Goal: Task Accomplishment & Management: Manage account settings

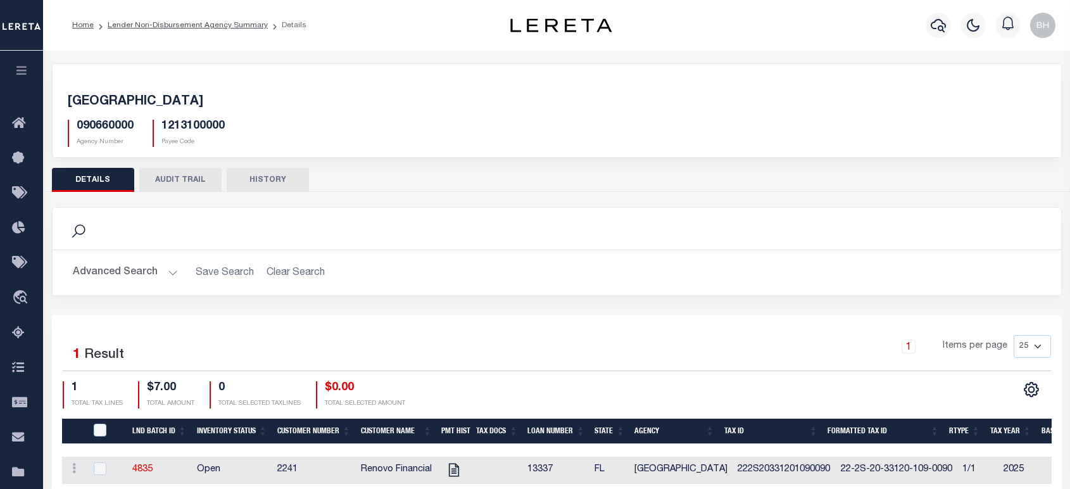
scroll to position [182, 0]
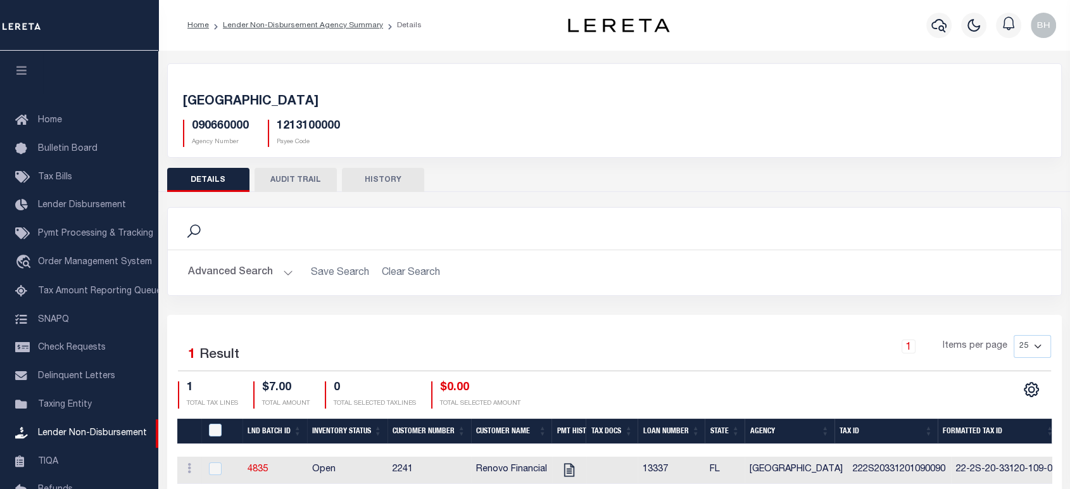
click at [346, 30] on li "Lender Non-Disbursement Agency Summary" at bounding box center [296, 25] width 174 height 11
click at [353, 25] on link "Lender Non-Disbursement Agency Summary" at bounding box center [303, 26] width 160 height 8
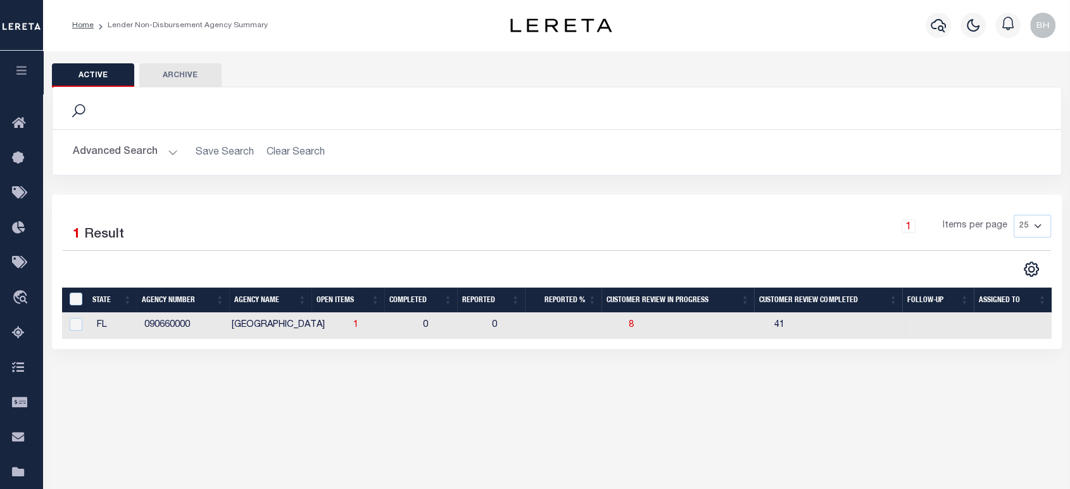
scroll to position [141, 0]
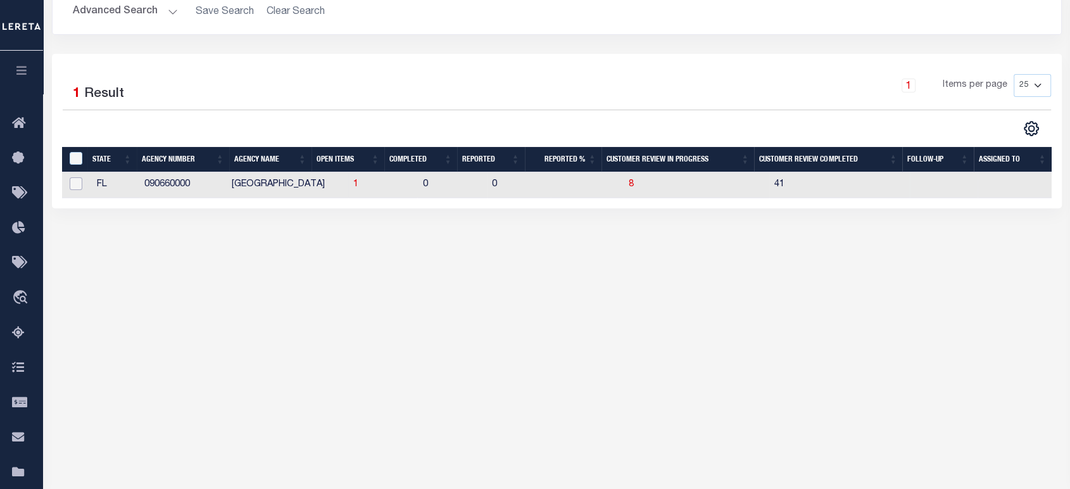
click at [75, 182] on input "checkbox" at bounding box center [76, 183] width 13 height 13
checkbox input "true"
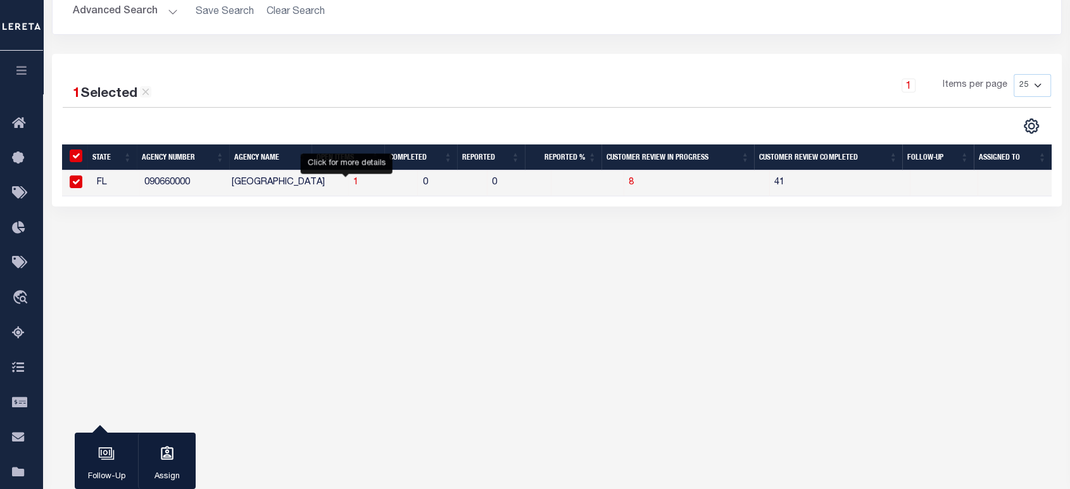
click at [353, 184] on span "1" at bounding box center [355, 182] width 5 height 9
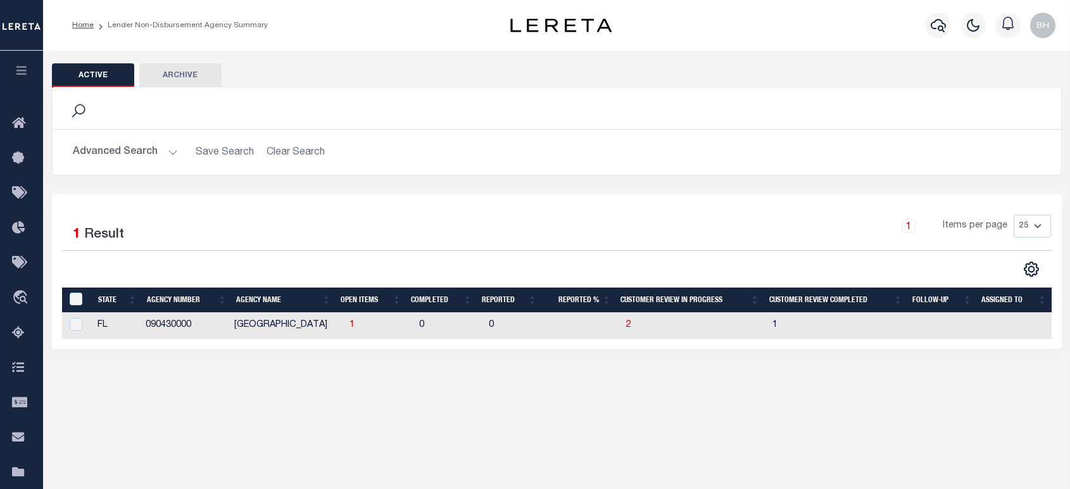
select select
click at [156, 156] on button "Advanced Search" at bounding box center [125, 152] width 105 height 25
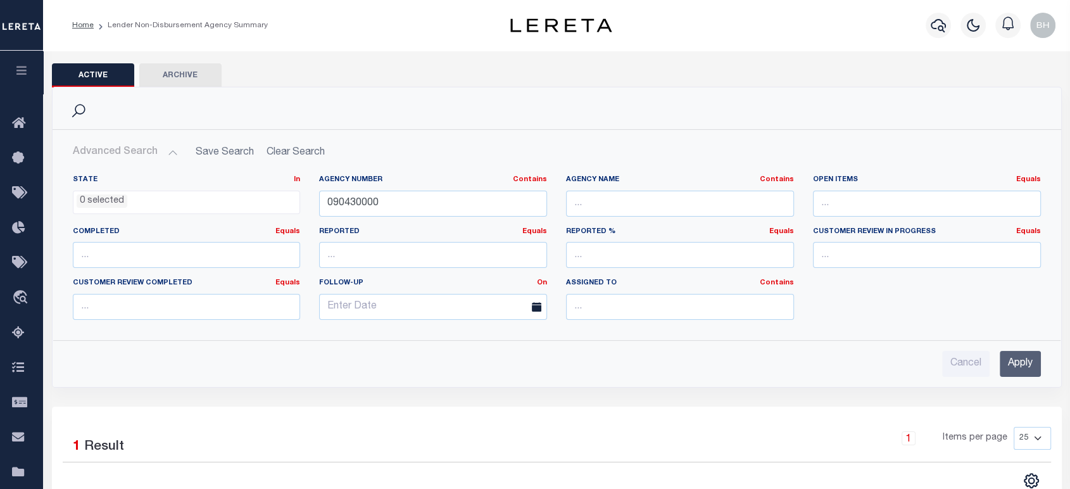
drag, startPoint x: 1009, startPoint y: 360, endPoint x: 703, endPoint y: 243, distance: 327.6
click at [1012, 362] on input "Apply" at bounding box center [1020, 364] width 41 height 26
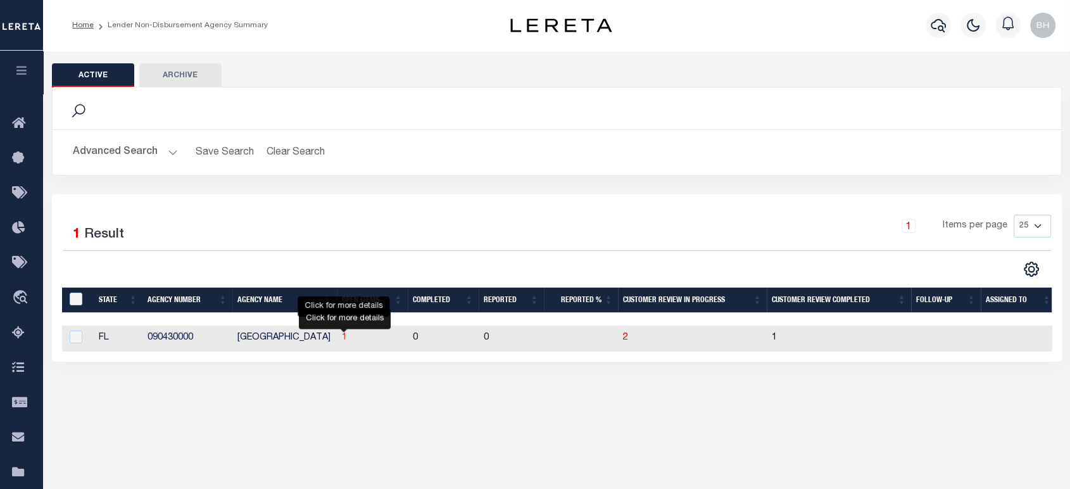
click at [343, 339] on span "1" at bounding box center [344, 337] width 5 height 9
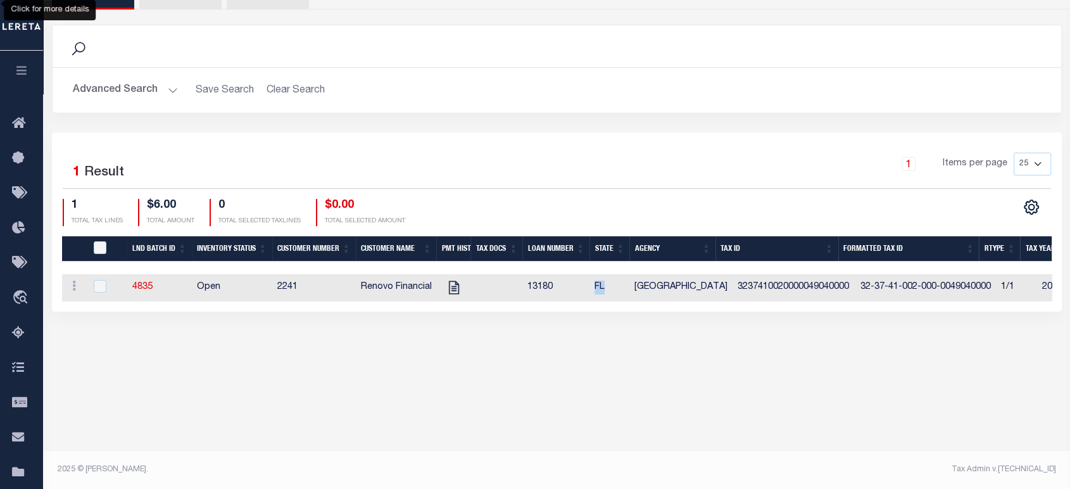
drag, startPoint x: 589, startPoint y: 282, endPoint x: 610, endPoint y: 279, distance: 21.1
click at [610, 279] on td "FL" at bounding box center [610, 287] width 40 height 27
checkbox input "true"
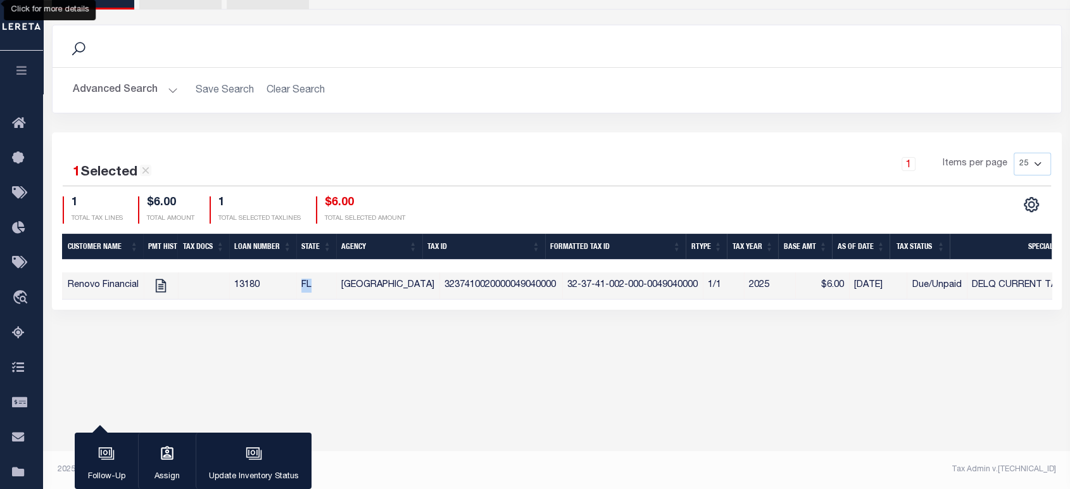
scroll to position [0, 437]
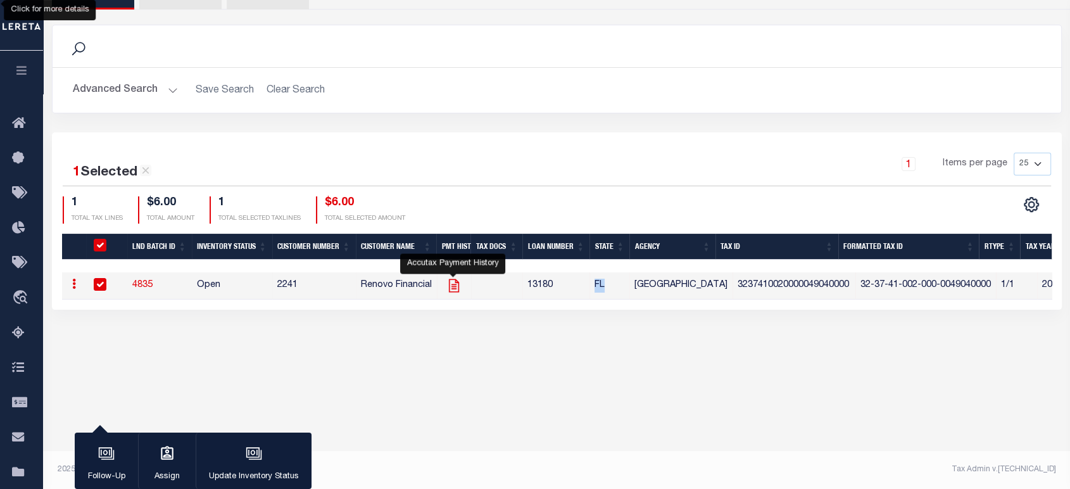
click at [452, 288] on icon "" at bounding box center [454, 285] width 16 height 16
checkbox input "false"
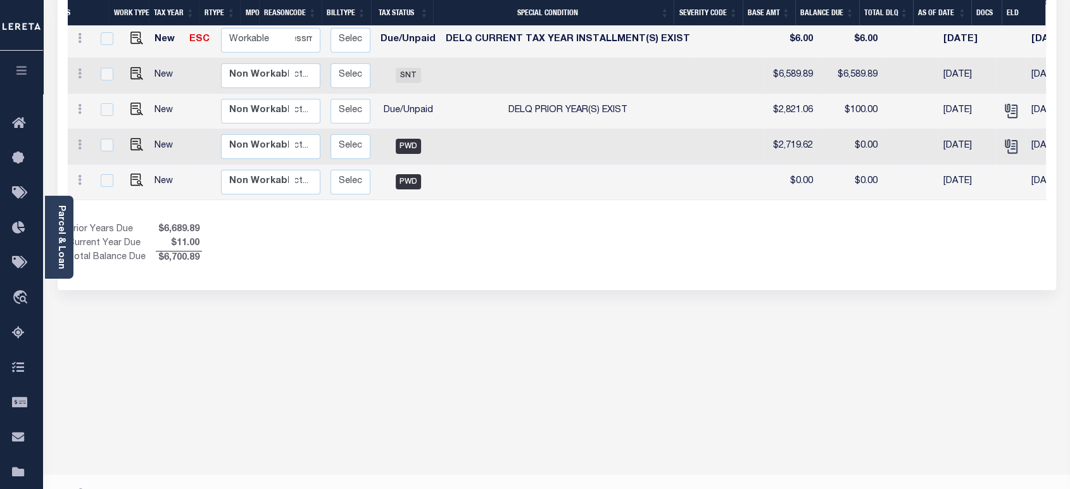
scroll to position [0, 186]
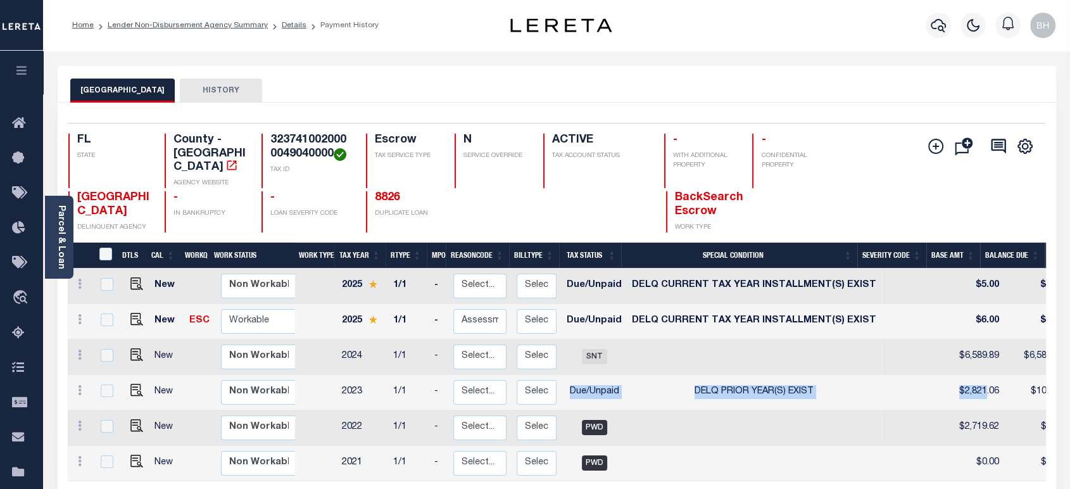
drag, startPoint x: 562, startPoint y: 380, endPoint x: 962, endPoint y: 385, distance: 400.3
click at [962, 385] on tr "New Non Workable Workable 2023 1/1 - Select... Payment Reversal Taxable Value C…" at bounding box center [777, 392] width 1418 height 35
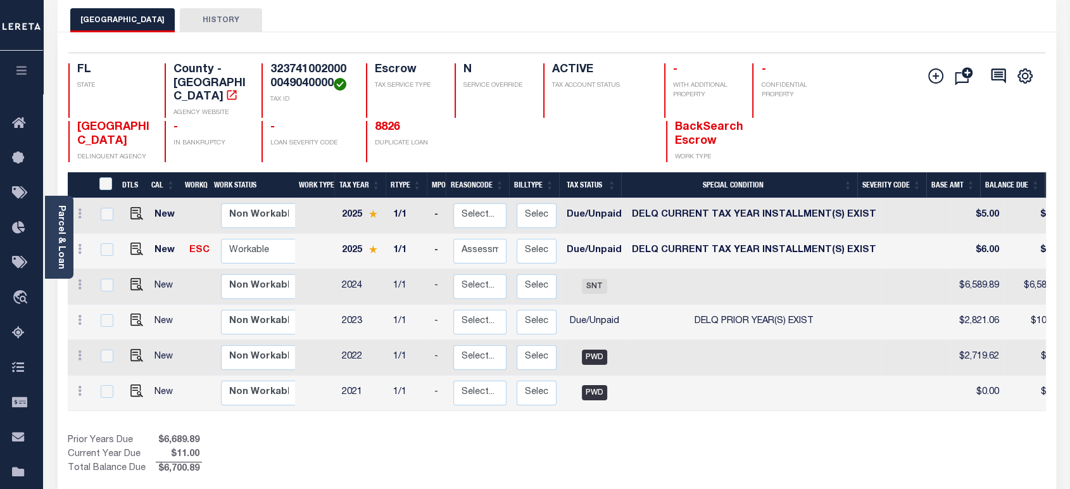
drag, startPoint x: 616, startPoint y: 395, endPoint x: 623, endPoint y: 396, distance: 7.1
click at [623, 396] on tr "New Non Workable Workable 2021 1/1 - Select... Payment Reversal Taxable Value C…" at bounding box center [777, 393] width 1418 height 35
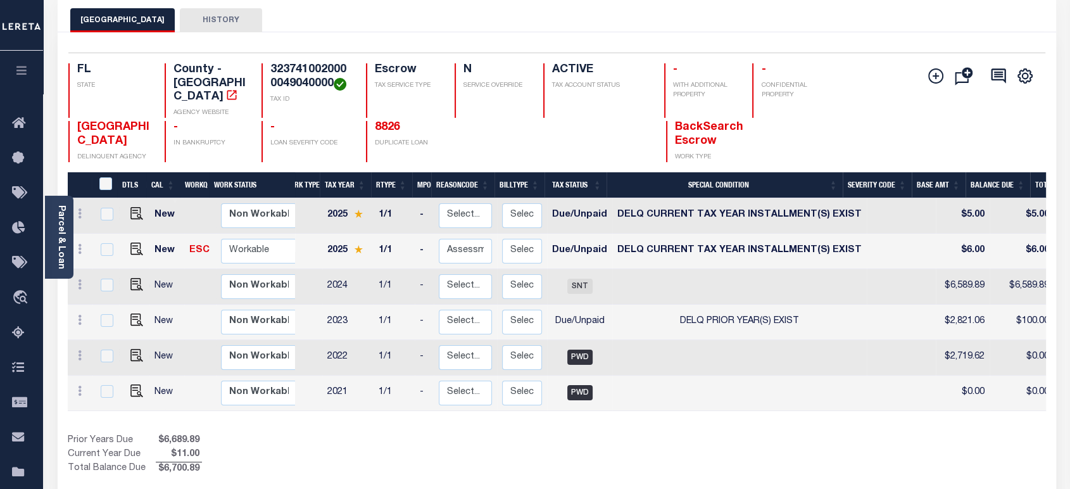
scroll to position [0, 55]
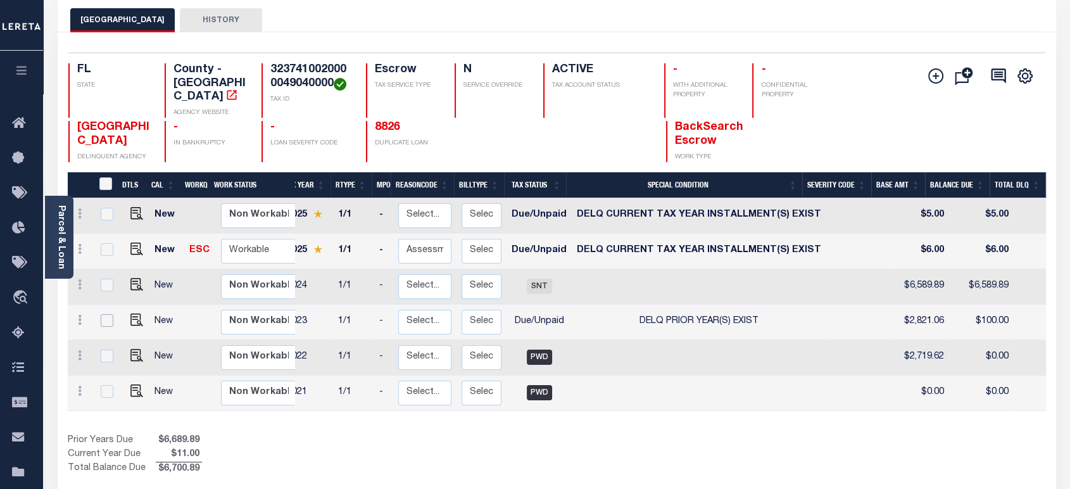
click at [107, 314] on input "checkbox" at bounding box center [107, 320] width 13 height 13
checkbox input "true"
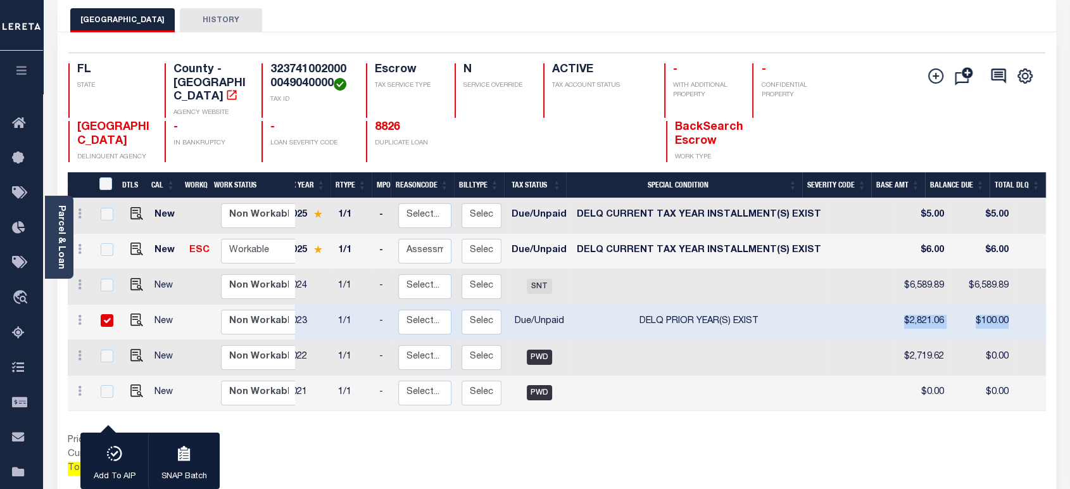
drag, startPoint x: 859, startPoint y: 302, endPoint x: 995, endPoint y: 317, distance: 137.0
click at [995, 317] on tr "New Non Workable Workable 2023 1/1 - Select... Payment Reversal Taxable Value C…" at bounding box center [722, 322] width 1418 height 35
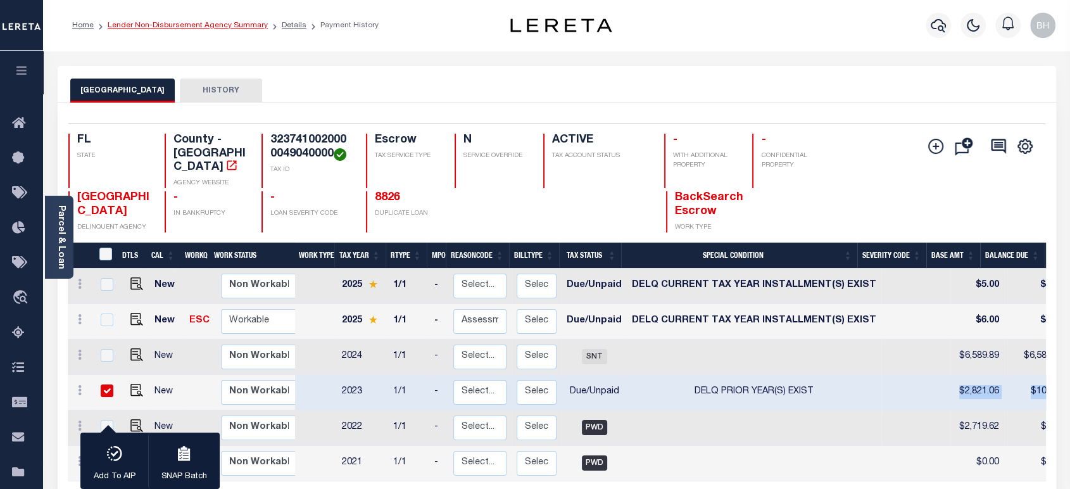
click at [222, 23] on link "Lender Non-Disbursement Agency Summary" at bounding box center [188, 26] width 160 height 8
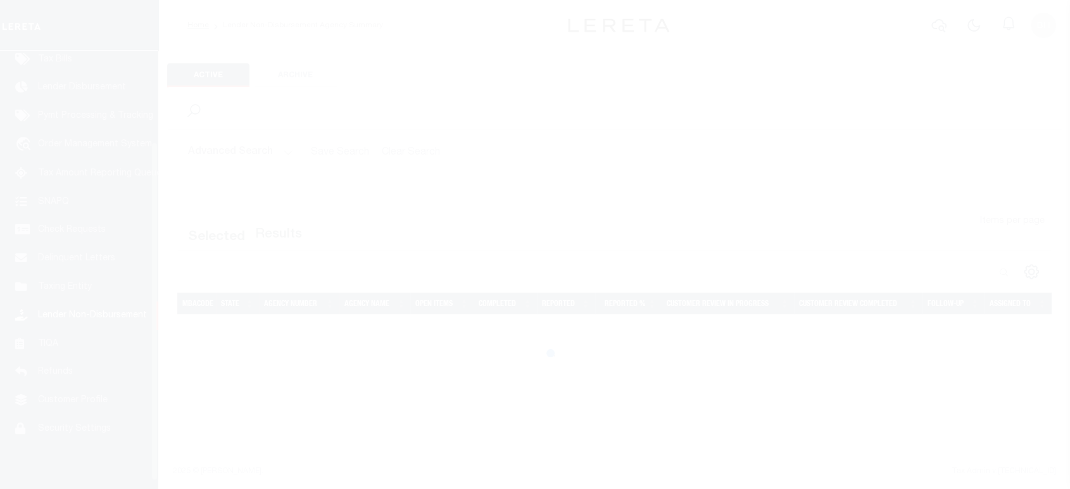
scroll to position [129, 0]
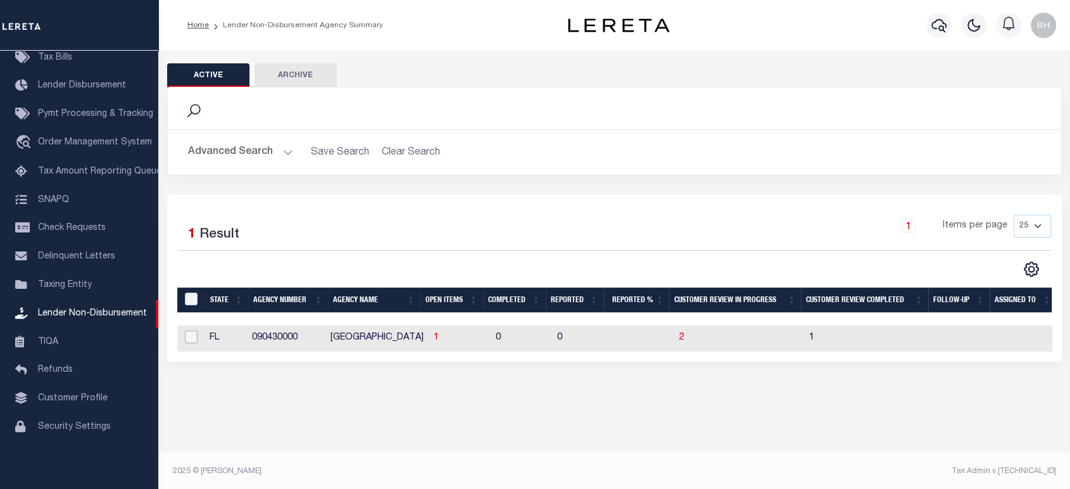
click at [192, 339] on input "checkbox" at bounding box center [191, 337] width 13 height 13
checkbox input "true"
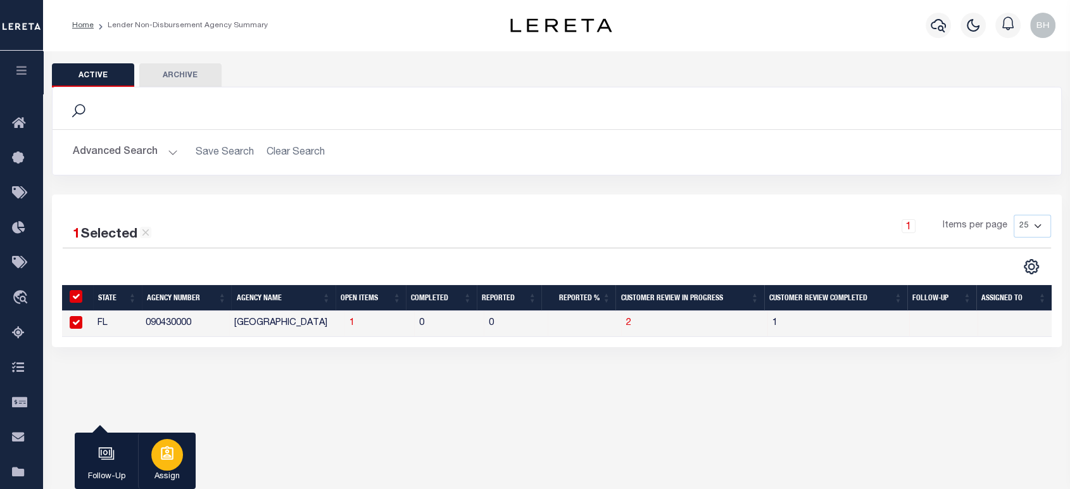
click at [165, 455] on icon "button" at bounding box center [167, 453] width 13 height 14
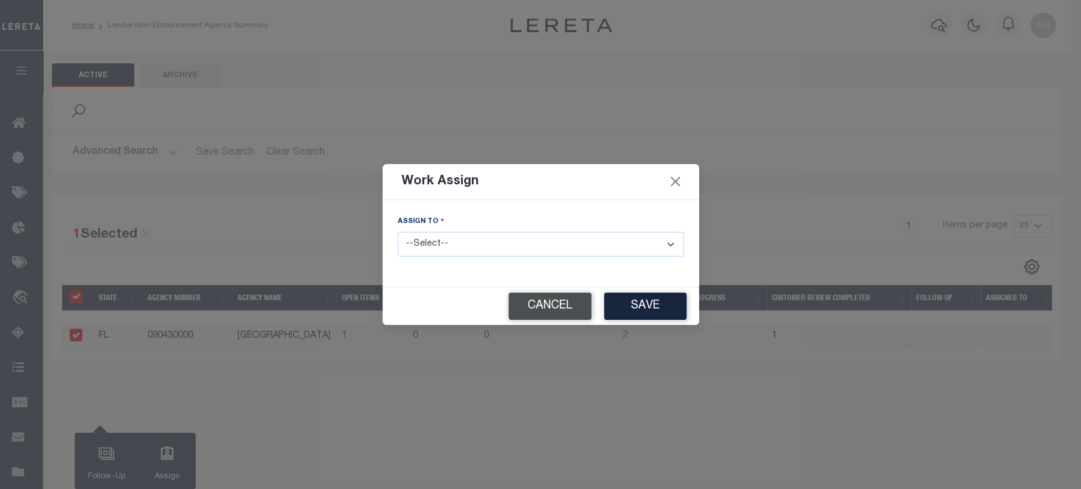
drag, startPoint x: 555, startPoint y: 305, endPoint x: 148, endPoint y: 334, distance: 408.3
click at [554, 305] on button "Cancel" at bounding box center [550, 306] width 83 height 27
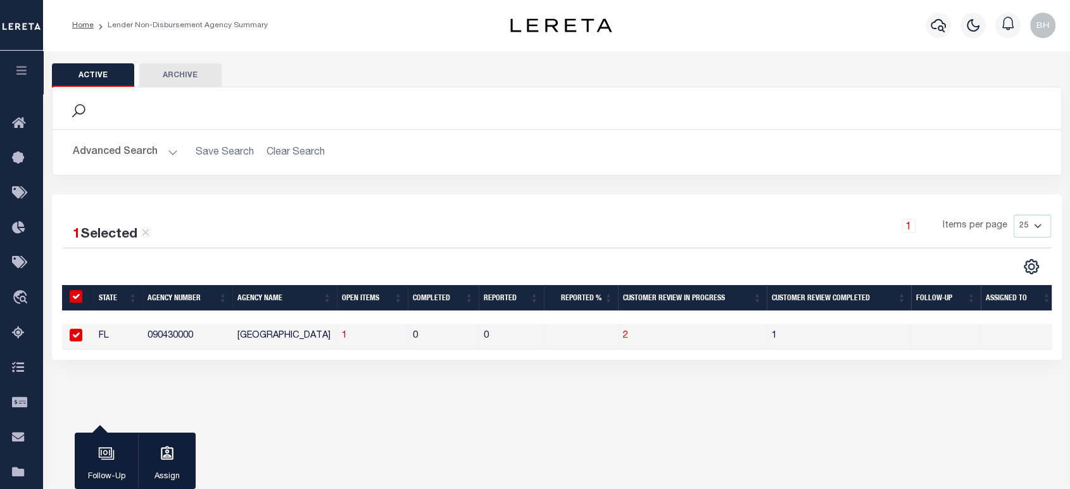
scroll to position [0, 4]
click at [339, 335] on span "1" at bounding box center [340, 335] width 5 height 9
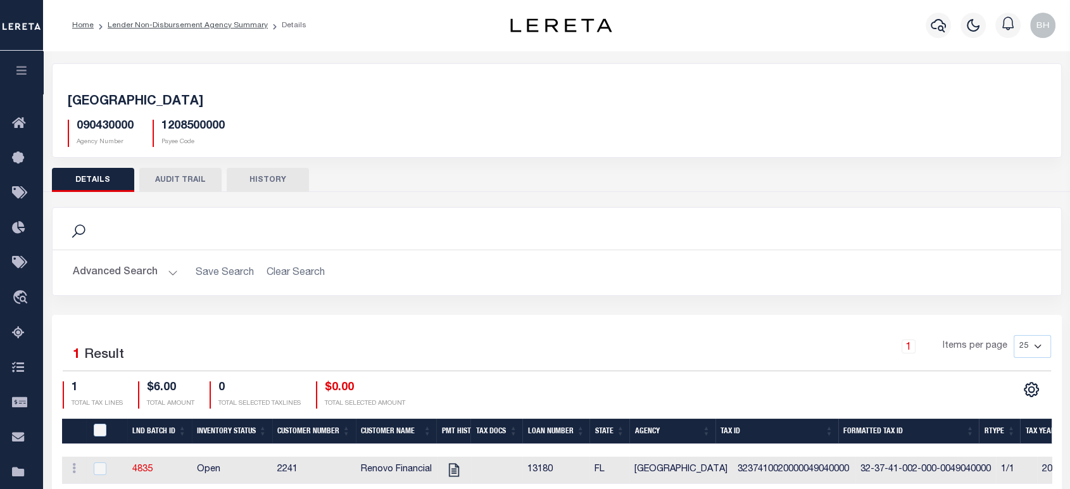
scroll to position [182, 0]
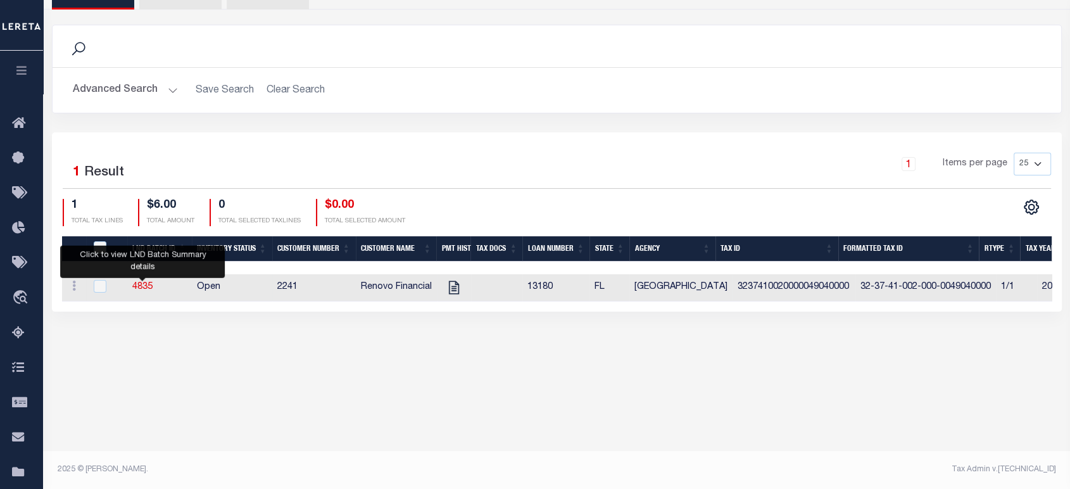
click at [166, 286] on td "4835" at bounding box center [159, 287] width 65 height 27
checkbox input "true"
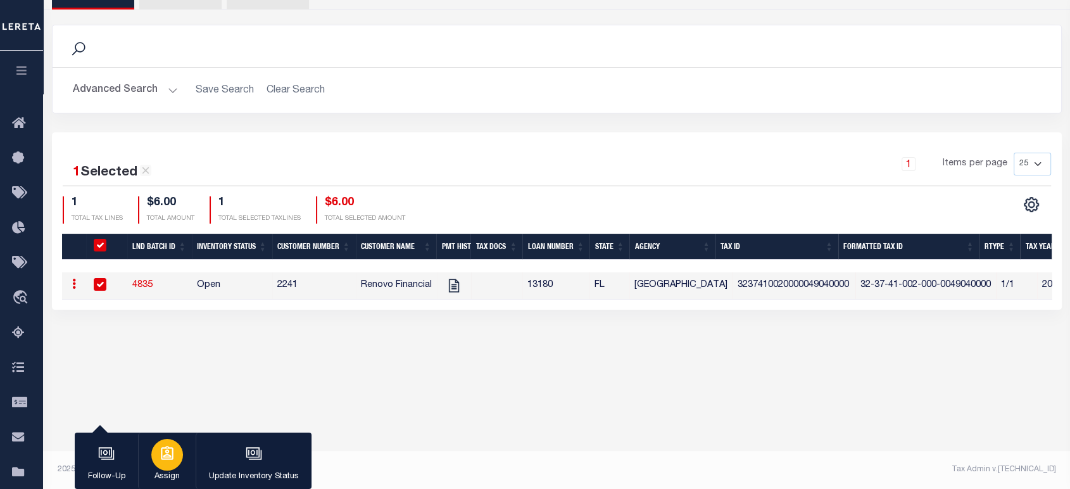
click at [162, 459] on icon "button" at bounding box center [167, 453] width 13 height 14
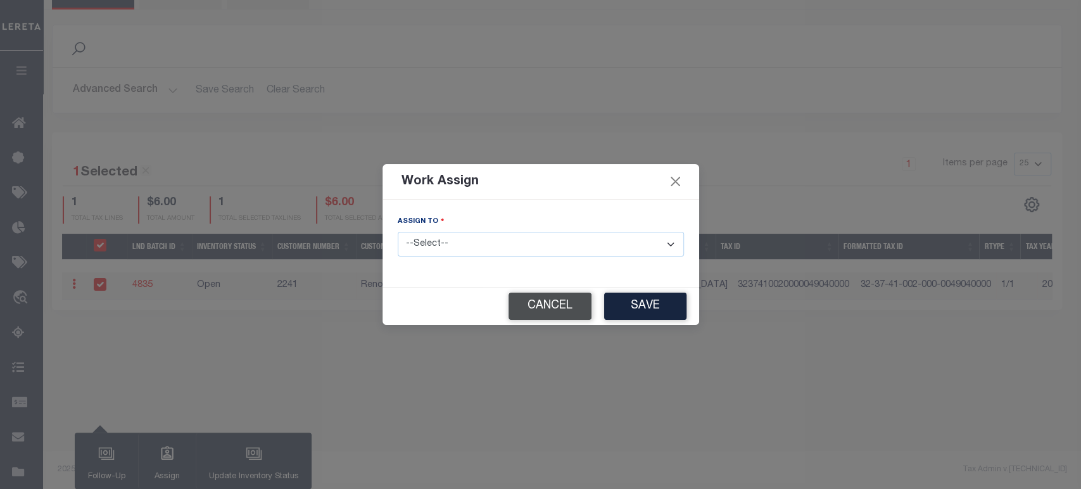
click at [554, 308] on button "Cancel" at bounding box center [550, 306] width 83 height 27
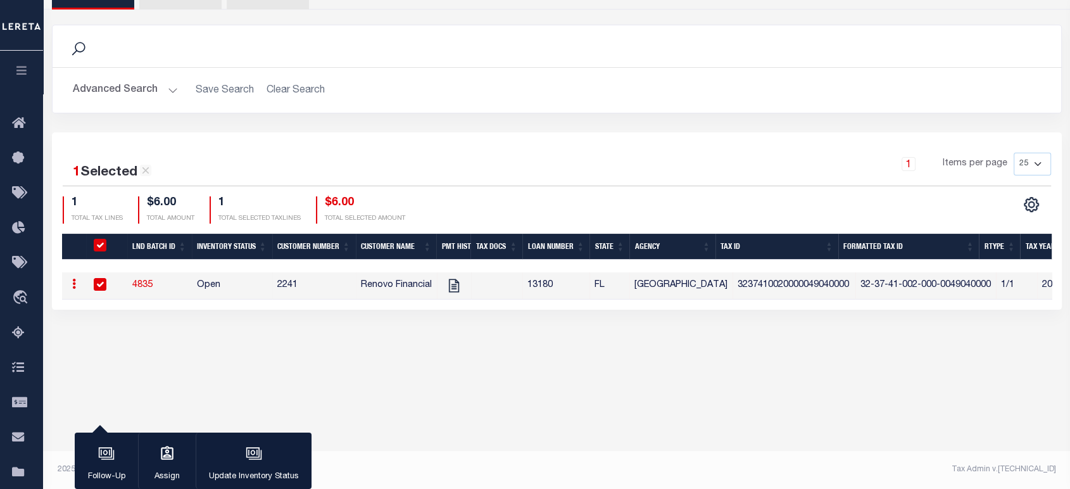
scroll to position [0, 0]
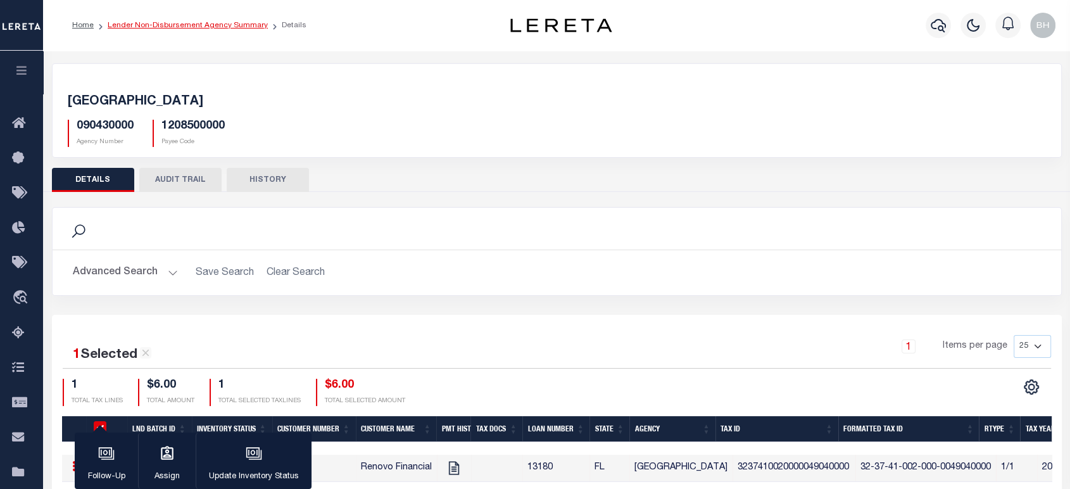
click at [250, 26] on link "Lender Non-Disbursement Agency Summary" at bounding box center [188, 26] width 160 height 8
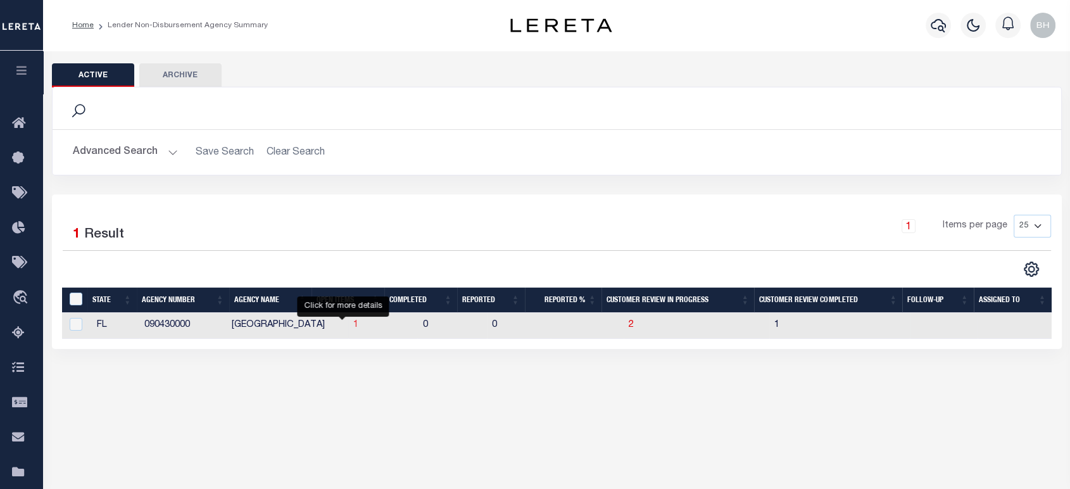
click at [353, 324] on span "1" at bounding box center [355, 324] width 5 height 9
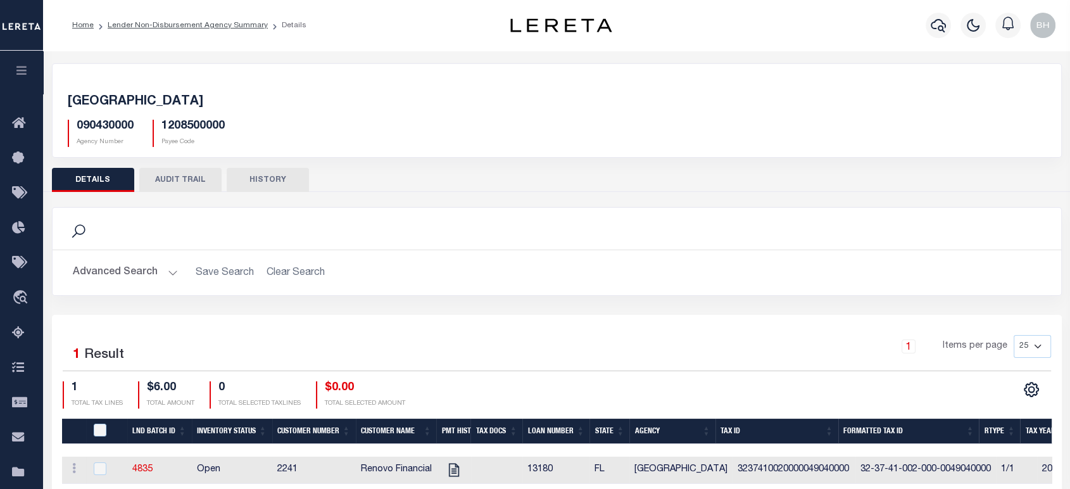
scroll to position [182, 0]
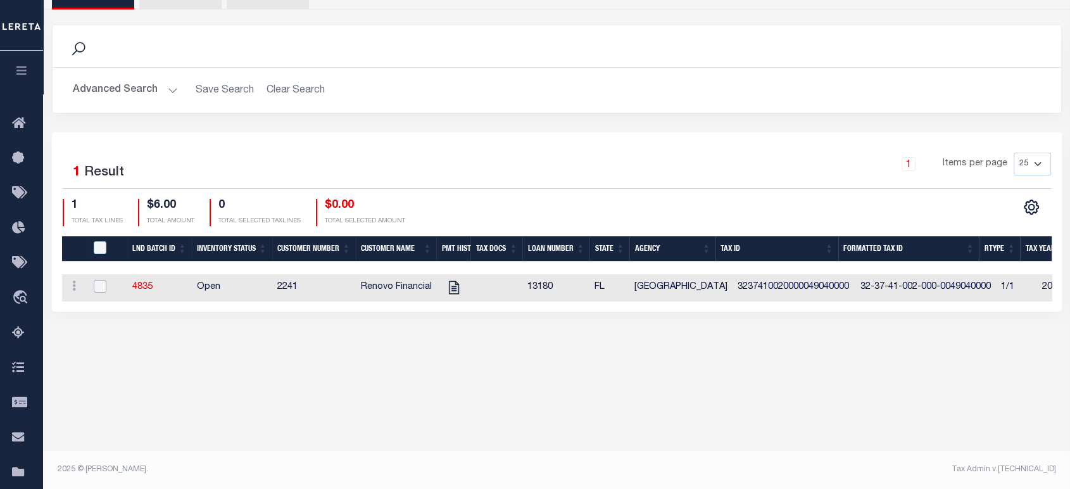
click at [105, 288] on input "checkbox" at bounding box center [100, 286] width 13 height 13
checkbox input "true"
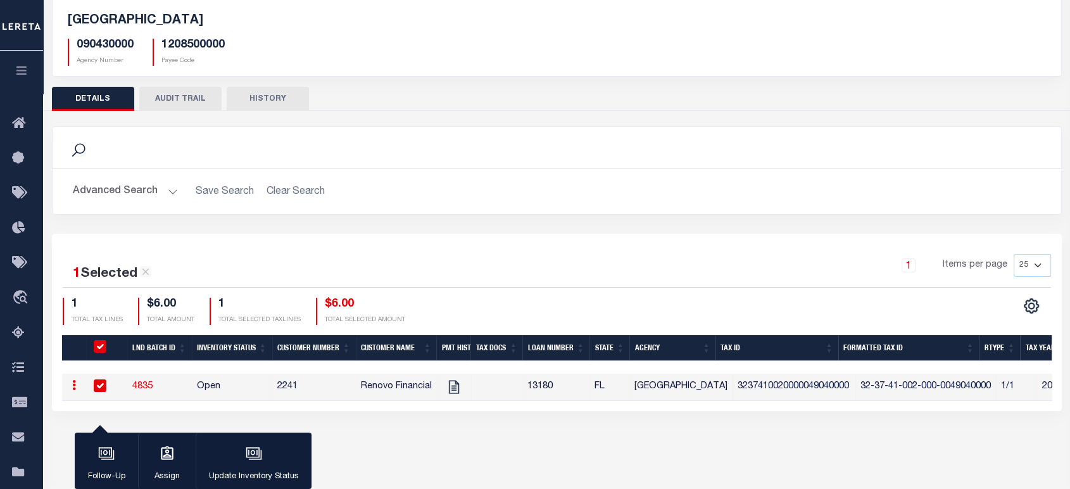
scroll to position [31, 0]
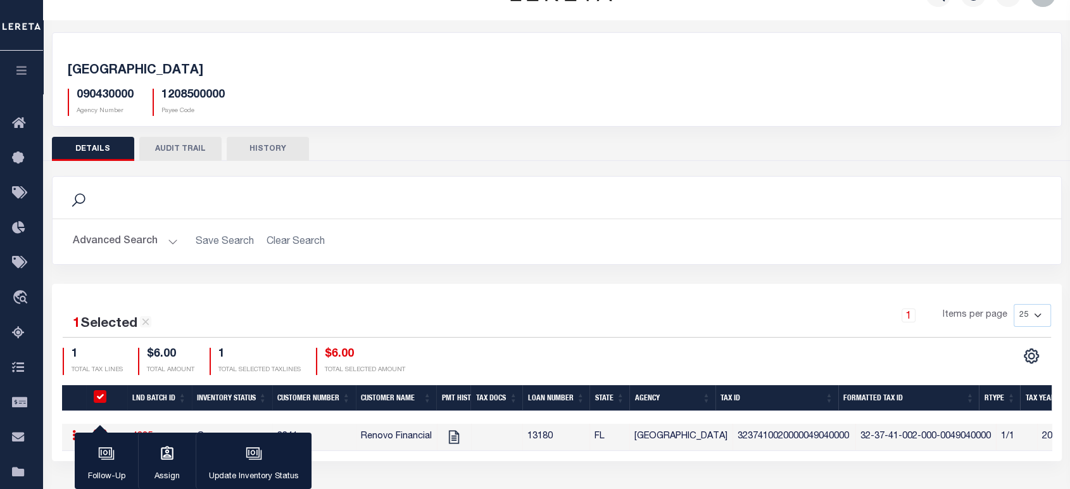
click at [24, 61] on button "button" at bounding box center [21, 72] width 43 height 43
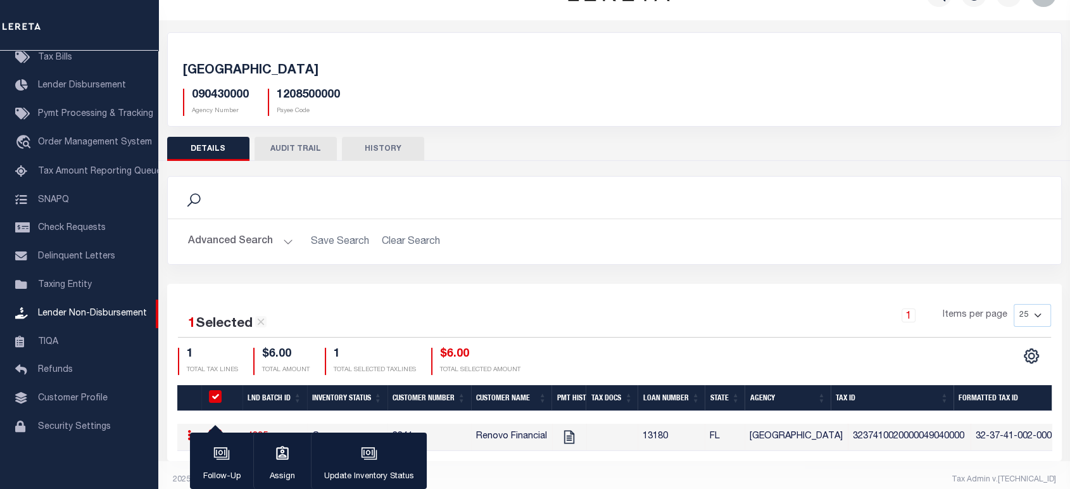
scroll to position [49, 0]
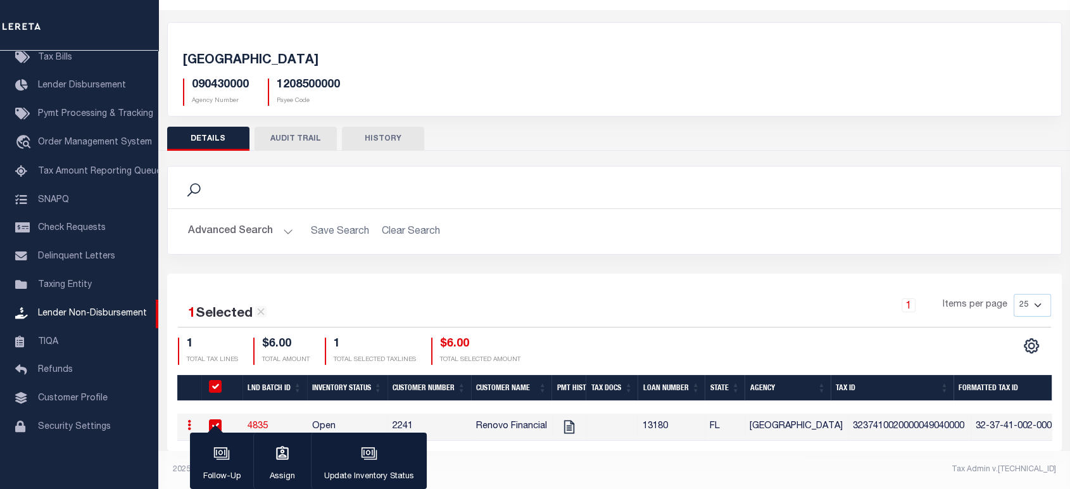
click at [573, 460] on footer "2025 © LERETA. Tax Admin v.1.0.0.0" at bounding box center [614, 470] width 912 height 38
click at [525, 465] on div "2025 © [PERSON_NAME]." at bounding box center [389, 469] width 452 height 11
click at [360, 466] on div "button" at bounding box center [369, 455] width 32 height 32
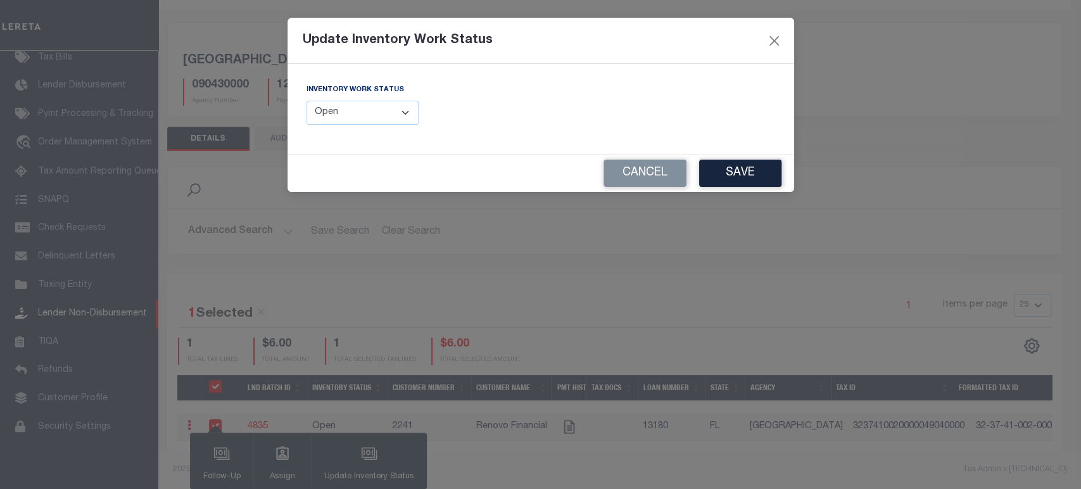
click at [359, 101] on select "--Select-- Open Completed Reported" at bounding box center [363, 113] width 113 height 25
select select "Completed"
click at [307, 101] on select "--Select-- Open Completed Reported" at bounding box center [363, 113] width 113 height 25
click at [725, 171] on button "Save" at bounding box center [740, 173] width 82 height 27
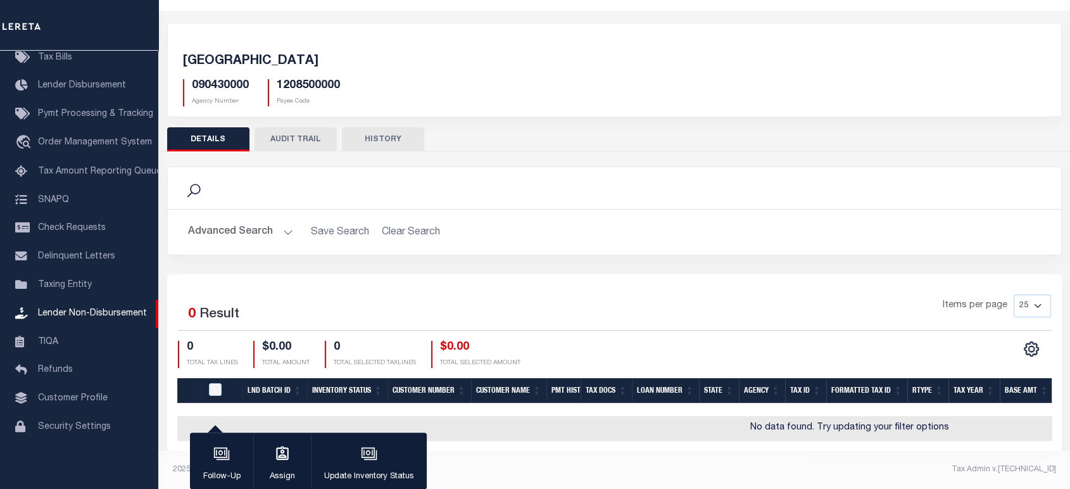
scroll to position [0, 0]
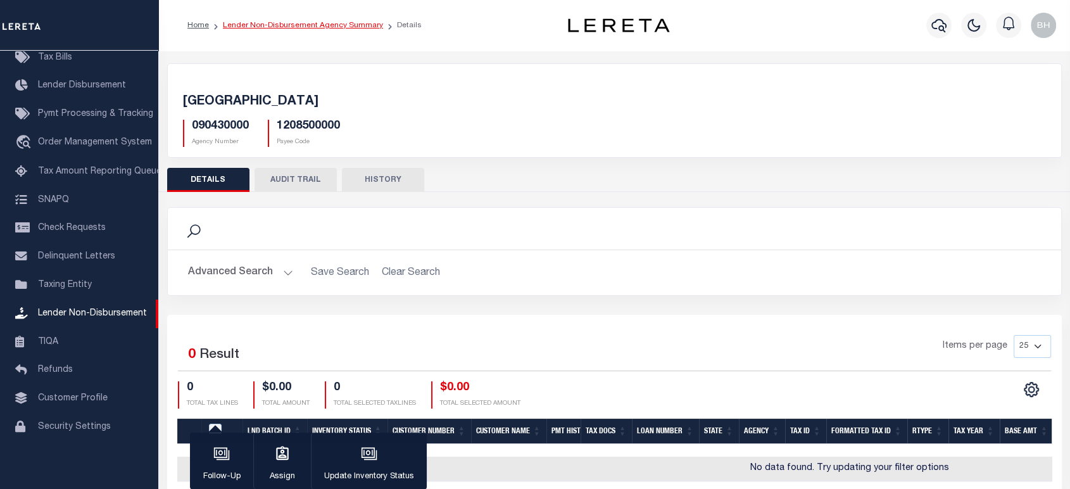
click at [348, 29] on link "Lender Non-Disbursement Agency Summary" at bounding box center [303, 26] width 160 height 8
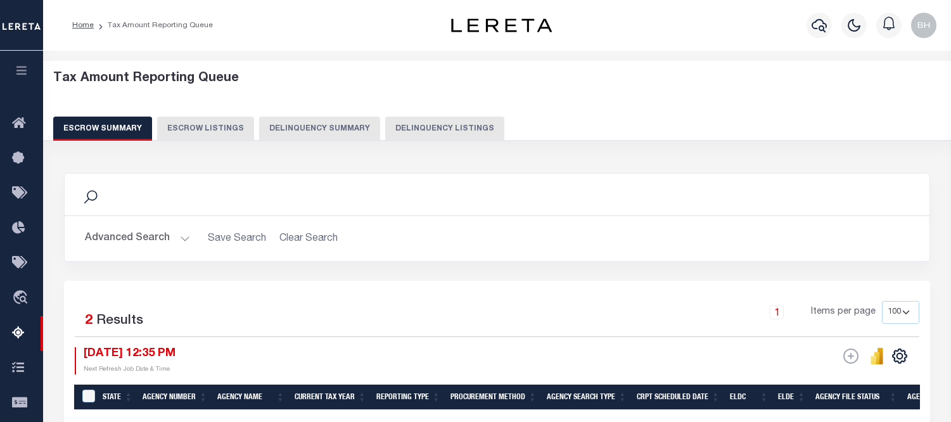
select select "100"
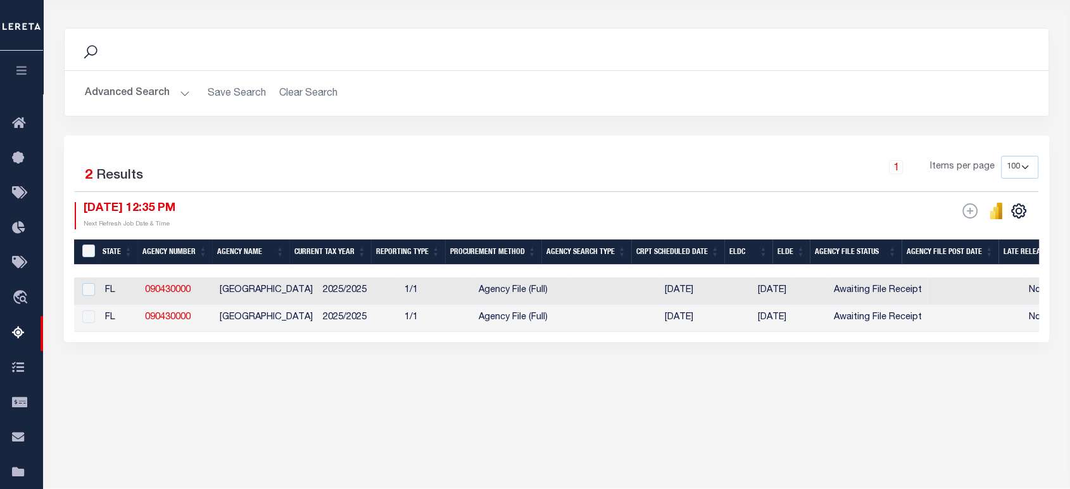
scroll to position [0, 511]
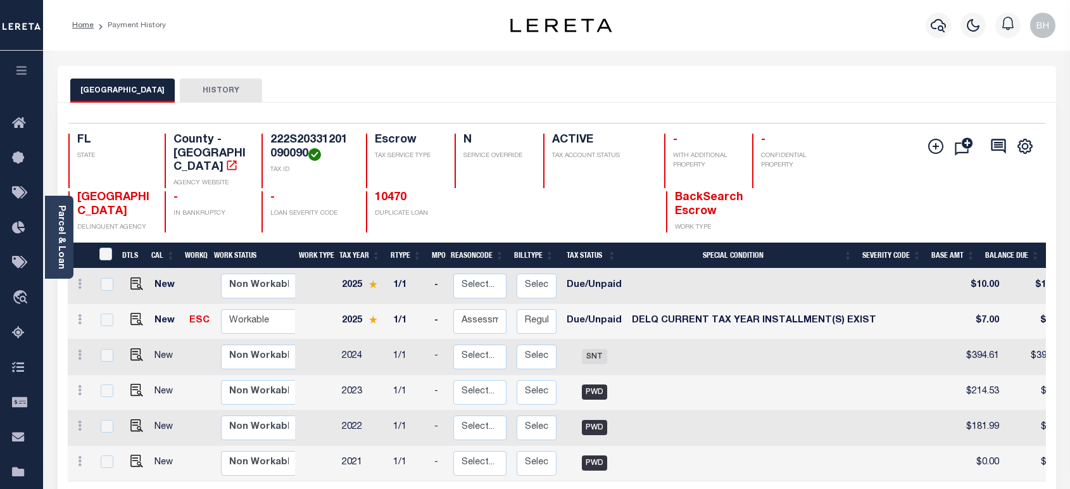
scroll to position [141, 0]
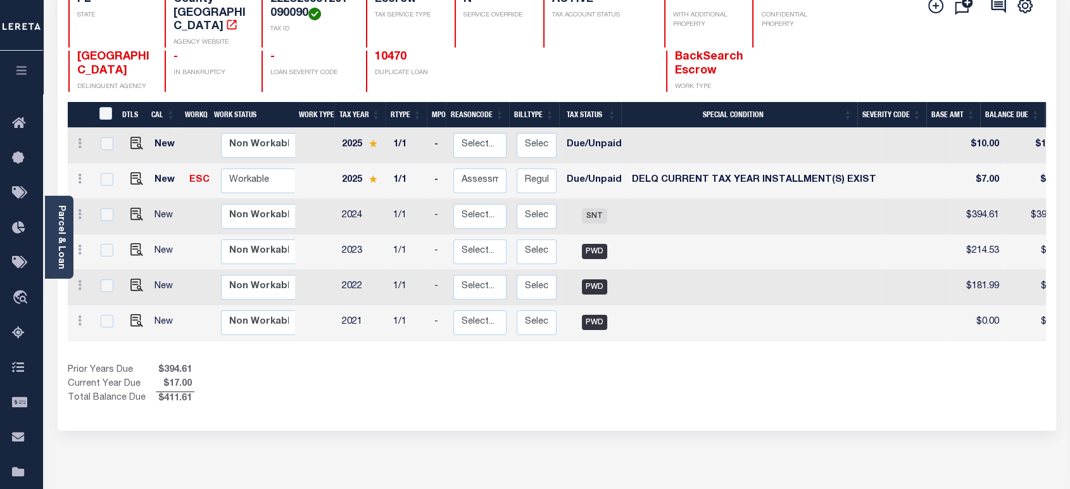
drag, startPoint x: 709, startPoint y: 338, endPoint x: 818, endPoint y: 338, distance: 108.3
click at [818, 338] on div "DTLS CAL WorkQ Work Status Work Type Tax Year RType MPO ReasonCode BillType Tax…" at bounding box center [557, 254] width 979 height 304
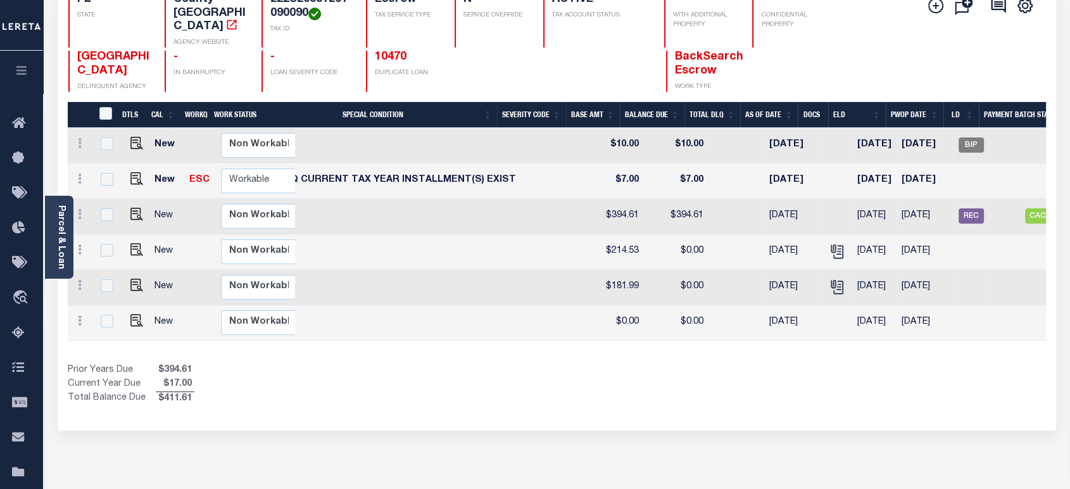
scroll to position [0, 390]
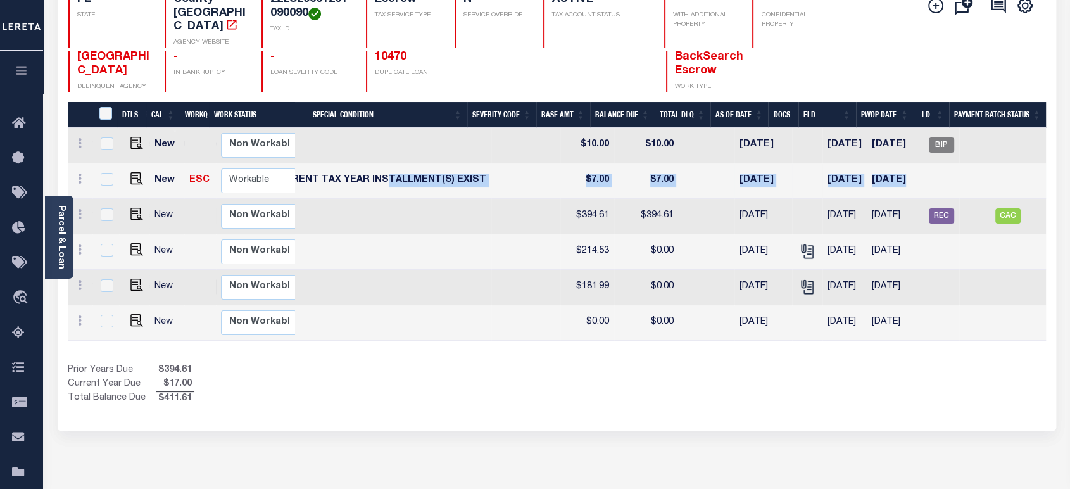
drag, startPoint x: 923, startPoint y: 172, endPoint x: 372, endPoint y: 169, distance: 550.4
click at [372, 169] on tr "New ESC Non Workable Workable 2025 1/1 - Select... Payment Reversal Taxable Val…" at bounding box center [387, 180] width 1418 height 35
click at [724, 403] on div "Selected 6 Results 1 Items per page 25 50 100 FL STATE TAX ID N" at bounding box center [557, 196] width 999 height 469
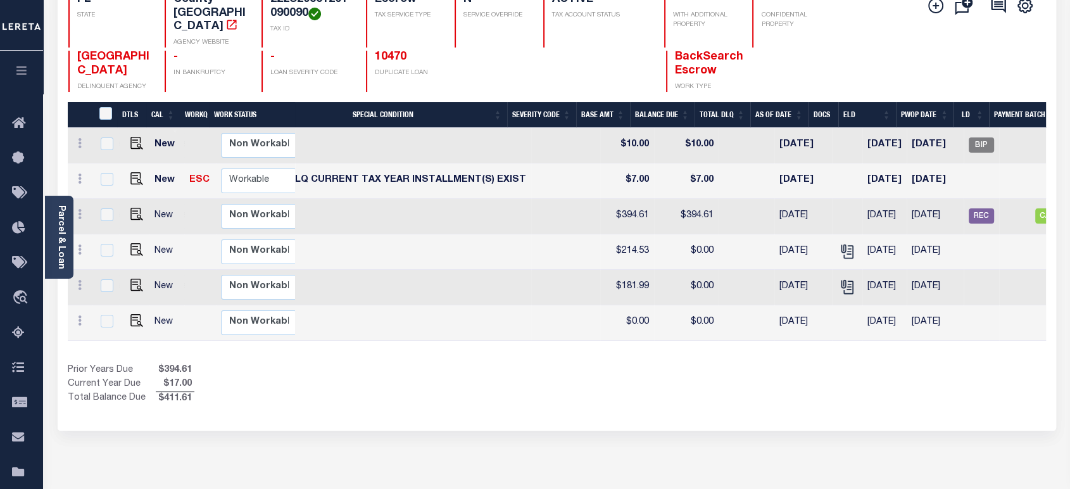
scroll to position [0, 0]
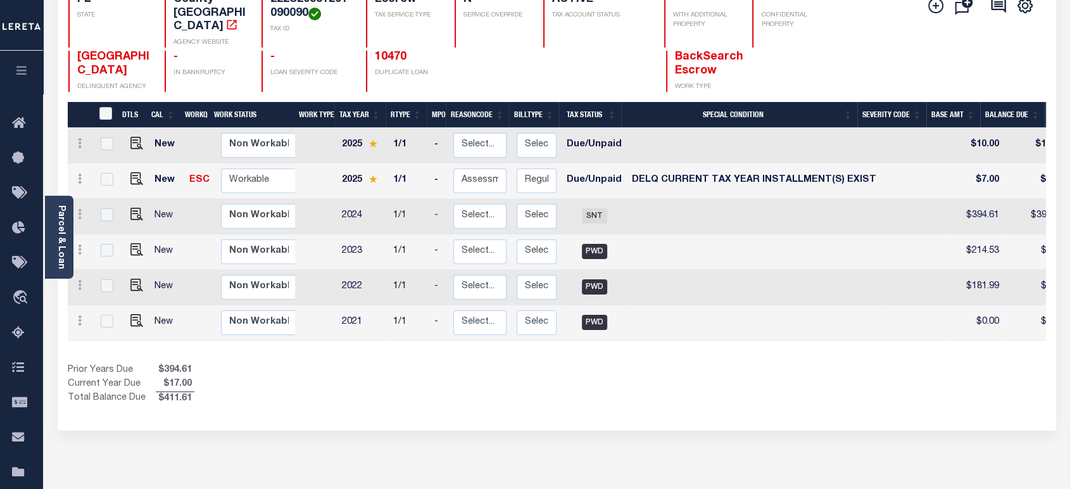
click at [710, 246] on td at bounding box center [754, 251] width 255 height 35
checkbox input "true"
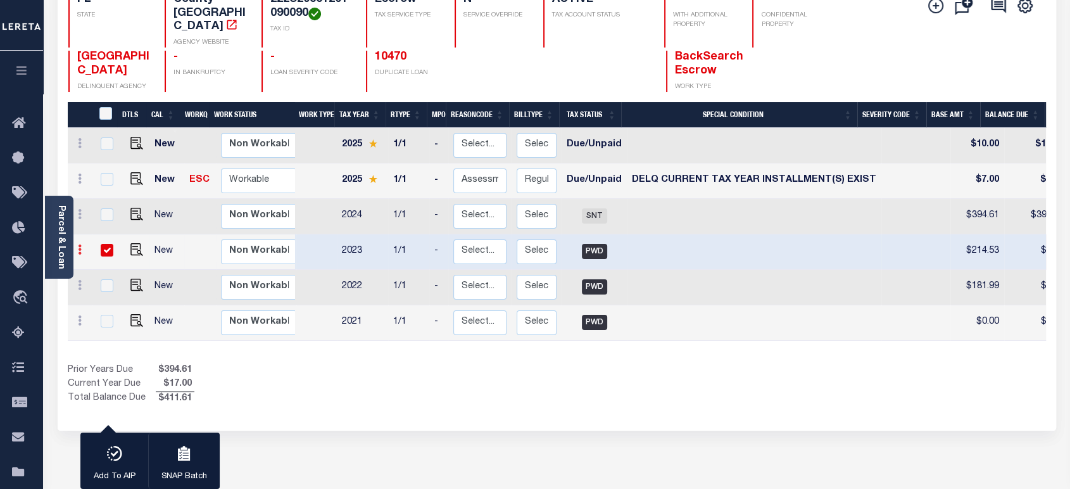
click at [83, 246] on link at bounding box center [80, 251] width 14 height 10
click at [108, 287] on img at bounding box center [110, 293] width 13 height 13
type input "$214.53"
type input "$0.00"
type input "[DATE]"
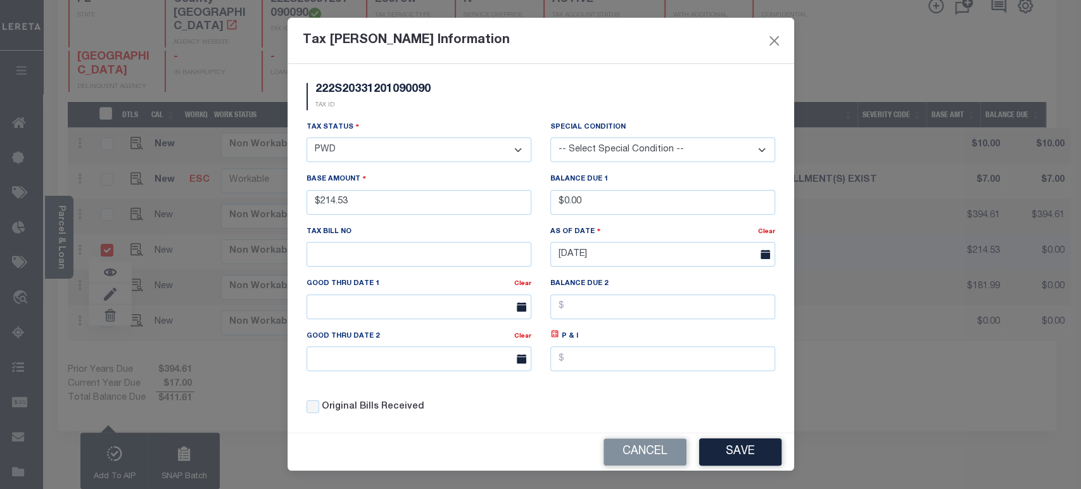
click at [421, 154] on select "- Select Status - Open Due/Unpaid Paid Incomplete No Tax Due Internal Refund Pr…" at bounding box center [419, 149] width 225 height 25
click at [504, 148] on select "- Select Status - Open Due/Unpaid Paid Incomplete No Tax Due Internal Refund Pr…" at bounding box center [419, 149] width 225 height 25
select select "DUE"
click at [307, 138] on select "- Select Status - Open Due/Unpaid Paid Incomplete No Tax Due Internal Refund Pr…" at bounding box center [419, 149] width 225 height 25
click at [643, 153] on select "-- Select Special Condition -- 3RD PARTY TAX LIEN AGENCY TAX LIEN (A.K.A Inside…" at bounding box center [662, 149] width 225 height 25
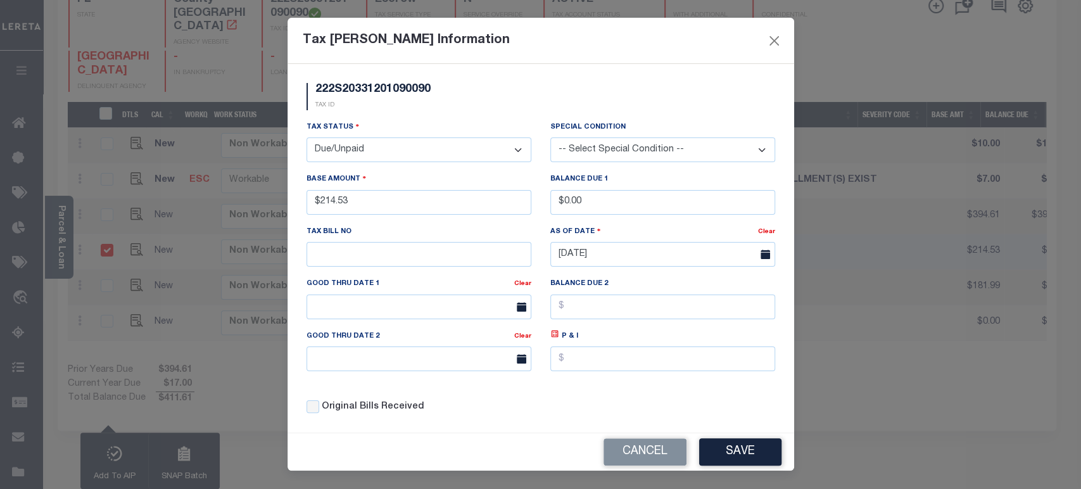
drag, startPoint x: 583, startPoint y: 80, endPoint x: 597, endPoint y: 107, distance: 30.3
click at [583, 80] on div "222S20331201090090 TAX ID Installment: TaxID: 222S20331201090090 Tax Status - S…" at bounding box center [541, 248] width 507 height 369
click at [715, 444] on button "Save" at bounding box center [740, 451] width 82 height 27
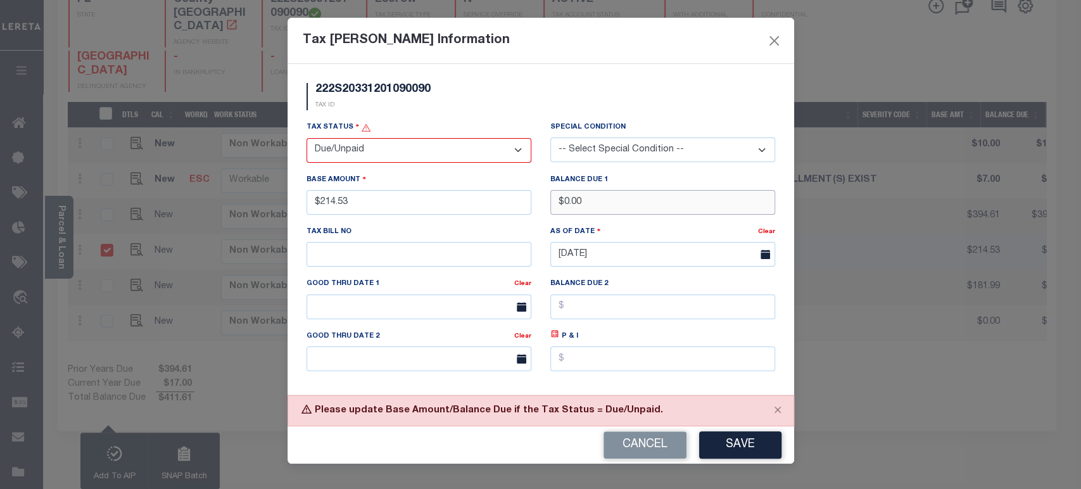
drag, startPoint x: 593, startPoint y: 206, endPoint x: 497, endPoint y: 213, distance: 96.5
click at [497, 213] on div "Tax Status - Select Status - Open Due/Unpaid Paid Incomplete No Tax Due Interna…" at bounding box center [541, 272] width 488 height 304
type input "$15.00"
click at [738, 439] on button "Save" at bounding box center [740, 444] width 82 height 27
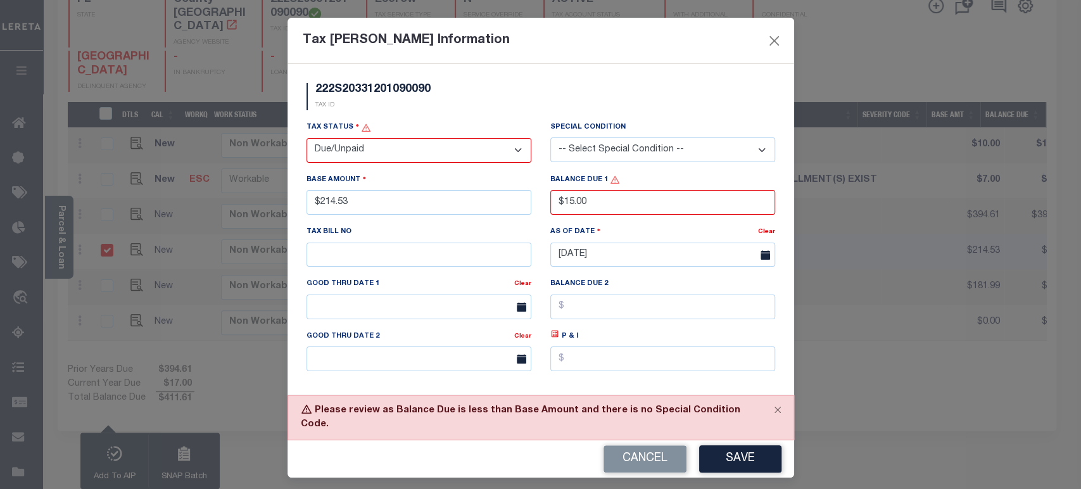
click at [625, 153] on select "-- Select Special Condition -- 3RD PARTY TAX LIEN AGENCY TAX LIEN (A.K.A Inside…" at bounding box center [662, 149] width 225 height 25
select select "18"
click at [550, 138] on select "-- Select Special Condition -- 3RD PARTY TAX LIEN AGENCY TAX LIEN (A.K.A Inside…" at bounding box center [662, 149] width 225 height 25
click at [725, 445] on button "Save" at bounding box center [740, 458] width 82 height 27
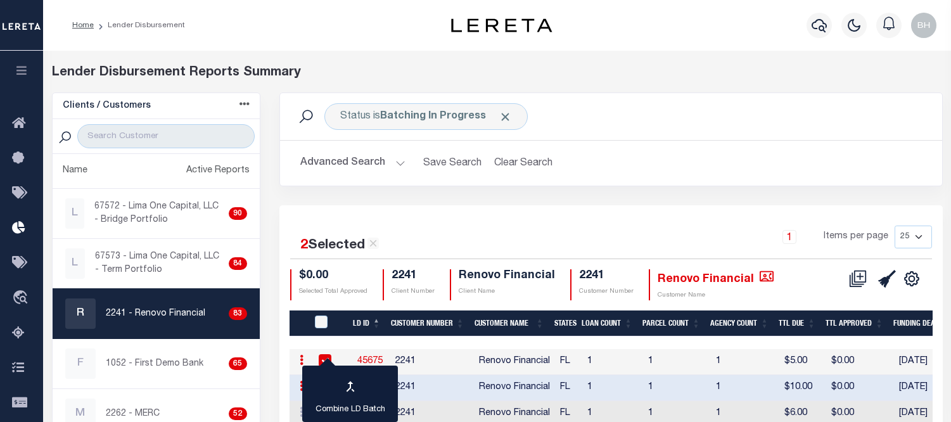
scroll to position [267, 0]
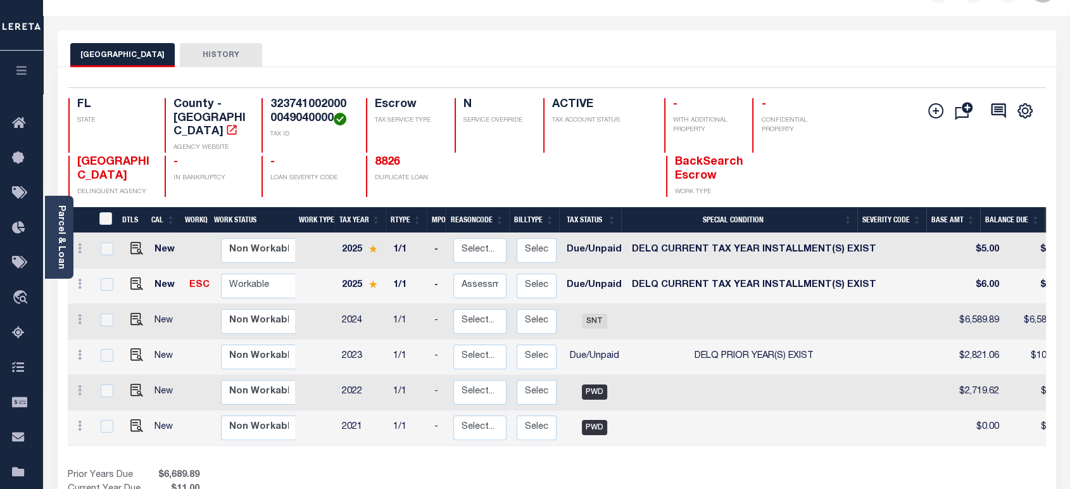
click at [638, 343] on td "DELQ PRIOR YEAR(S) EXIST" at bounding box center [754, 356] width 255 height 35
checkbox input "true"
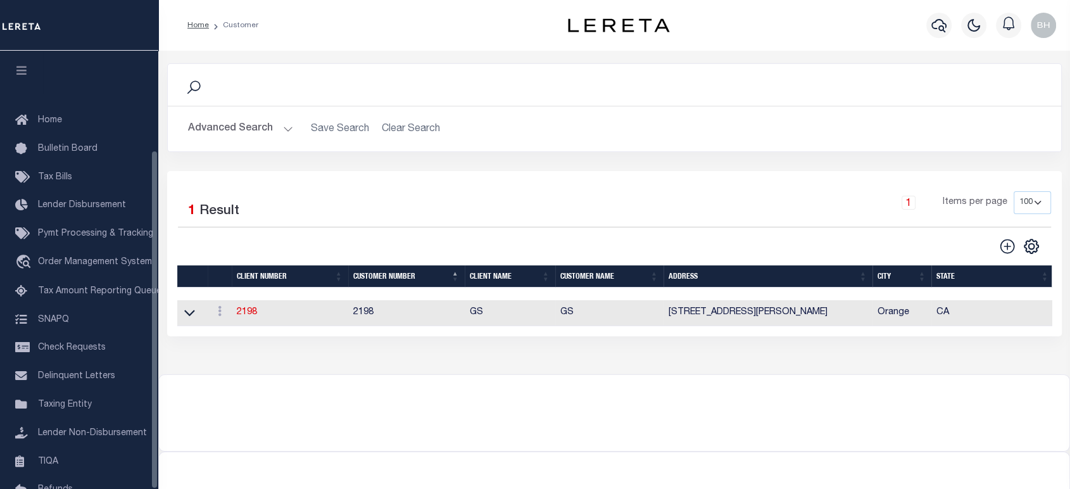
scroll to position [129, 0]
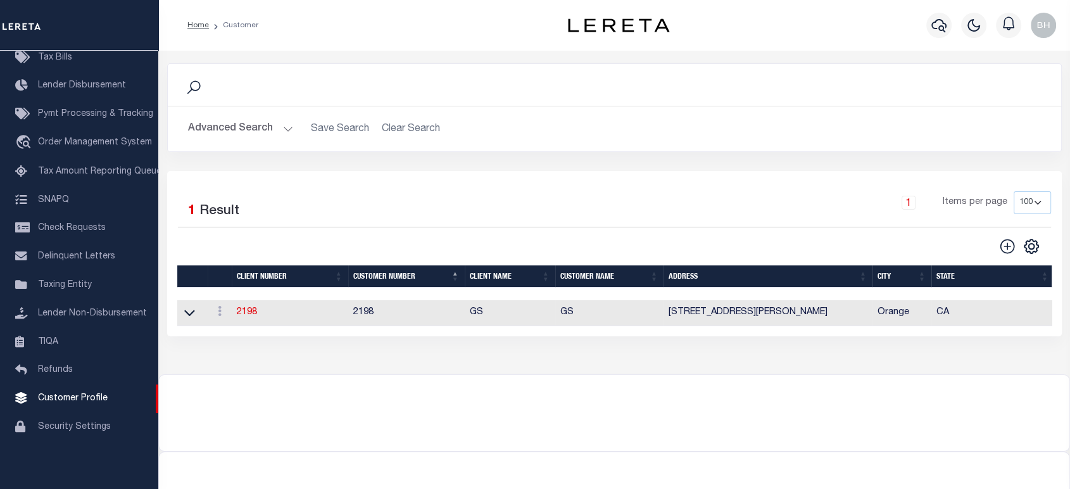
click at [251, 132] on button "Advanced Search" at bounding box center [240, 129] width 105 height 25
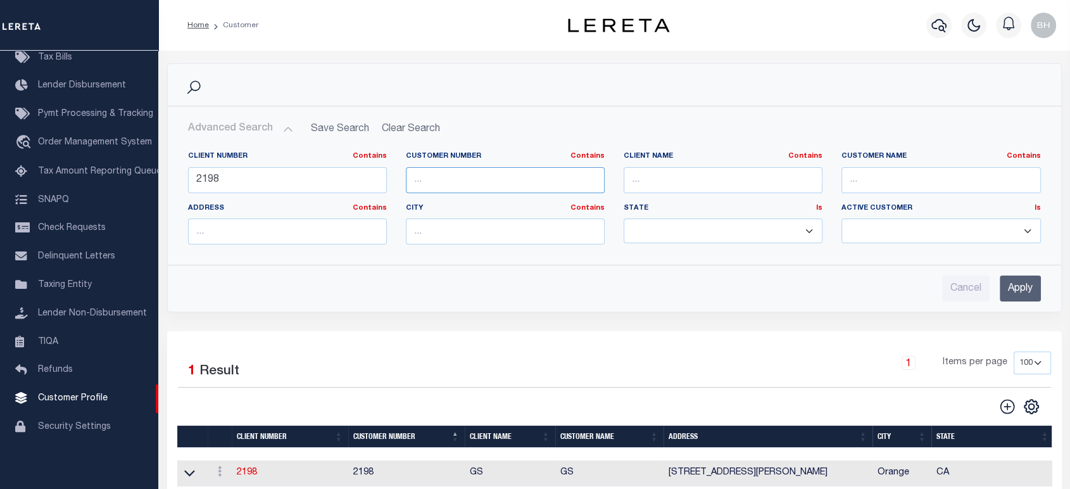
click at [468, 184] on input "text" at bounding box center [505, 180] width 199 height 26
drag, startPoint x: 221, startPoint y: 177, endPoint x: 169, endPoint y: 170, distance: 52.3
click at [169, 170] on div "Client Number Contains Contains Is 2198 Customer Number Contains [DEMOGRAPHIC_D…" at bounding box center [614, 197] width 892 height 113
type input "2241"
click at [1022, 295] on input "Apply" at bounding box center [1020, 289] width 41 height 26
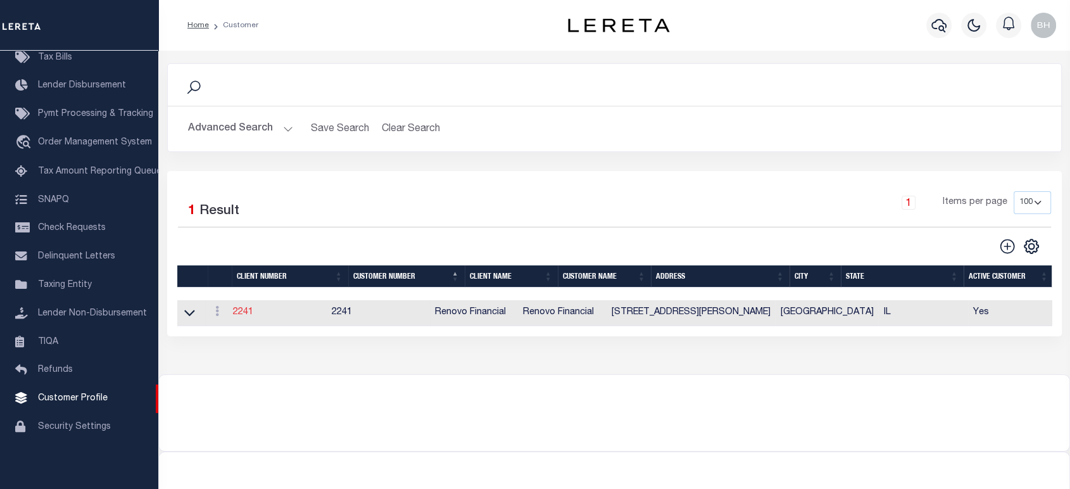
click at [246, 312] on link "2241" at bounding box center [243, 312] width 20 height 9
select select
type input "Renovo Financial"
type input "2241"
type input "Renovo Financial"
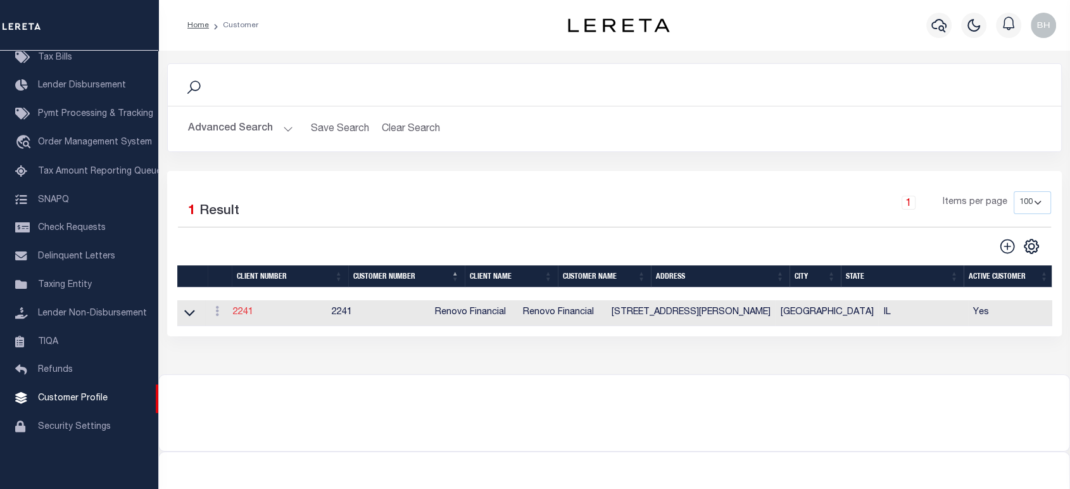
type input "Steven"
type input "Klemp"
select select "Mixed Portfolio"
type input "Tiffany Stringfellow"
type input "Barbara Kendrick"
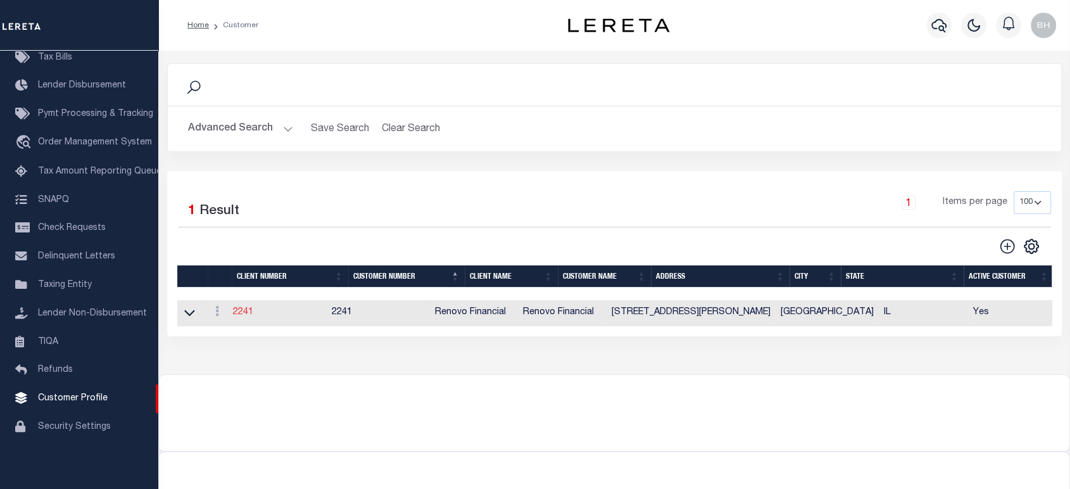
type input "Debbie Vecellio"
checkbox input "true"
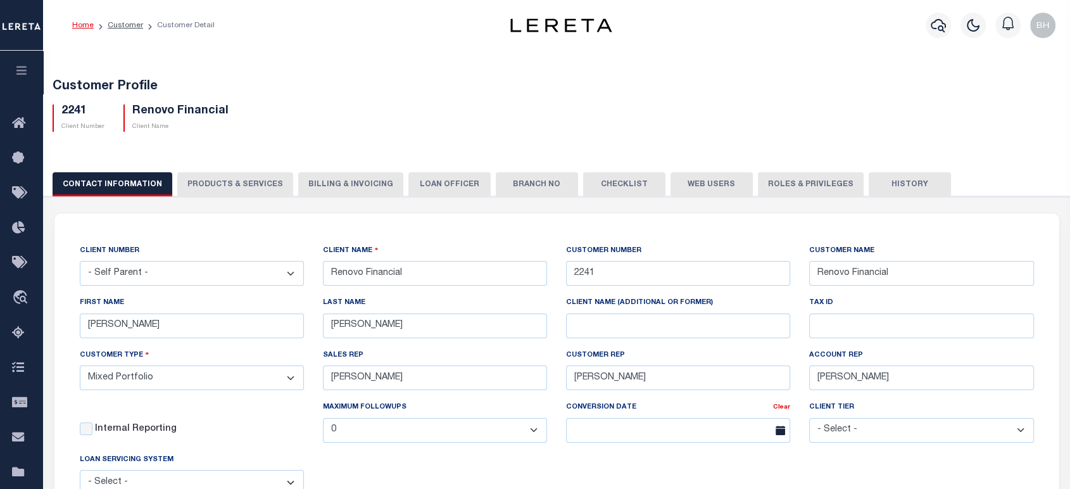
click at [250, 181] on button "PRODUCTS & SERVICES" at bounding box center [235, 184] width 116 height 24
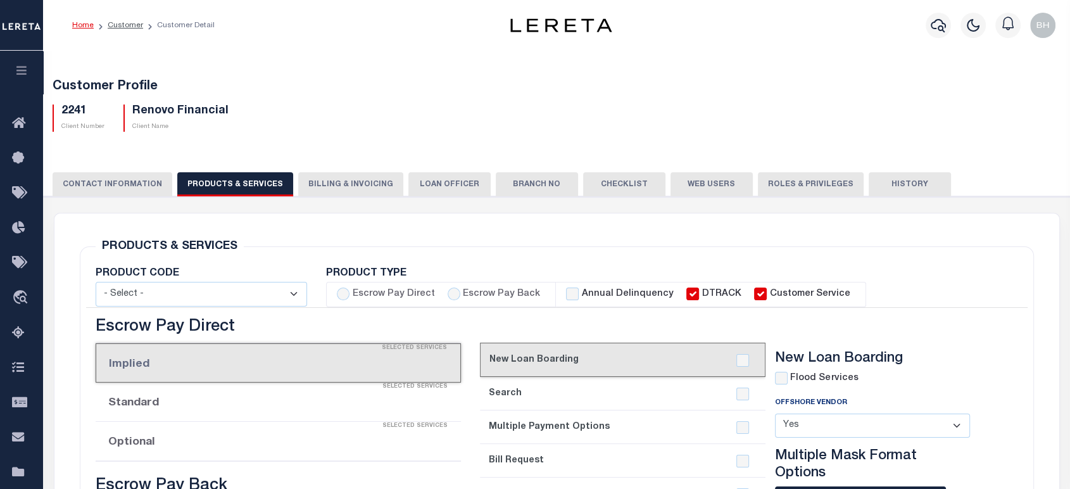
select select "STX"
radio input "true"
checkbox input "true"
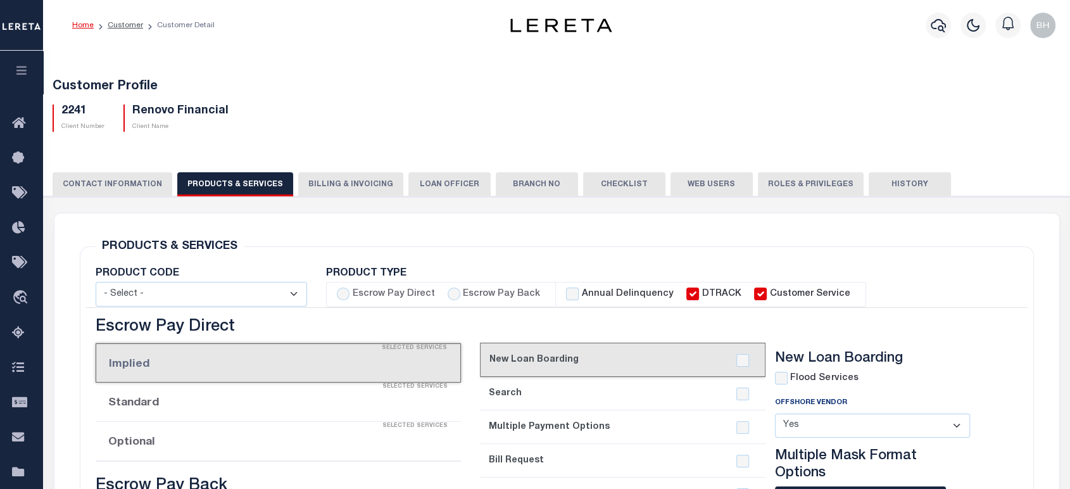
checkbox input "true"
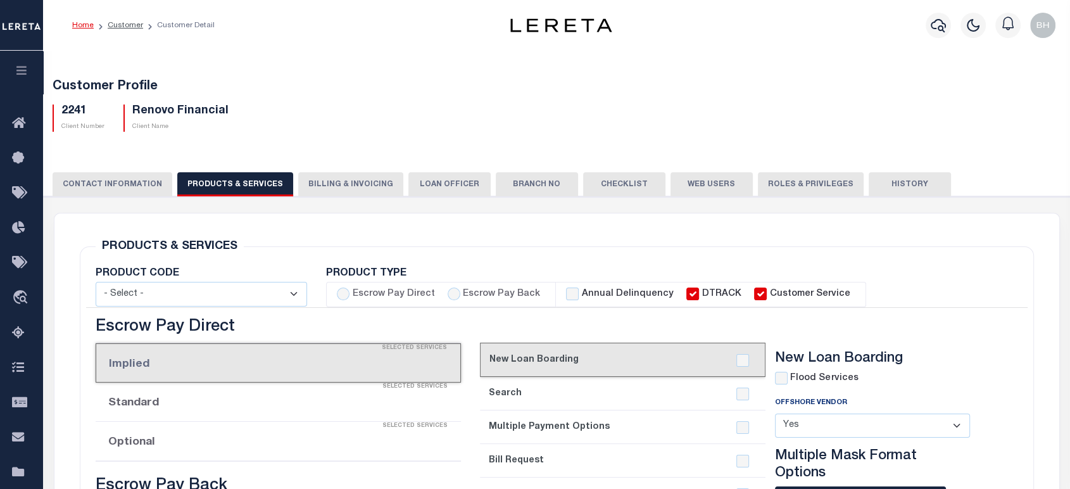
checkbox input "true"
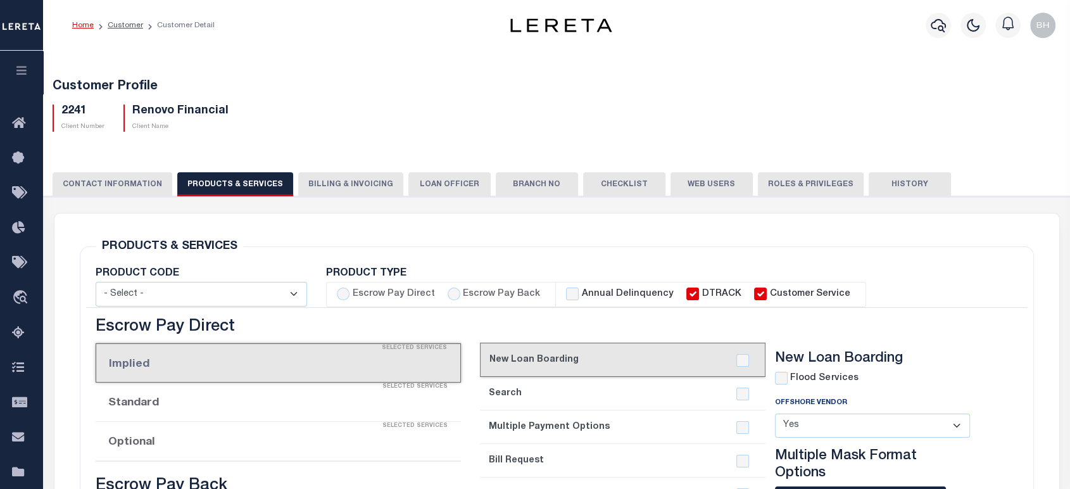
checkbox input "true"
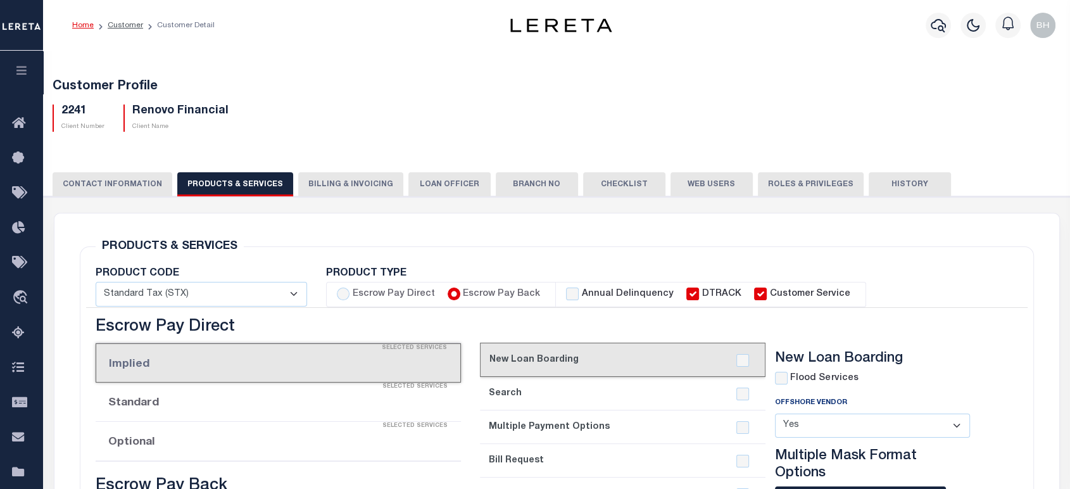
type textarea "$1.10 monthly tracking fee per parcel per month for Refi Parcel in excess of 5 …"
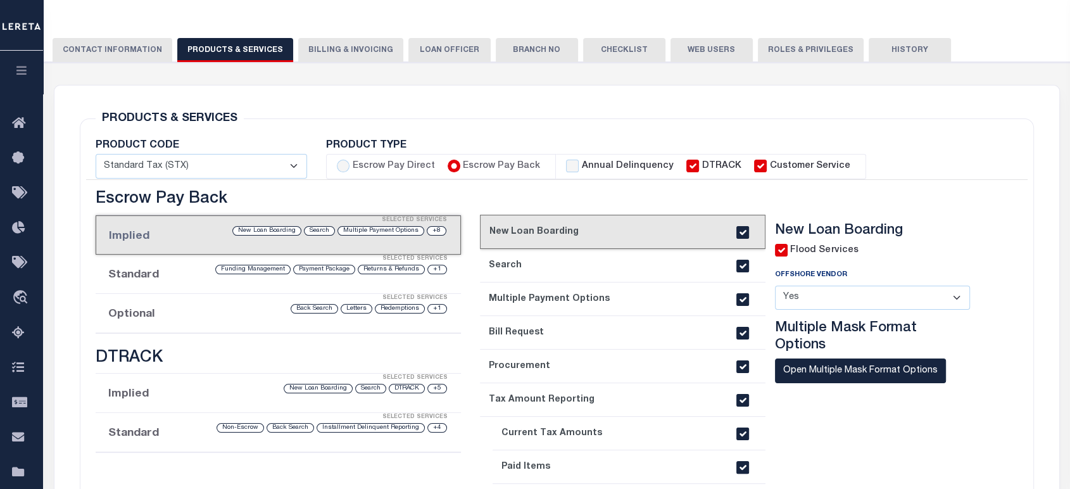
click at [470, 163] on label "Escrow Pay Back" at bounding box center [501, 167] width 77 height 14
click at [460, 163] on input "Escrow Pay Back" at bounding box center [454, 166] width 13 height 13
checkbox input "true"
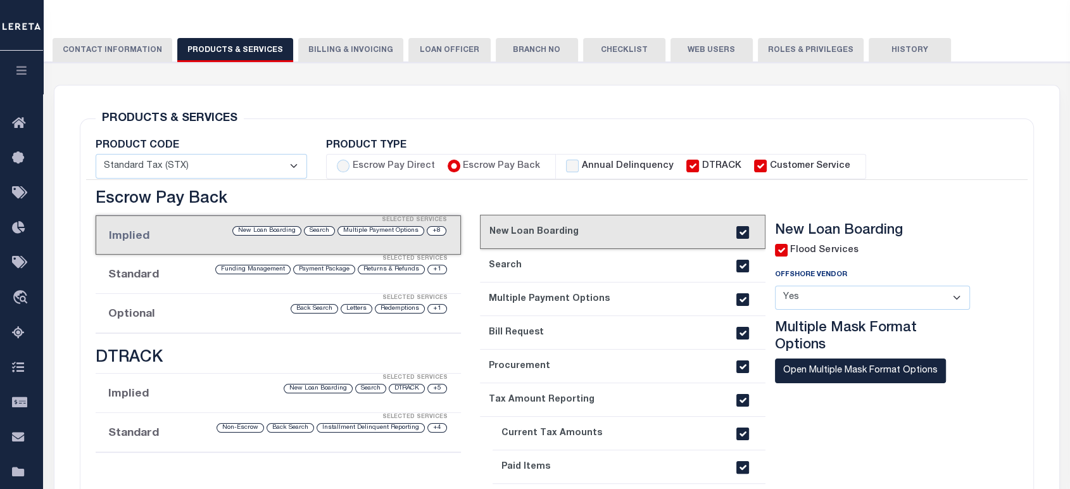
checkbox input "true"
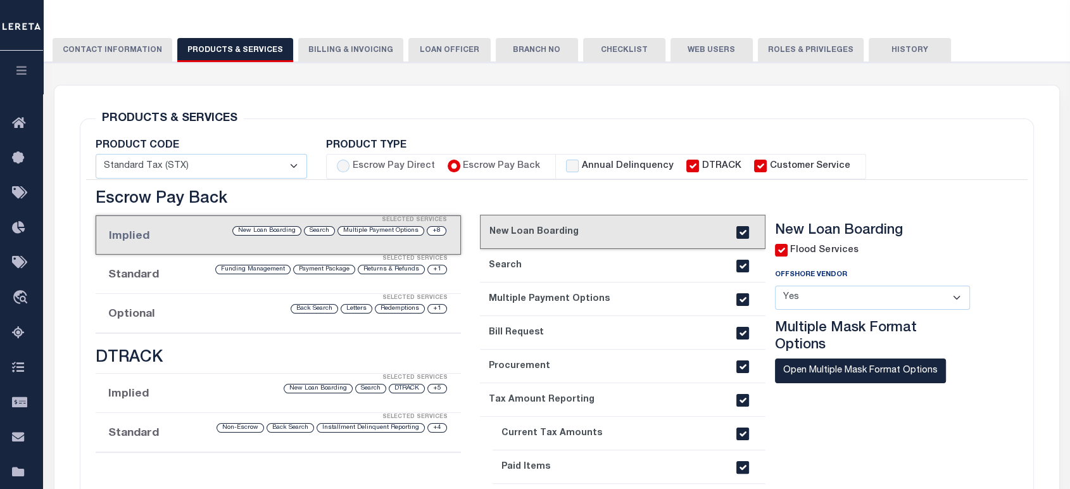
checkbox input "true"
checkbox input "false"
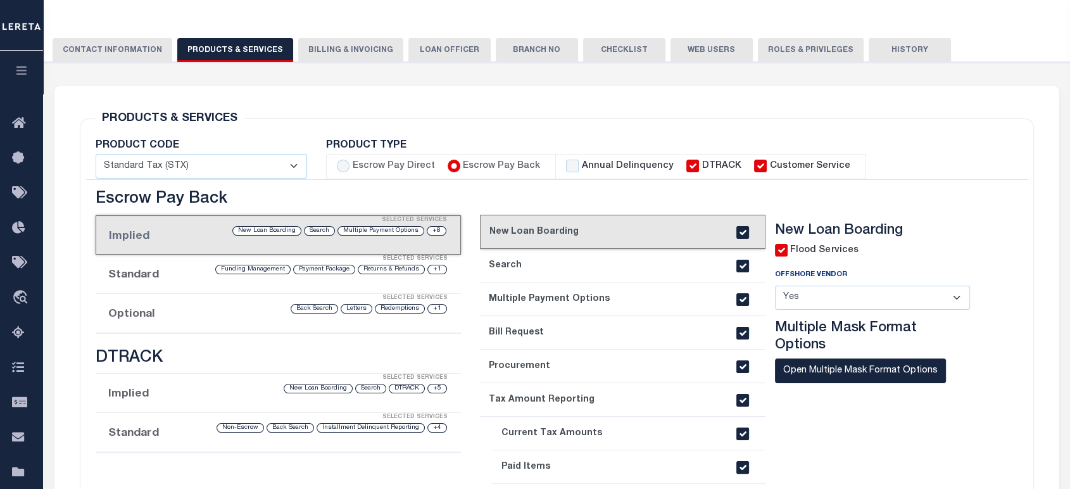
checkbox input "false"
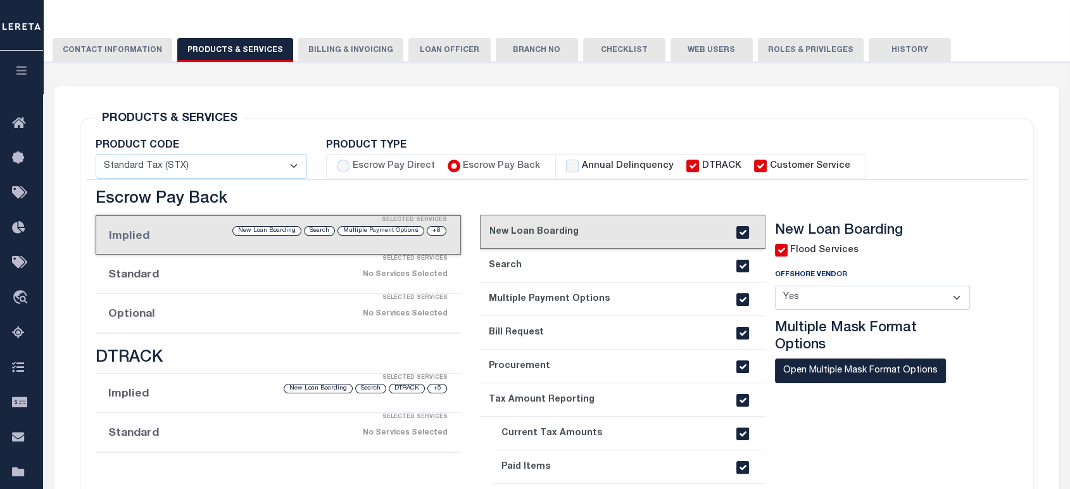
scroll to position [211, 0]
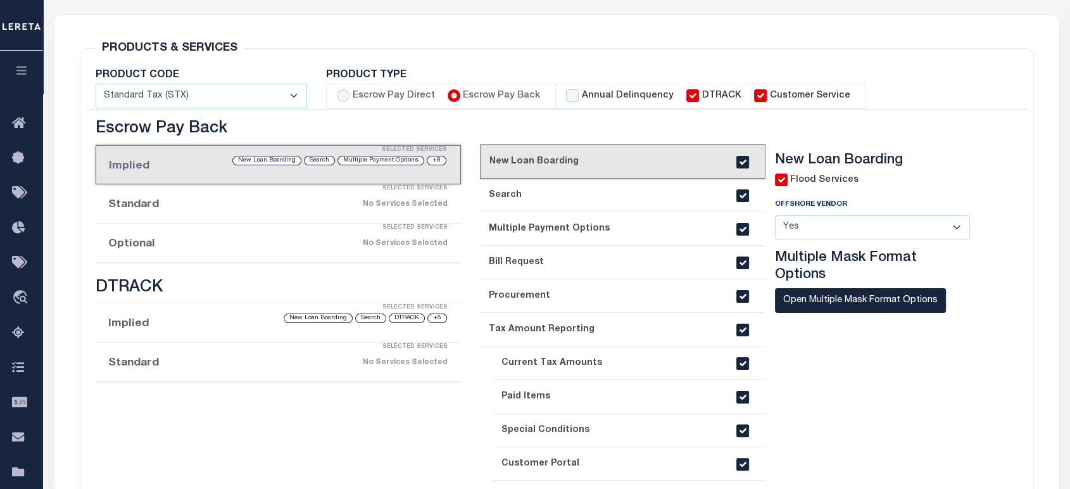
click at [180, 249] on li "Optional Selected Services No Services Selected" at bounding box center [278, 243] width 365 height 39
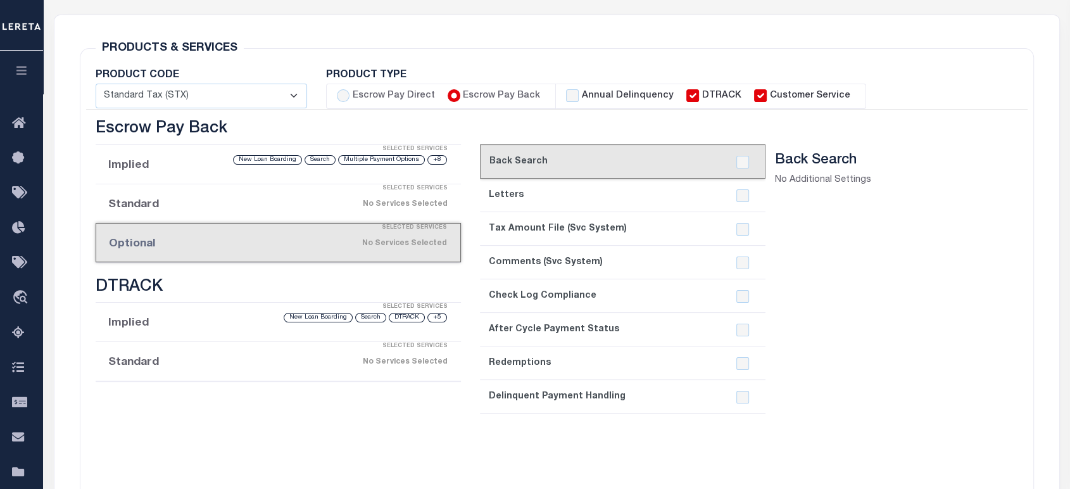
scroll to position [352, 0]
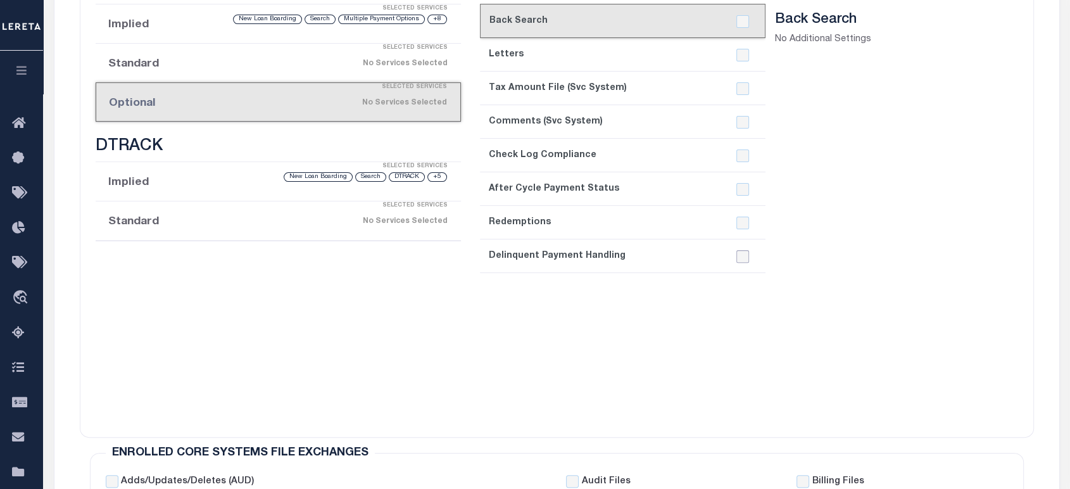
click at [739, 255] on input "checkbox" at bounding box center [743, 256] width 13 height 13
checkbox input "true"
click at [784, 367] on section "Back Search No Additional Settings" at bounding box center [882, 212] width 215 height 403
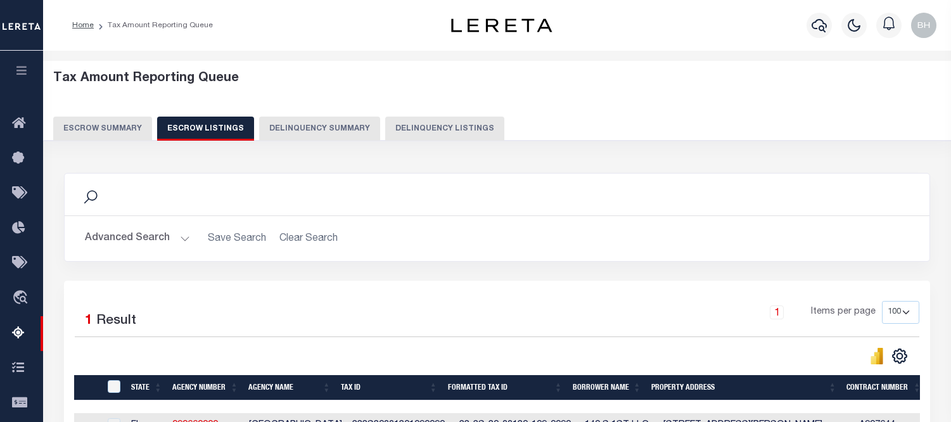
select select "100"
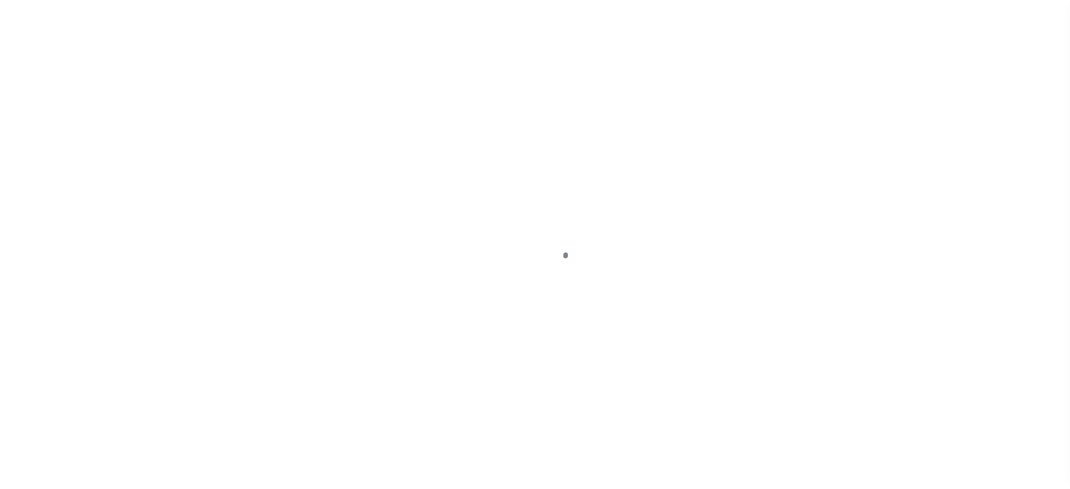
select select "Mixed Portfolio"
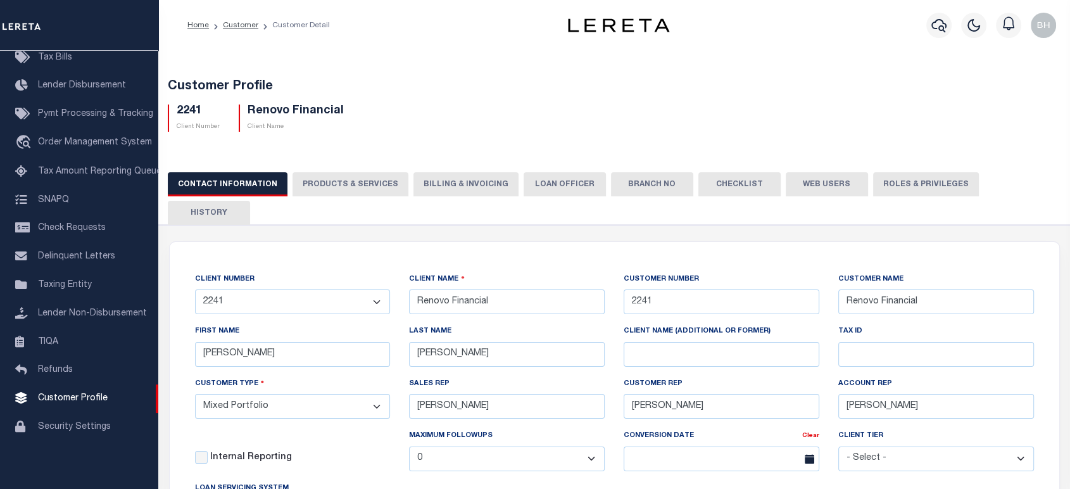
click at [364, 186] on button "PRODUCTS & SERVICES" at bounding box center [351, 184] width 116 height 24
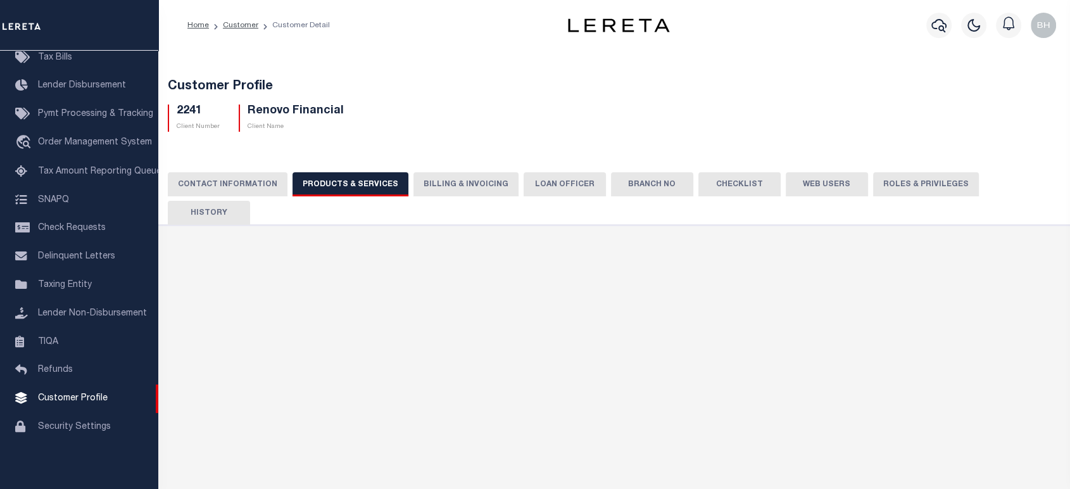
select select "STX"
radio input "true"
checkbox input "true"
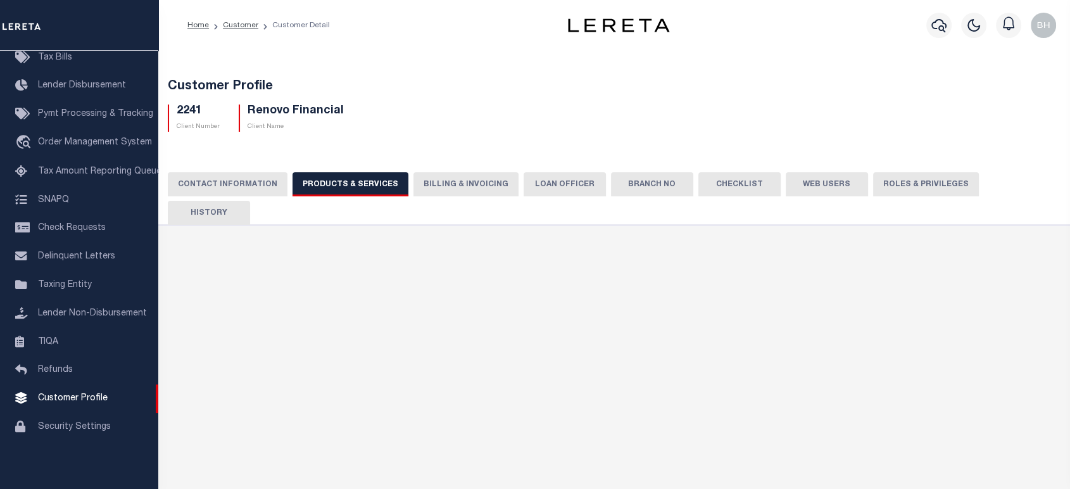
checkbox input "true"
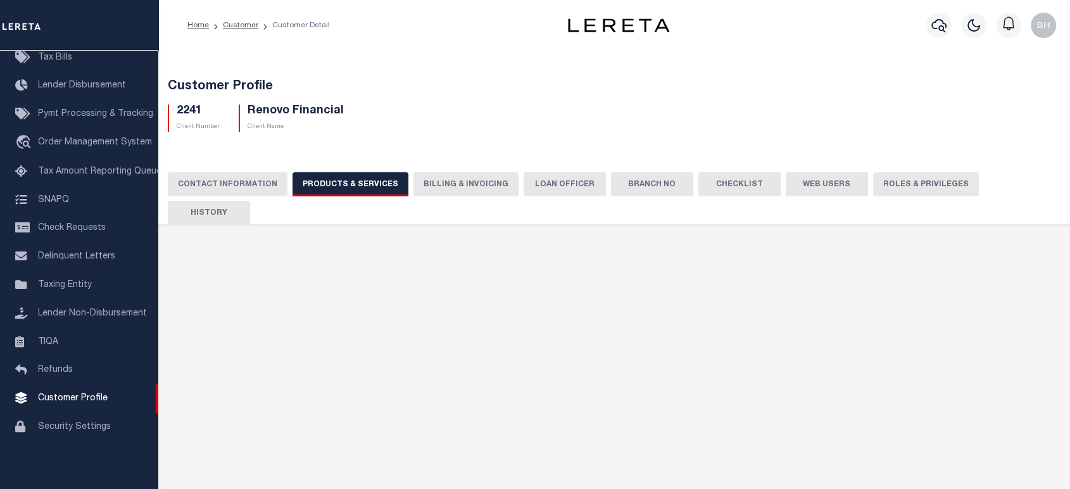
checkbox input "true"
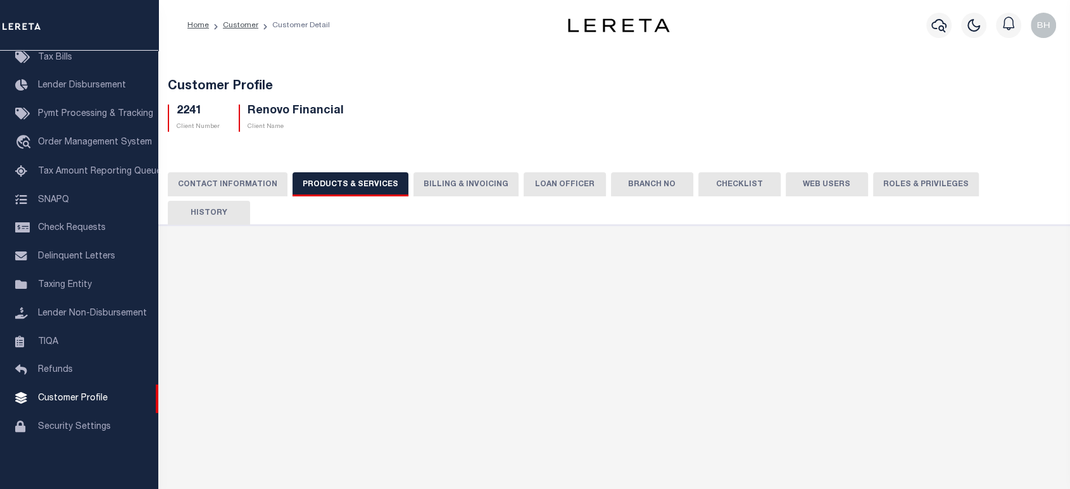
checkbox input "true"
type textarea "$1.10 monthly tracking fee per parcel per month for Refi Parcel in excess of 5 …"
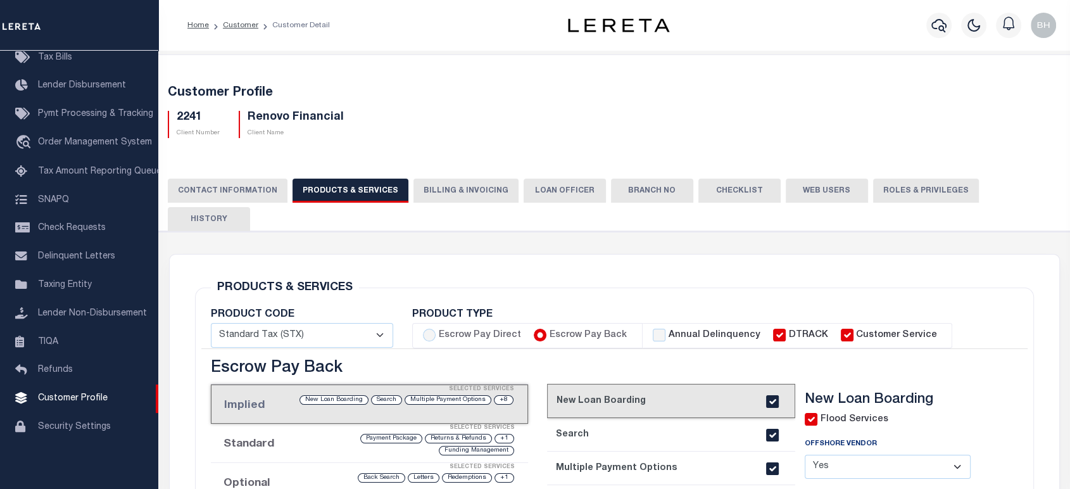
scroll to position [211, 0]
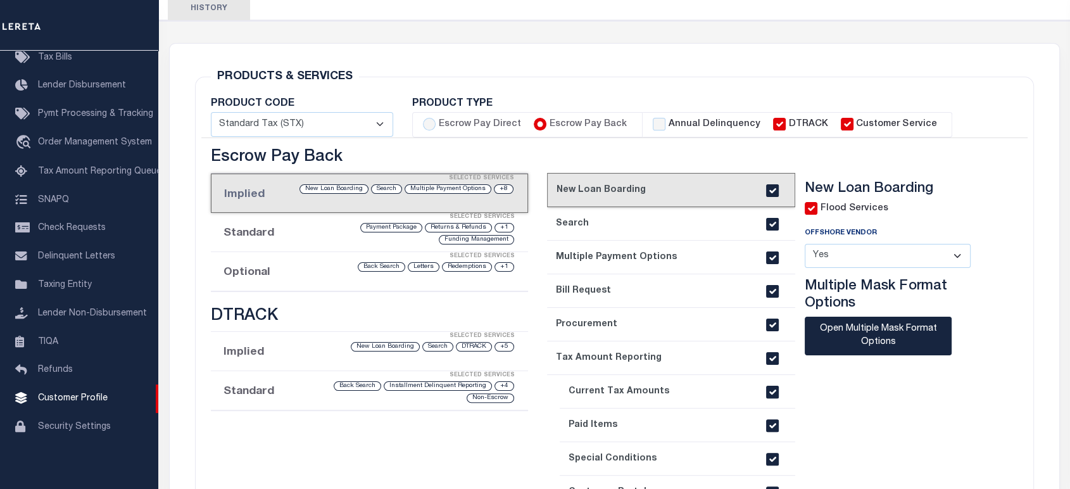
click at [296, 244] on div "Selected Services" at bounding box center [382, 256] width 317 height 25
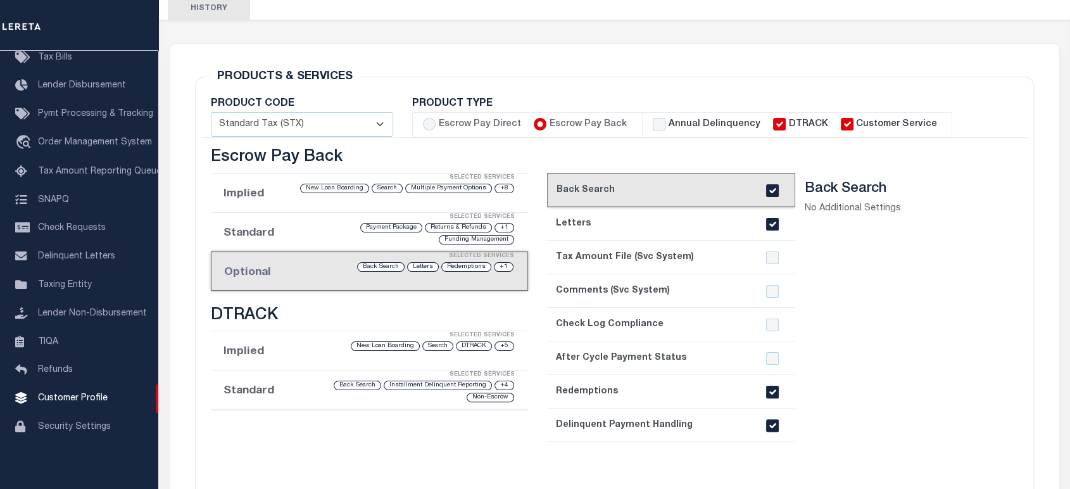
scroll to position [352, 0]
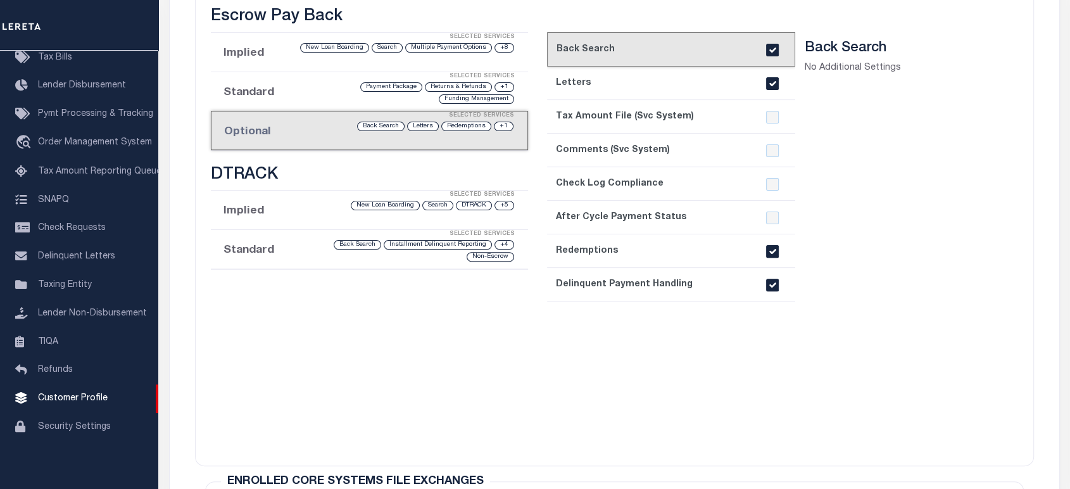
click at [714, 268] on link "8. Delinquent Payment Handling" at bounding box center [671, 285] width 249 height 34
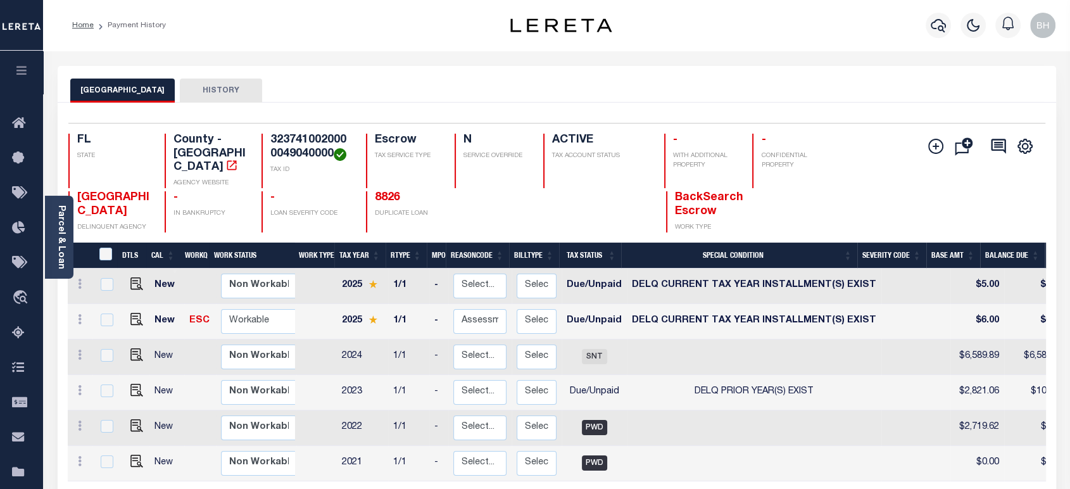
click at [25, 66] on icon "button" at bounding box center [22, 70] width 15 height 11
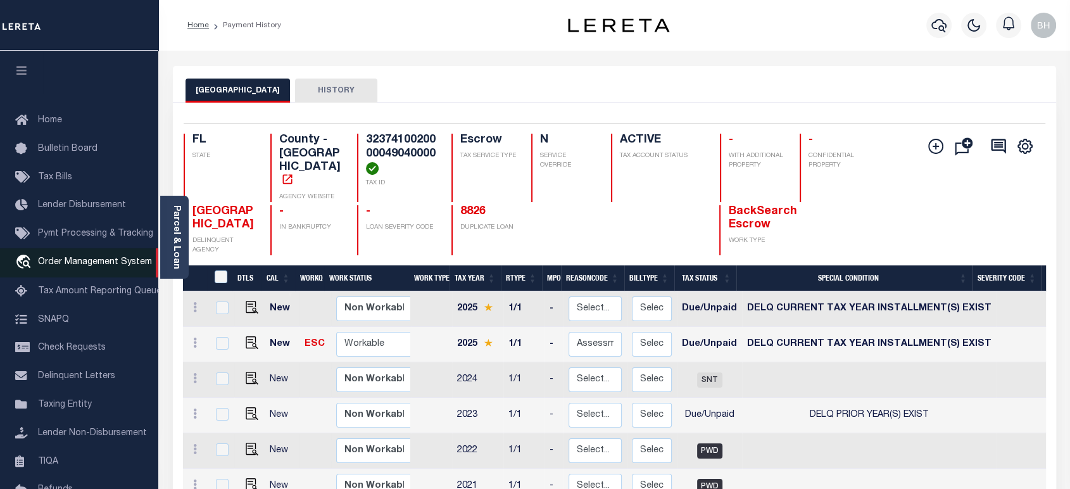
click at [74, 267] on span "Order Management System" at bounding box center [95, 262] width 114 height 9
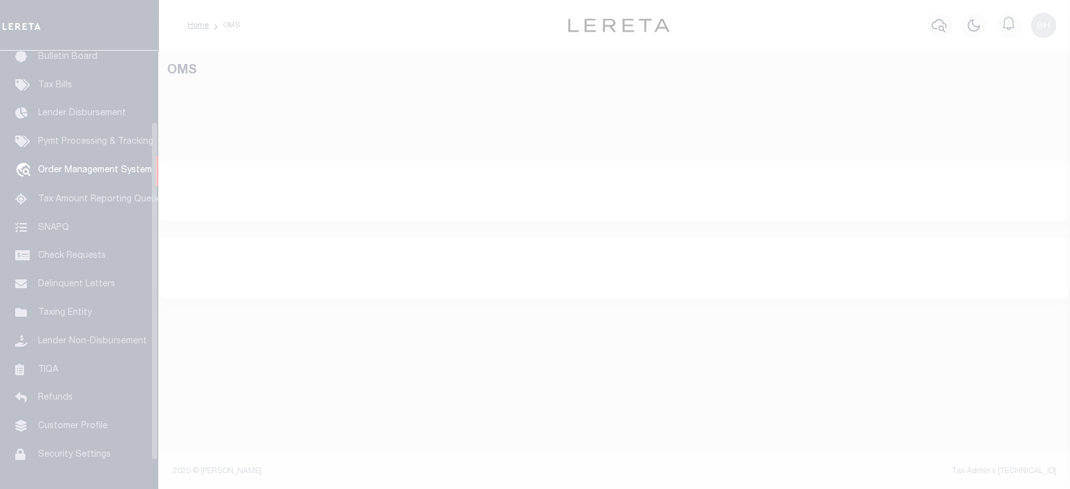
scroll to position [92, 0]
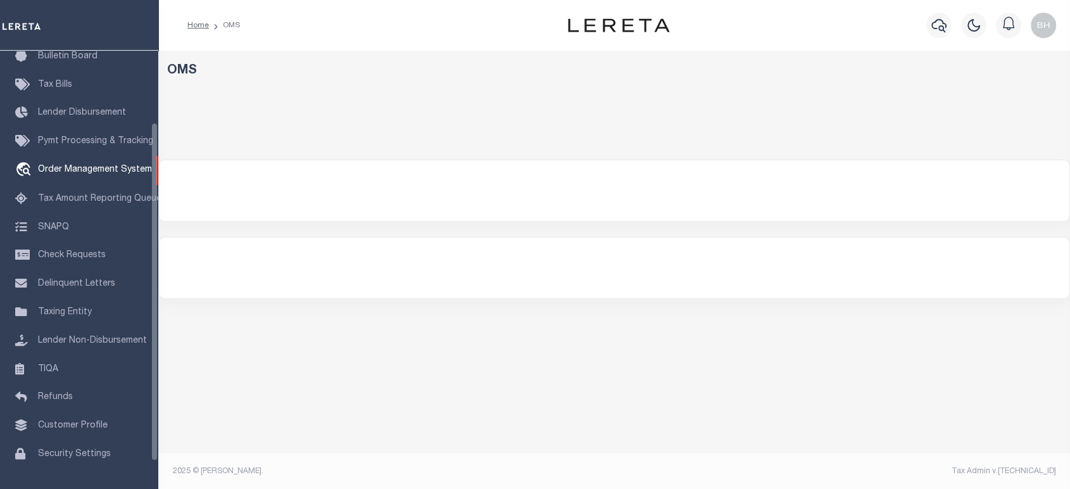
select select "200"
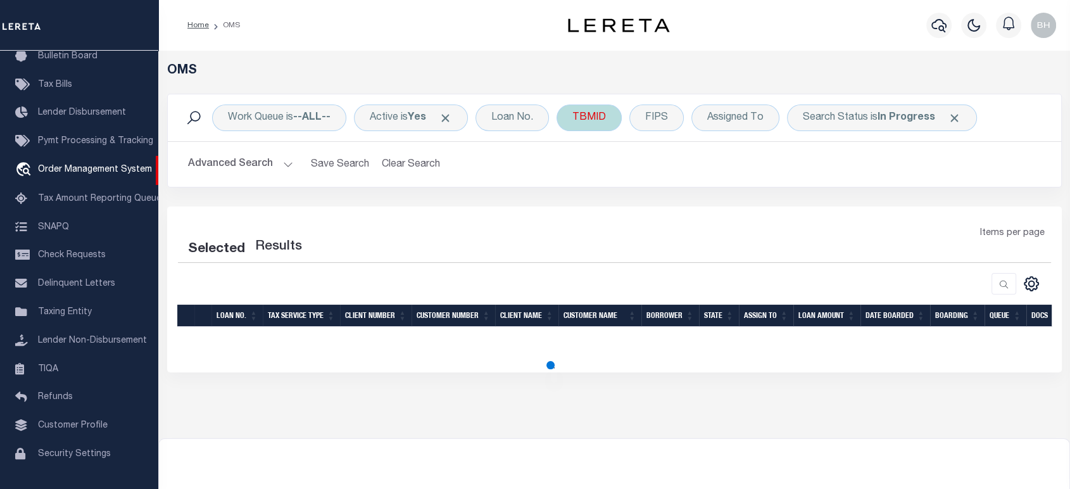
click at [588, 122] on div "TBMID" at bounding box center [589, 118] width 65 height 27
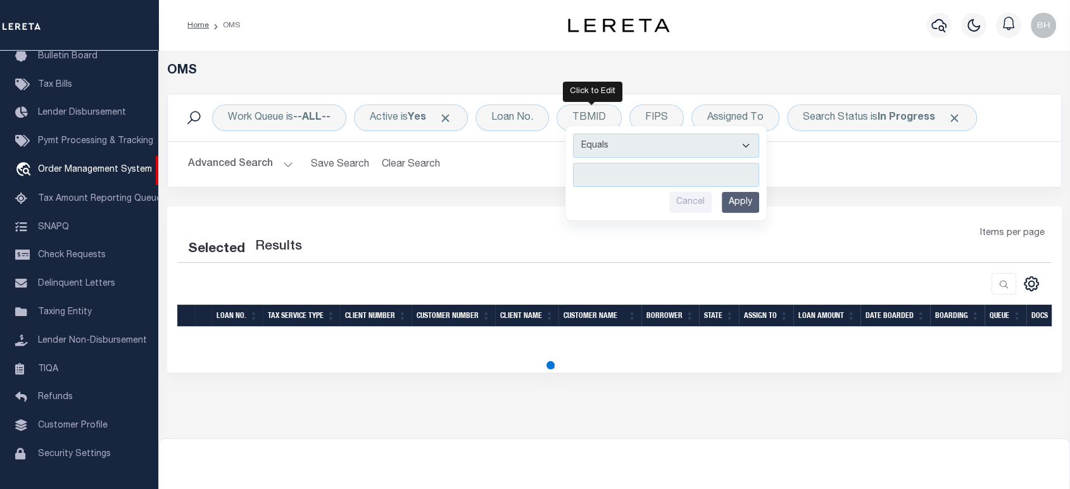
type input "3366936"
click at [749, 206] on input "Apply" at bounding box center [740, 202] width 37 height 21
select select "200"
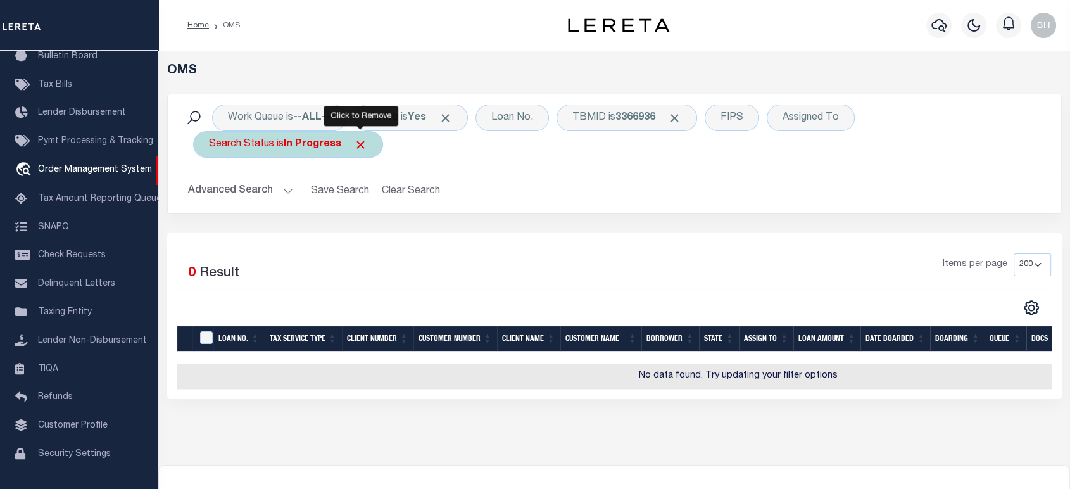
click at [363, 142] on span "Click to Remove" at bounding box center [360, 144] width 13 height 13
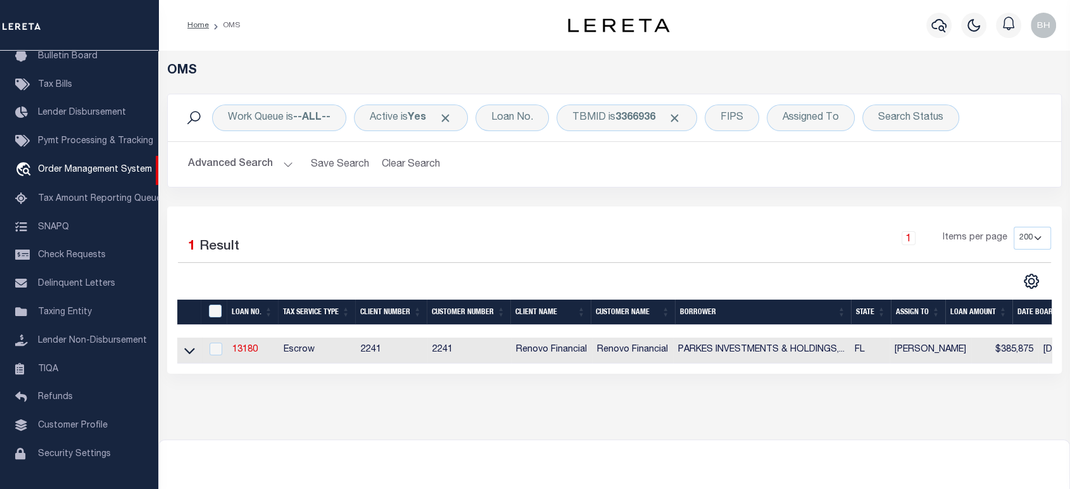
scroll to position [113, 0]
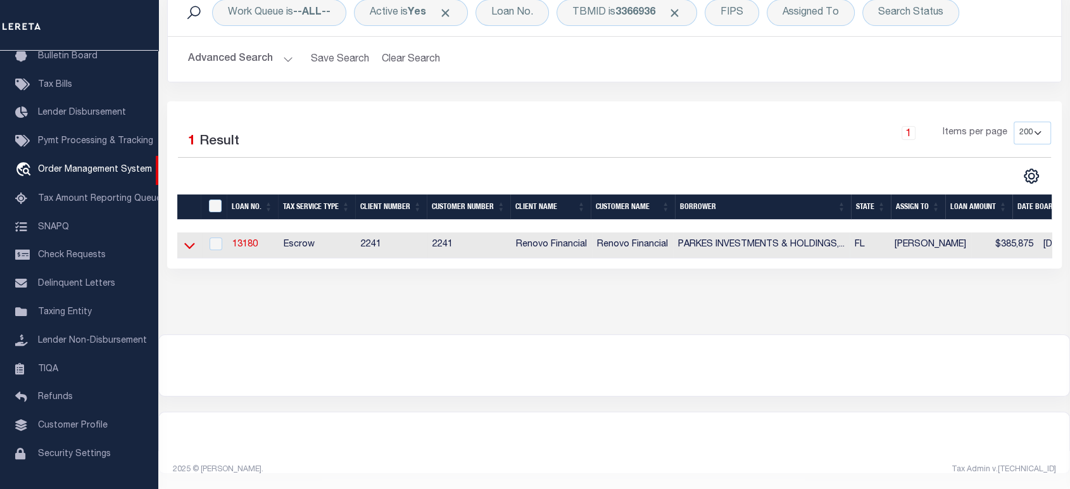
click at [184, 240] on icon at bounding box center [189, 245] width 11 height 13
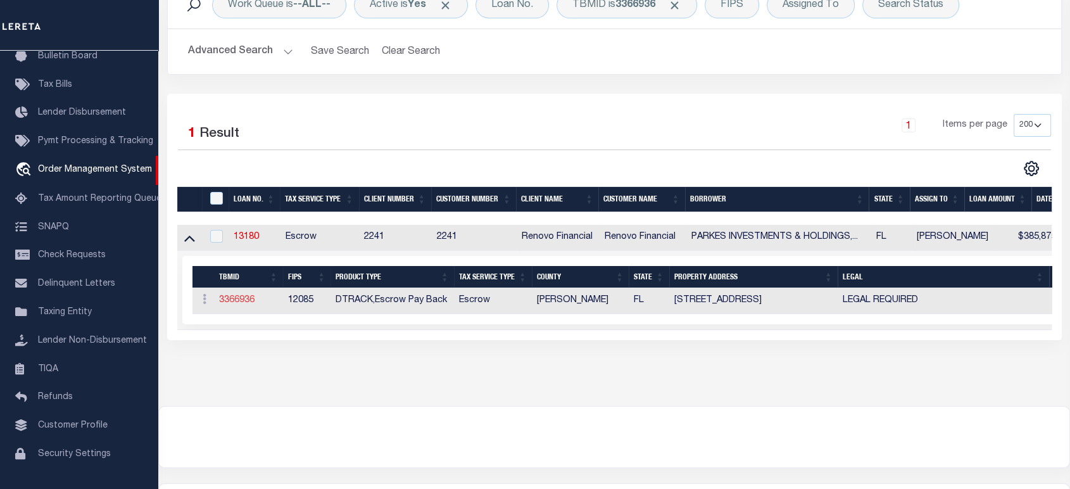
click at [238, 299] on link "3366936" at bounding box center [236, 300] width 35 height 9
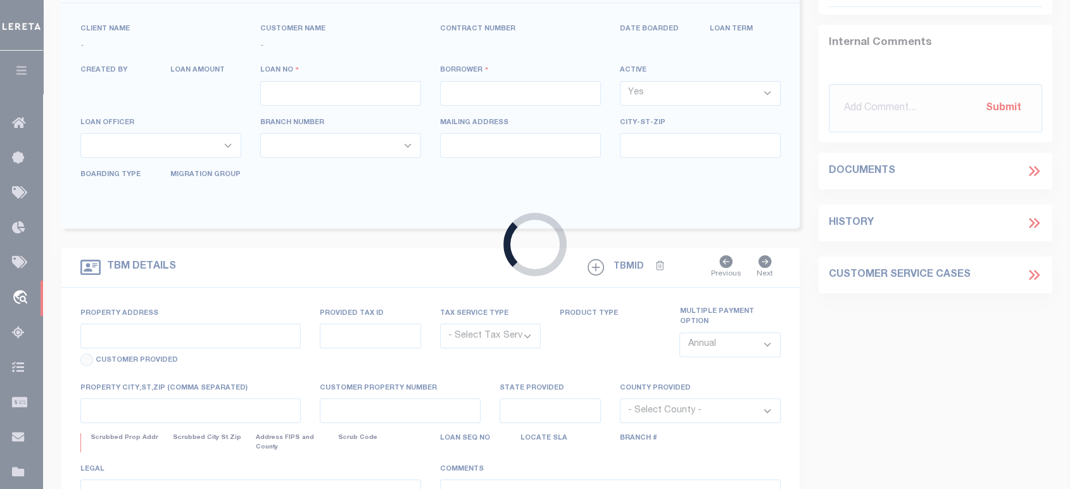
type input "13180"
type input "PARKES INVESTMENTS & HOLDINGS, INC."
select select
type input "[STREET_ADDRESS]"
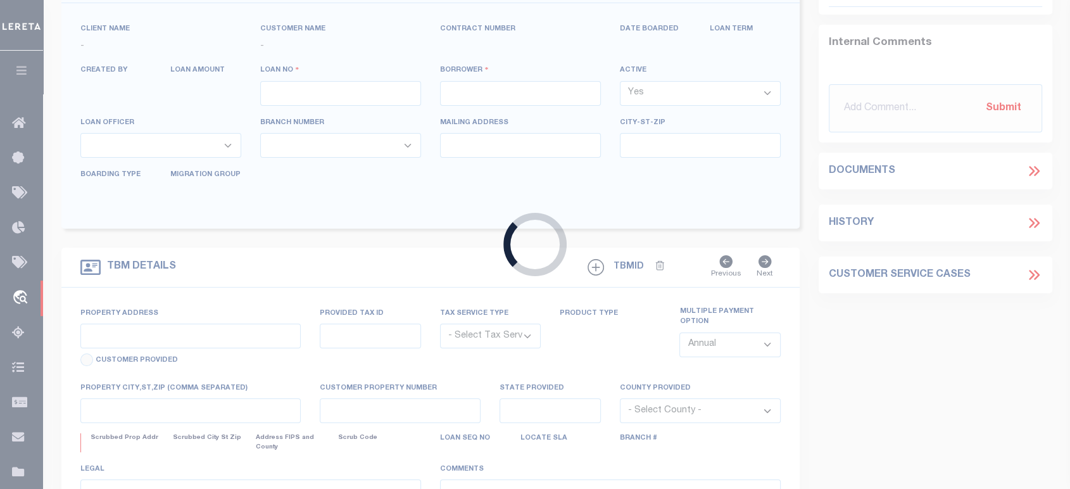
type input "[GEOGRAPHIC_DATA]"
select select "10"
select select "Escrow"
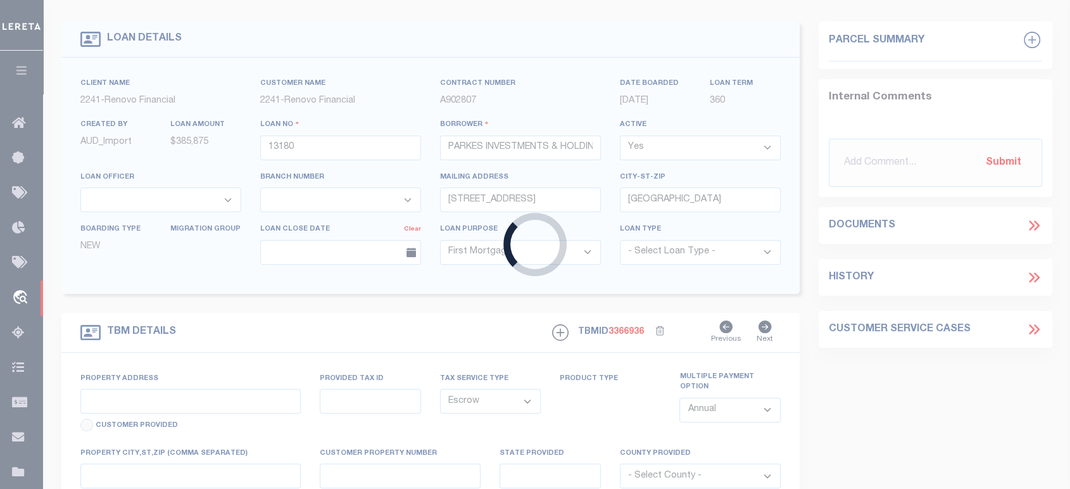
scroll to position [15, 0]
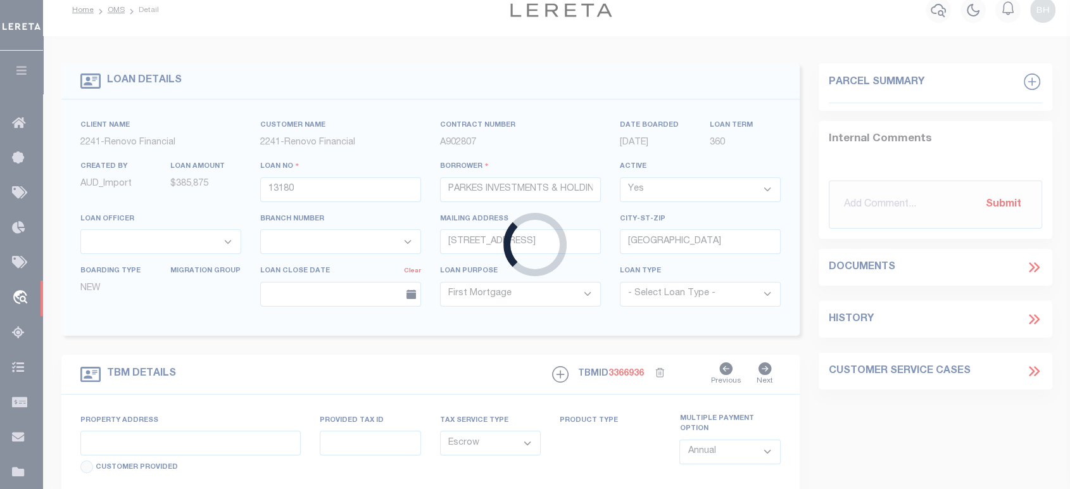
select select "14701"
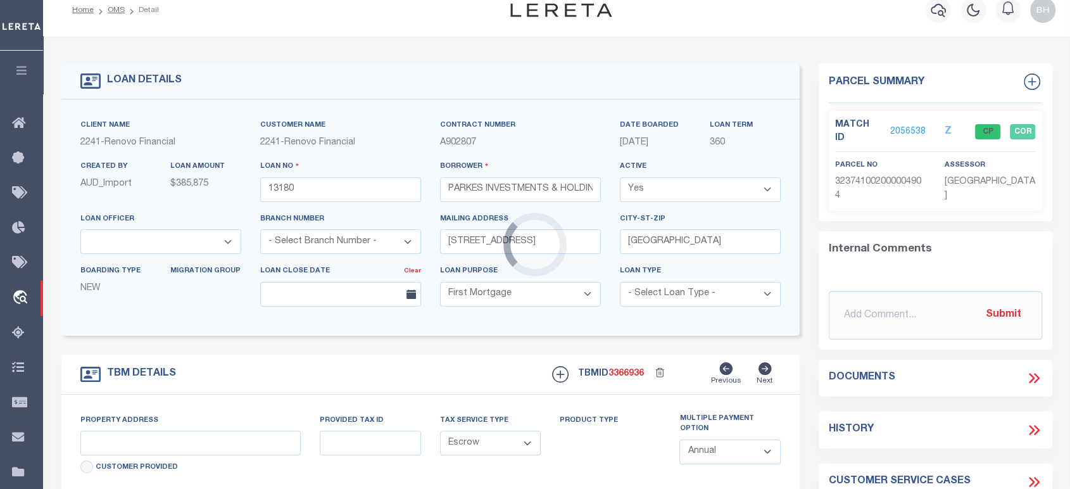
select select "25066"
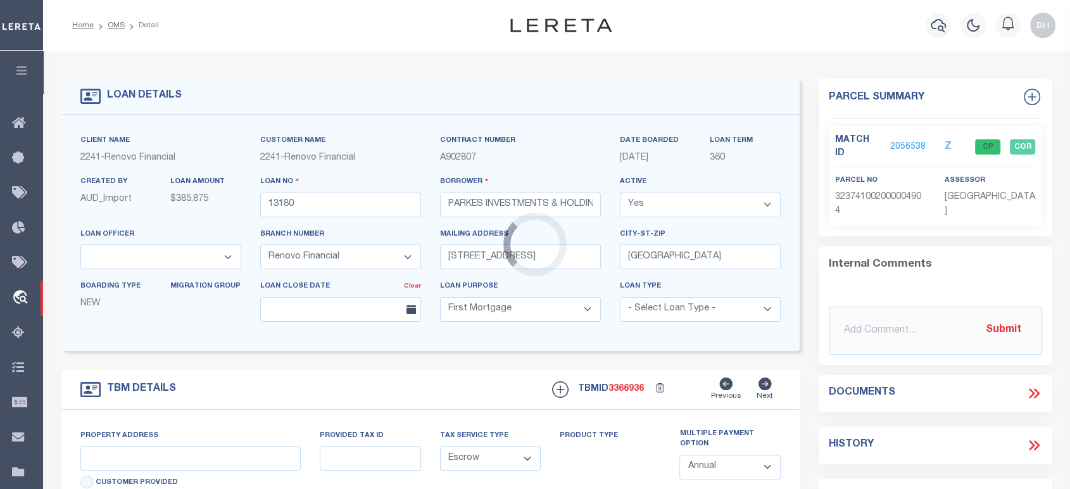
type input "[STREET_ADDRESS]"
select select
type input "[PERSON_NAME], FL 34994"
type input "a0kUS000003gqBl"
type input "FL"
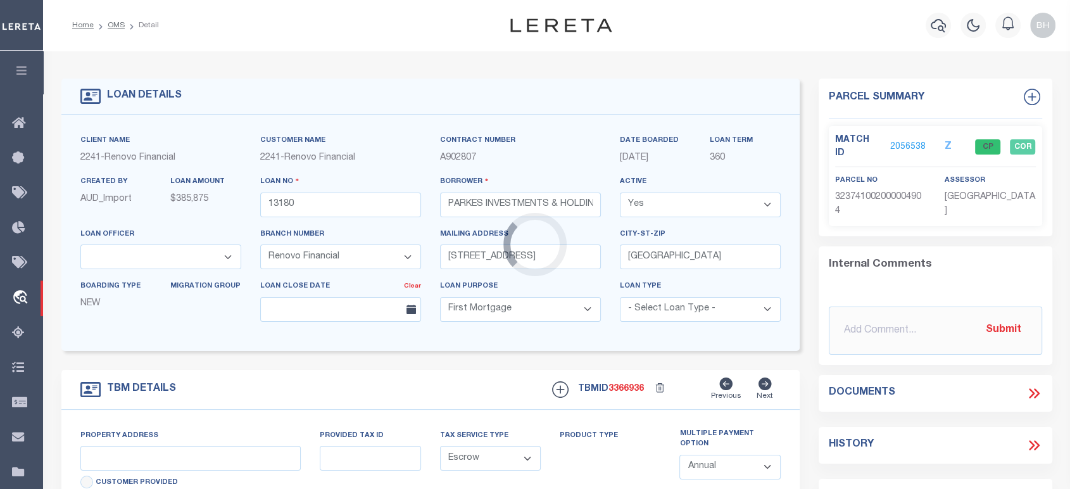
select select
type textarea "LEGAL REQUIRED"
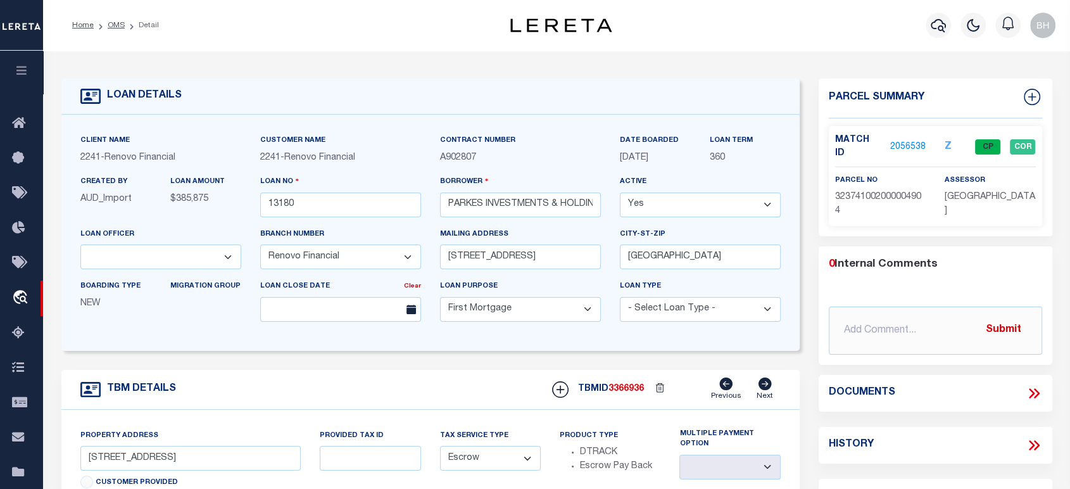
click at [908, 141] on link "2056538" at bounding box center [908, 147] width 35 height 13
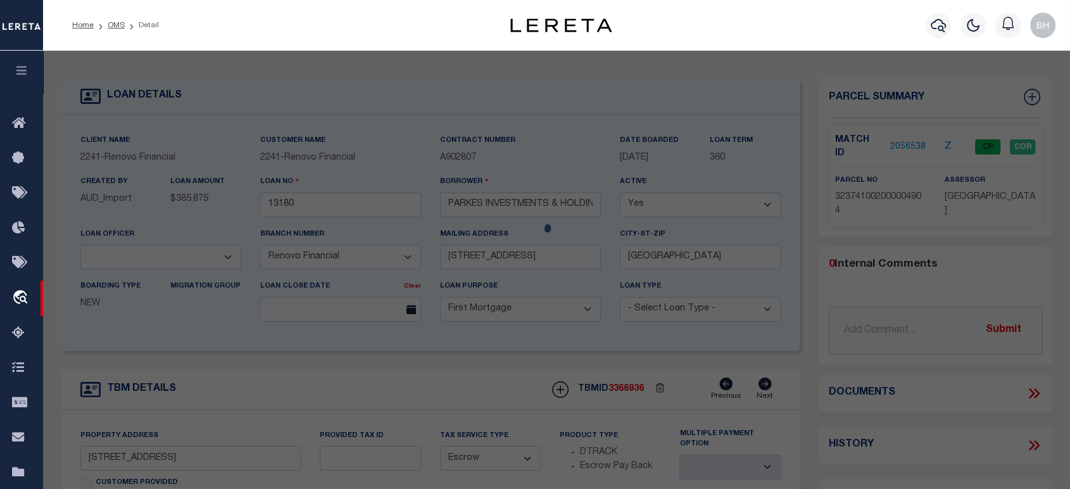
checkbox input "false"
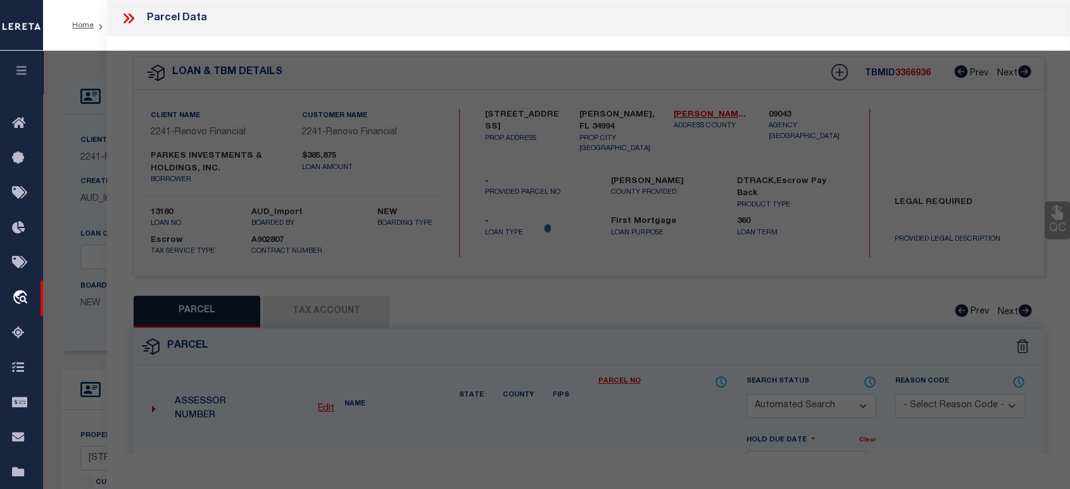
select select "CP"
type input "PARKES INVESTMENTS & HOLDINGS INC"
select select "AGW"
select select
type input "[STREET_ADDRESS]"
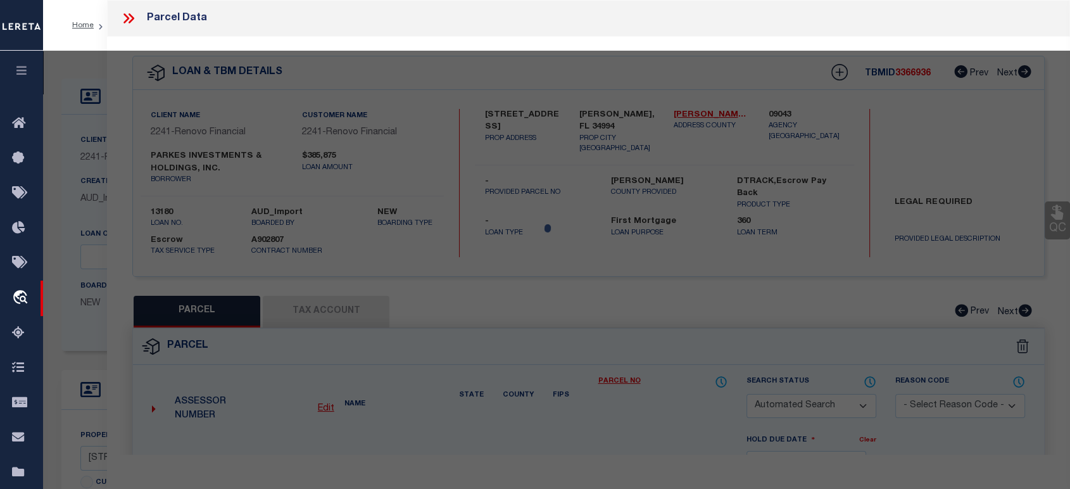
type input "[PERSON_NAME], FL 34994"
type textarea "[STREET_ADDRESS]"
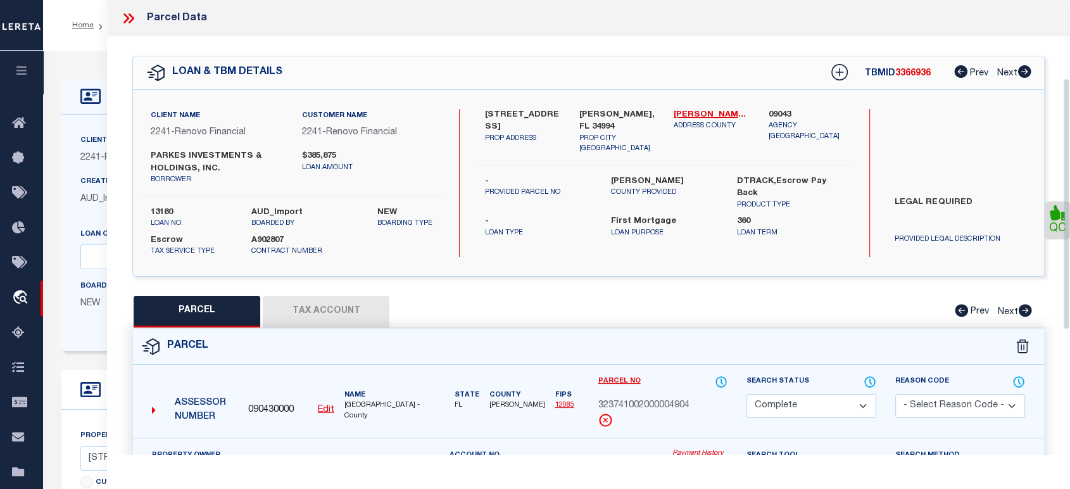
scroll to position [141, 0]
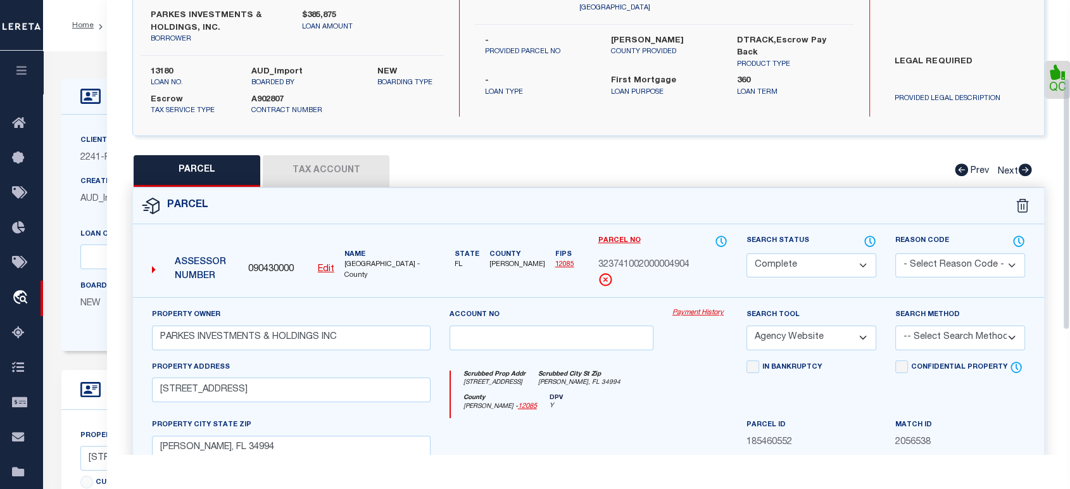
click at [789, 266] on select "Automated Search Bad Parcel Complete Duplicate Parcel High Dollar Reporting In …" at bounding box center [812, 265] width 130 height 25
select select "BP"
click at [747, 253] on select "Automated Search Bad Parcel Complete Duplicate Parcel High Dollar Reporting In …" at bounding box center [812, 265] width 130 height 25
click at [826, 271] on select "Automated Search Bad Parcel Complete Duplicate Parcel High Dollar Reporting In …" at bounding box center [812, 265] width 130 height 25
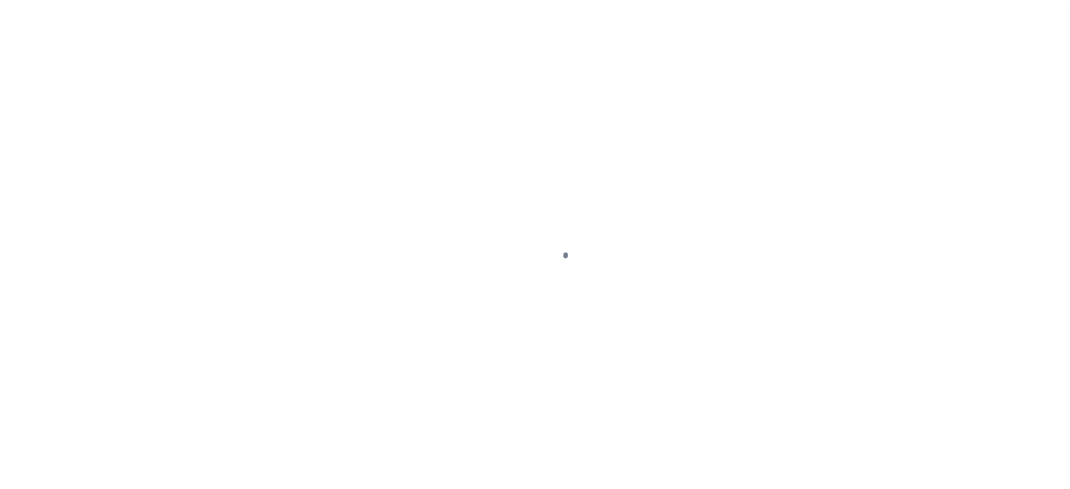
select select "14701"
select select "25066"
select select "10"
select select "Escrow"
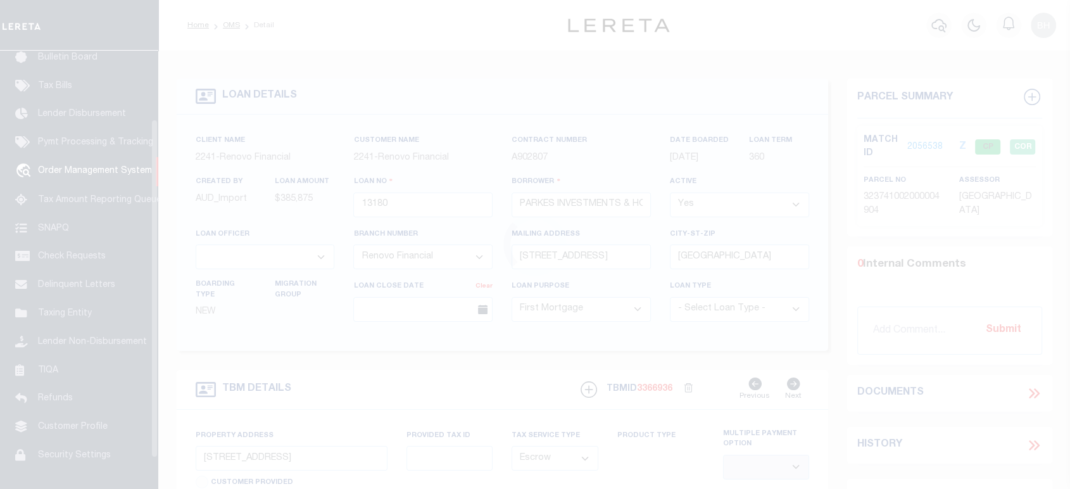
scroll to position [92, 0]
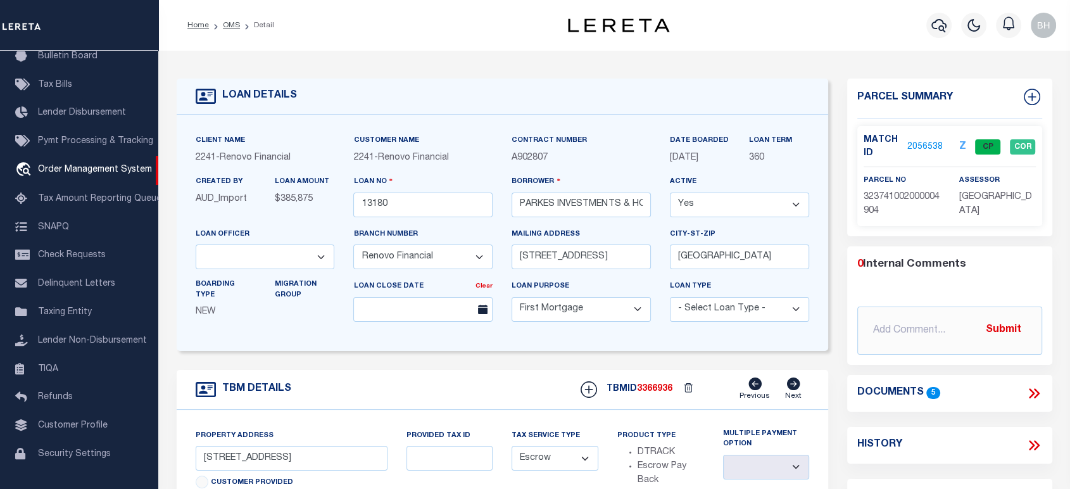
click at [939, 147] on link "2056538" at bounding box center [925, 147] width 35 height 13
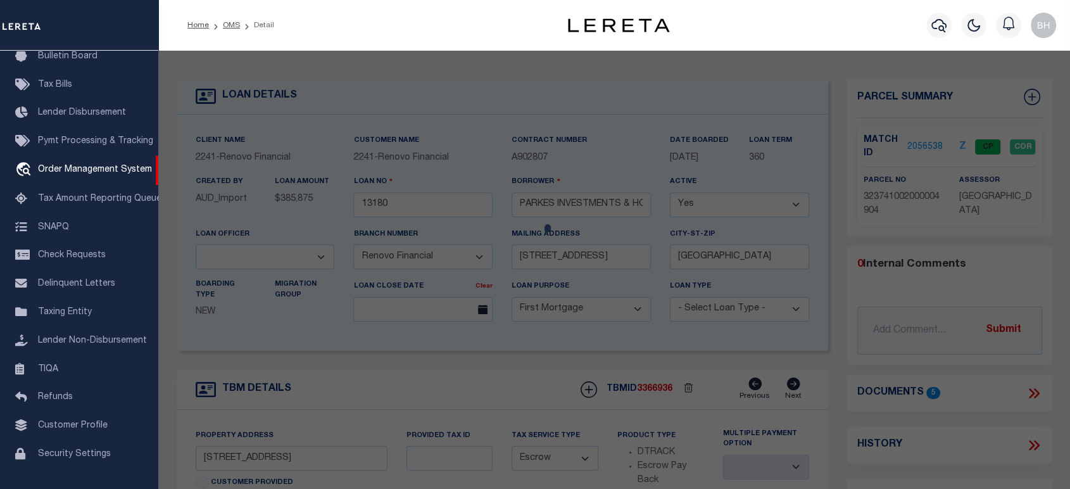
checkbox input "false"
select select "CP"
type input "PARKES INVESTMENTS & HOLDINGS INC"
select select "AGW"
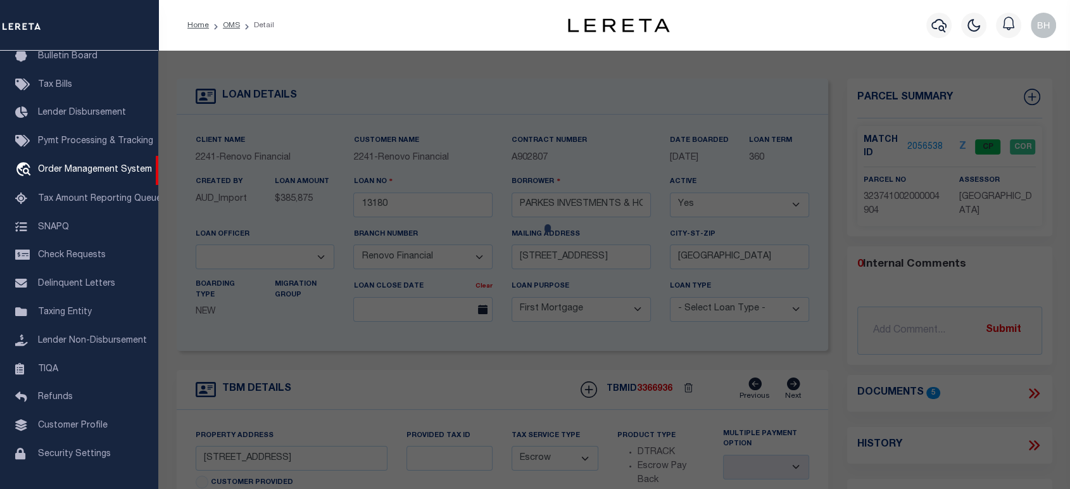
select select
type input "[STREET_ADDRESS]"
type input "[PERSON_NAME], FL 34994"
type textarea "[STREET_ADDRESS]"
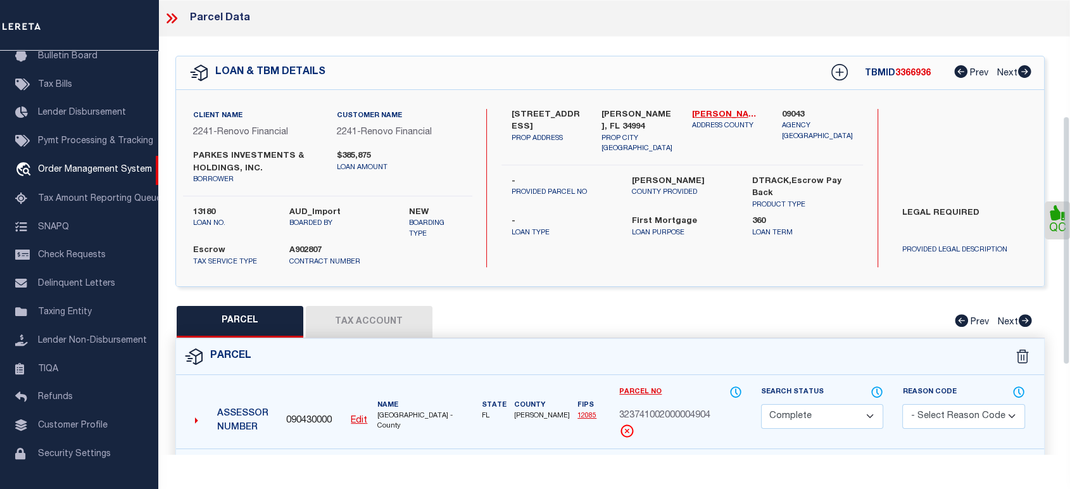
scroll to position [211, 0]
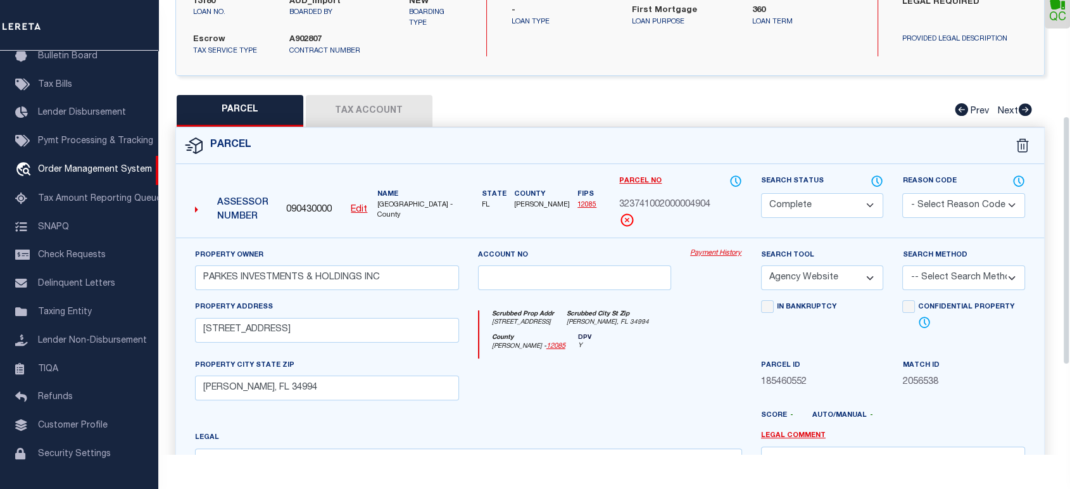
click at [814, 209] on select "Automated Search Bad Parcel Complete Duplicate Parcel High Dollar Reporting In …" at bounding box center [822, 205] width 123 height 25
click at [761, 193] on select "Automated Search Bad Parcel Complete Duplicate Parcel High Dollar Reporting In …" at bounding box center [822, 205] width 123 height 25
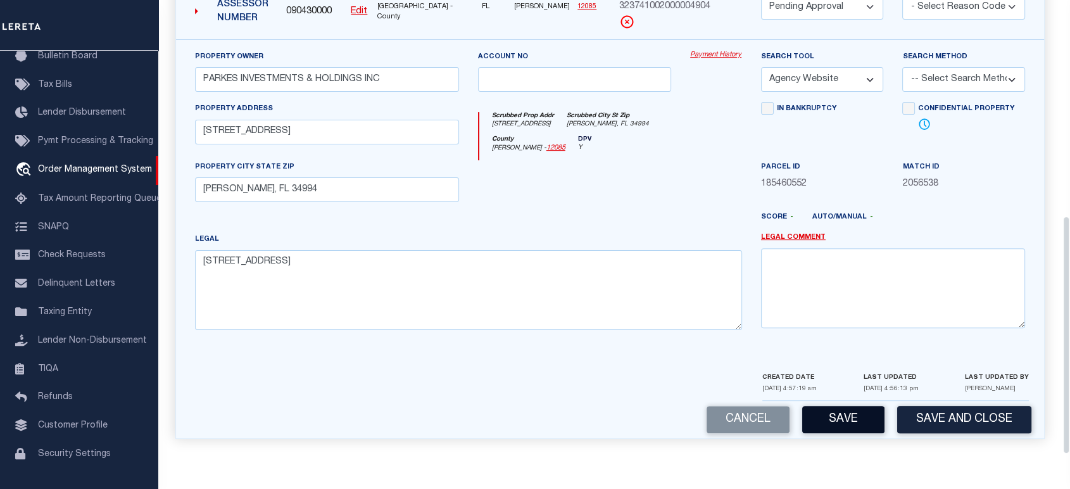
click at [839, 414] on button "Save" at bounding box center [844, 419] width 82 height 27
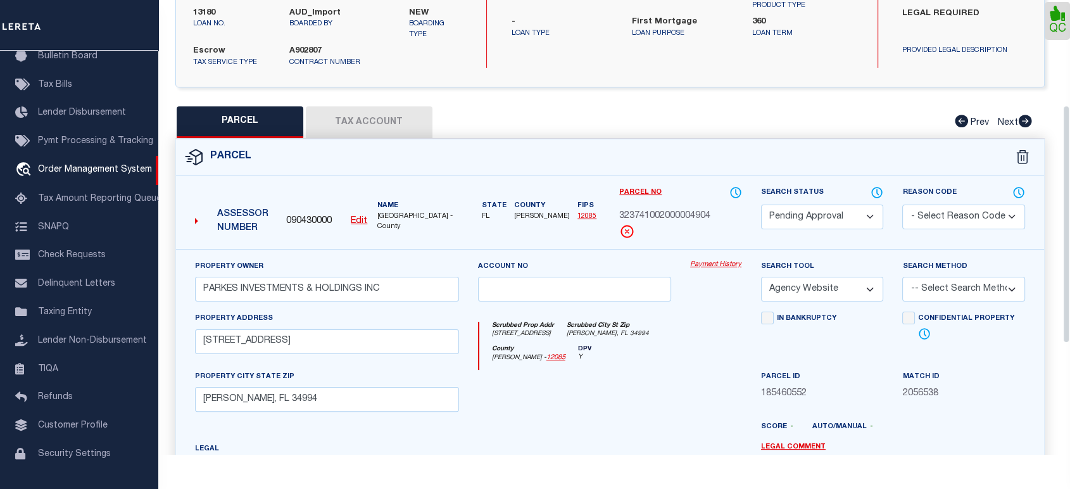
select select "AS"
select select
checkbox input "false"
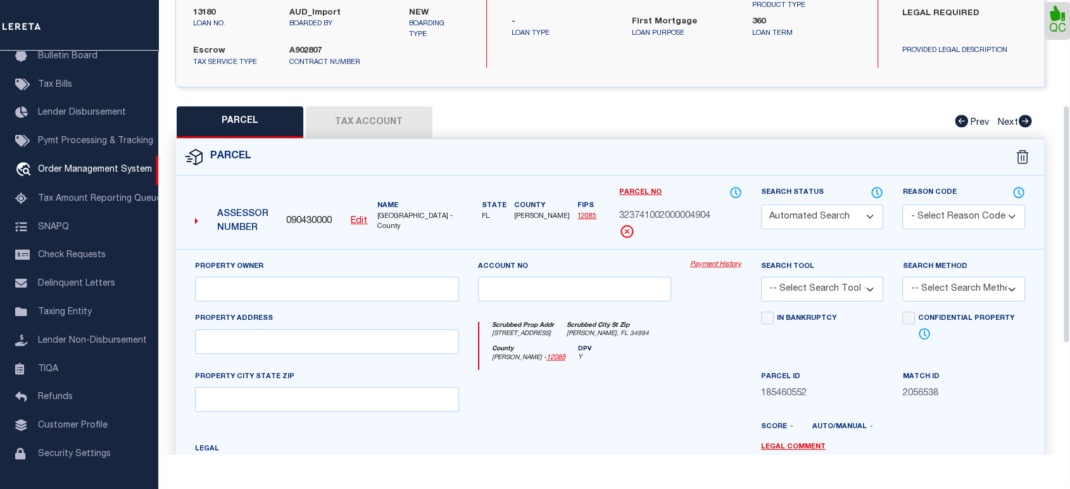
select select "PA"
type input "PARKES INVESTMENTS & HOLDINGS INC"
select select "AGW"
select select
type input "[STREET_ADDRESS]"
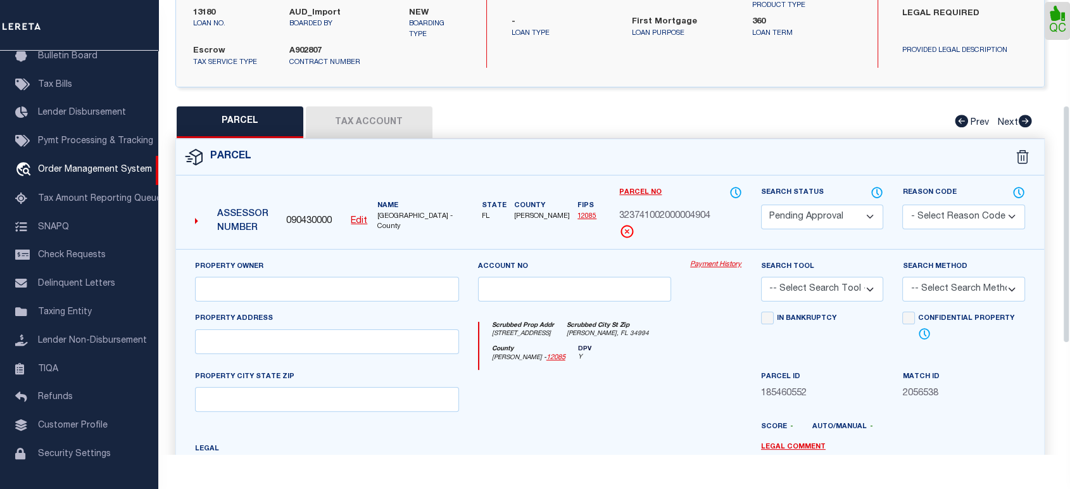
type input "[PERSON_NAME], FL 34994"
type textarea "[STREET_ADDRESS]"
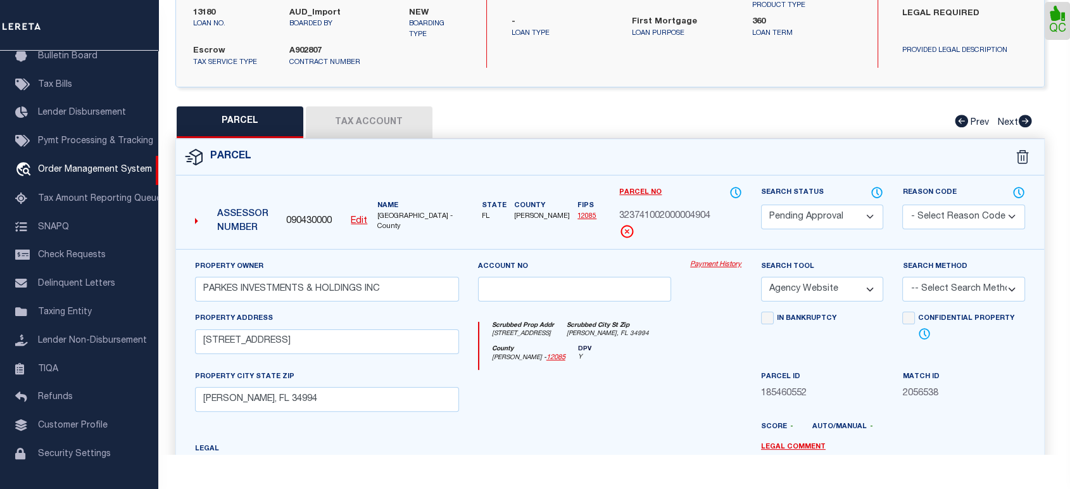
click at [809, 216] on select "Automated Search Bad Parcel Complete Duplicate Parcel High Dollar Reporting In …" at bounding box center [822, 217] width 123 height 25
click at [761, 205] on select "Automated Search Bad Parcel Complete Duplicate Parcel High Dollar Reporting In …" at bounding box center [822, 217] width 123 height 25
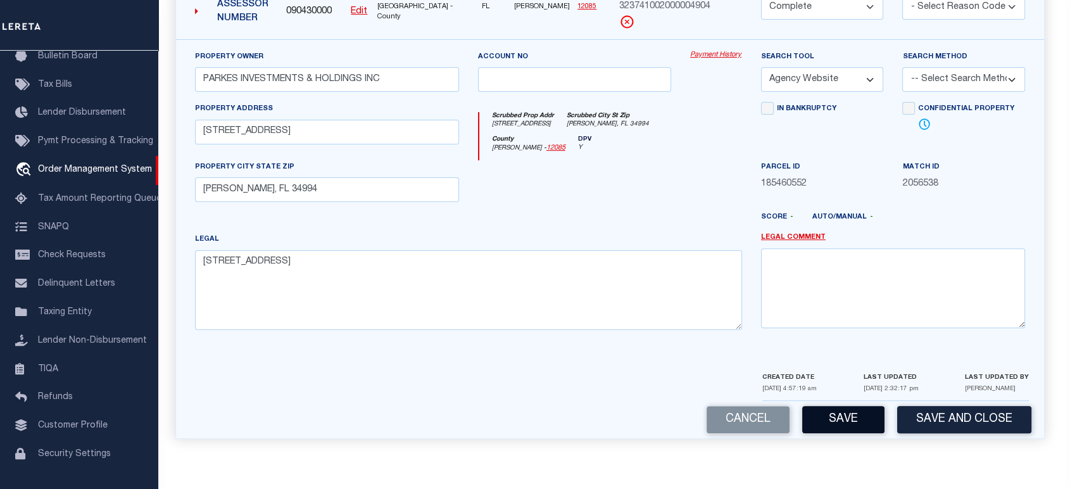
click at [854, 421] on button "Save" at bounding box center [844, 419] width 82 height 27
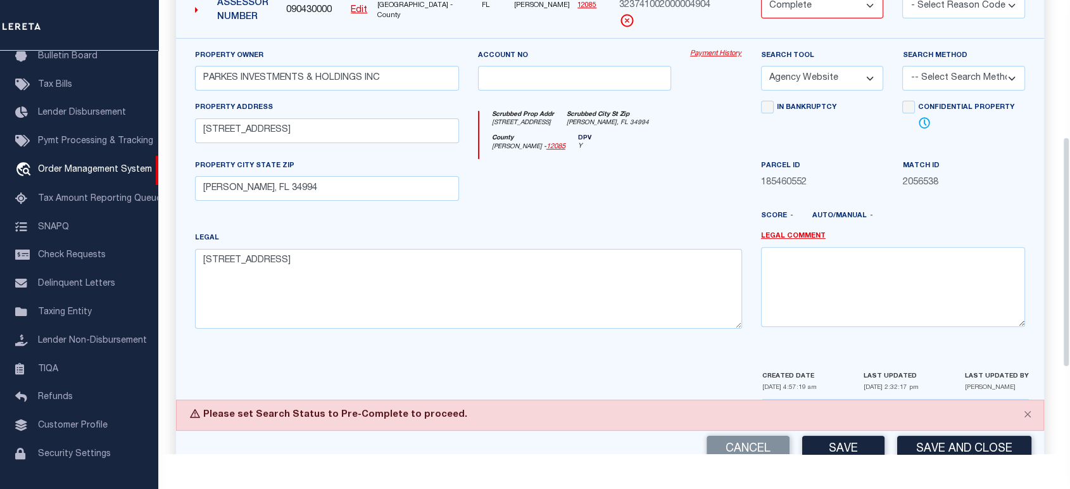
scroll to position [270, 0]
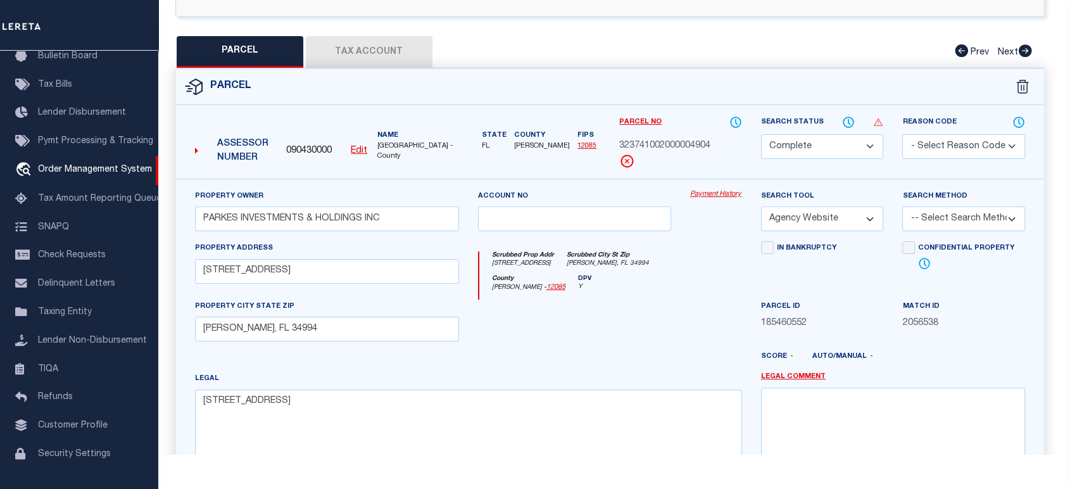
drag, startPoint x: 788, startPoint y: 141, endPoint x: 775, endPoint y: 153, distance: 17.5
click at [788, 141] on select "Automated Search Bad Parcel Complete Duplicate Parcel High Dollar Reporting In …" at bounding box center [822, 146] width 123 height 25
click at [761, 134] on select "Automated Search Bad Parcel Complete Duplicate Parcel High Dollar Reporting In …" at bounding box center [822, 146] width 123 height 25
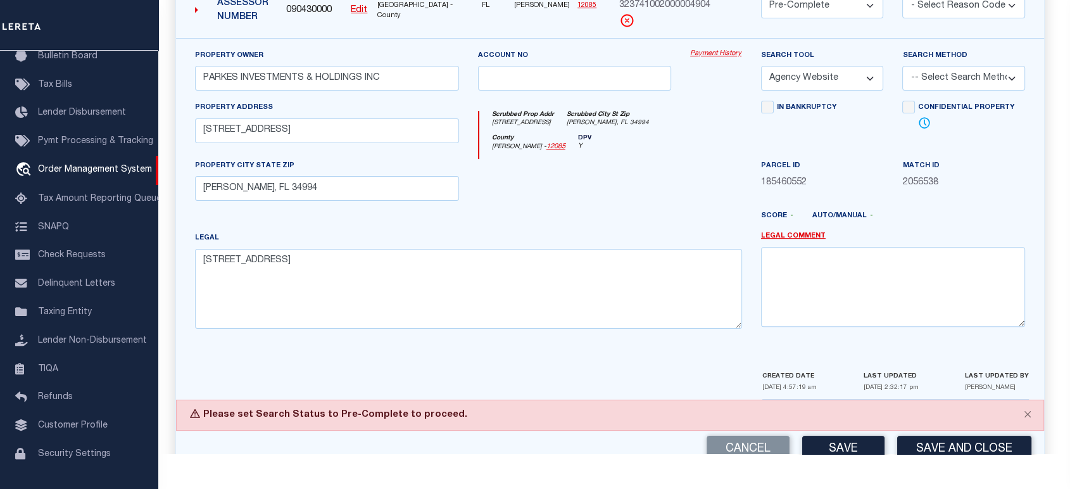
drag, startPoint x: 861, startPoint y: 445, endPoint x: 618, endPoint y: 325, distance: 270.5
click at [861, 445] on button "Save" at bounding box center [844, 449] width 82 height 27
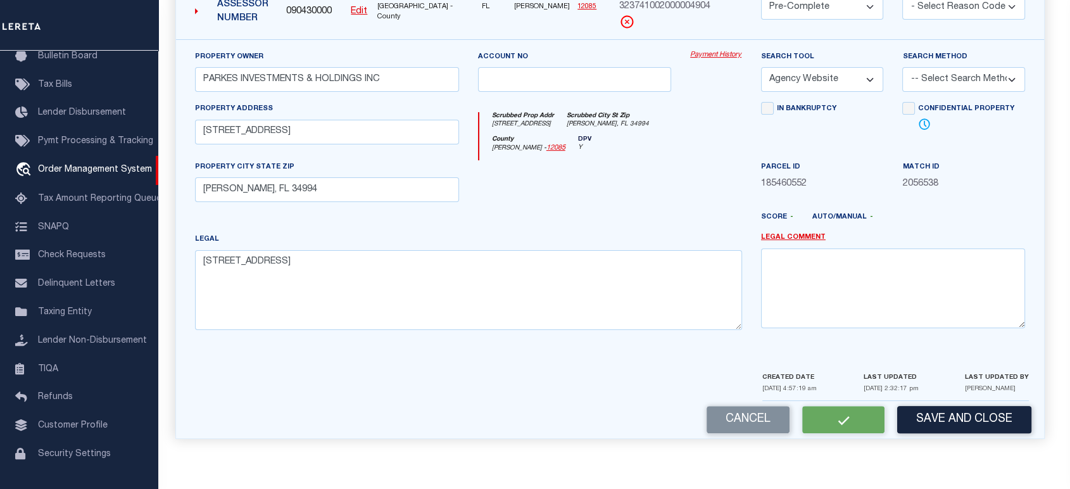
select select "AS"
select select
checkbox input "false"
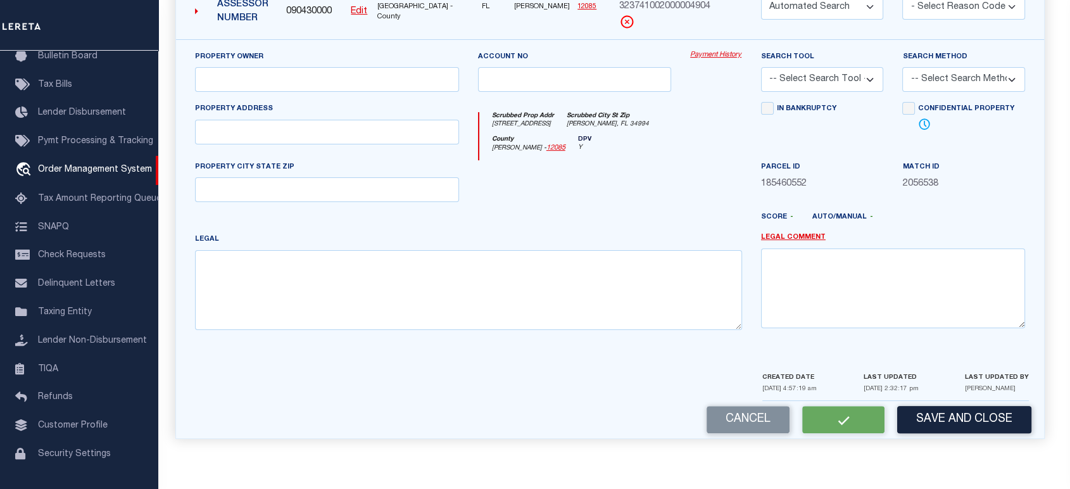
select select "PC"
type input "PARKES INVESTMENTS & HOLDINGS INC"
select select "AGW"
select select
type input "[STREET_ADDRESS]"
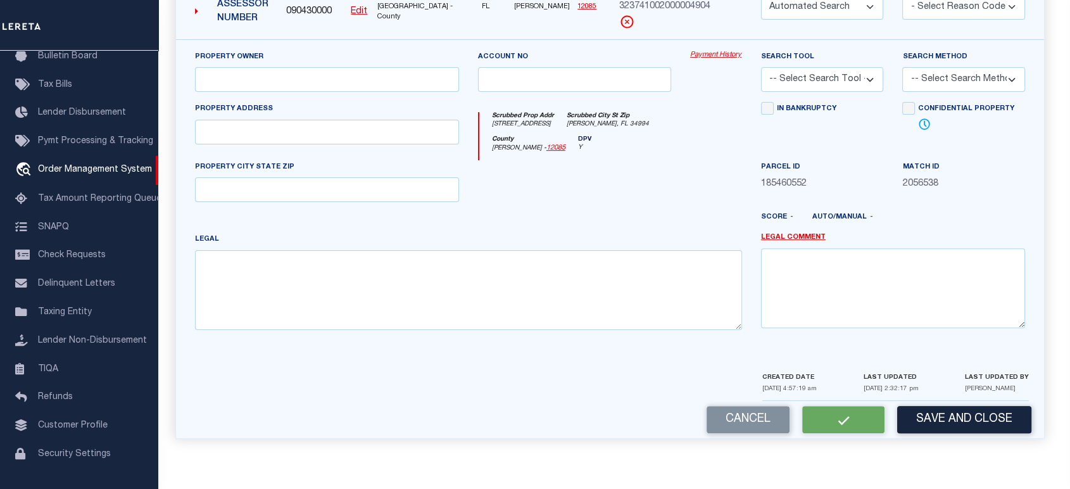
type input "[PERSON_NAME], FL 34994"
type textarea "[STREET_ADDRESS]"
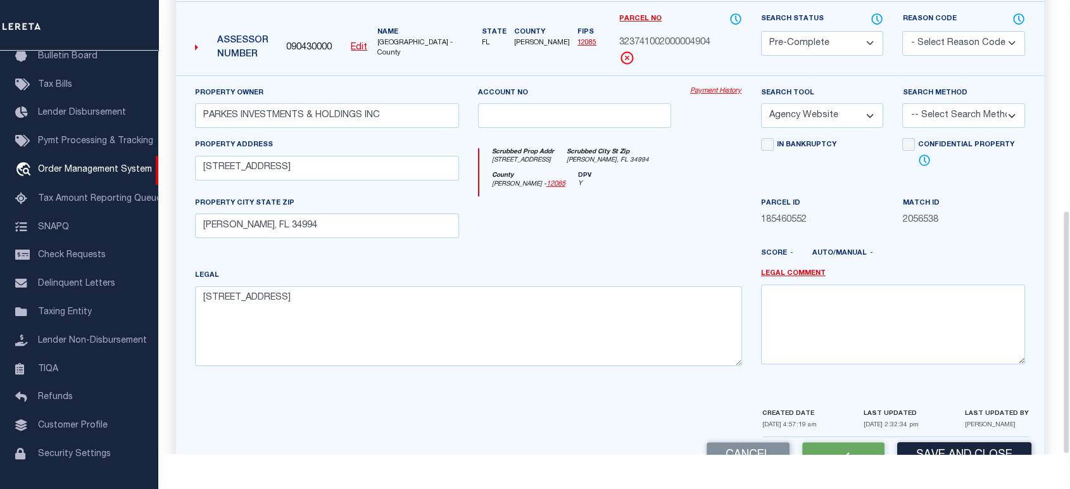
scroll to position [373, 0]
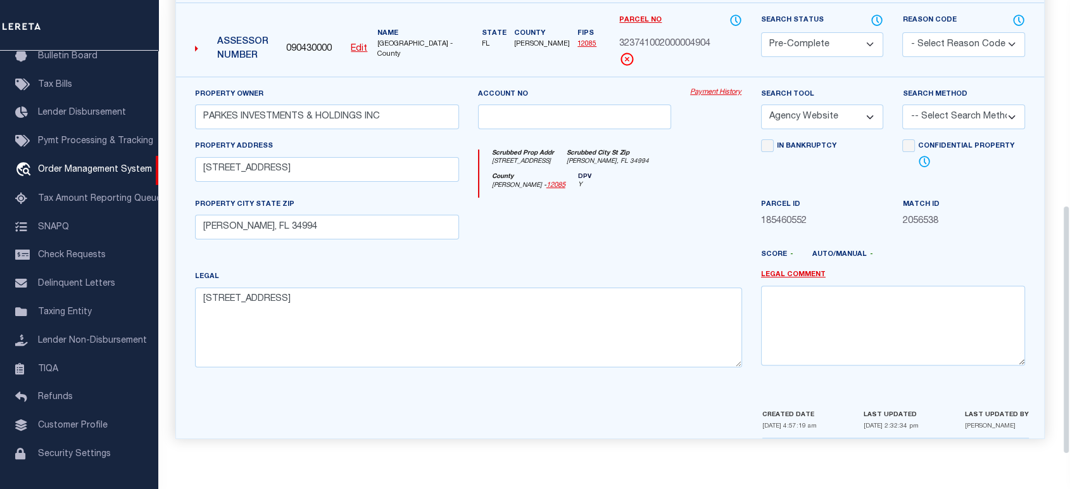
click at [815, 45] on select "Automated Search Bad Parcel Complete Duplicate Parcel High Dollar Reporting In …" at bounding box center [822, 44] width 123 height 25
select select "CP"
click at [761, 32] on select "Automated Search Bad Parcel Complete Duplicate Parcel High Dollar Reporting In …" at bounding box center [822, 44] width 123 height 25
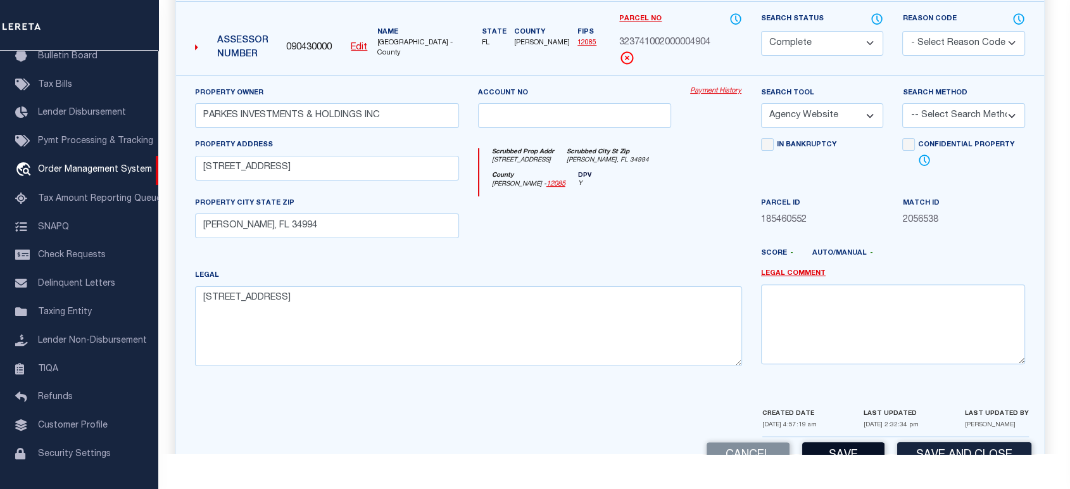
click at [831, 449] on button "Save" at bounding box center [844, 455] width 82 height 27
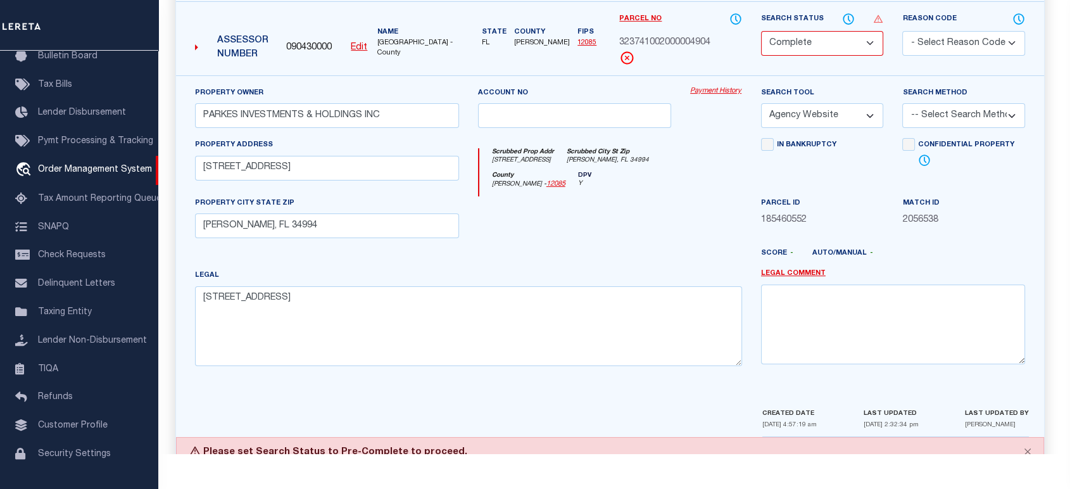
scroll to position [441, 0]
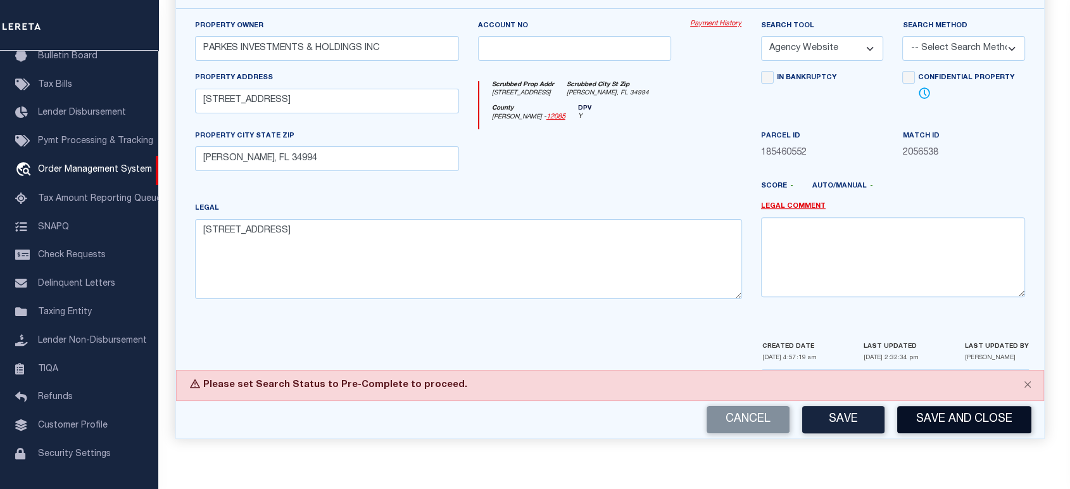
click at [942, 424] on button "Save and Close" at bounding box center [965, 419] width 134 height 27
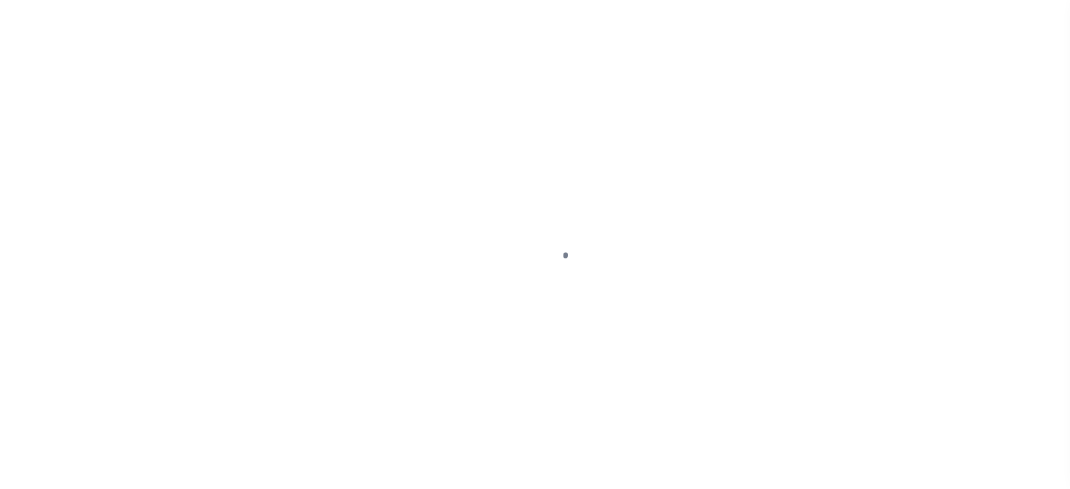
select select "14701"
select select "25066"
select select "10"
select select "Escrow"
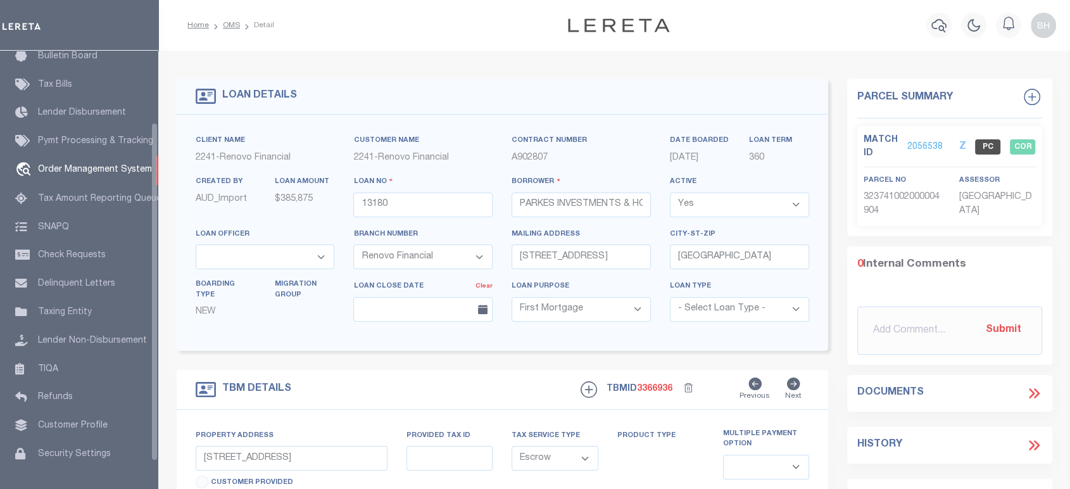
scroll to position [92, 0]
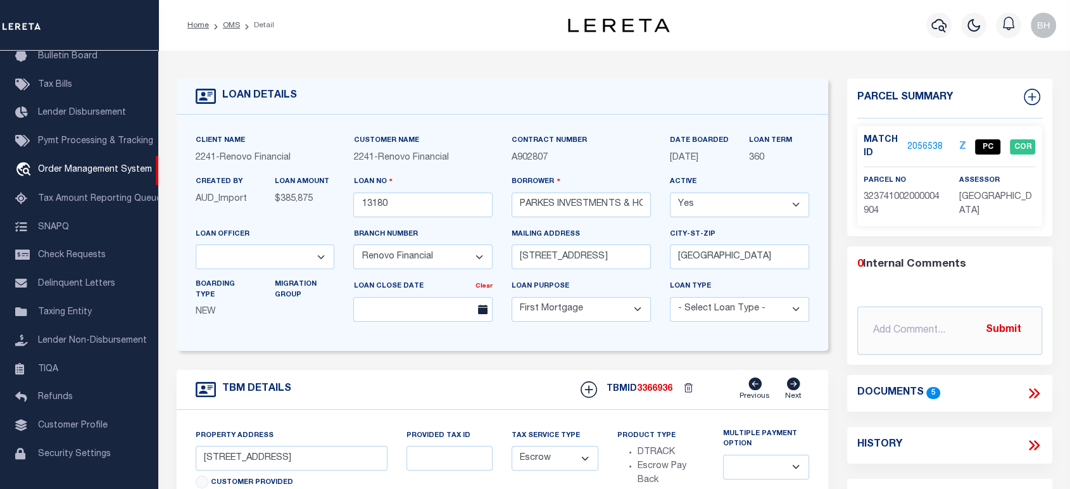
click at [922, 141] on link "2056538" at bounding box center [925, 147] width 35 height 13
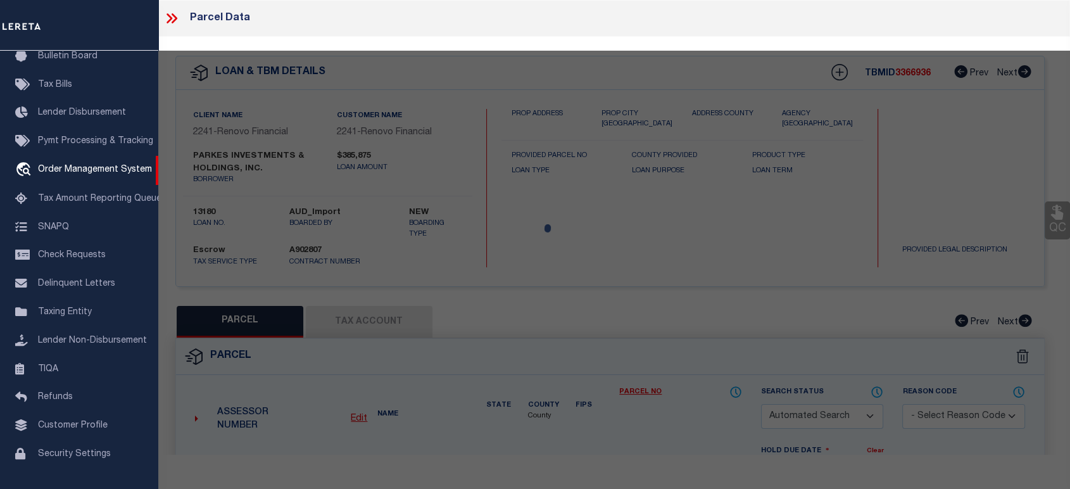
checkbox input "false"
select select "PC"
type input "PARKES INVESTMENTS & HOLDINGS INC"
select select "AGW"
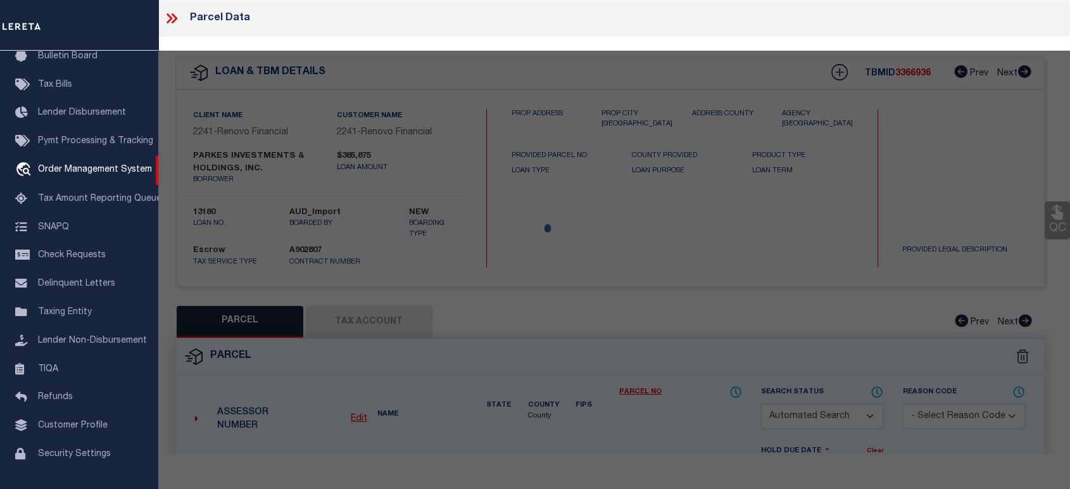
select select
type input "[STREET_ADDRESS]"
type input "[PERSON_NAME], FL 34994"
type textarea "[STREET_ADDRESS]"
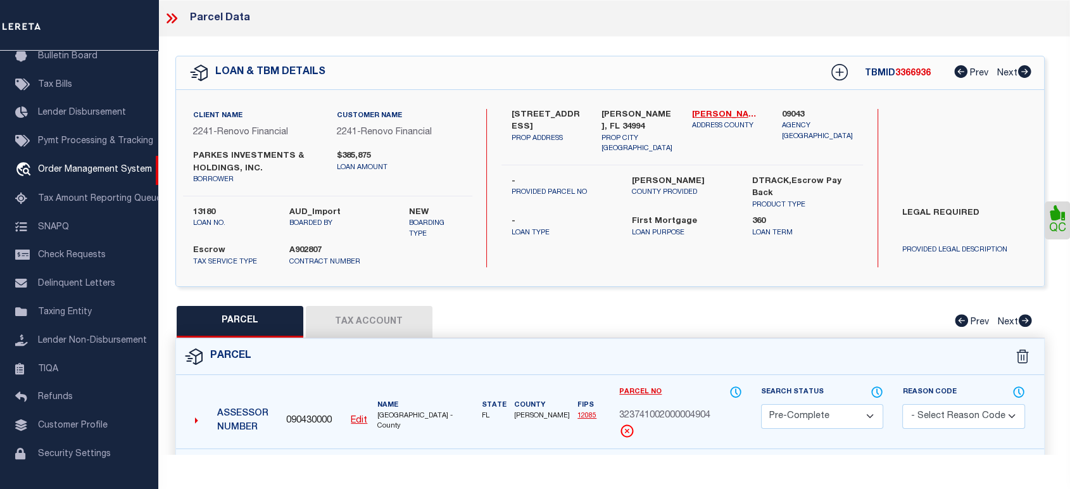
scroll to position [141, 0]
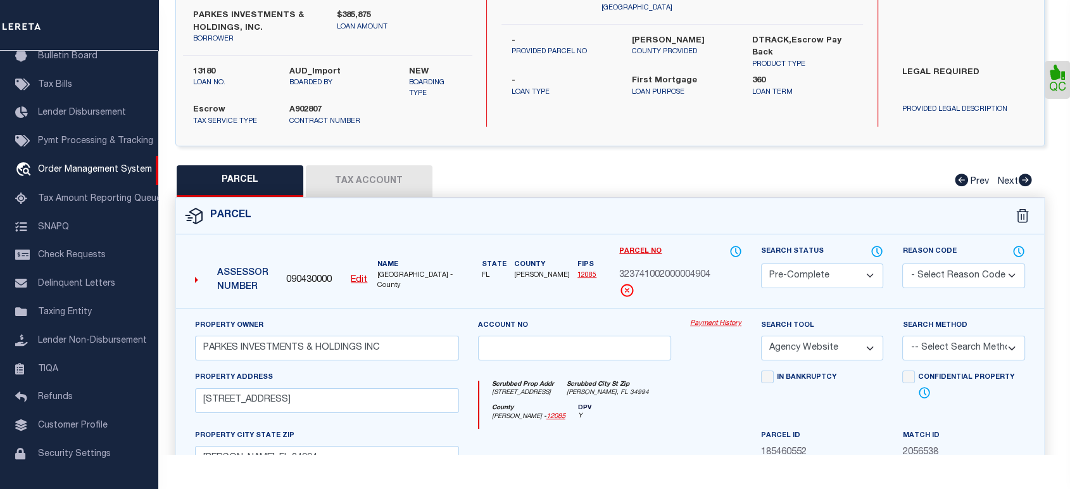
click at [775, 276] on select "Automated Search Bad Parcel Complete Duplicate Parcel High Dollar Reporting In …" at bounding box center [822, 275] width 123 height 25
select select "CP"
click at [761, 263] on select "Automated Search Bad Parcel Complete Duplicate Parcel High Dollar Reporting In …" at bounding box center [822, 275] width 123 height 25
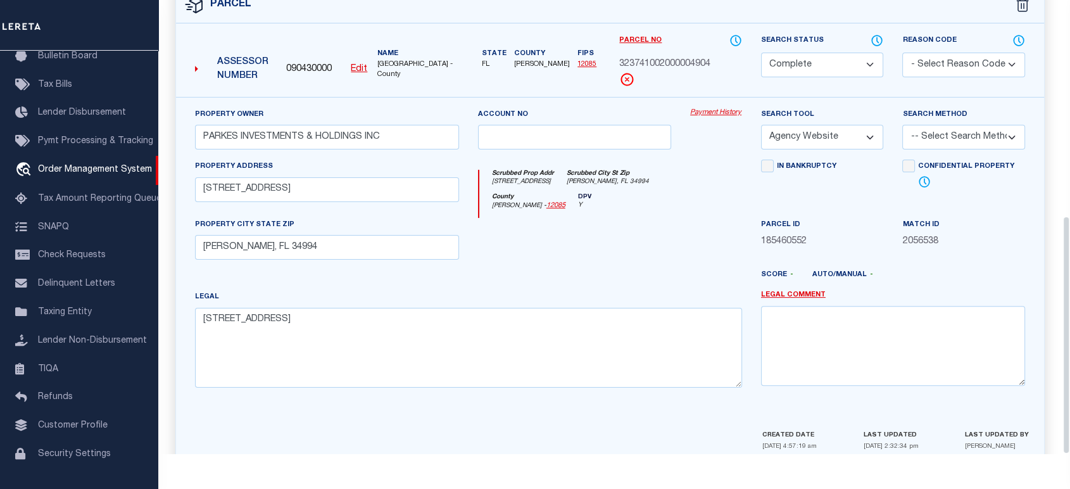
scroll to position [70, 0]
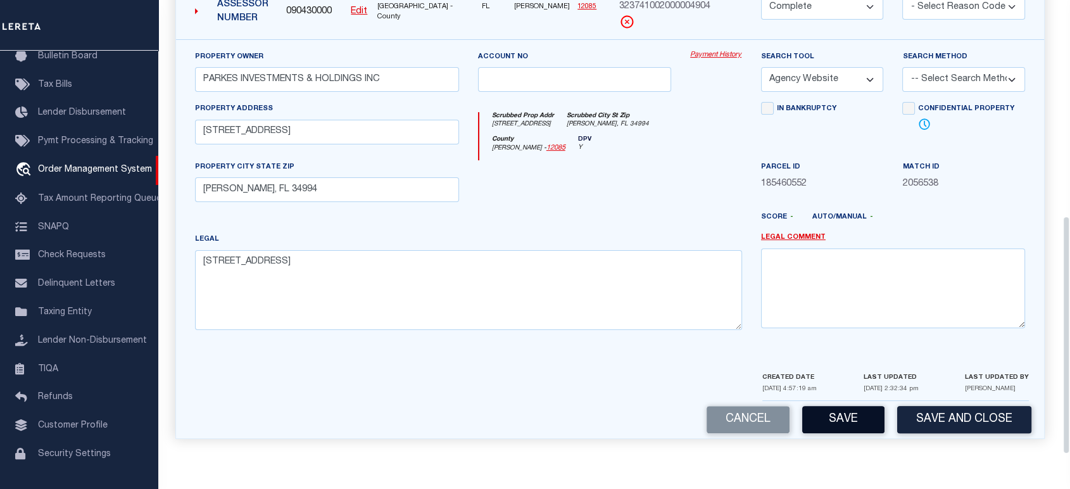
click at [840, 422] on button "Save" at bounding box center [844, 419] width 82 height 27
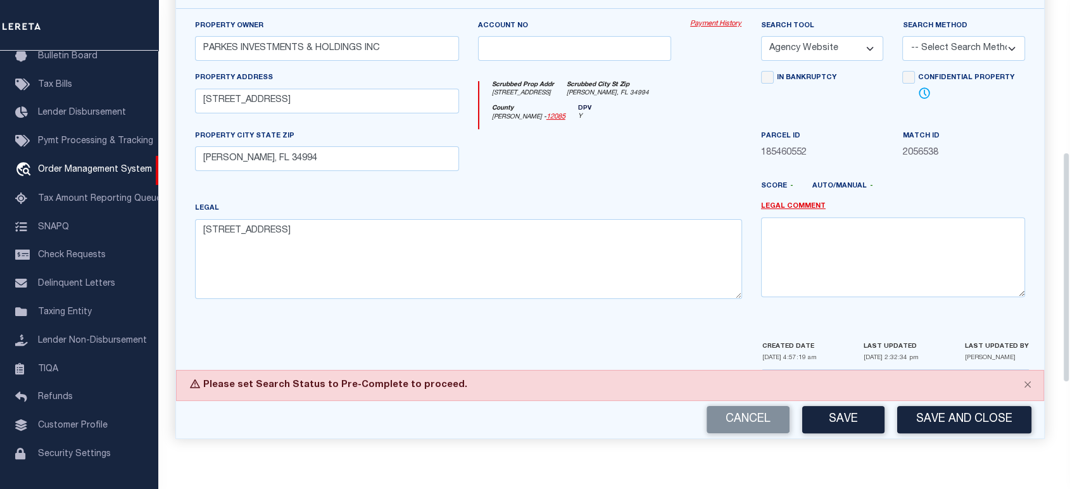
scroll to position [300, 0]
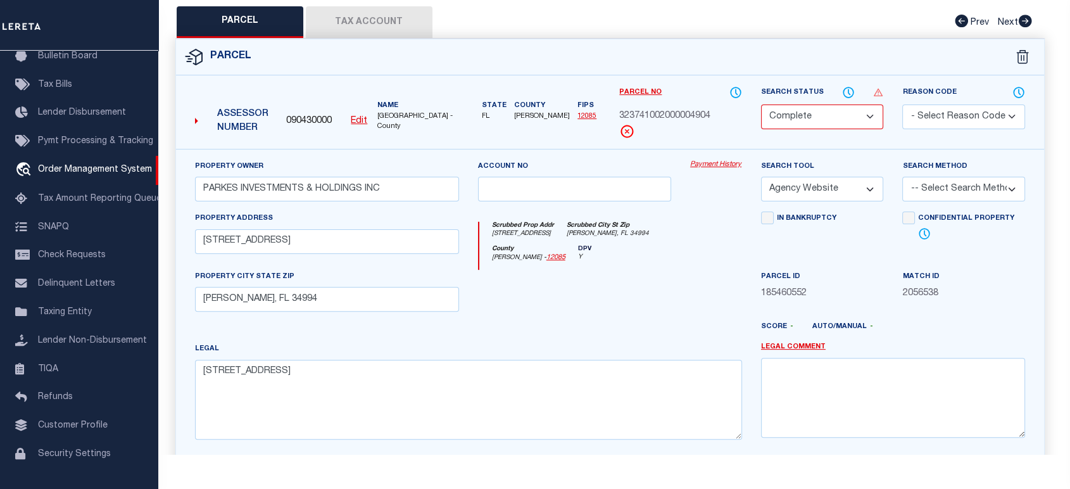
click at [944, 115] on select "- Select Reason Code - 099 - Other (Provide additional detail) ACT - Agency Cha…" at bounding box center [964, 117] width 123 height 25
select select "099"
click at [903, 105] on select "- Select Reason Code - 099 - Other (Provide additional detail) ACT - Agency Cha…" at bounding box center [964, 117] width 123 height 25
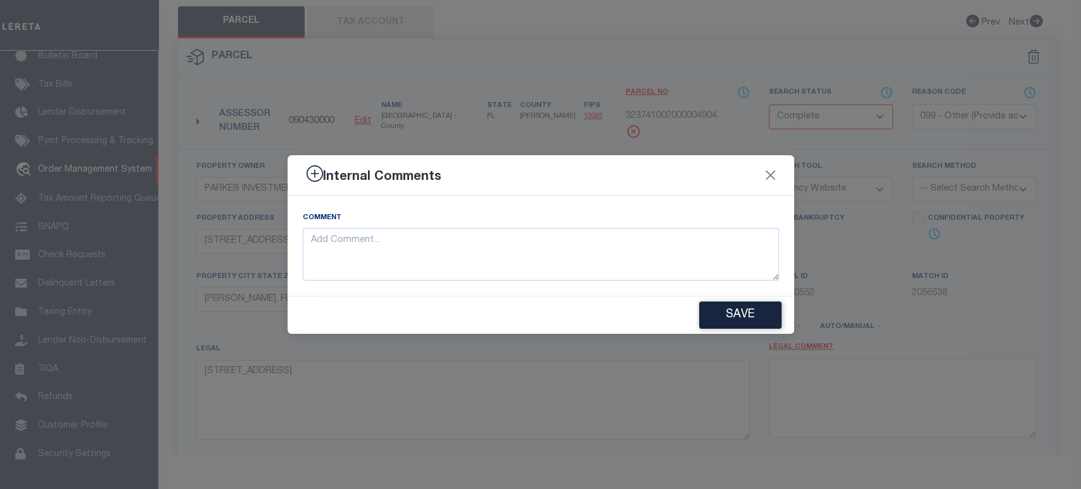
click at [761, 176] on div "Internal Comments" at bounding box center [541, 175] width 507 height 41
click at [766, 170] on button "Close" at bounding box center [770, 175] width 16 height 16
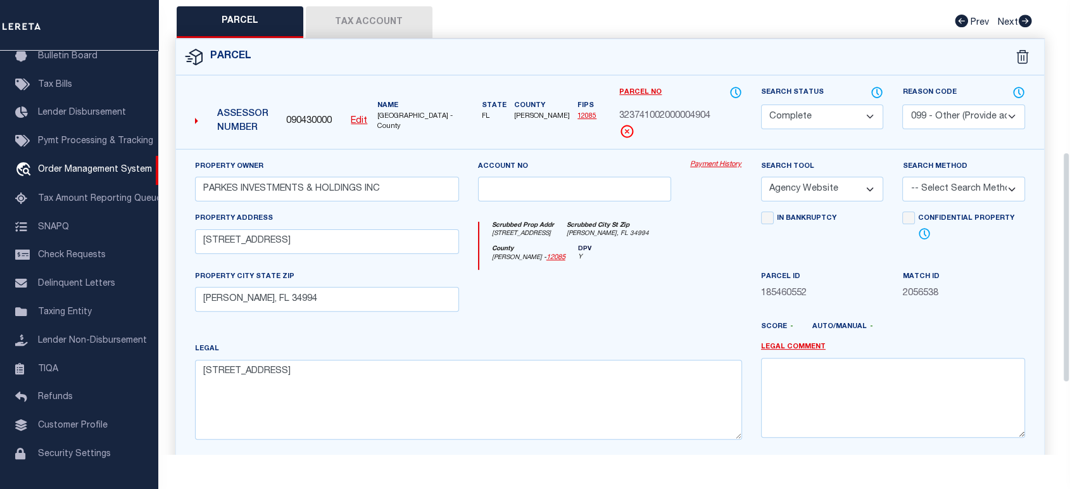
drag, startPoint x: 803, startPoint y: 112, endPoint x: 808, endPoint y: 125, distance: 14.0
click at [803, 112] on select "Automated Search Bad Parcel Complete Duplicate Parcel High Dollar Reporting In …" at bounding box center [822, 117] width 123 height 25
select select "IP"
click at [761, 105] on select "Automated Search Bad Parcel Complete Duplicate Parcel High Dollar Reporting In …" at bounding box center [822, 117] width 123 height 25
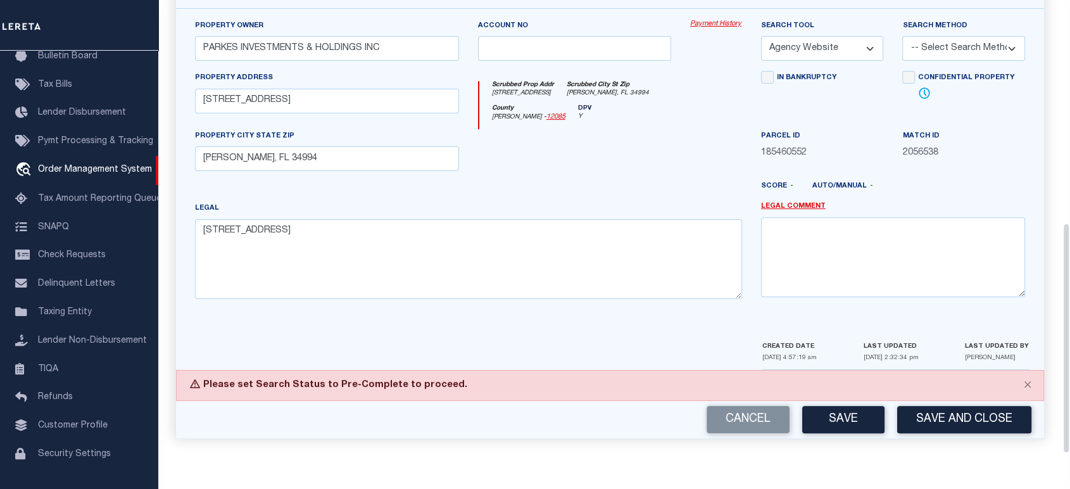
scroll to position [281, 0]
click at [828, 421] on button "Save" at bounding box center [844, 419] width 82 height 27
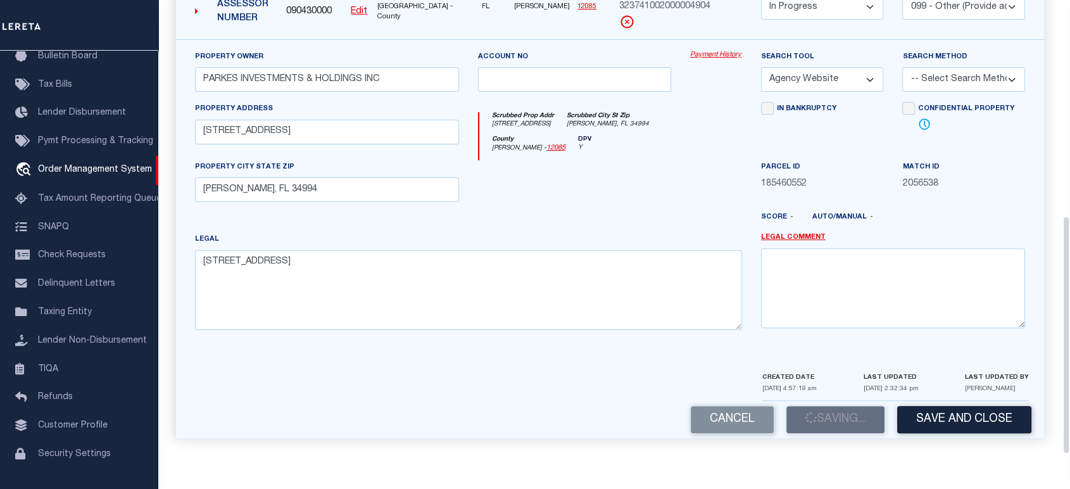
scroll to position [441, 0]
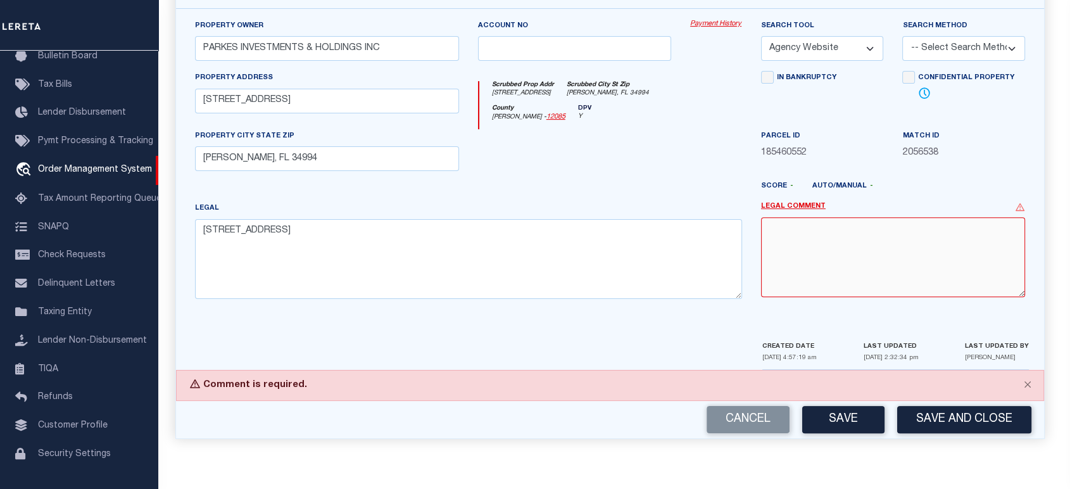
click at [837, 248] on textarea at bounding box center [893, 257] width 264 height 80
type textarea "test"
click at [841, 419] on button "Save" at bounding box center [844, 419] width 82 height 27
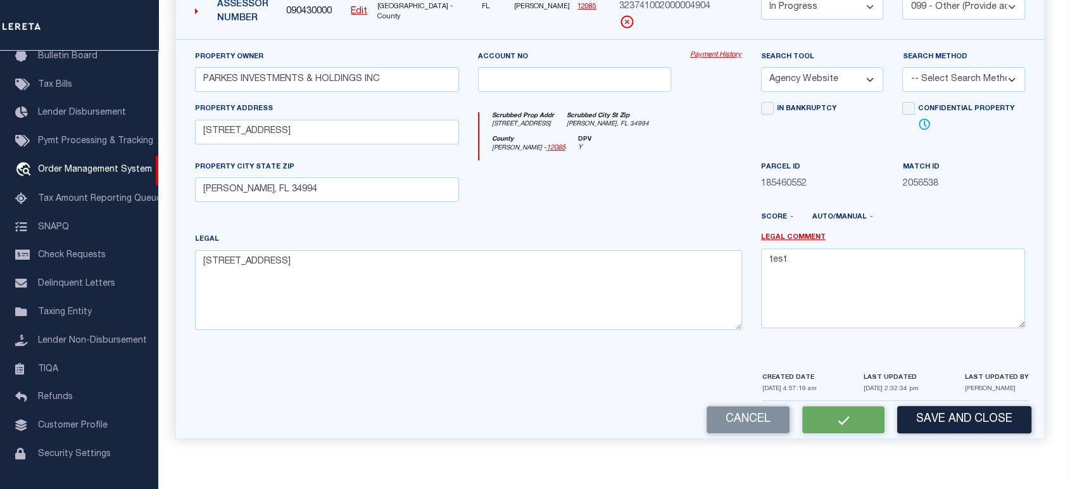
select select "AS"
select select
checkbox input "false"
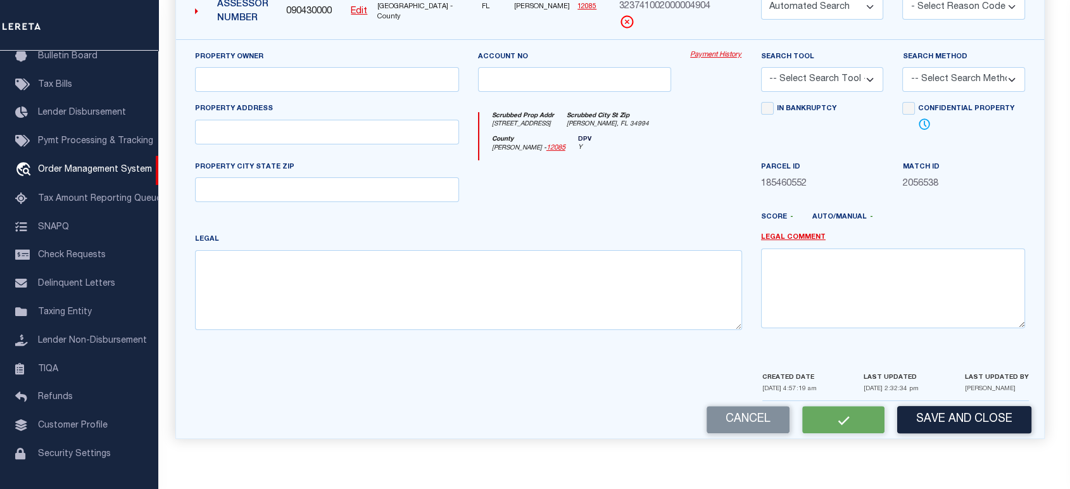
select select "IP"
select select "099"
type input "PARKES INVESTMENTS & HOLDINGS INC"
select select "AGW"
select select
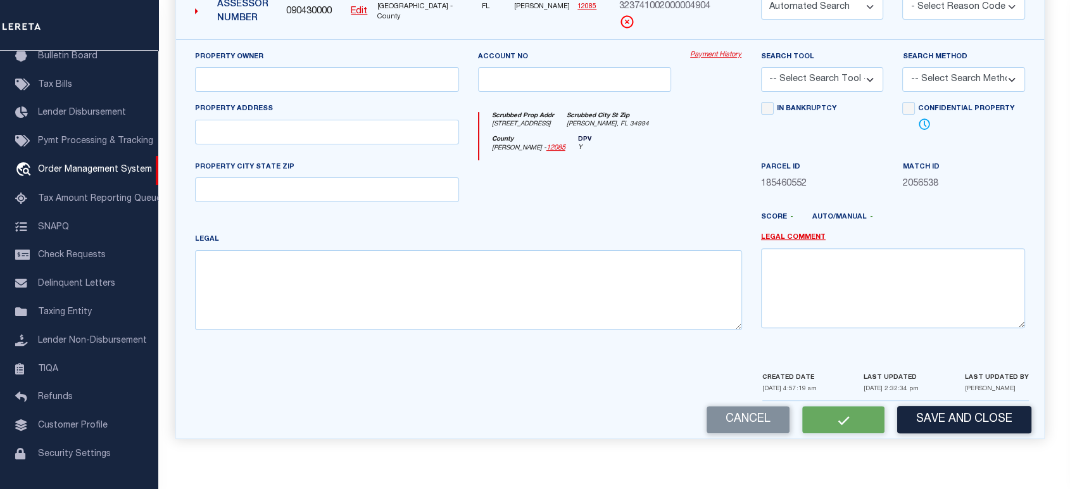
type input "[STREET_ADDRESS]"
type input "[PERSON_NAME], FL 34994"
type textarea "[STREET_ADDRESS]"
type textarea "test"
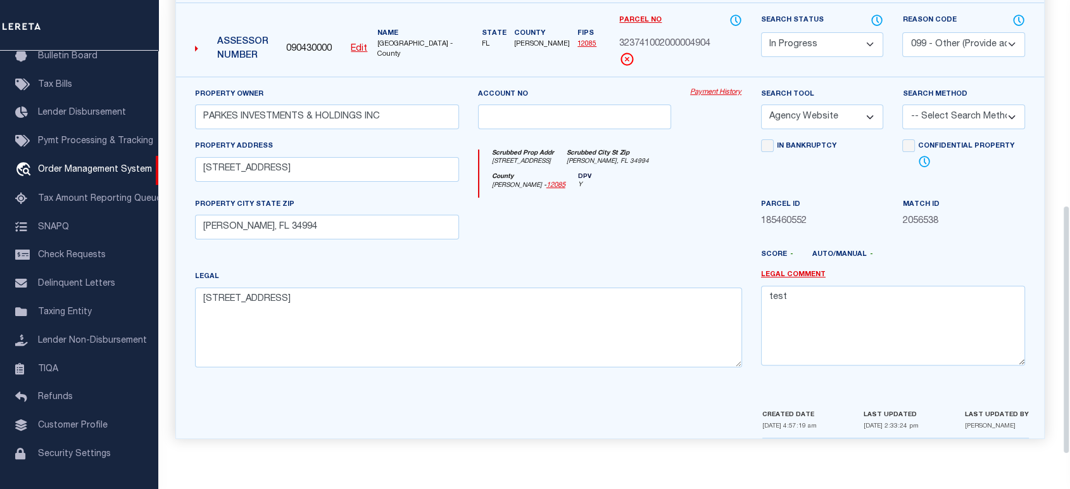
scroll to position [232, 0]
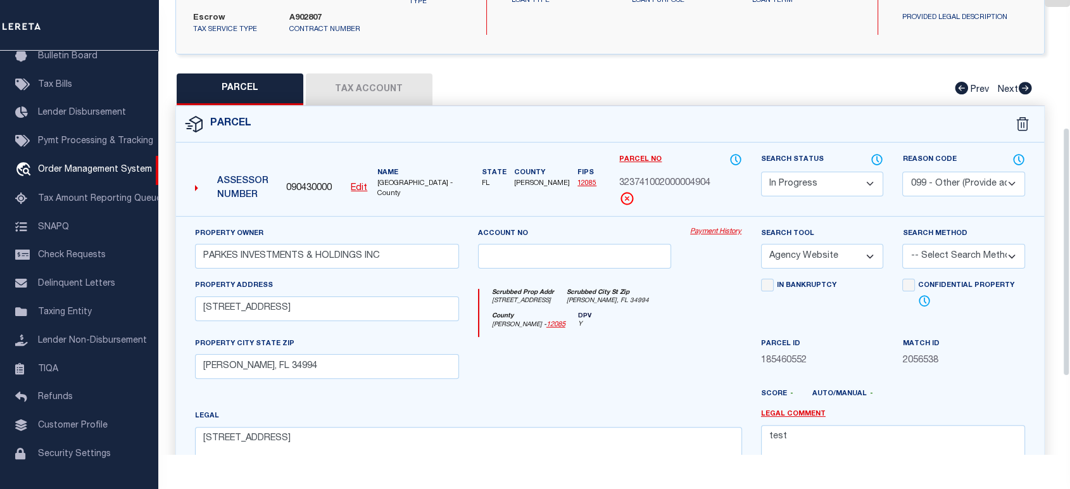
click at [793, 183] on select "Automated Search Bad Parcel Complete Duplicate Parcel High Dollar Reporting In …" at bounding box center [822, 184] width 123 height 25
click at [761, 172] on select "Automated Search Bad Parcel Complete Duplicate Parcel High Dollar Reporting In …" at bounding box center [822, 184] width 123 height 25
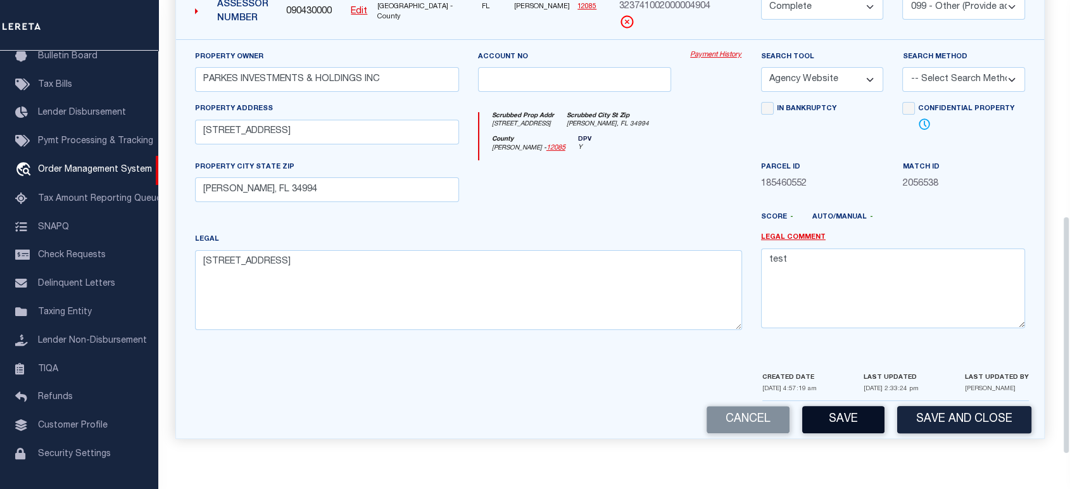
click at [824, 427] on button "Save" at bounding box center [844, 419] width 82 height 27
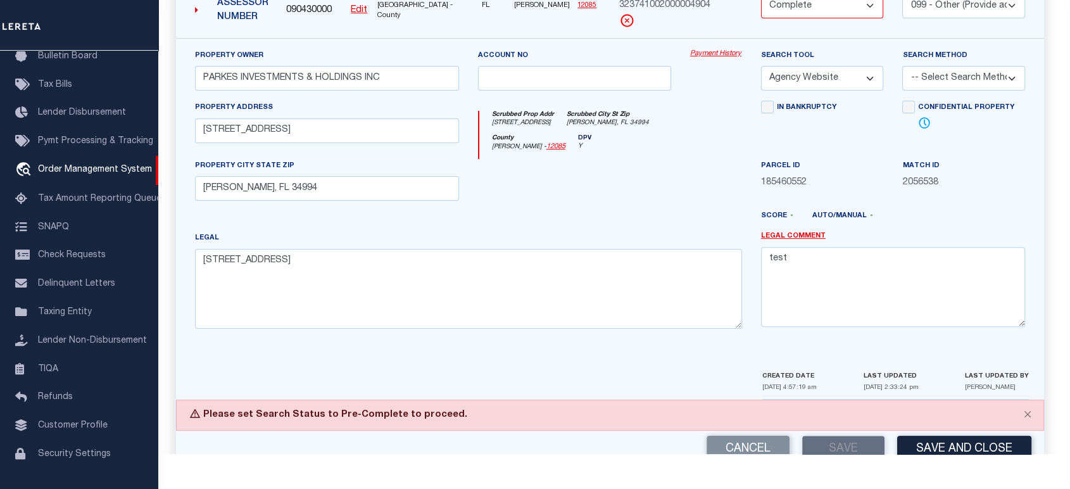
scroll to position [441, 0]
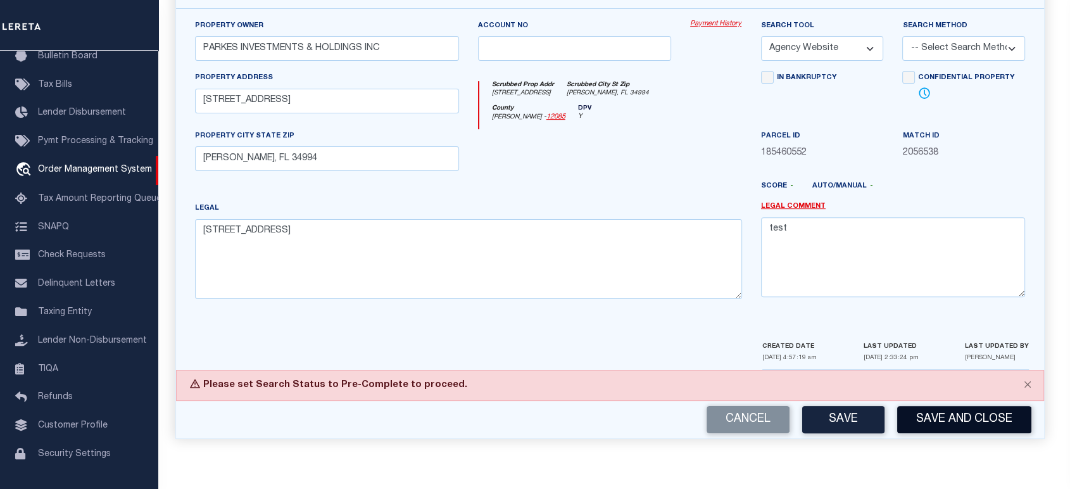
click at [924, 417] on button "Save and Close" at bounding box center [965, 419] width 134 height 27
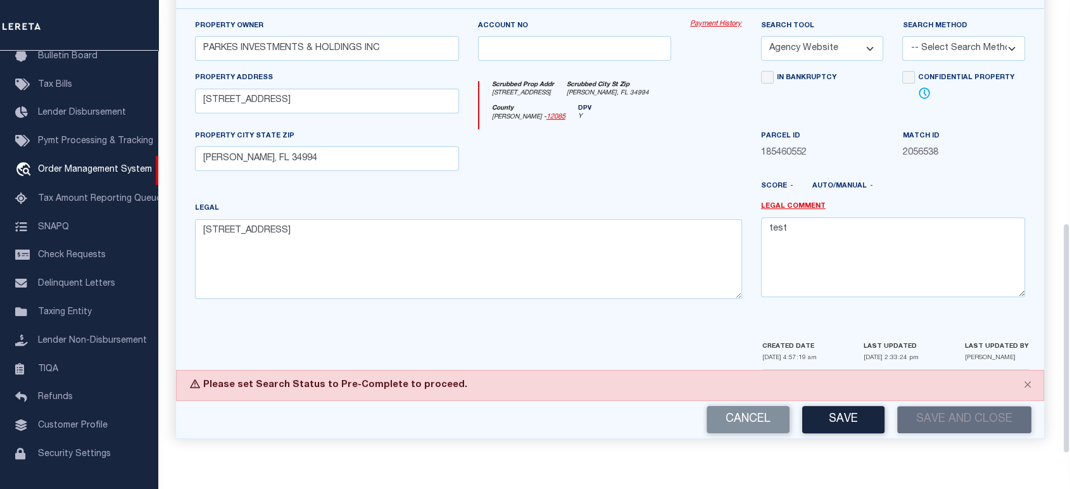
scroll to position [300, 0]
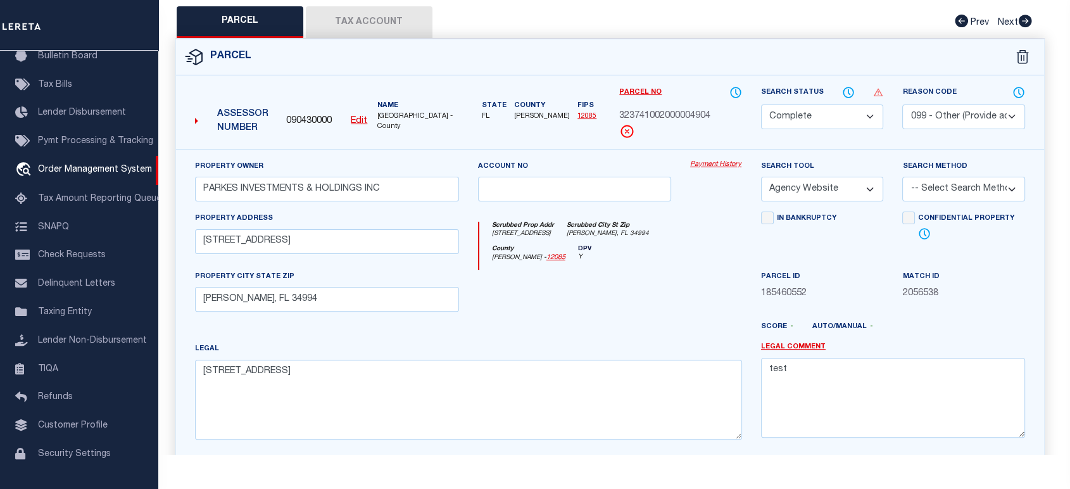
click at [816, 120] on select "Automated Search Bad Parcel Complete Duplicate Parcel High Dollar Reporting In …" at bounding box center [822, 117] width 123 height 25
click at [761, 105] on select "Automated Search Bad Parcel Complete Duplicate Parcel High Dollar Reporting In …" at bounding box center [822, 117] width 123 height 25
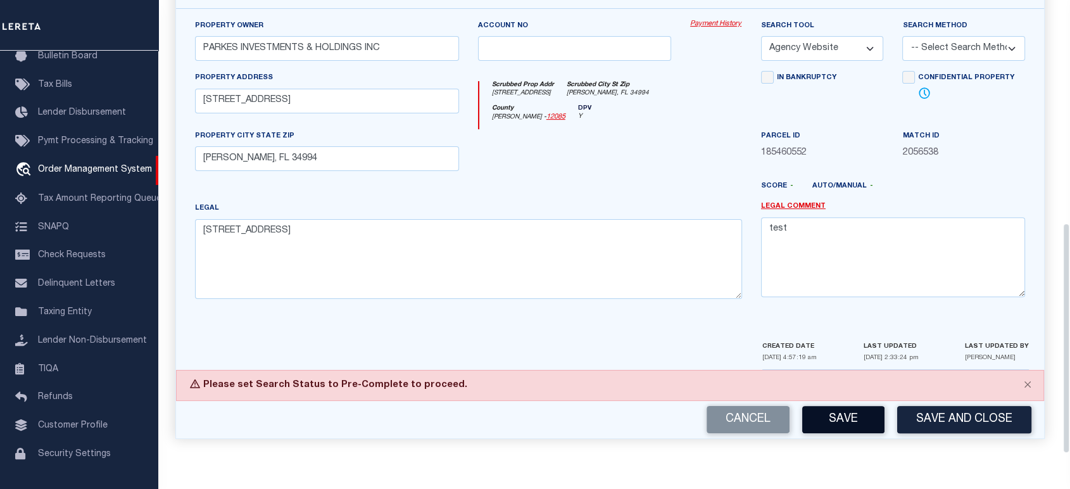
click at [846, 416] on button "Save" at bounding box center [844, 419] width 82 height 27
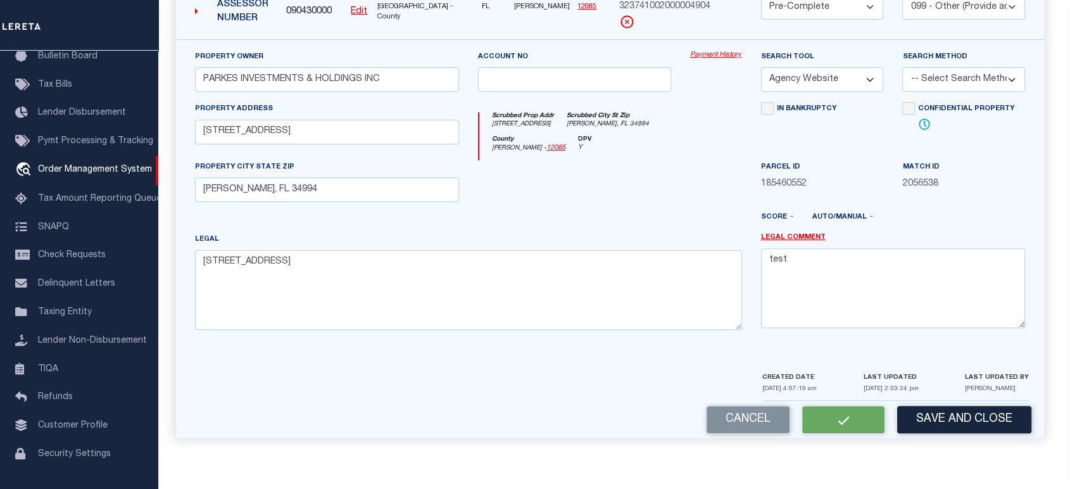
select select "AS"
select select
checkbox input "false"
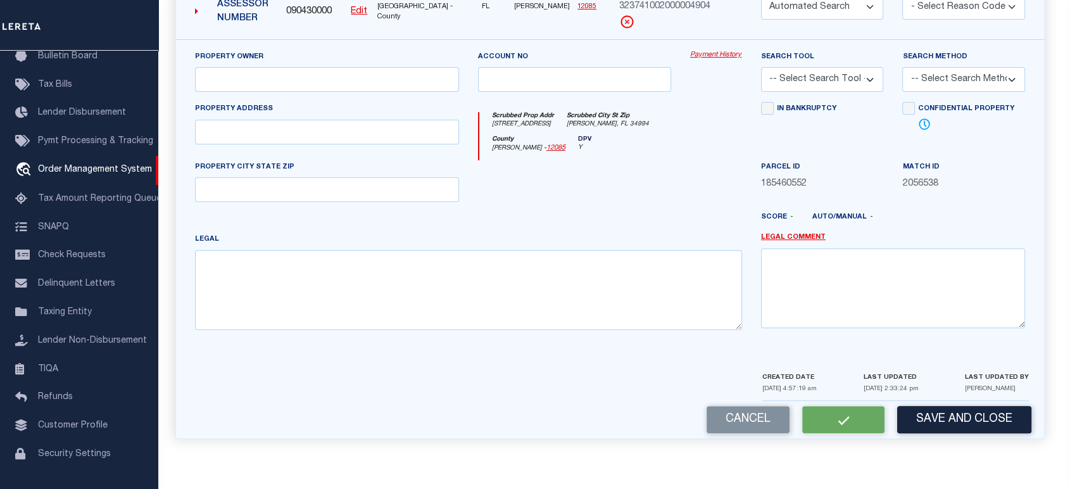
select select "PC"
select select "099"
type input "PARKES INVESTMENTS & HOLDINGS INC"
select select "AGW"
select select
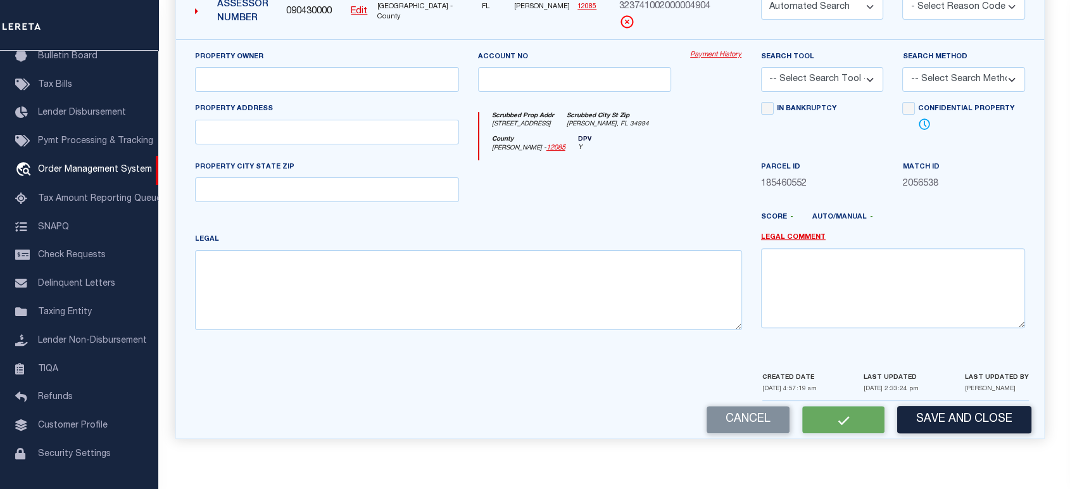
type input "[STREET_ADDRESS]"
type input "[PERSON_NAME], FL 34994"
type textarea "[STREET_ADDRESS]"
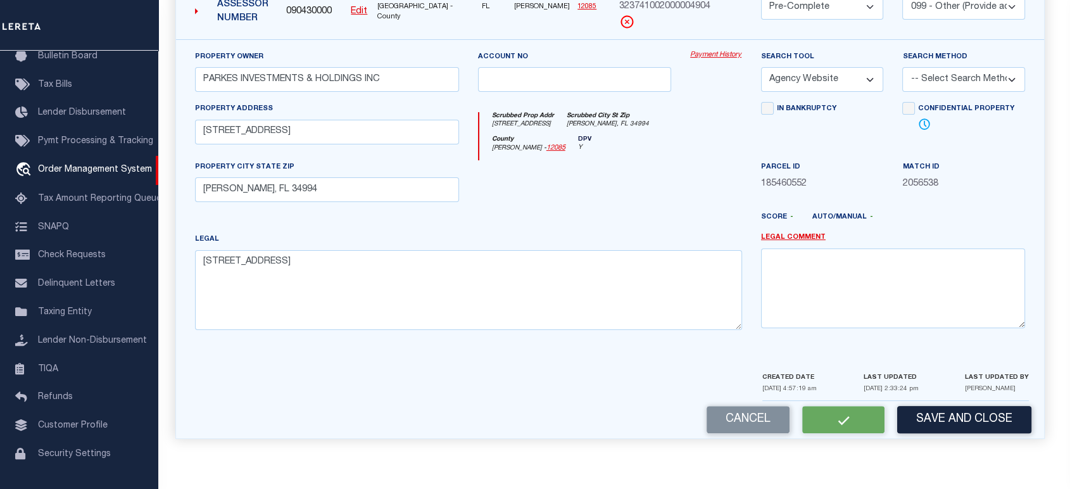
type textarea "test"
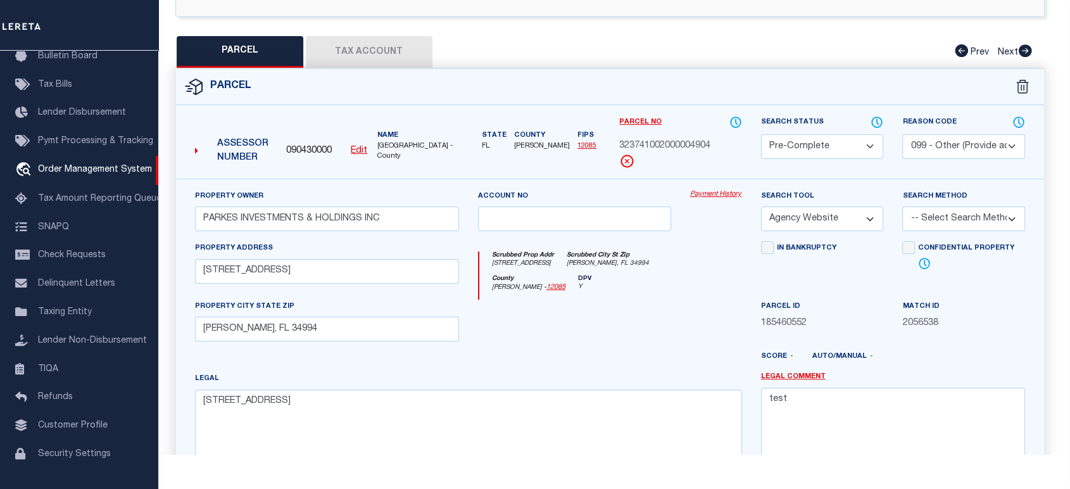
click at [859, 142] on select "Automated Search Bad Parcel Complete Duplicate Parcel High Dollar Reporting In …" at bounding box center [822, 146] width 123 height 25
click at [761, 134] on select "Automated Search Bad Parcel Complete Duplicate Parcel High Dollar Reporting In …" at bounding box center [822, 146] width 123 height 25
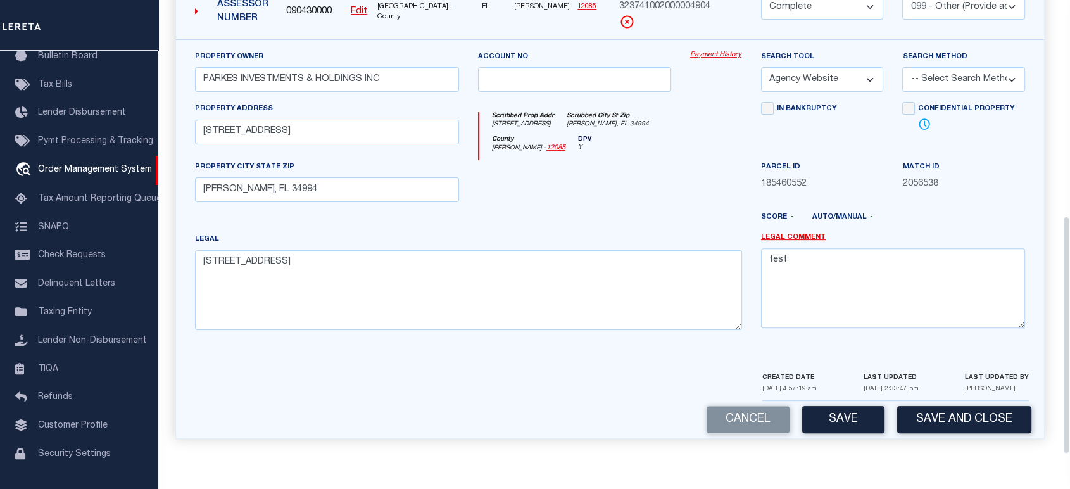
scroll to position [422, 0]
click at [841, 417] on button "Save" at bounding box center [844, 419] width 82 height 27
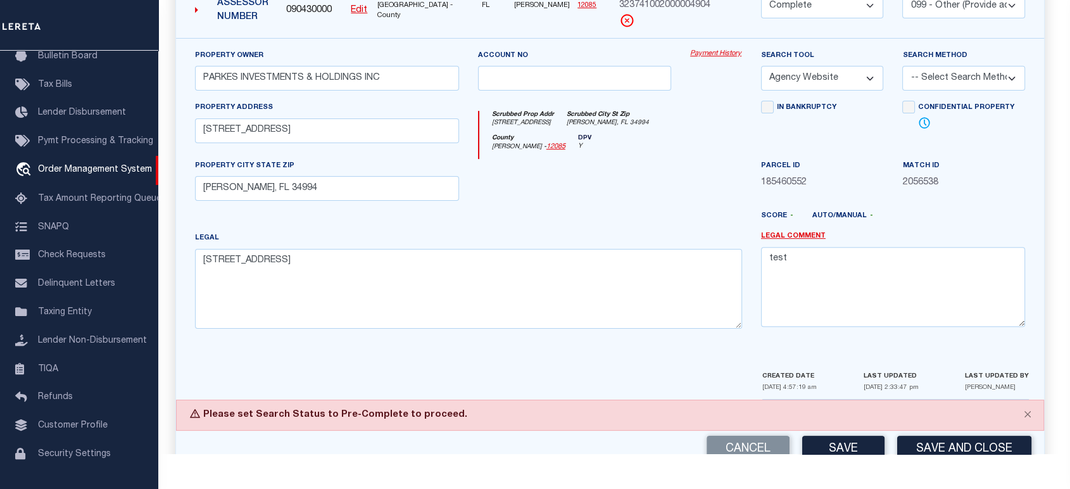
click at [816, 12] on select "Automated Search Bad Parcel Complete Duplicate Parcel High Dollar Reporting In …" at bounding box center [822, 6] width 123 height 25
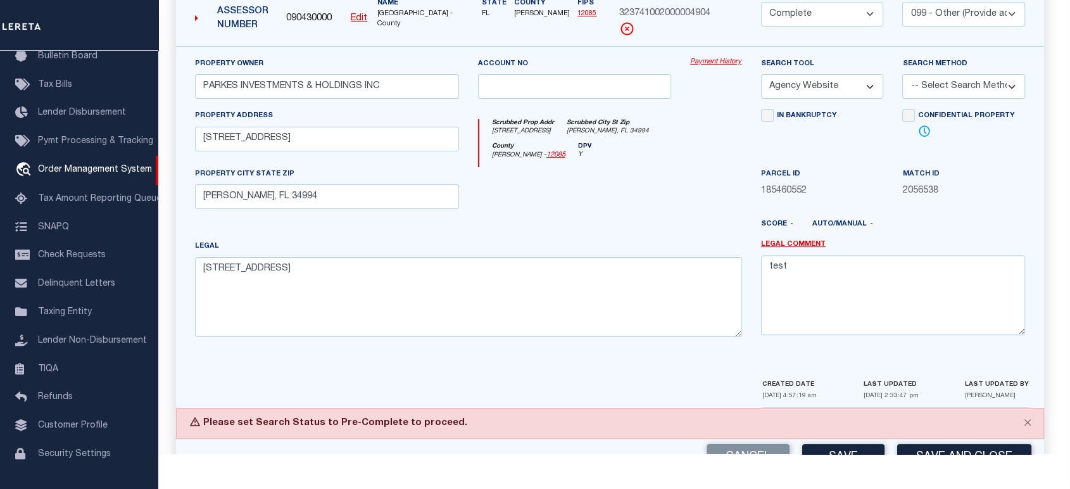
select select "PC"
click at [761, 27] on select "Automated Search Bad Parcel Complete Duplicate Parcel High Dollar Reporting In …" at bounding box center [822, 14] width 123 height 25
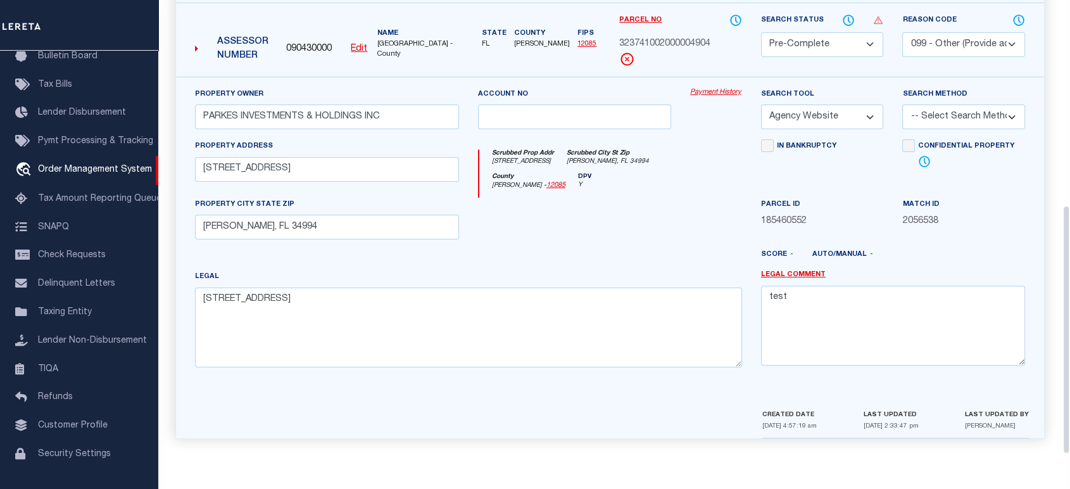
scroll to position [489, 0]
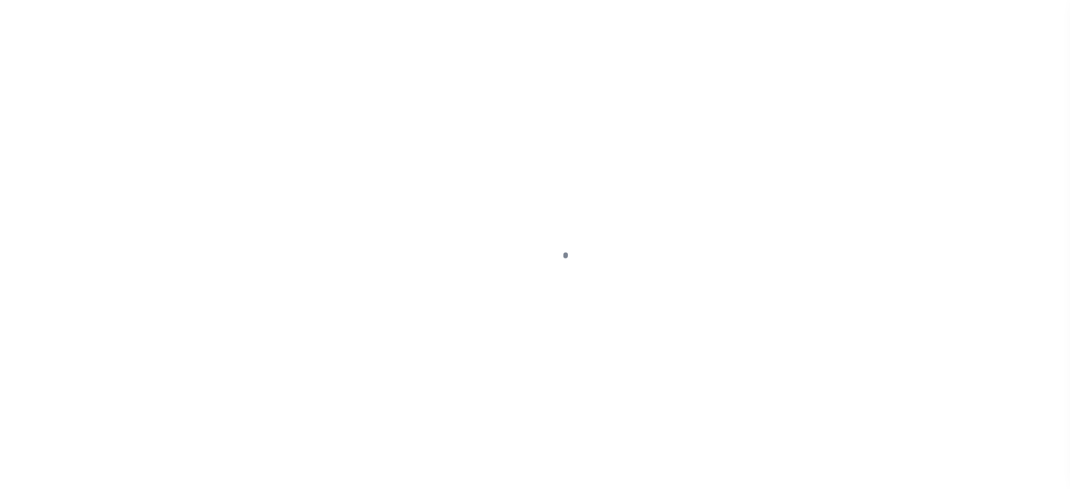
select select "14701"
select select "25066"
select select "10"
select select "Escrow"
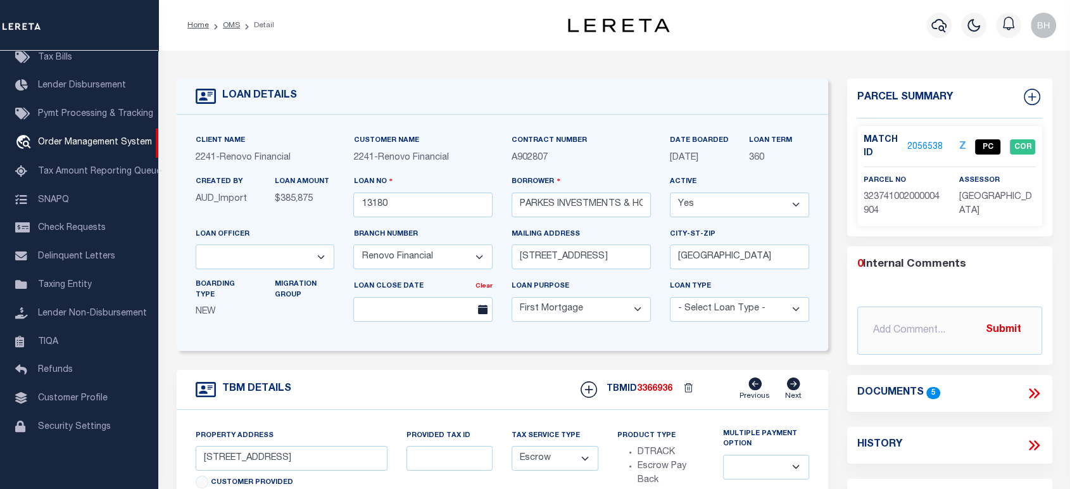
click at [920, 142] on link "2056538" at bounding box center [925, 147] width 35 height 13
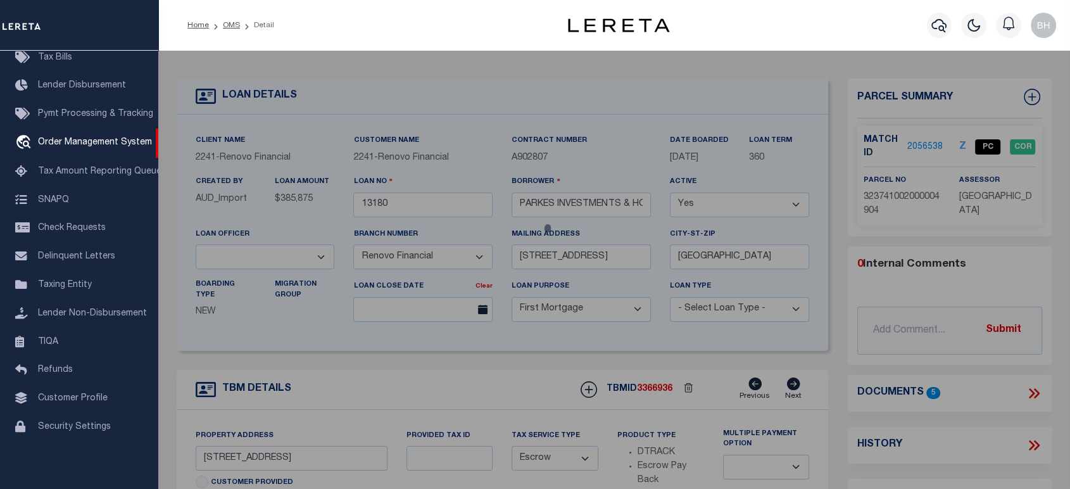
checkbox input "false"
select select "PC"
select select "099"
type input "PARKES INVESTMENTS & HOLDINGS INC"
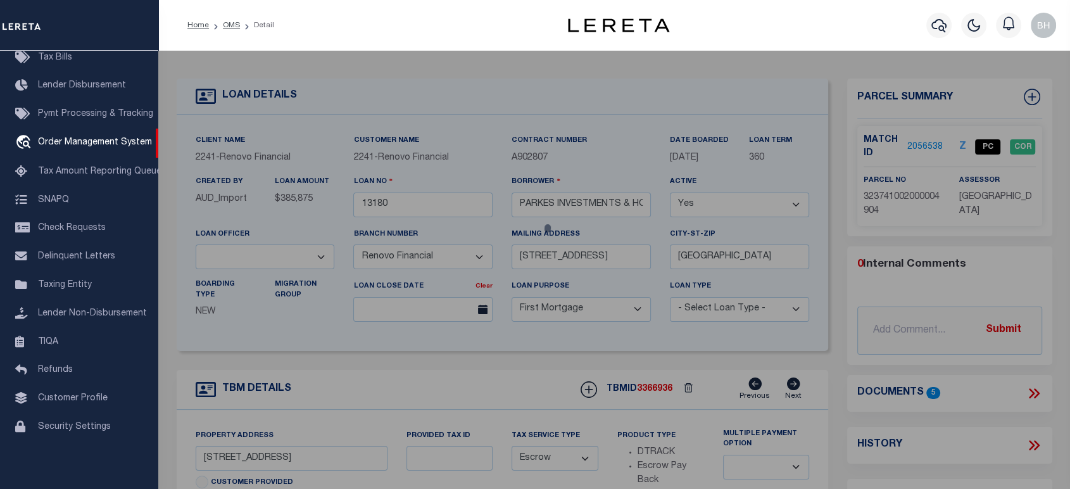
select select "AGW"
select select
type input "[STREET_ADDRESS]"
type input "[PERSON_NAME], FL 34994"
type textarea "[STREET_ADDRESS]"
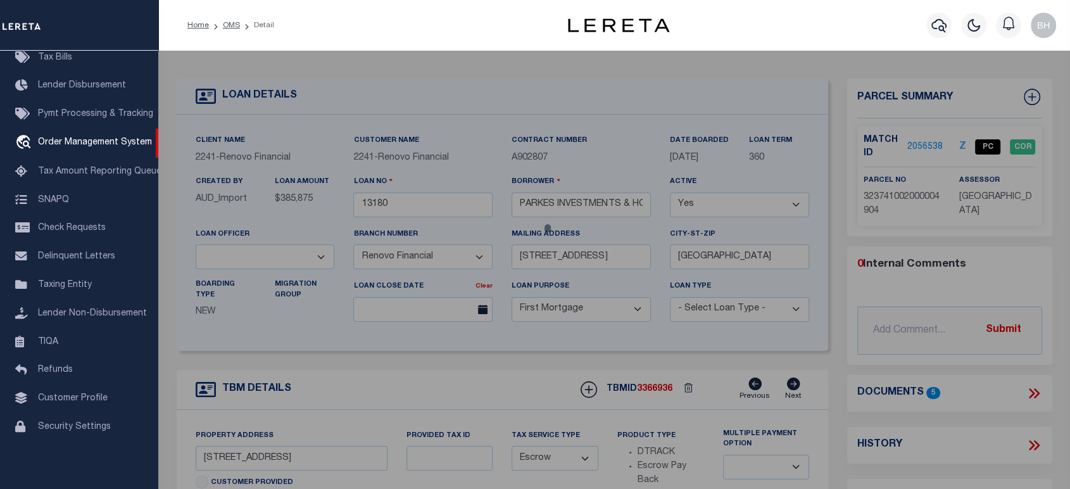
type textarea "test"
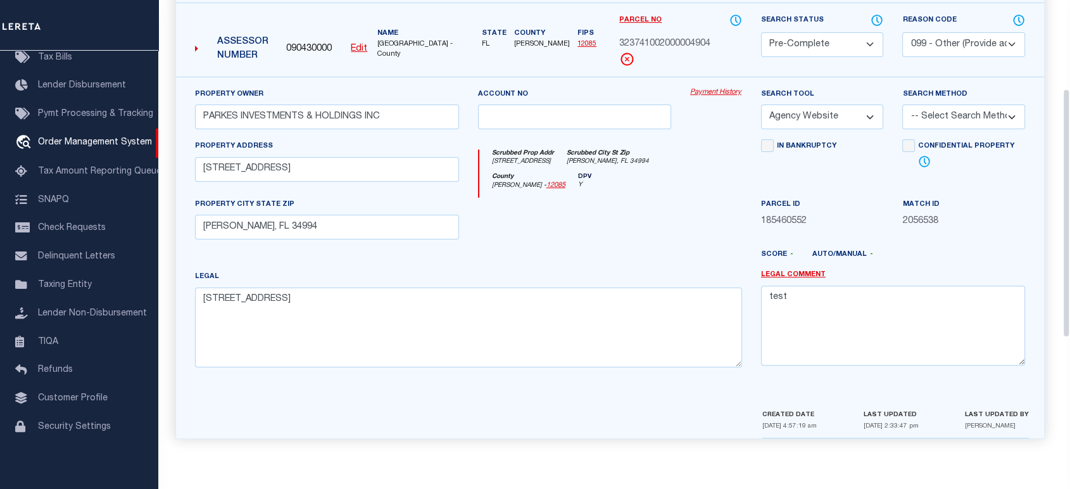
scroll to position [162, 0]
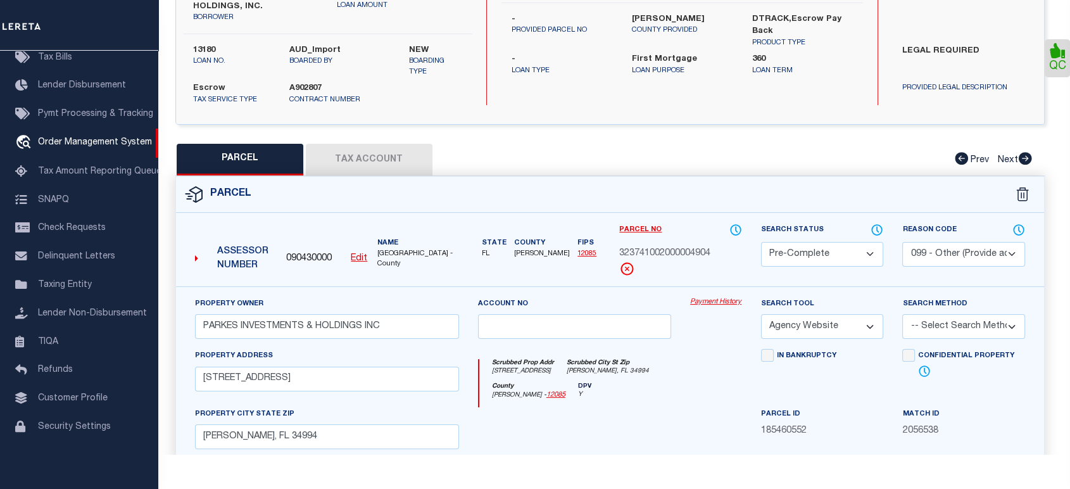
click at [820, 251] on select "Automated Search Bad Parcel Complete Duplicate Parcel High Dollar Reporting In …" at bounding box center [822, 254] width 123 height 25
click at [761, 242] on select "Automated Search Bad Parcel Complete Duplicate Parcel High Dollar Reporting In …" at bounding box center [822, 254] width 123 height 25
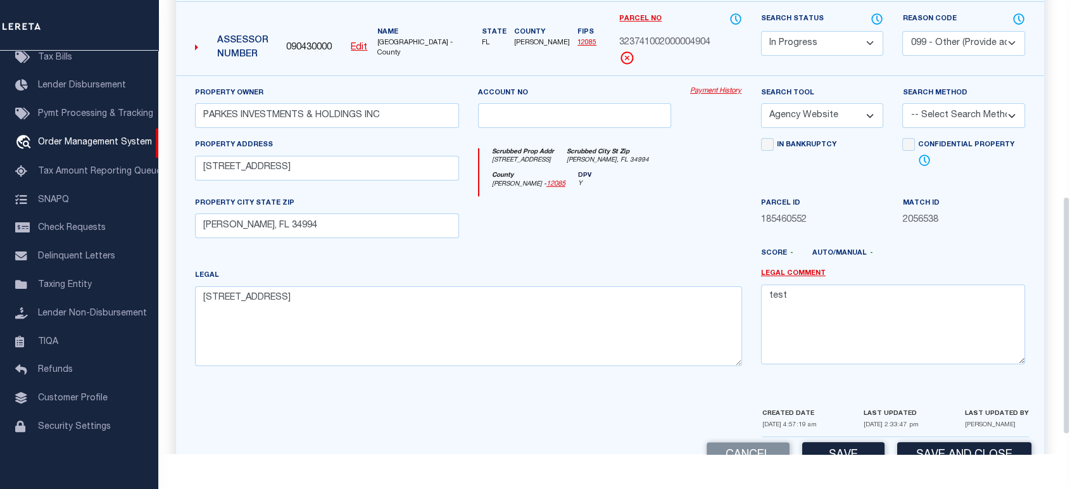
scroll to position [410, 0]
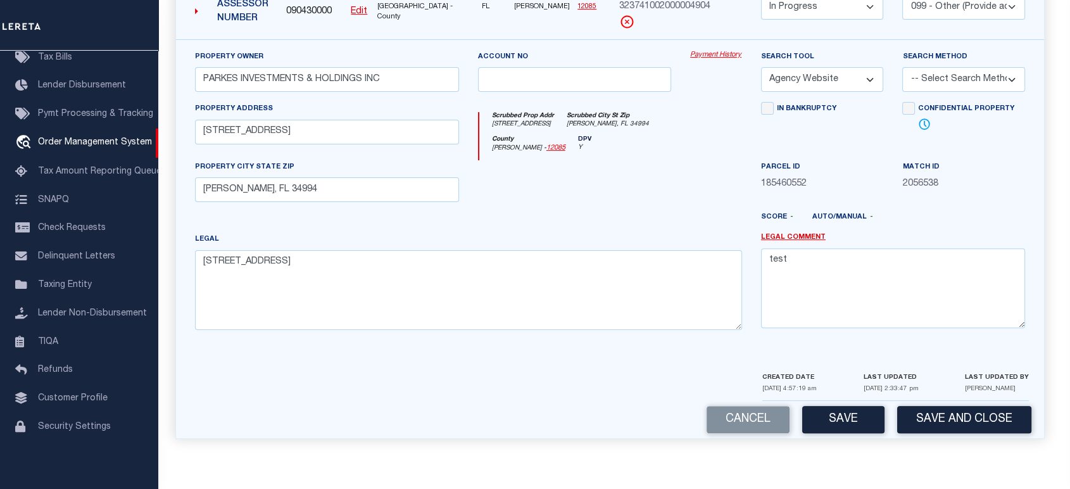
drag, startPoint x: 852, startPoint y: 409, endPoint x: 849, endPoint y: 416, distance: 7.4
click at [851, 414] on button "Save" at bounding box center [844, 419] width 82 height 27
select select "AS"
select select
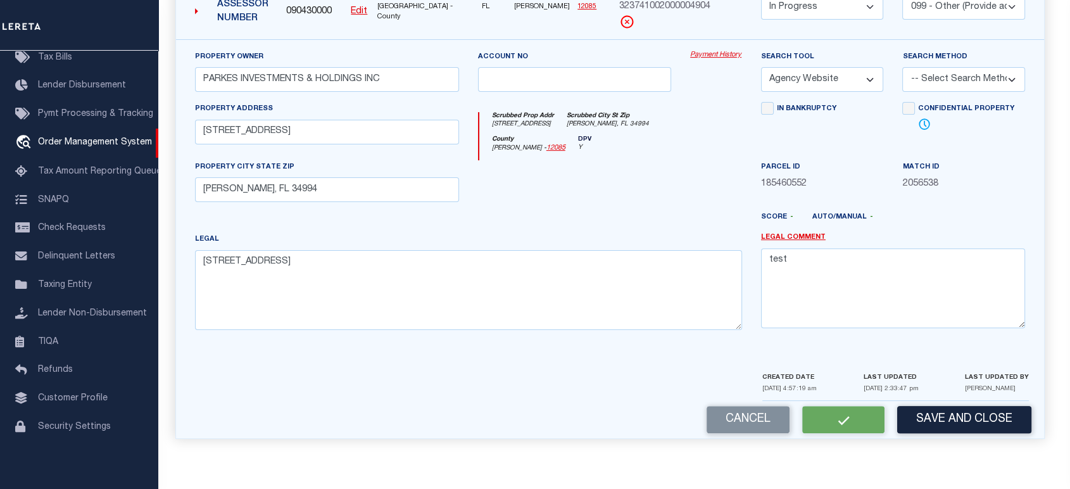
checkbox input "false"
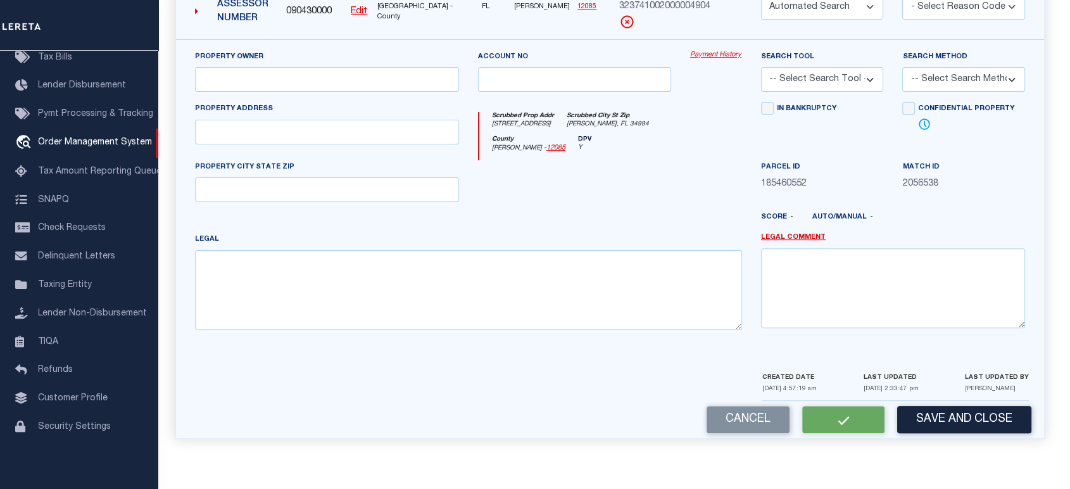
select select "IP"
select select "099"
type input "PARKES INVESTMENTS & HOLDINGS INC"
select select "AGW"
select select
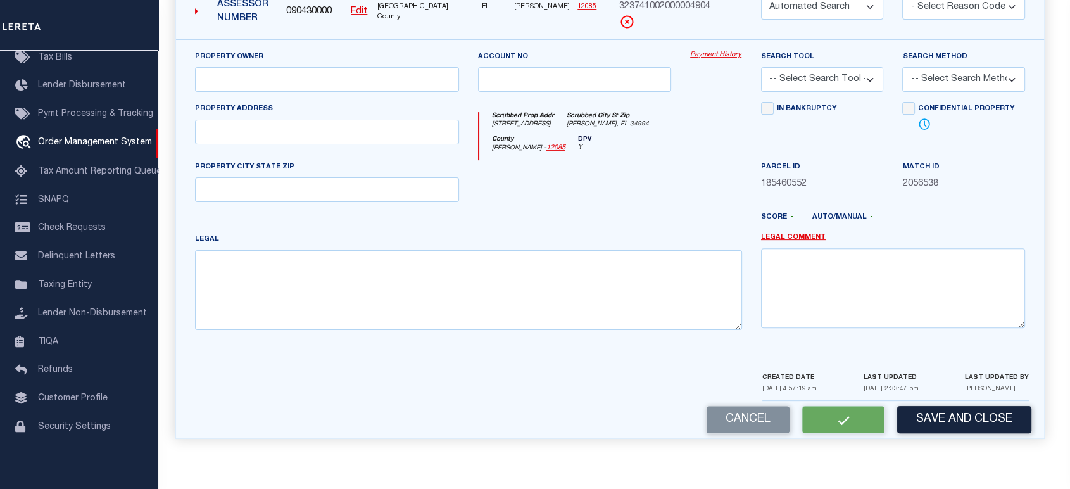
type input "[STREET_ADDRESS]"
type input "[PERSON_NAME], FL 34994"
type textarea "[STREET_ADDRESS]"
type textarea "test"
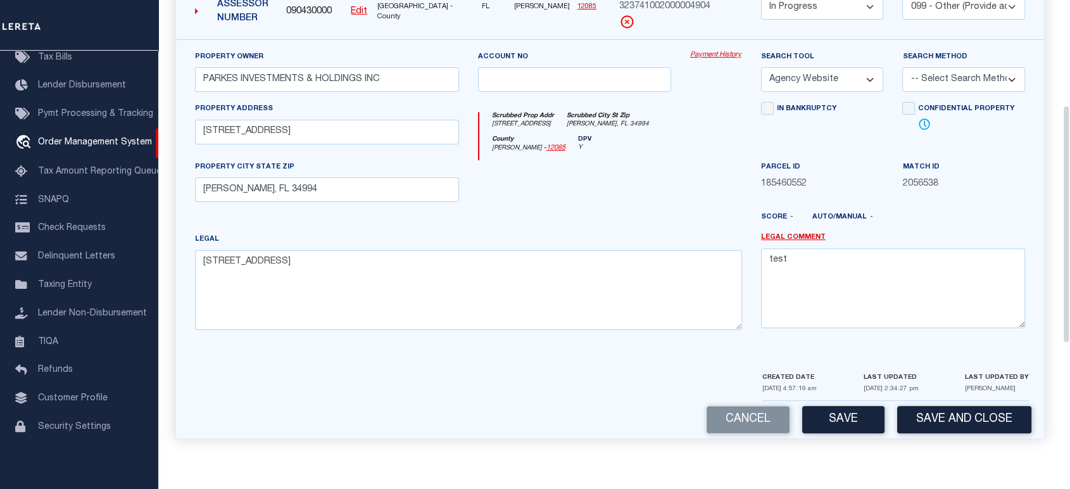
scroll to position [200, 0]
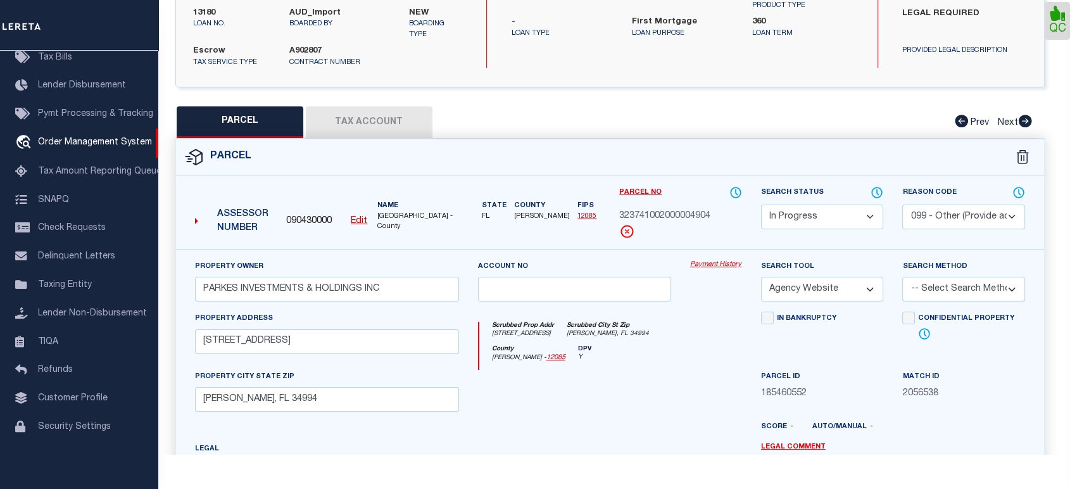
click at [834, 217] on select "Automated Search Bad Parcel Complete Duplicate Parcel High Dollar Reporting In …" at bounding box center [822, 217] width 123 height 25
click at [761, 205] on select "Automated Search Bad Parcel Complete Duplicate Parcel High Dollar Reporting In …" at bounding box center [822, 217] width 123 height 25
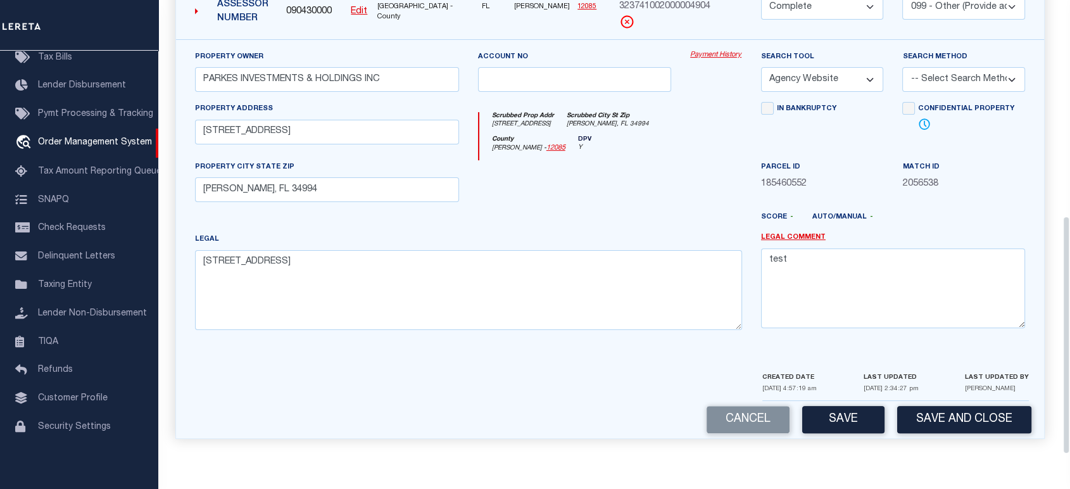
scroll to position [497, 0]
click at [848, 414] on button "Save" at bounding box center [844, 419] width 82 height 27
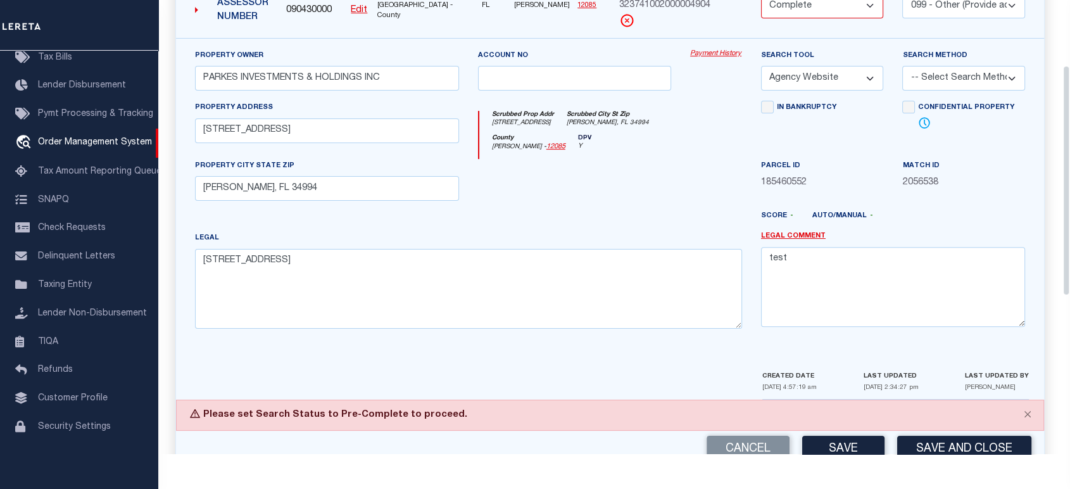
scroll to position [129, 0]
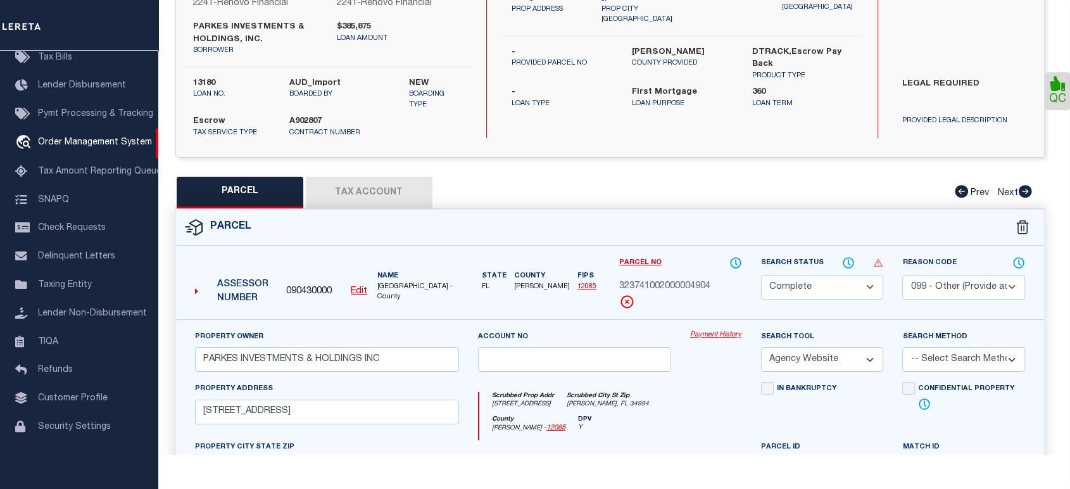
click at [817, 279] on select "Automated Search Bad Parcel Complete Duplicate Parcel High Dollar Reporting In …" at bounding box center [822, 287] width 123 height 25
click at [761, 275] on select "Automated Search Bad Parcel Complete Duplicate Parcel High Dollar Reporting In …" at bounding box center [822, 287] width 123 height 25
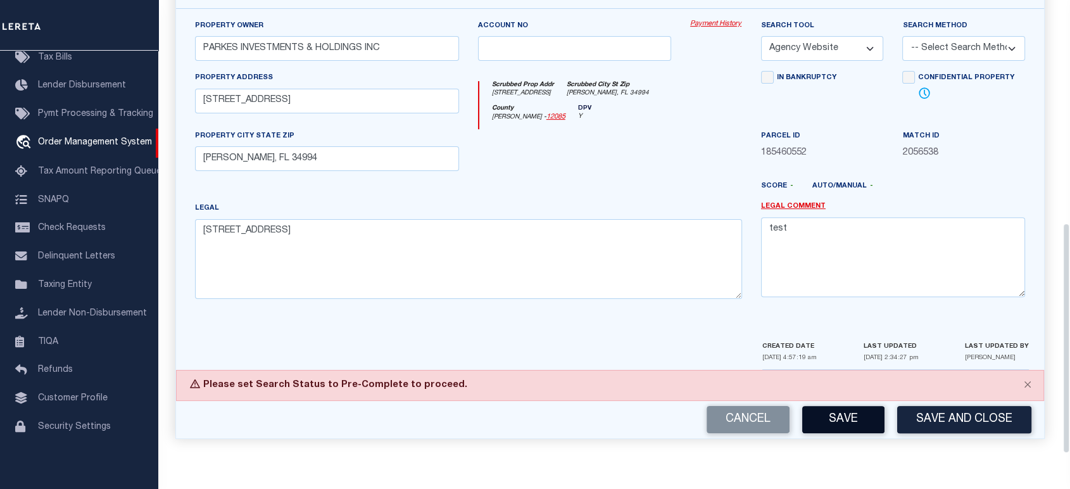
click at [836, 413] on button "Save" at bounding box center [844, 419] width 82 height 27
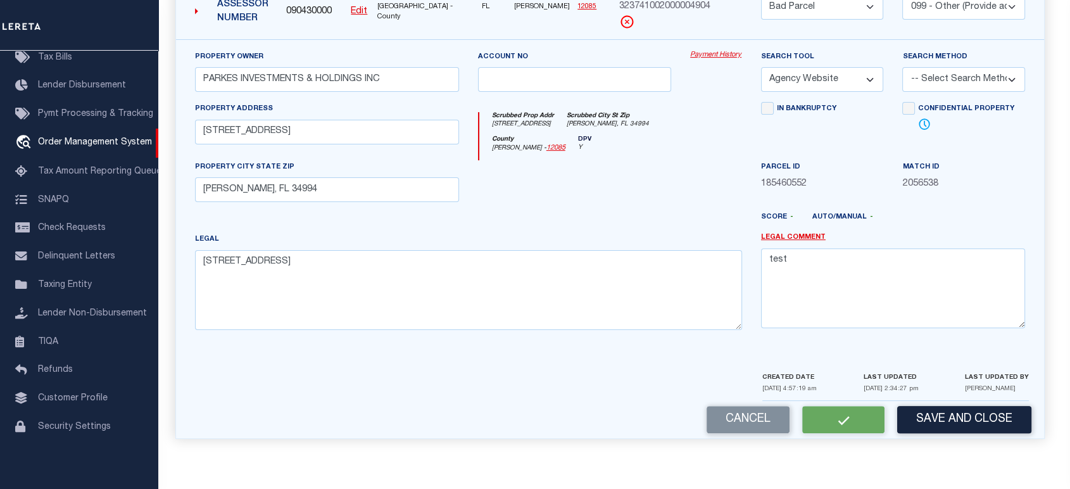
select select "AS"
select select
checkbox input "false"
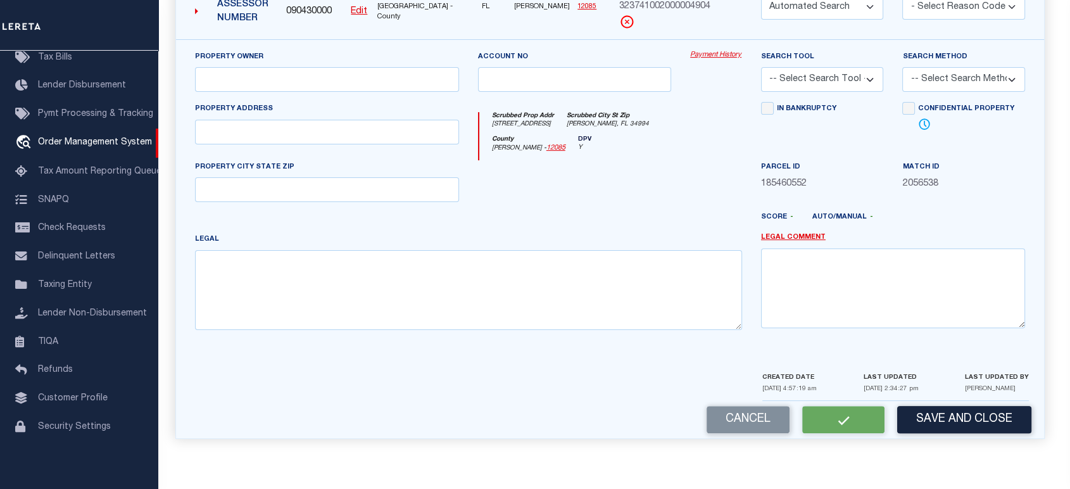
select select "BP"
select select "099"
type input "PARKES INVESTMENTS & HOLDINGS INC"
select select "AGW"
select select
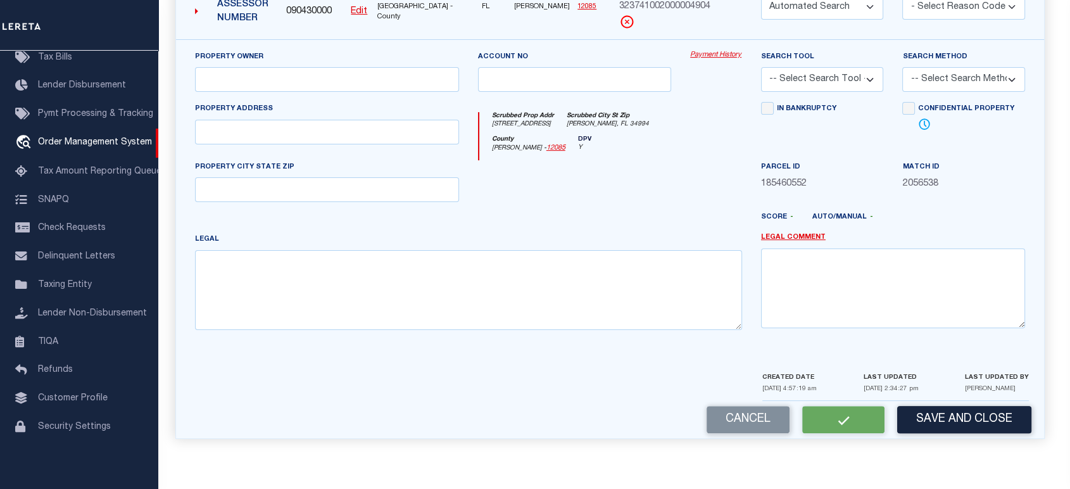
type input "904 NW TERRACE RD"
type input "Stuart, FL 34994"
type textarea "BAHAMA TERRACE, SEC 2, LOT 49 OR 344/2726"
type textarea "test"
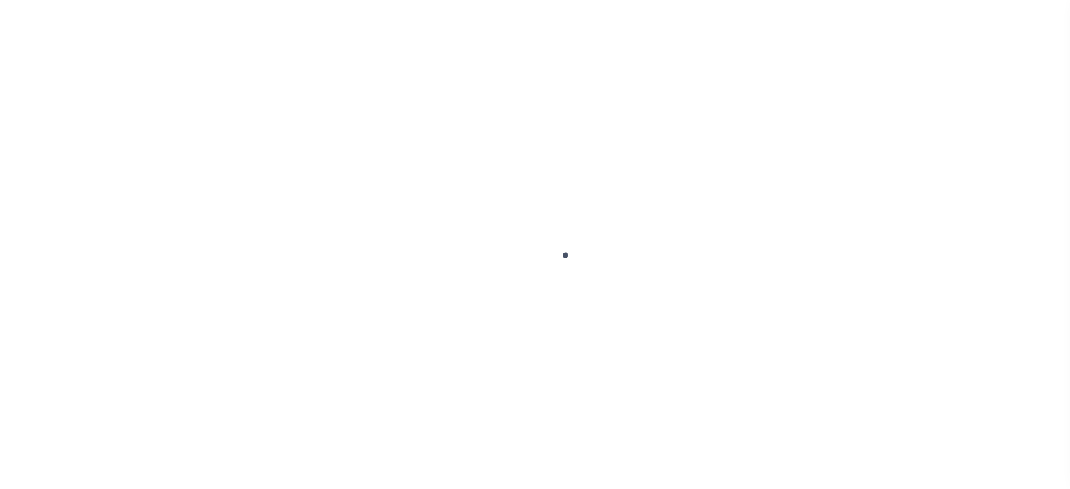
select select "10"
select select "Escrow"
type input "[STREET_ADDRESS]"
select select
type input "[PERSON_NAME], FL 34994"
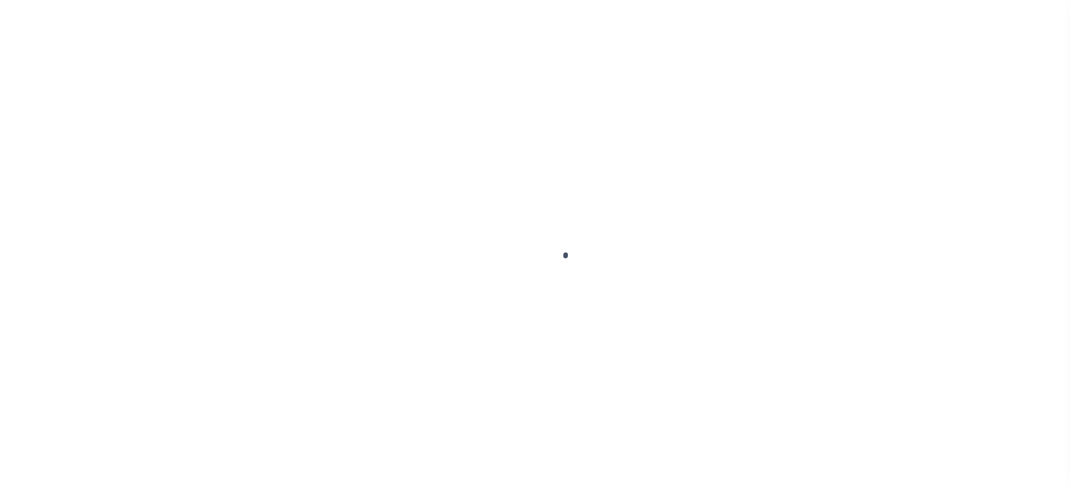
type input "a0kUS000003gqBl"
type input "FL"
select select
type textarea "LEGAL REQUIRED"
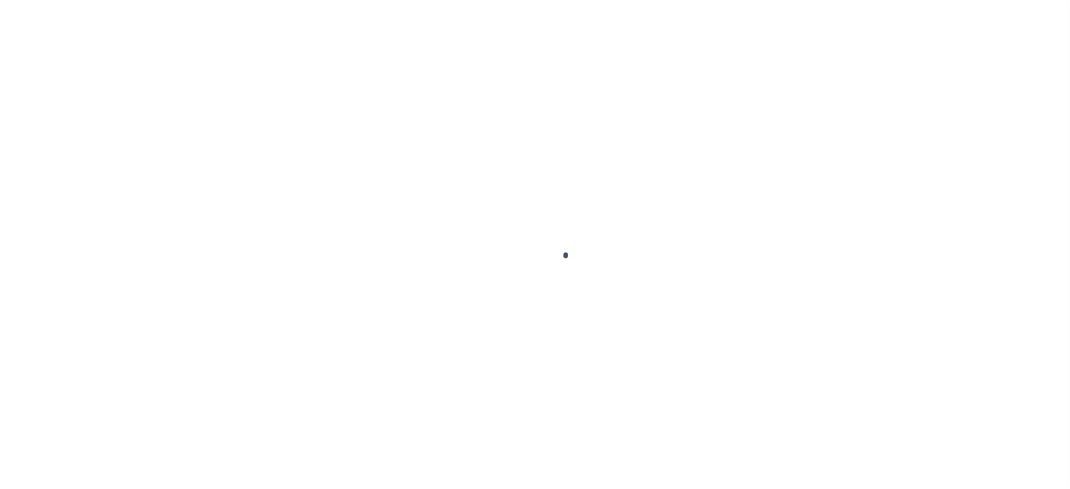
select select "14701"
select select "25066"
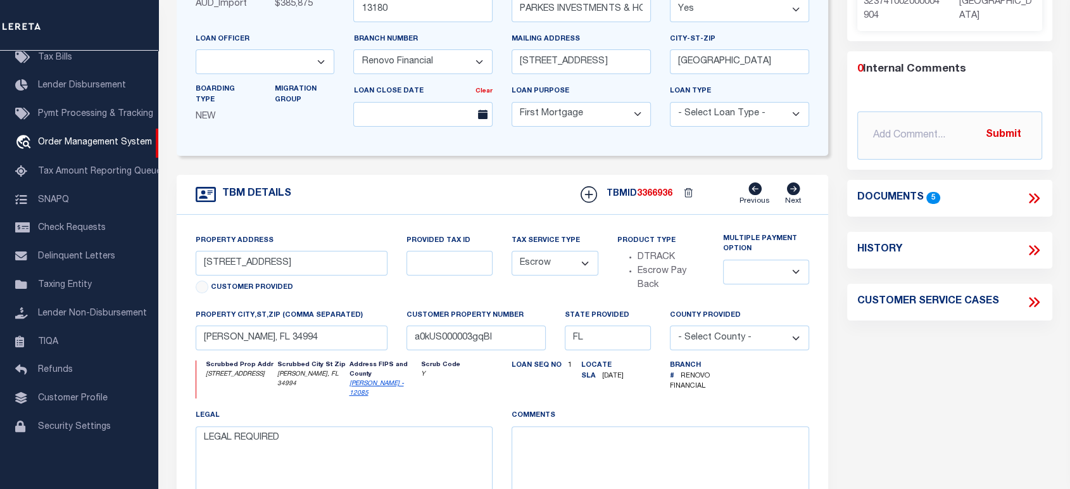
scroll to position [0, 0]
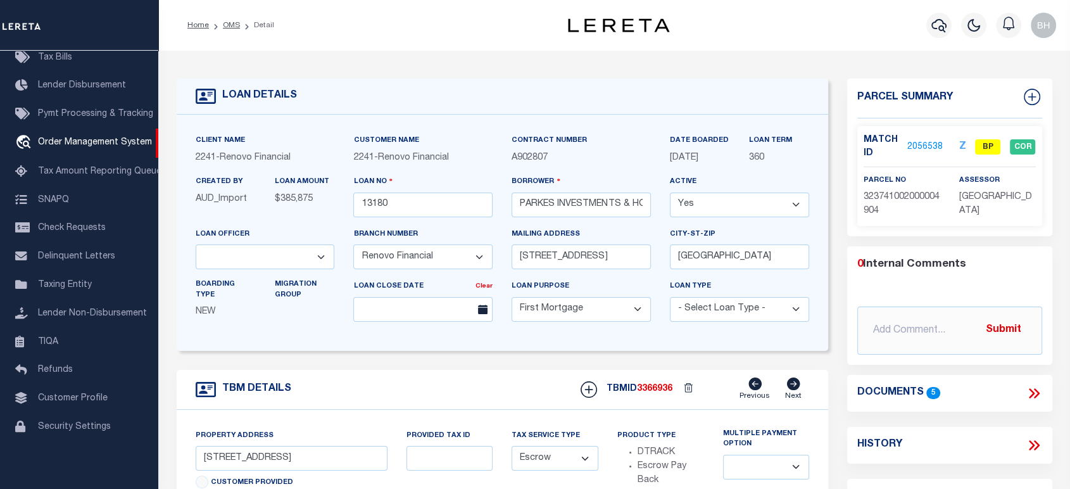
click at [932, 146] on link "2056538" at bounding box center [925, 147] width 35 height 13
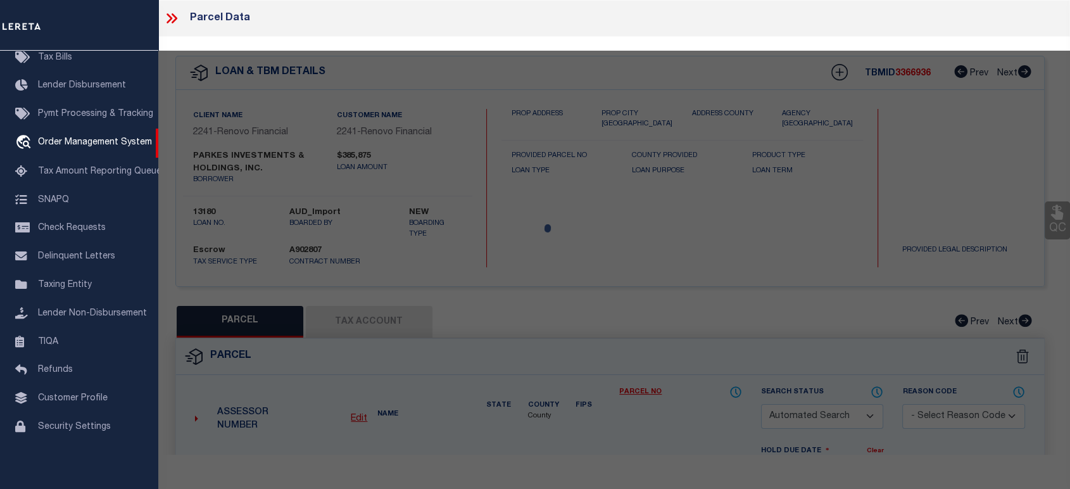
checkbox input "false"
select select "BP"
select select "099"
type input "PARKES INVESTMENTS & HOLDINGS INC"
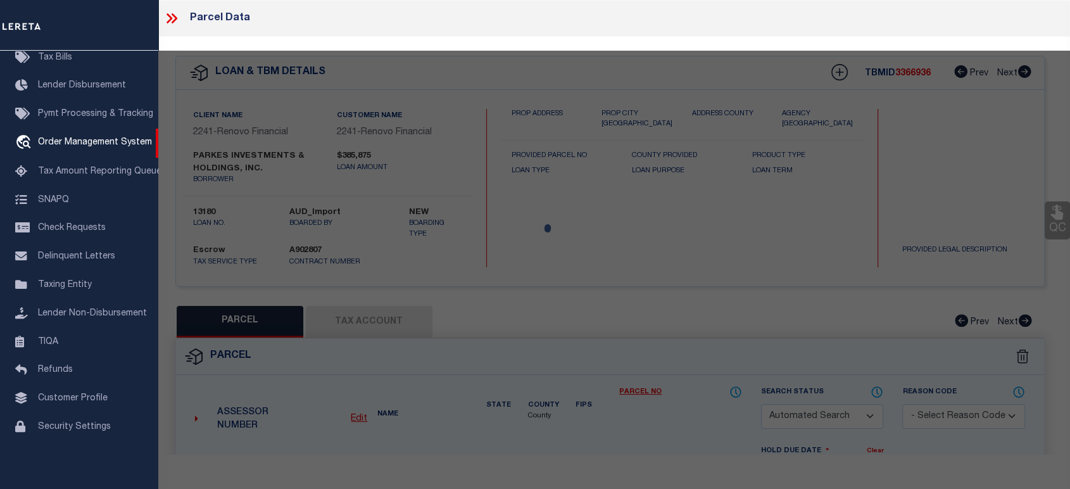
select select "AGW"
select select
type input "904 NW TERRACE RD"
type input "Stuart, FL 34994"
type textarea "BAHAMA TERRACE, SEC 2, LOT 49 OR 344/2726"
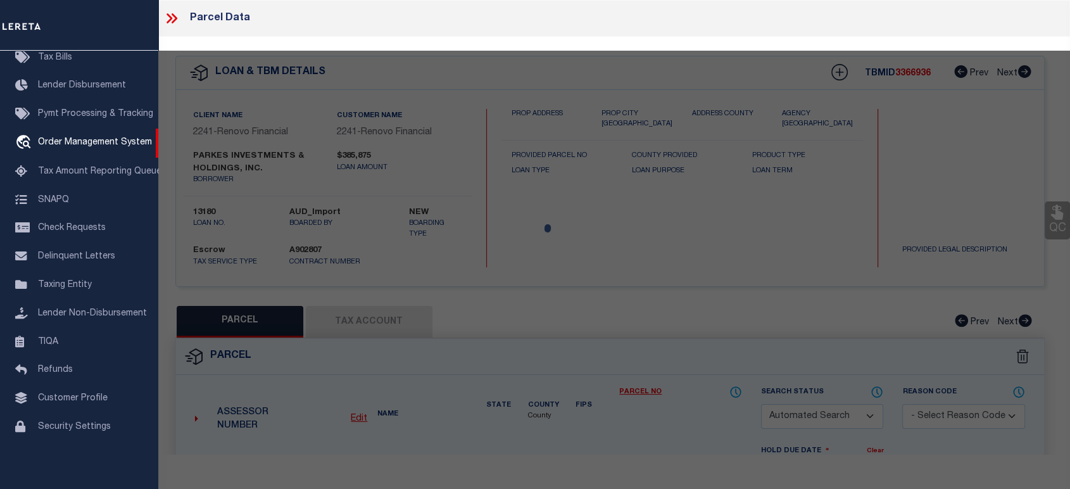
type textarea "test"
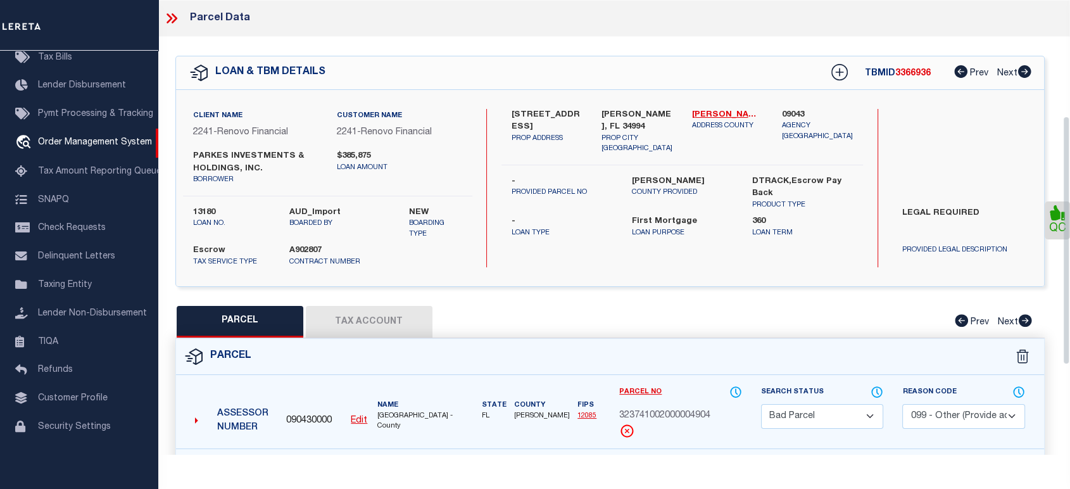
scroll to position [281, 0]
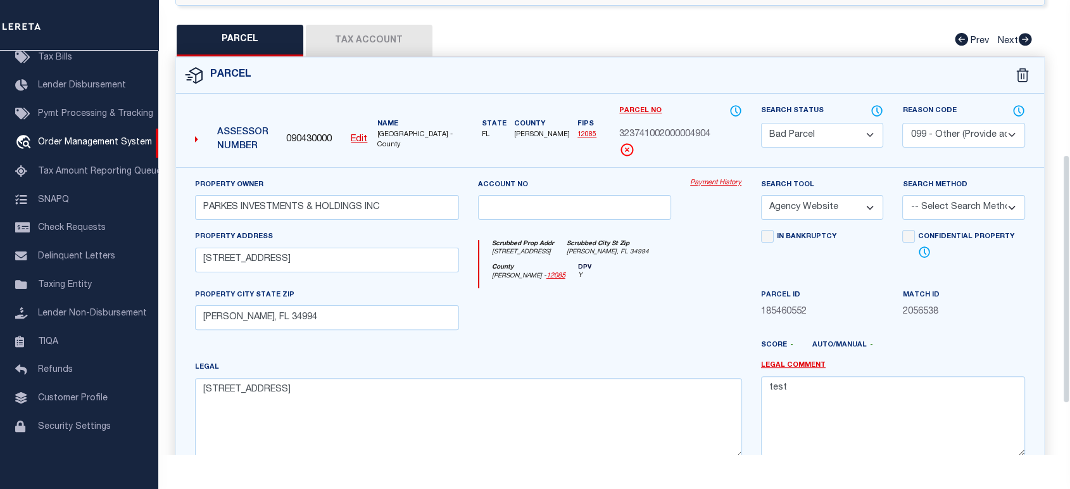
click at [805, 136] on select "Automated Search Bad Parcel Complete Duplicate Parcel High Dollar Reporting In …" at bounding box center [822, 135] width 123 height 25
click at [761, 123] on select "Automated Search Bad Parcel Complete Duplicate Parcel High Dollar Reporting In …" at bounding box center [822, 135] width 123 height 25
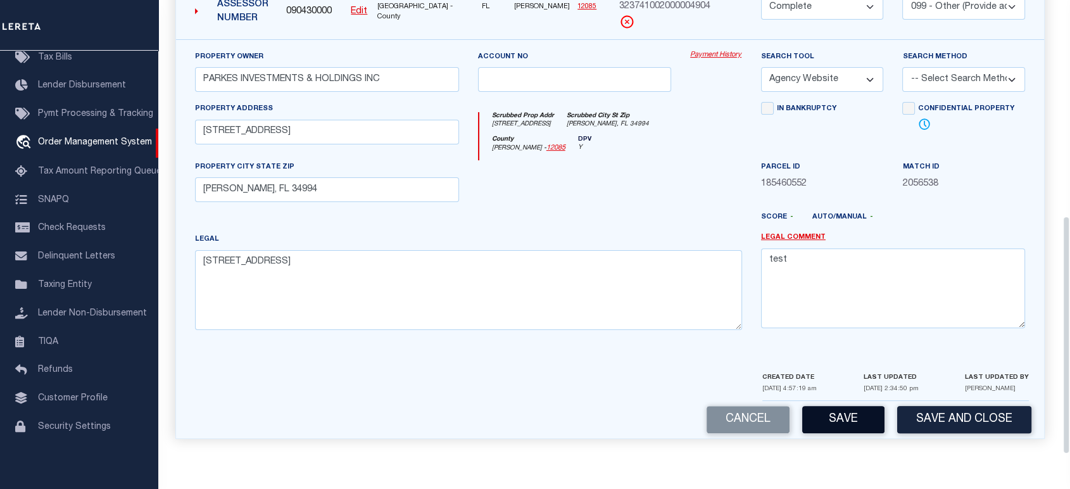
scroll to position [211, 0]
click at [847, 421] on button "Save" at bounding box center [844, 419] width 82 height 27
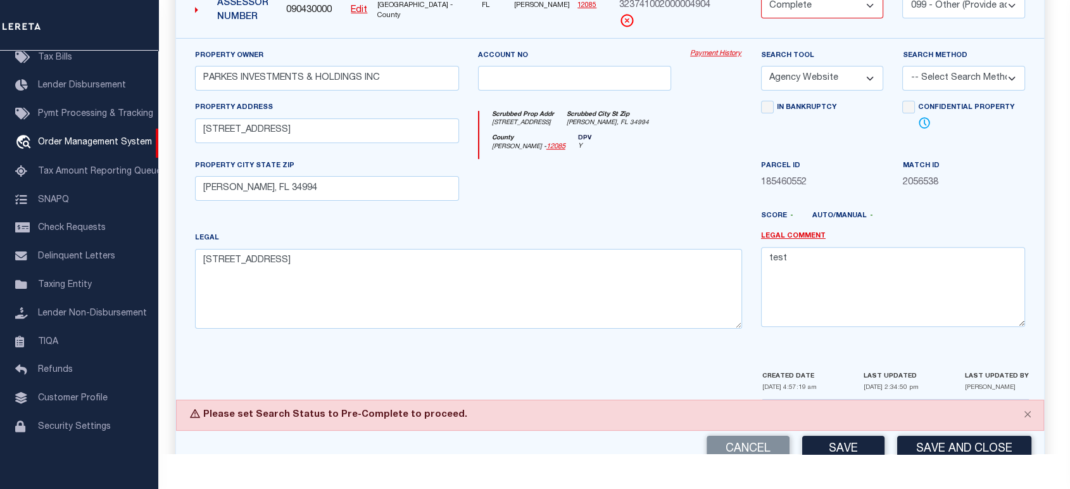
click at [318, 413] on div "Please set Search Status to Pre-Complete to proceed." at bounding box center [610, 415] width 868 height 31
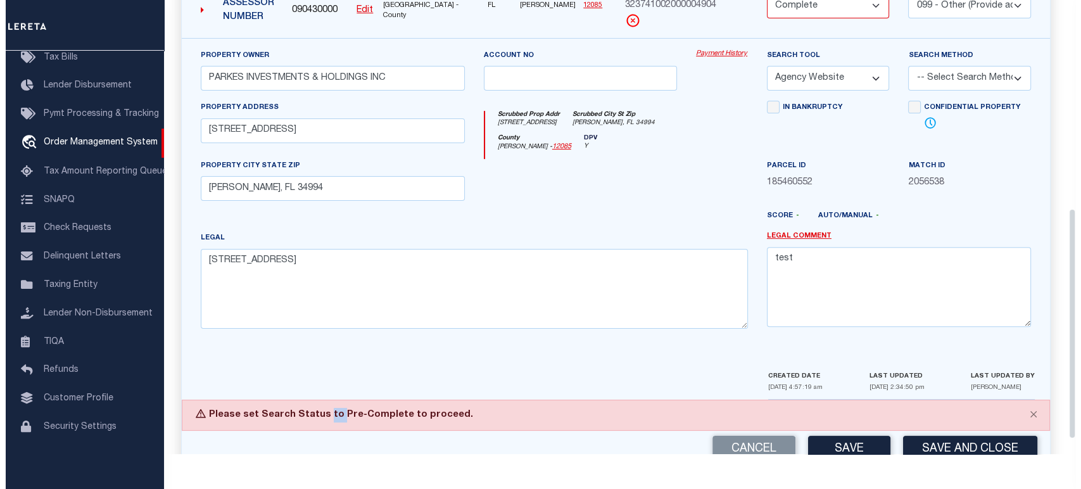
scroll to position [340, 0]
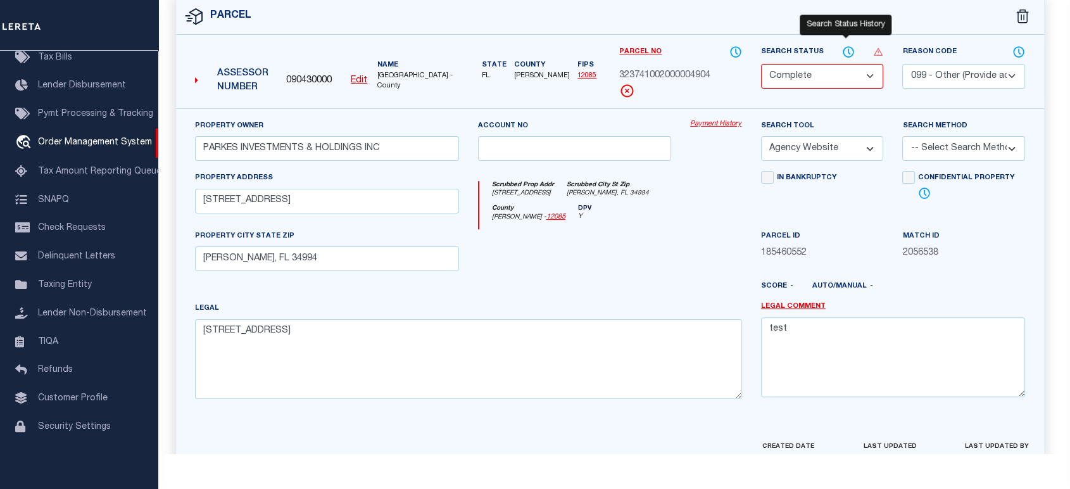
click at [849, 49] on icon at bounding box center [848, 52] width 13 height 14
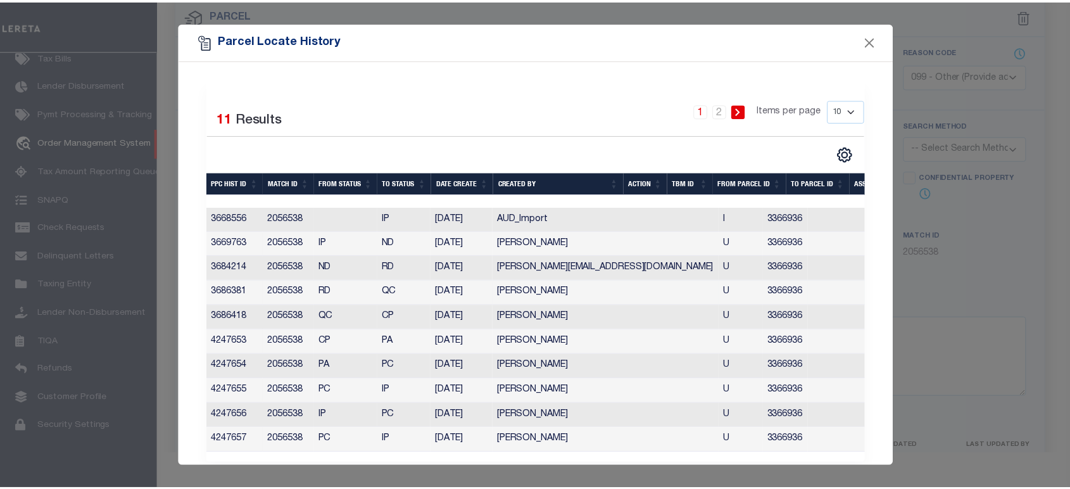
scroll to position [22, 0]
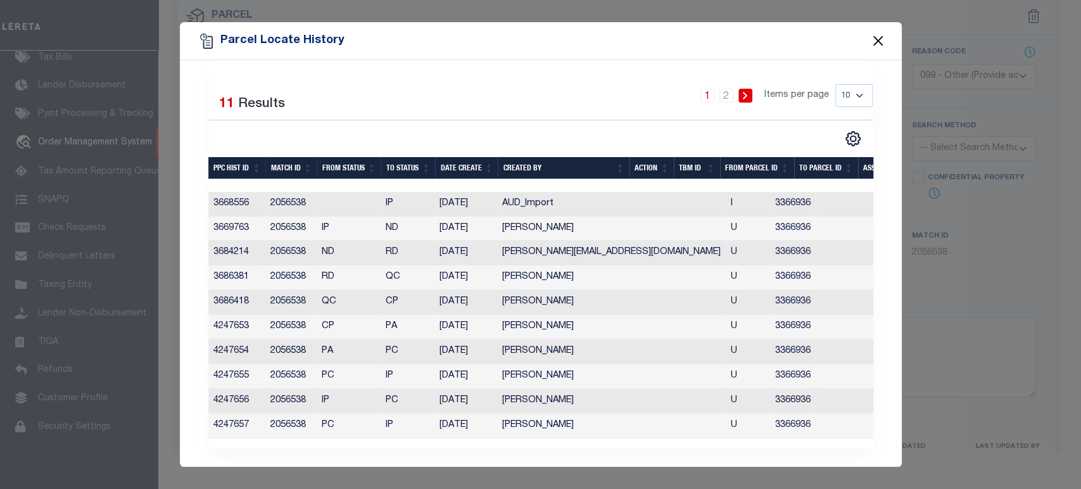
click at [882, 34] on button "Close" at bounding box center [878, 41] width 16 height 16
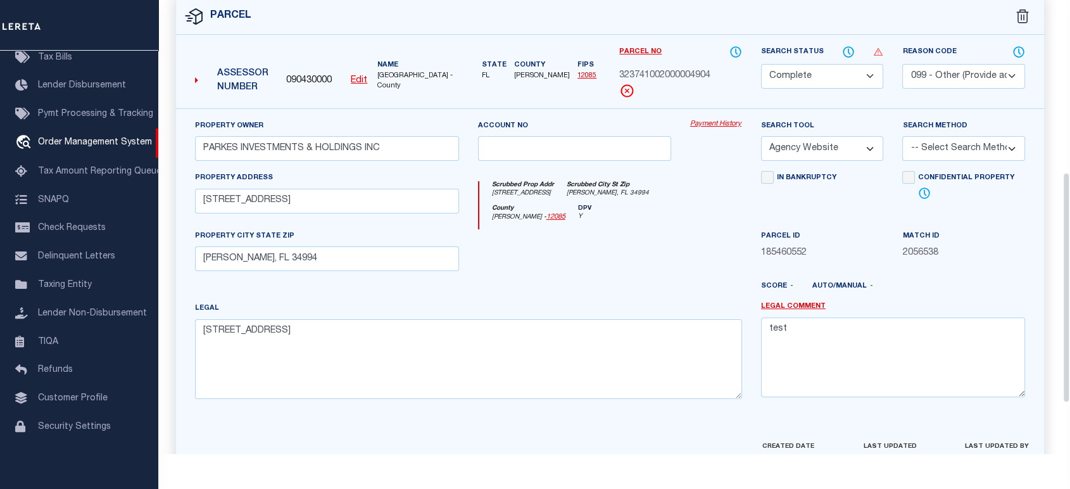
click at [822, 77] on select "Automated Search Bad Parcel Complete Duplicate Parcel High Dollar Reporting In …" at bounding box center [822, 76] width 123 height 25
click at [761, 64] on select "Automated Search Bad Parcel Complete Duplicate Parcel High Dollar Reporting In …" at bounding box center [822, 76] width 123 height 25
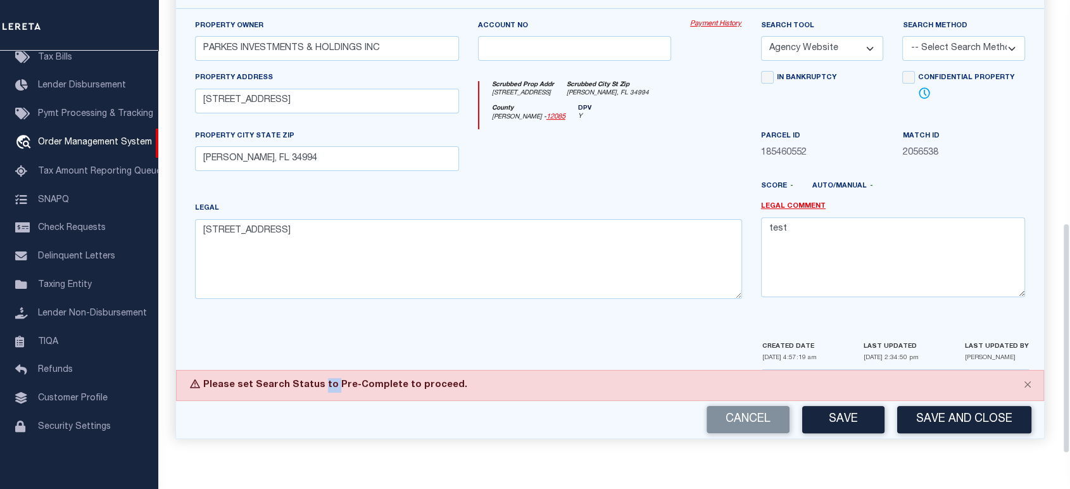
scroll to position [422, 0]
click at [851, 424] on button "Save" at bounding box center [844, 419] width 82 height 27
click at [851, 424] on div "Cancel Save Save and Close" at bounding box center [610, 419] width 868 height 37
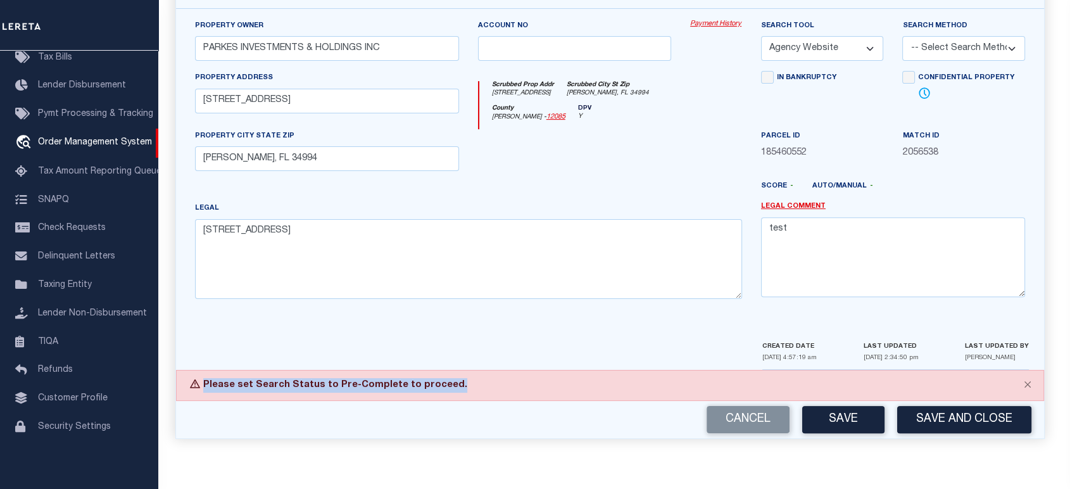
drag, startPoint x: 443, startPoint y: 384, endPoint x: 353, endPoint y: 429, distance: 101.4
click at [203, 388] on div "Please set Search Status to Pre-Complete to proceed." at bounding box center [610, 385] width 868 height 31
click at [858, 416] on button "Save" at bounding box center [844, 419] width 82 height 27
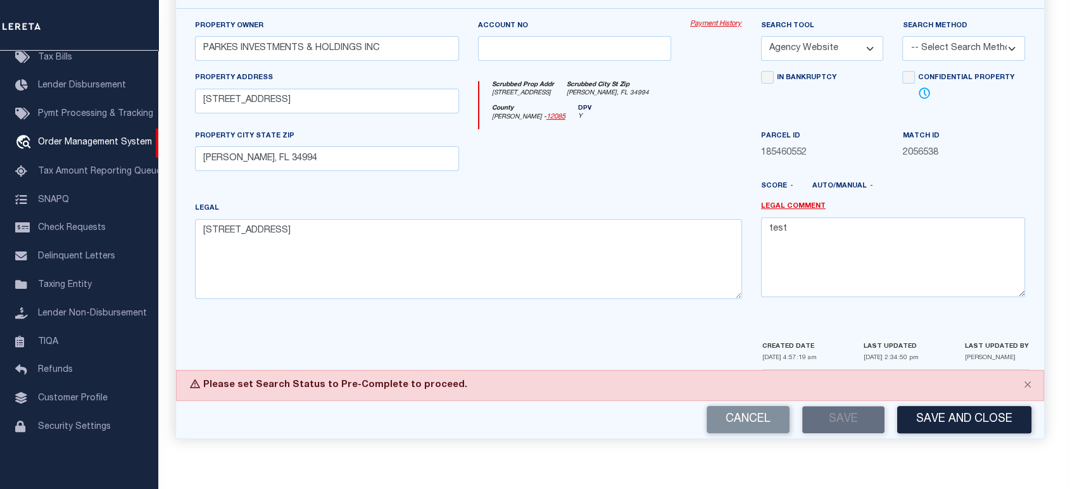
scroll to position [229, 0]
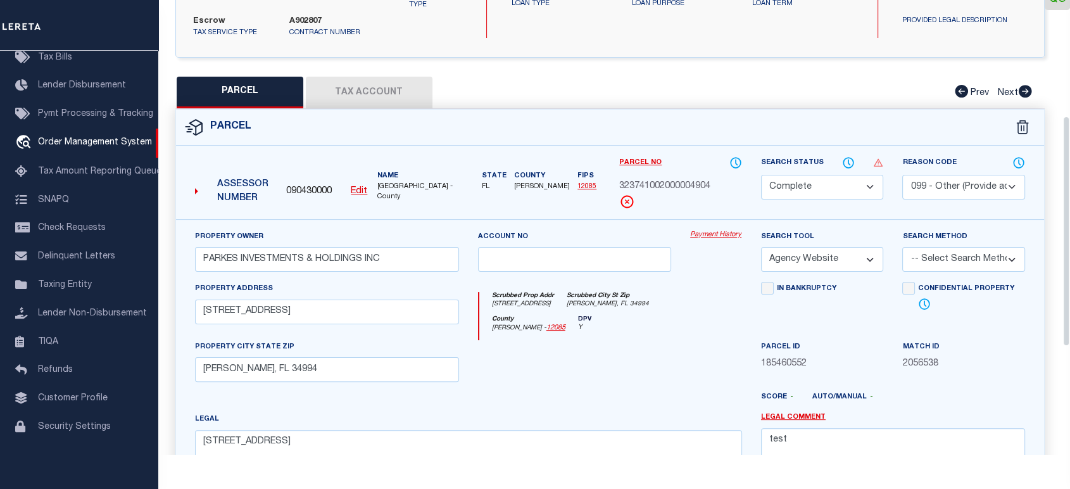
click at [797, 181] on select "Automated Search Bad Parcel Complete Duplicate Parcel High Dollar Reporting In …" at bounding box center [822, 187] width 123 height 25
click at [761, 175] on select "Automated Search Bad Parcel Complete Duplicate Parcel High Dollar Reporting In …" at bounding box center [822, 187] width 123 height 25
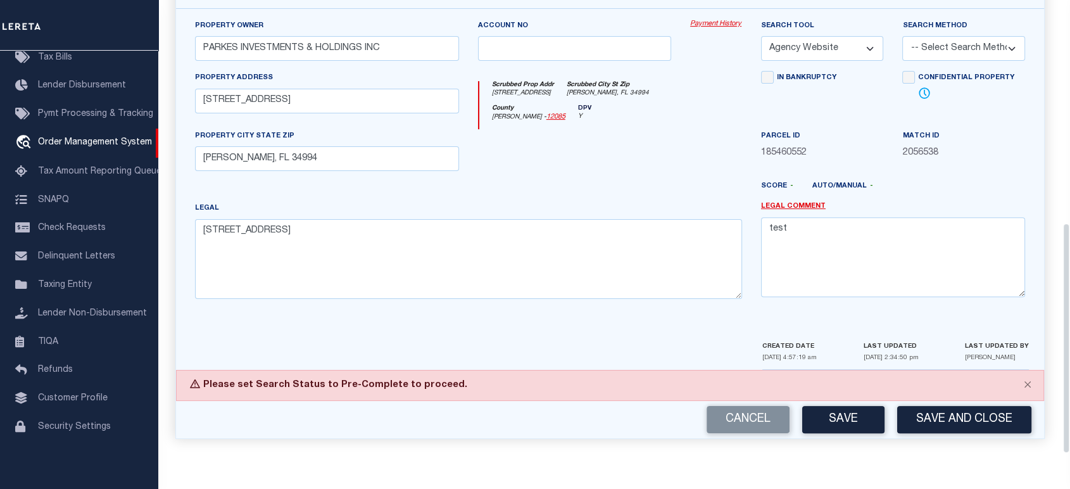
scroll to position [497, 0]
click at [828, 420] on button "Save" at bounding box center [844, 419] width 82 height 27
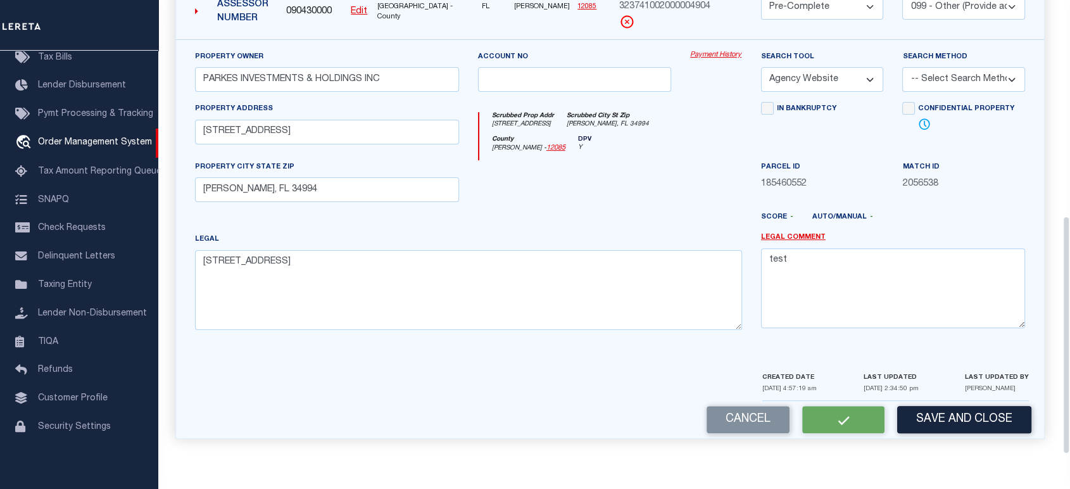
scroll to position [410, 0]
select select "AS"
select select
checkbox input "false"
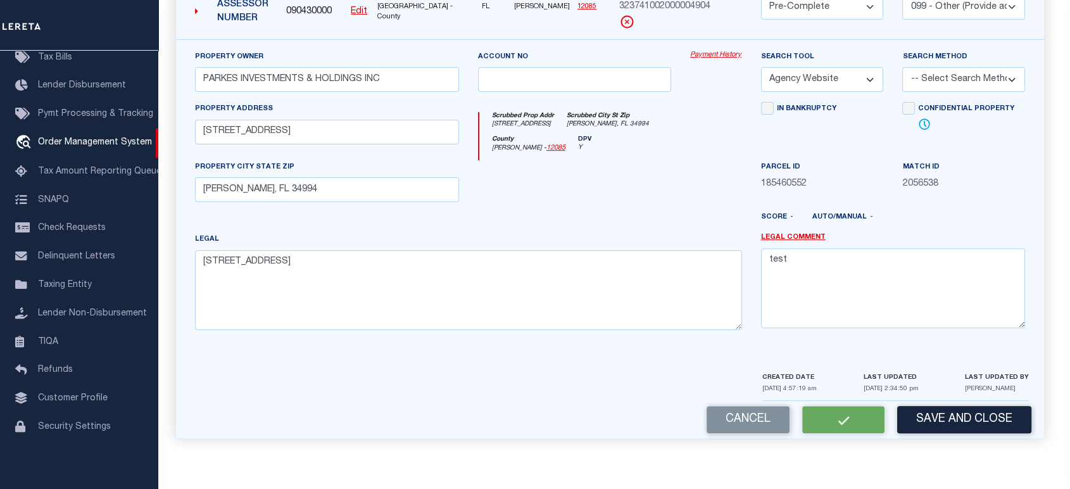
checkbox input "false"
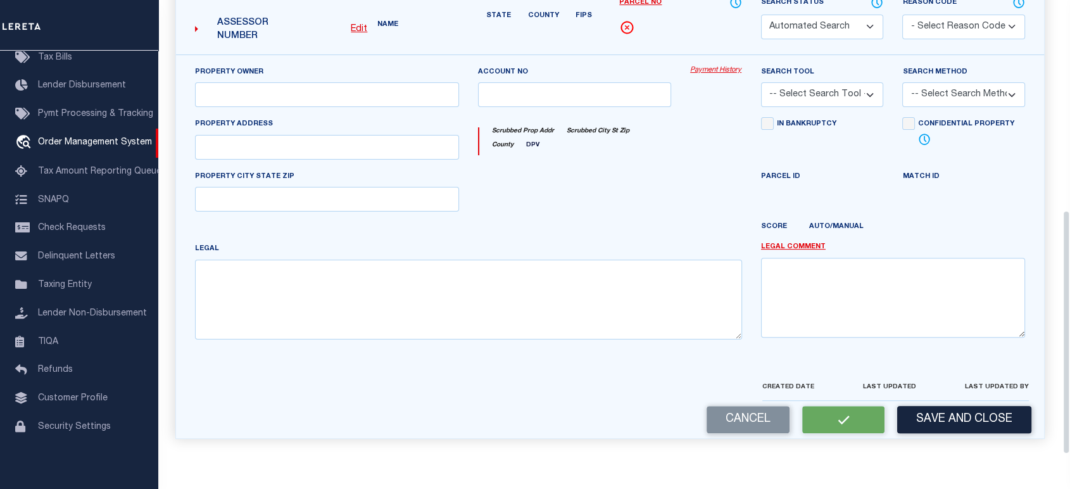
select select "PC"
select select "099"
type input "PARKES INVESTMENTS & HOLDINGS INC"
select select "AGW"
select select
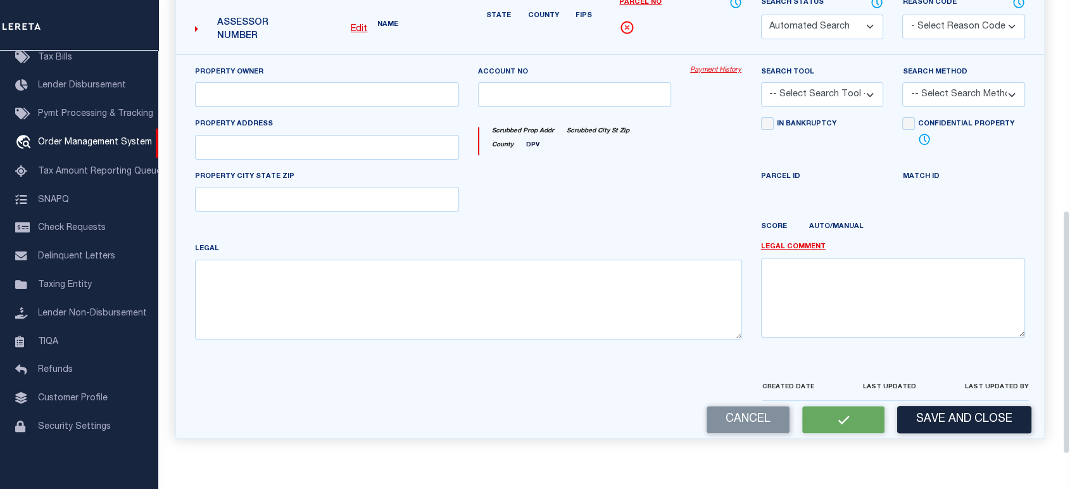
type input "904 NW TERRACE RD"
type input "Stuart, FL 34994"
type textarea "BAHAMA TERRACE, SEC 2, LOT 49 OR 344/2726"
type textarea "test"
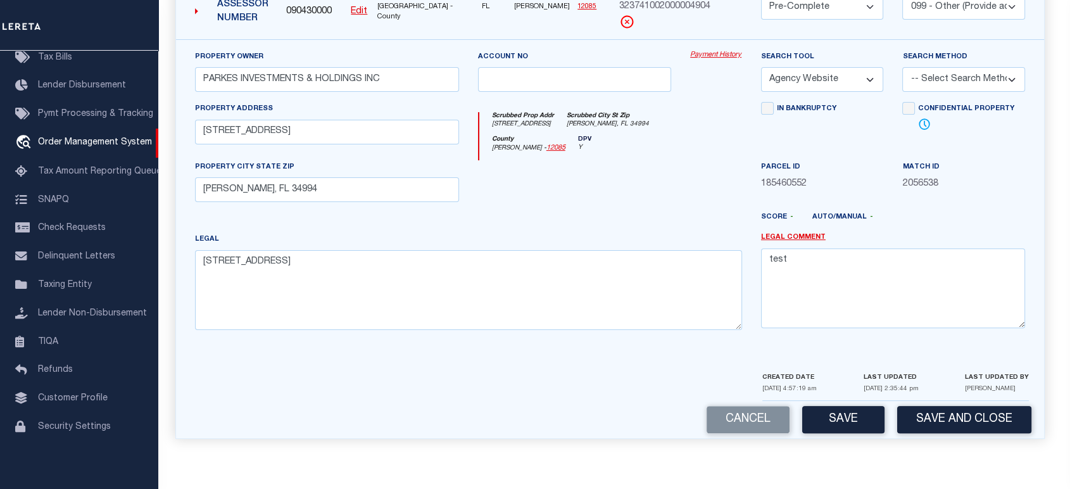
scroll to position [270, 0]
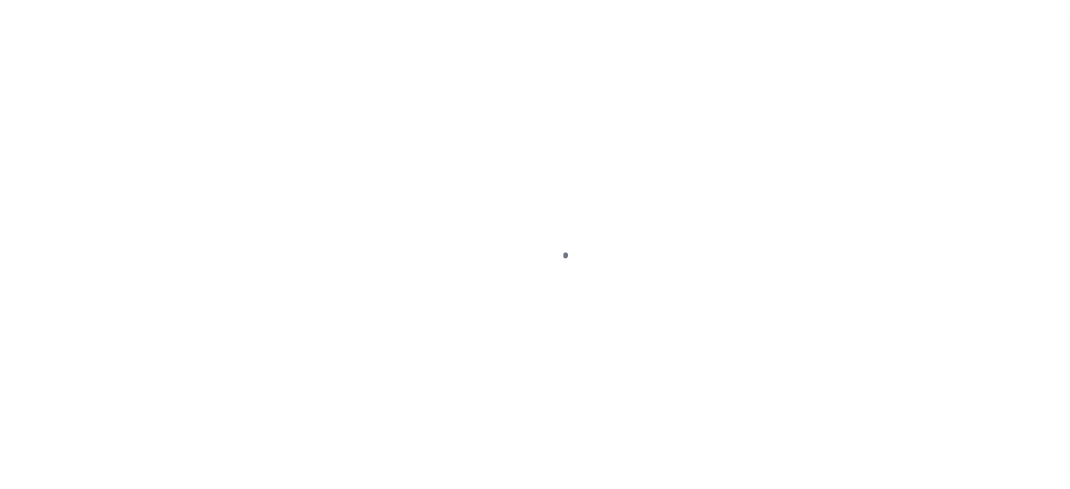
select select "10"
select select "Escrow"
type input "[STREET_ADDRESS]"
select select
type input "[PERSON_NAME], FL 34994"
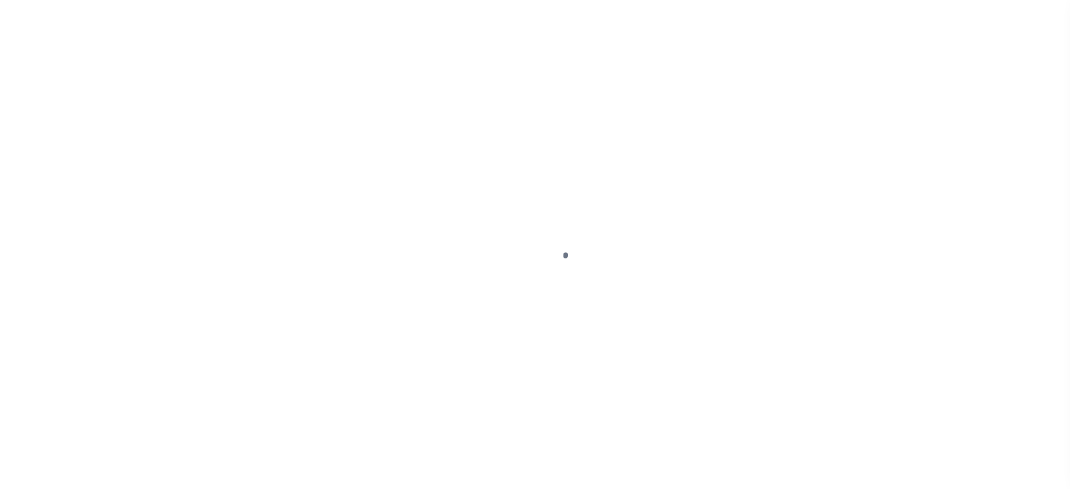
type input "a0kUS000003gqBl"
type input "FL"
select select
type textarea "LEGAL REQUIRED"
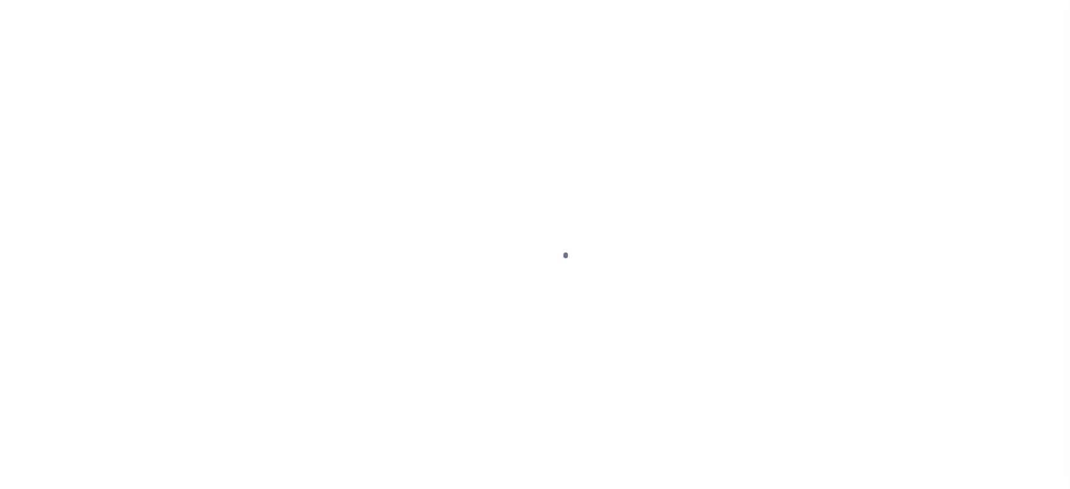
select select "14701"
select select "25066"
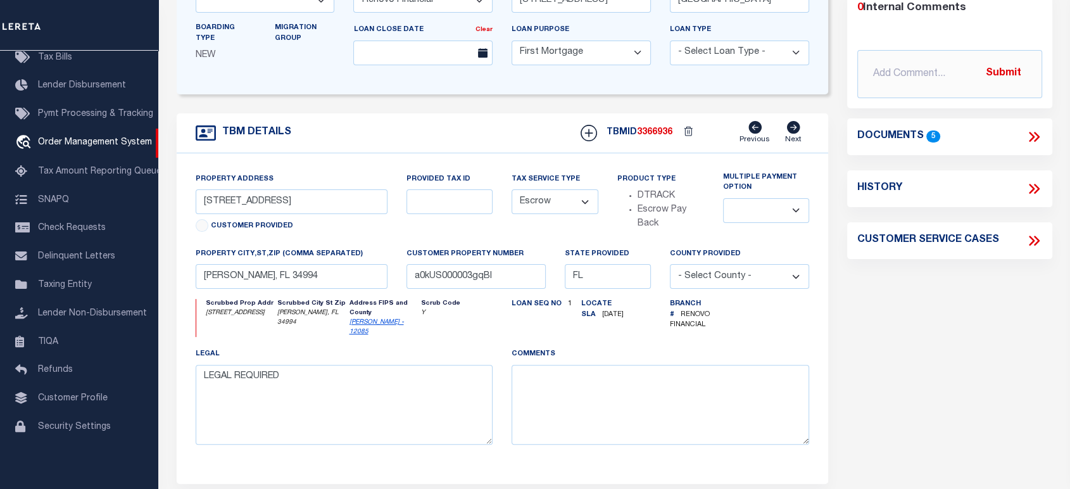
scroll to position [46, 0]
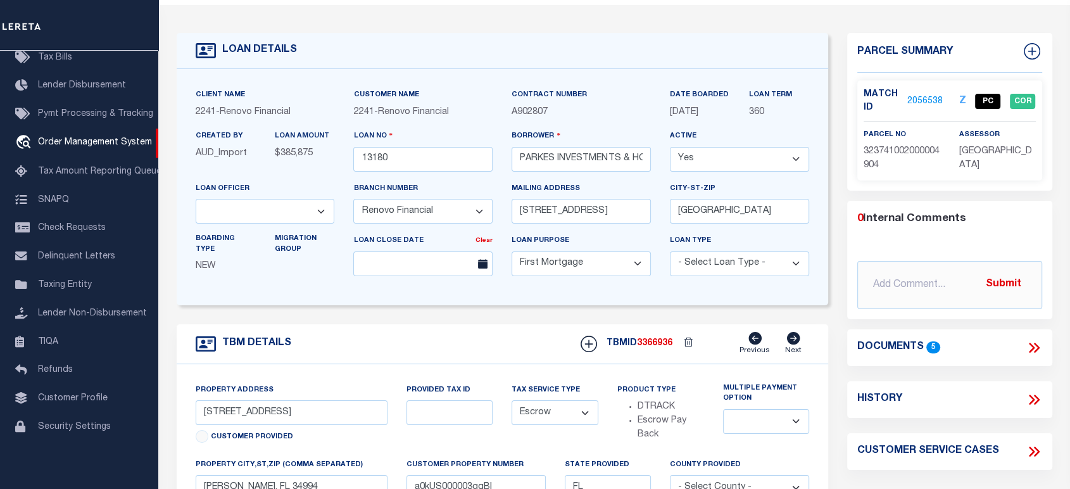
click at [927, 99] on link "2056538" at bounding box center [925, 101] width 35 height 13
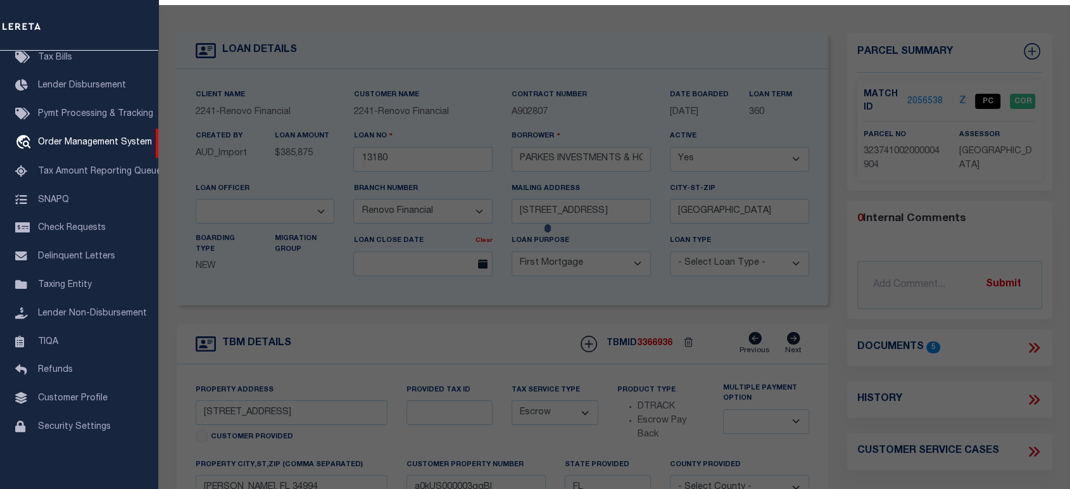
checkbox input "false"
select select "PC"
select select "099"
type input "PARKES INVESTMENTS & HOLDINGS INC"
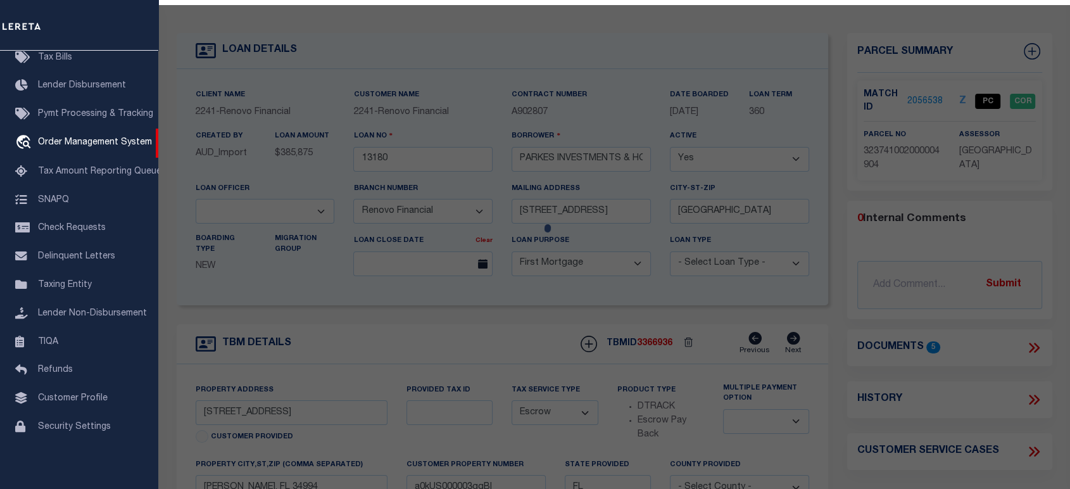
select select "AGW"
select select
type input "[STREET_ADDRESS]"
type input "[PERSON_NAME], FL 34994"
type textarea "[STREET_ADDRESS]"
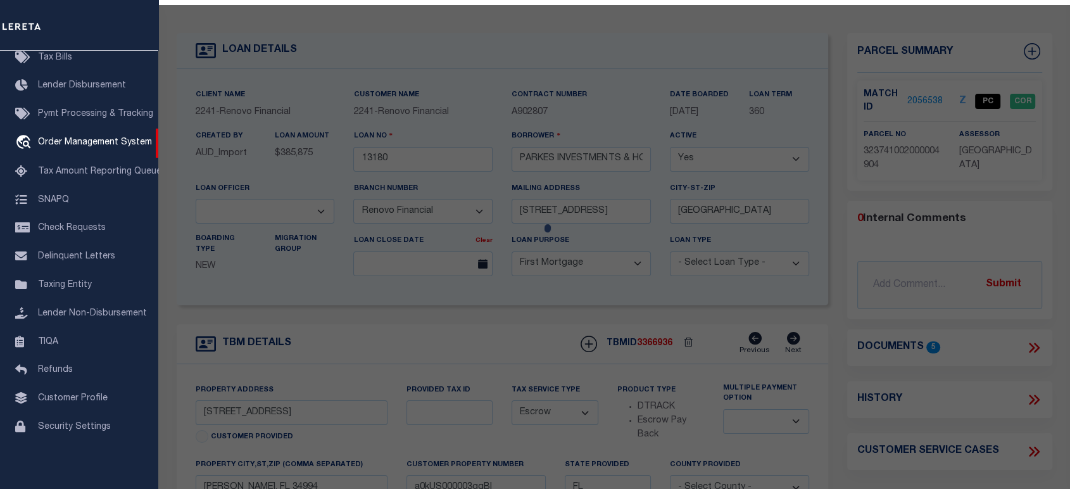
type textarea "test"
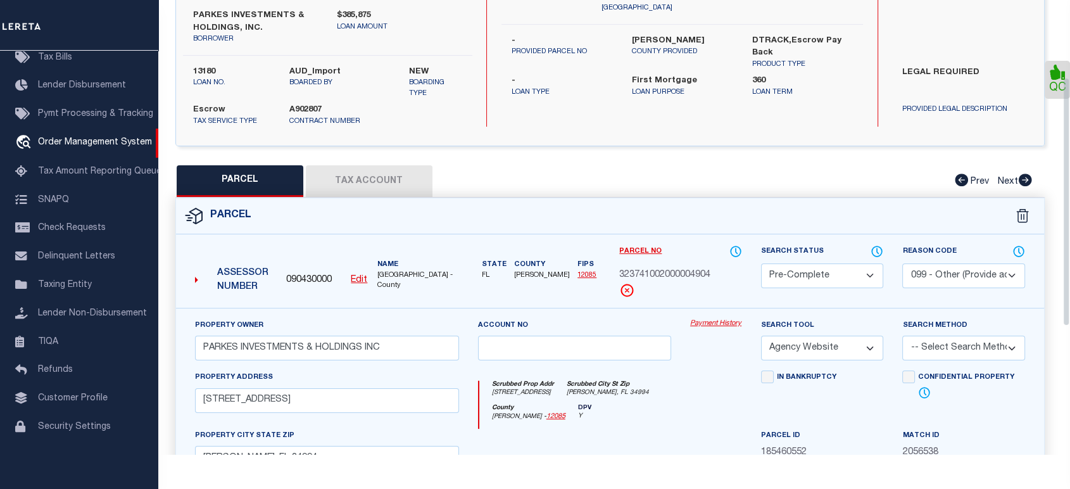
scroll to position [281, 0]
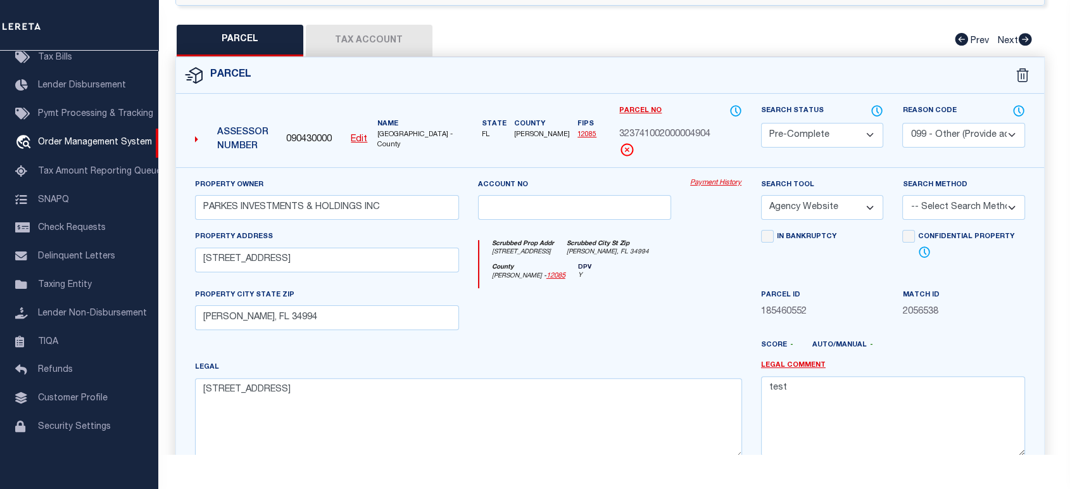
click at [856, 139] on select "Automated Search Bad Parcel Complete Duplicate Parcel High Dollar Reporting In …" at bounding box center [822, 135] width 123 height 25
select select "CP"
click at [761, 123] on select "Automated Search Bad Parcel Complete Duplicate Parcel High Dollar Reporting In …" at bounding box center [822, 135] width 123 height 25
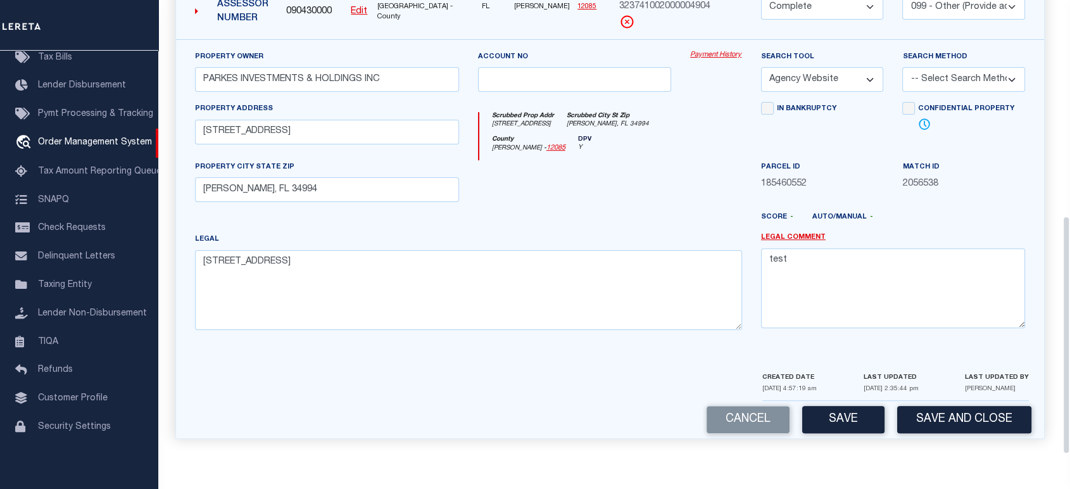
scroll to position [467, 0]
click at [830, 422] on button "Save" at bounding box center [844, 419] width 82 height 27
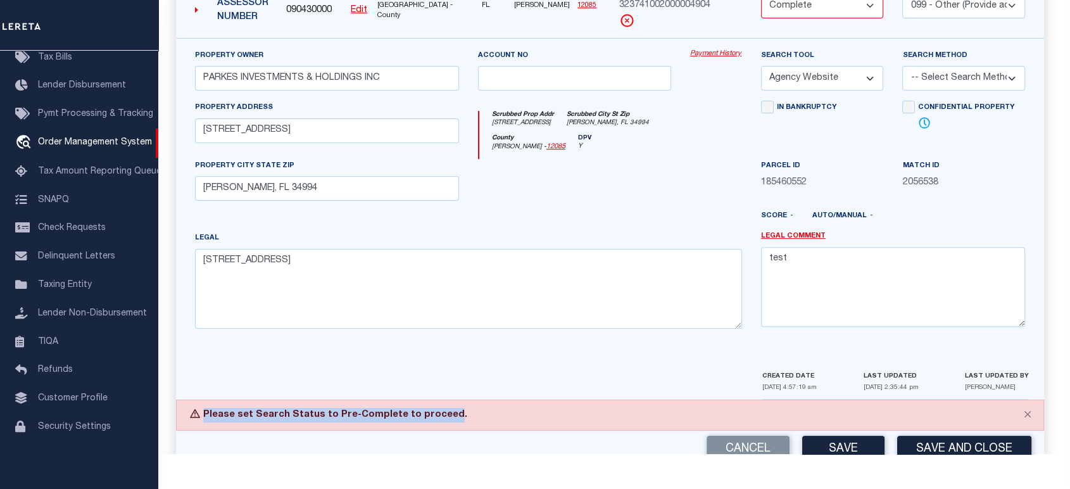
drag, startPoint x: 205, startPoint y: 414, endPoint x: 439, endPoint y: 407, distance: 234.5
click at [439, 407] on div "Please set Search Status to Pre-Complete to proceed." at bounding box center [610, 415] width 868 height 31
copy div "Please set Search Status to Pre-Complete to proceed"
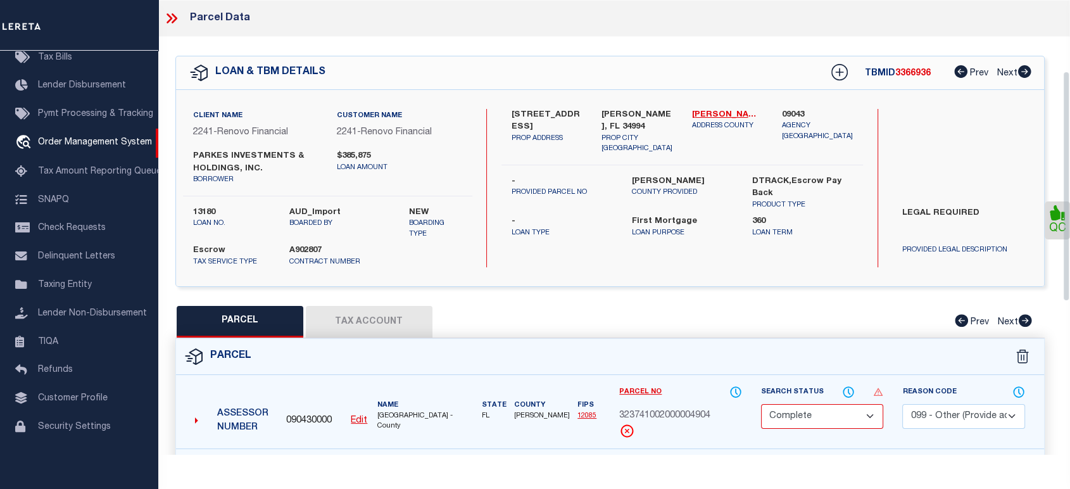
scroll to position [141, 0]
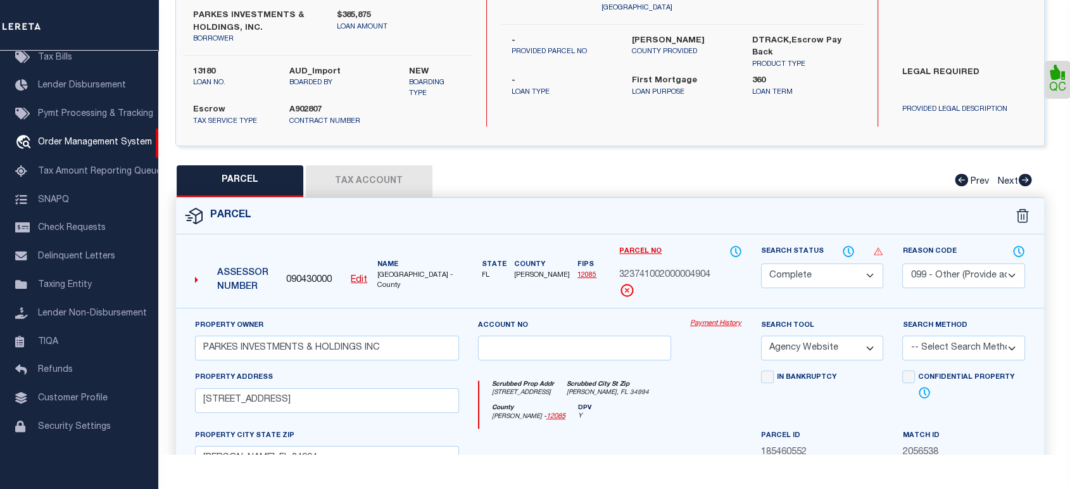
click at [777, 271] on select "Automated Search Bad Parcel Complete Duplicate Parcel High Dollar Reporting In …" at bounding box center [822, 275] width 123 height 25
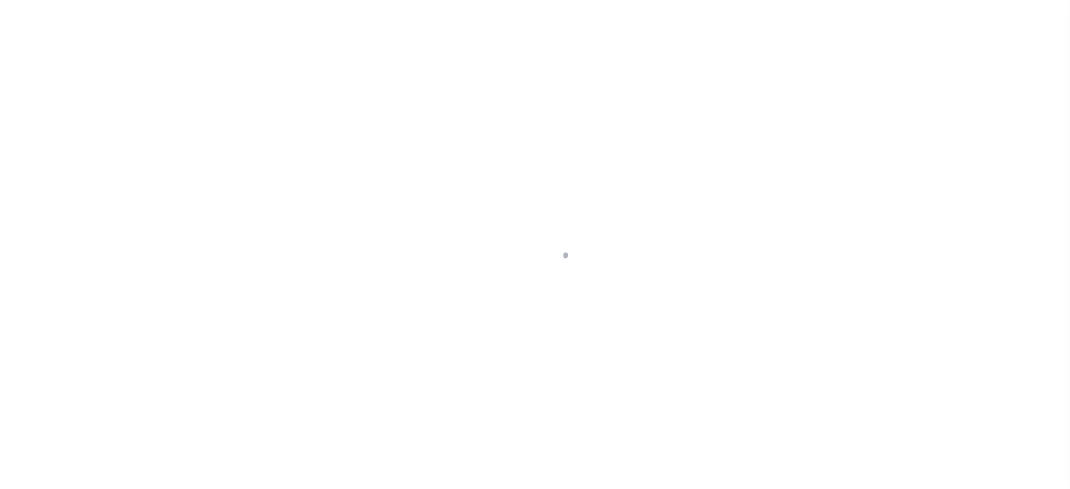
select select "14701"
select select "25066"
select select "10"
select select "Escrow"
type input "[STREET_ADDRESS]"
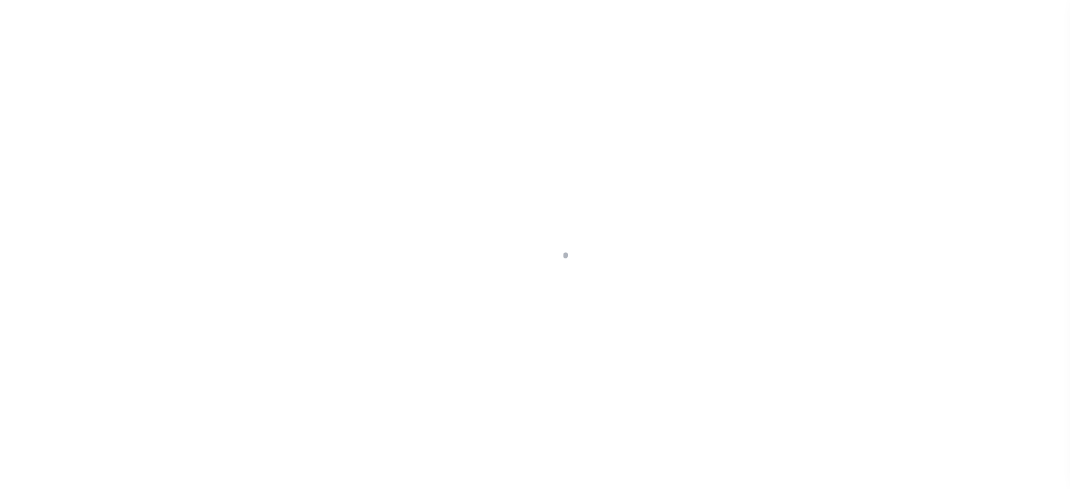
select select
type input "[PERSON_NAME], FL 34994"
type input "a0kUS000003gqBl"
type input "FL"
select select
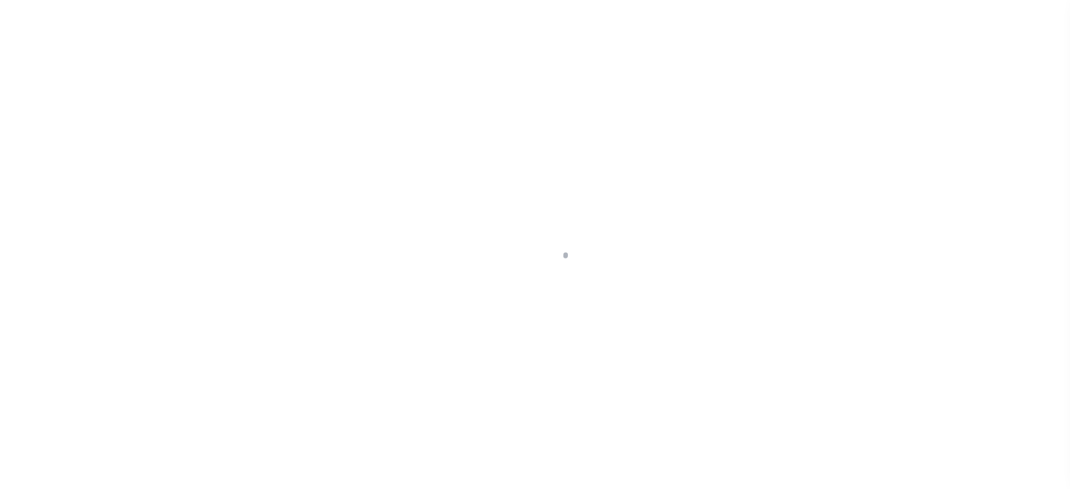
type textarea "LEGAL REQUIRED"
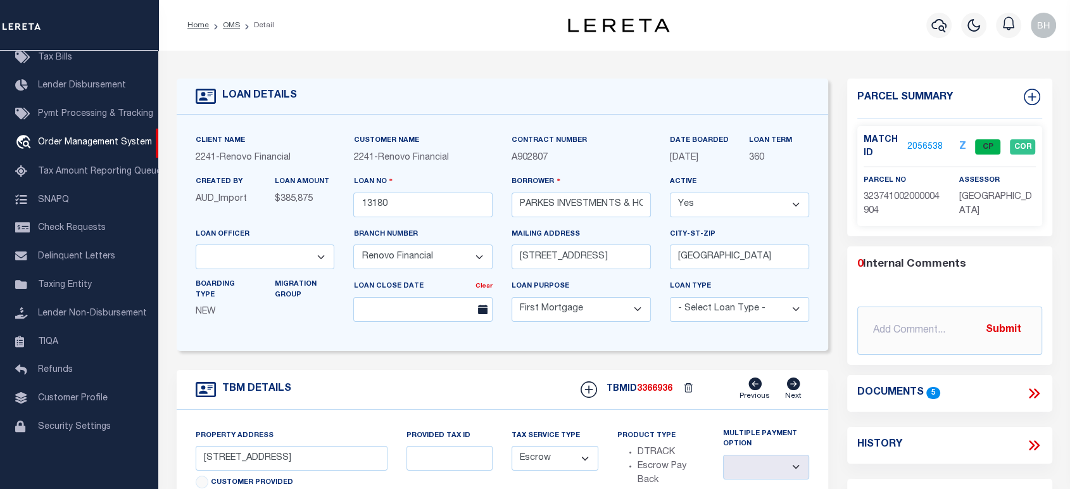
click at [917, 141] on link "2056538" at bounding box center [925, 147] width 35 height 13
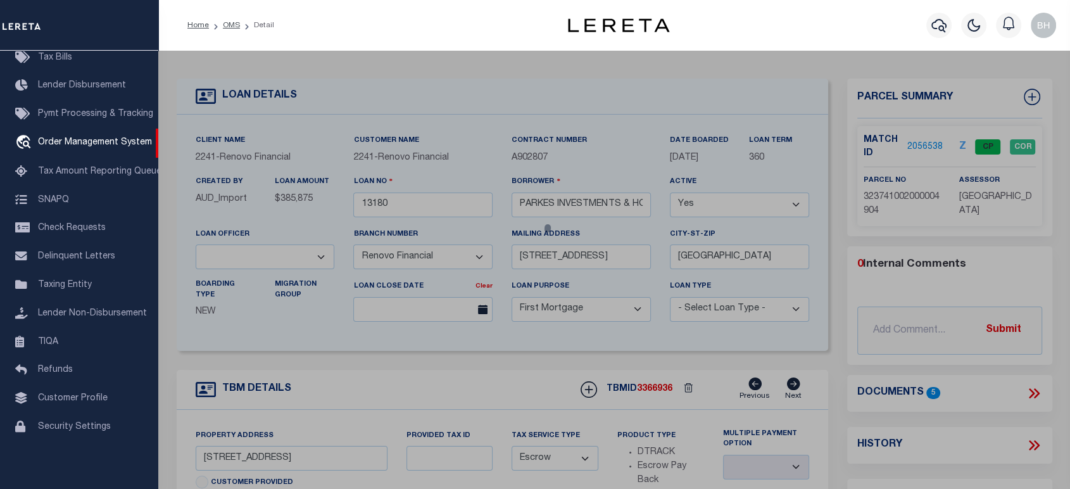
checkbox input "false"
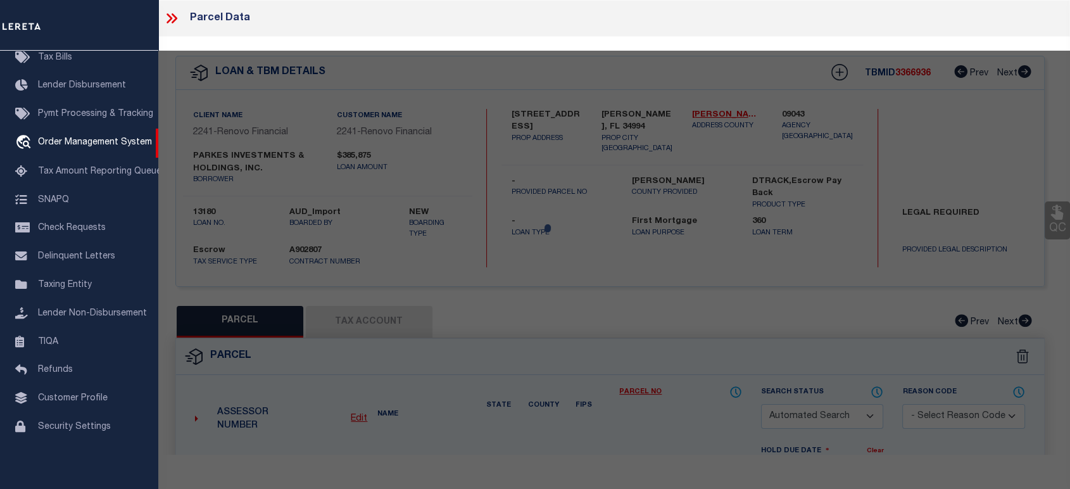
select select "CP"
select select "099"
type input "PARKES INVESTMENTS & HOLDINGS INC"
select select "AGW"
select select
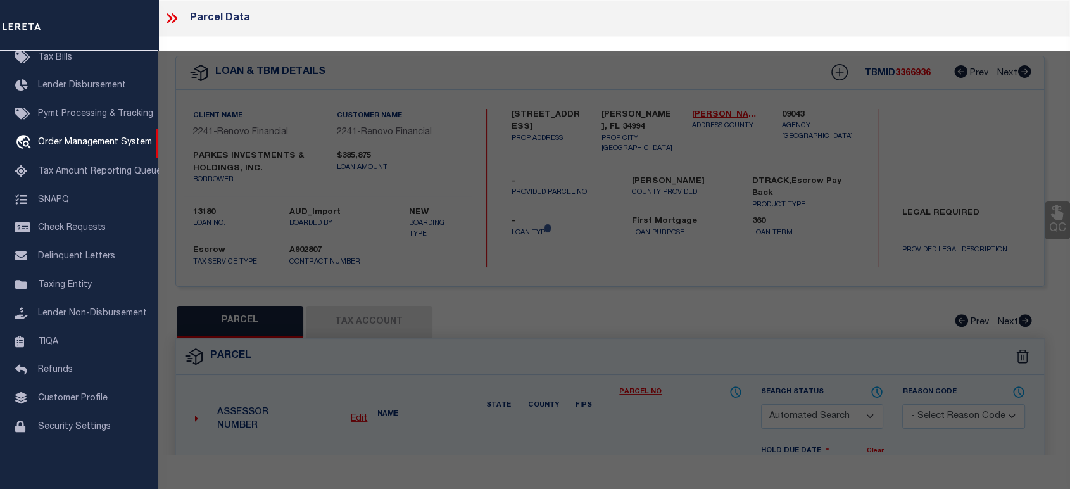
type input "[STREET_ADDRESS]"
type input "[PERSON_NAME], FL 34994"
type textarea "[STREET_ADDRESS]"
type textarea "test"
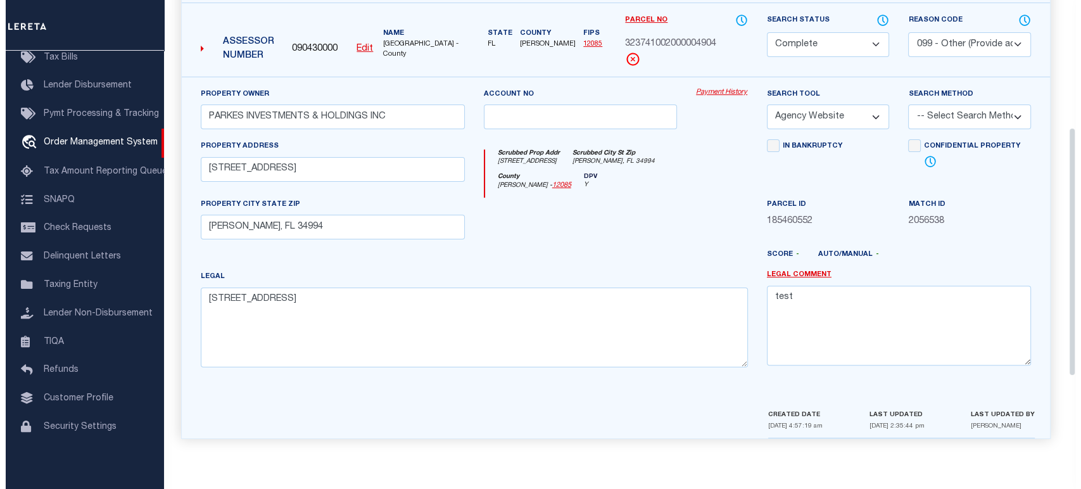
scroll to position [232, 0]
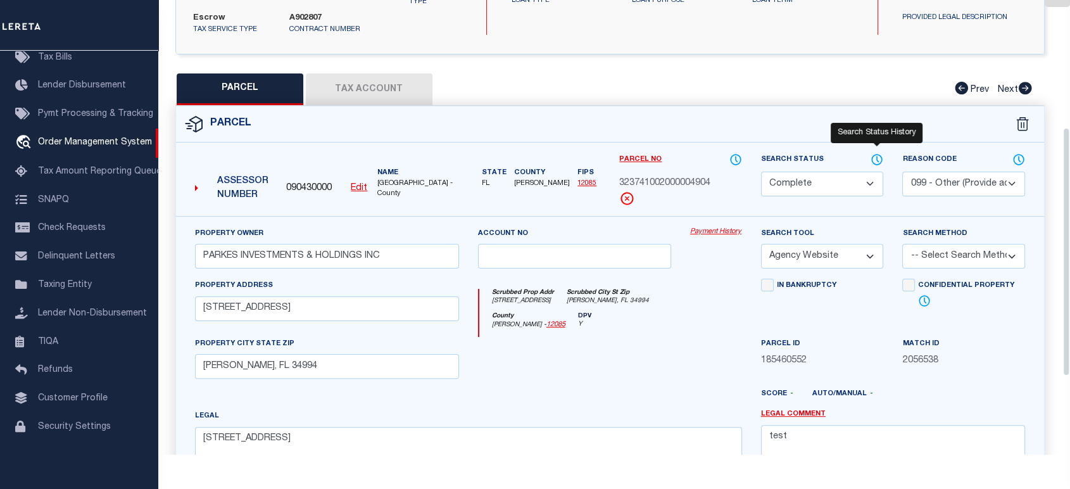
click at [878, 162] on icon at bounding box center [878, 160] width 10 height 10
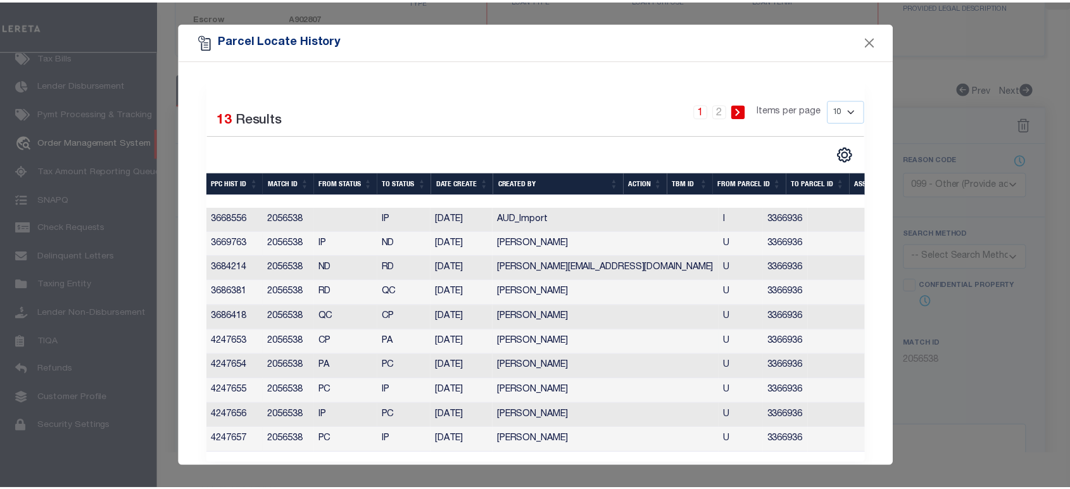
scroll to position [22, 0]
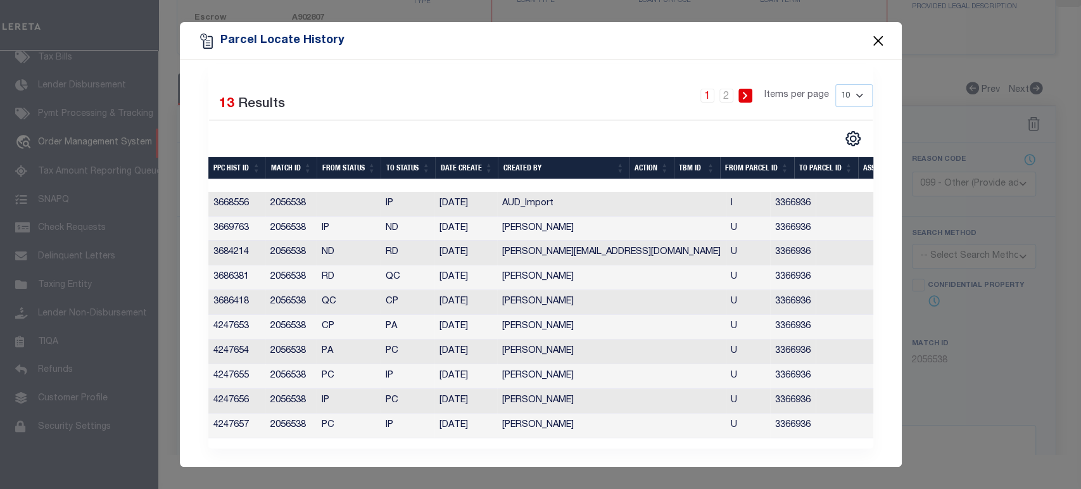
click at [872, 39] on button "Close" at bounding box center [878, 41] width 16 height 16
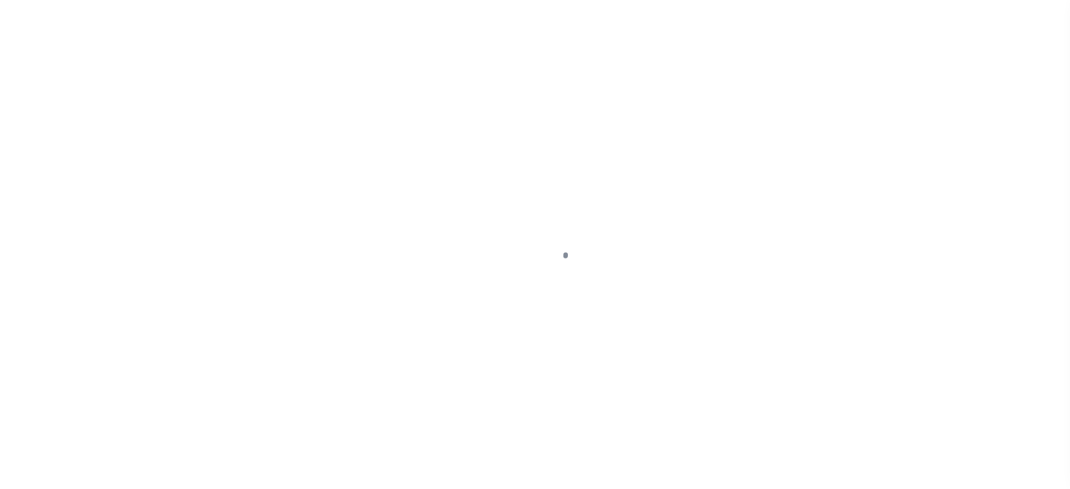
select select "10"
select select "Escrow"
type input "[STREET_ADDRESS]"
select select
type input "[PERSON_NAME], FL 34994"
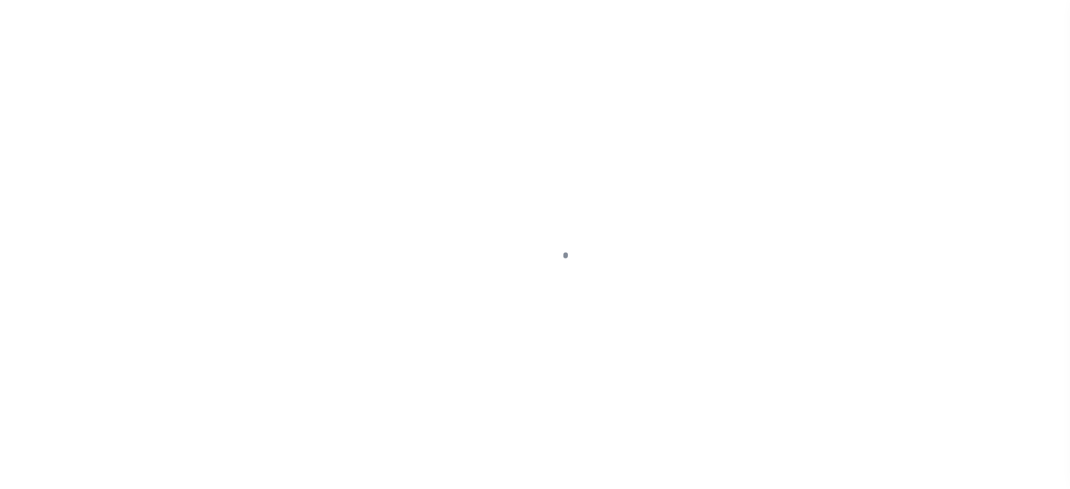
type input "a0kUS000003gqBl"
type input "FL"
select select
type textarea "LEGAL REQUIRED"
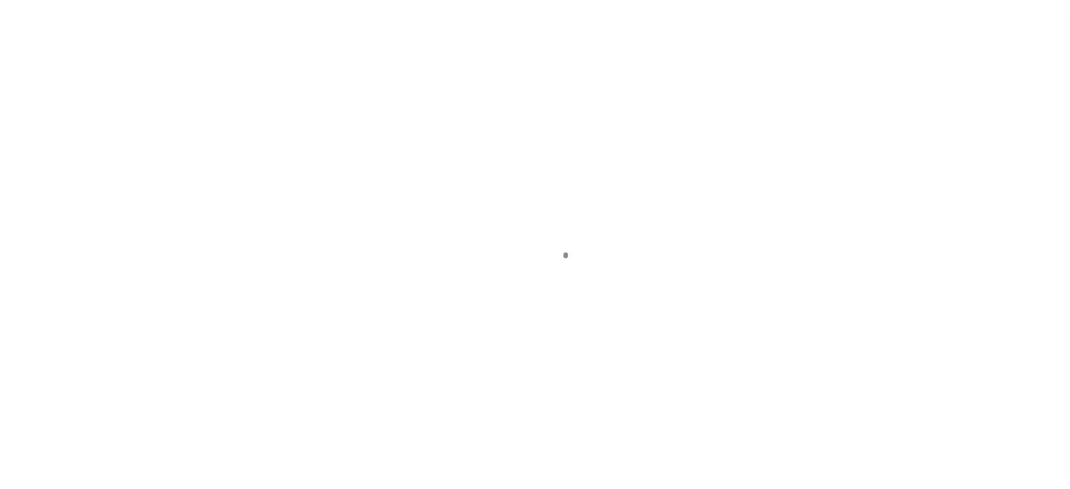
select select "14701"
select select "25066"
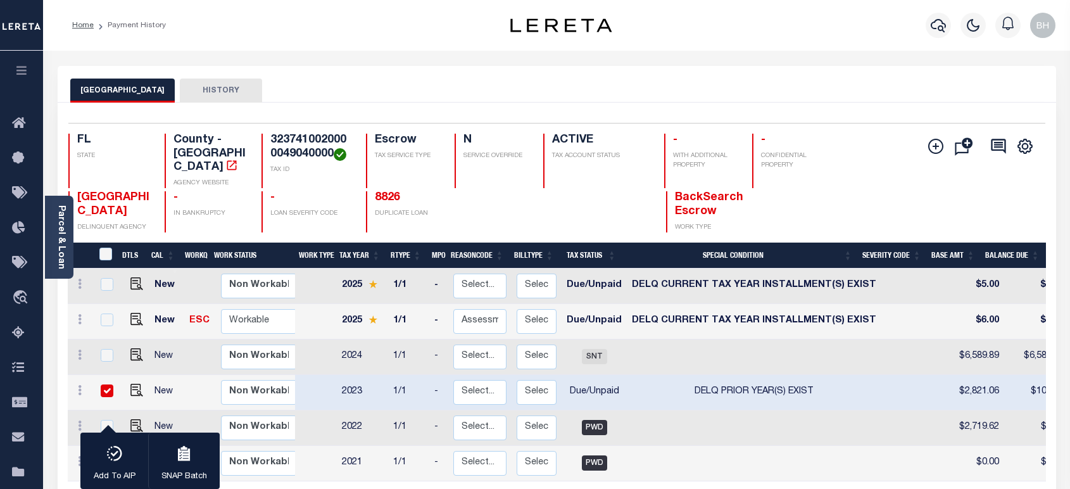
scroll to position [35, 0]
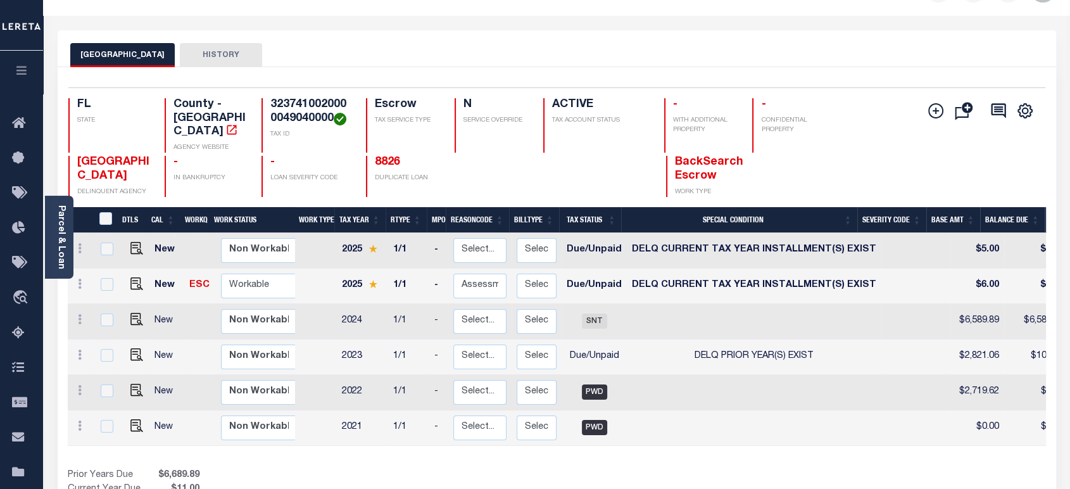
scroll to position [176, 0]
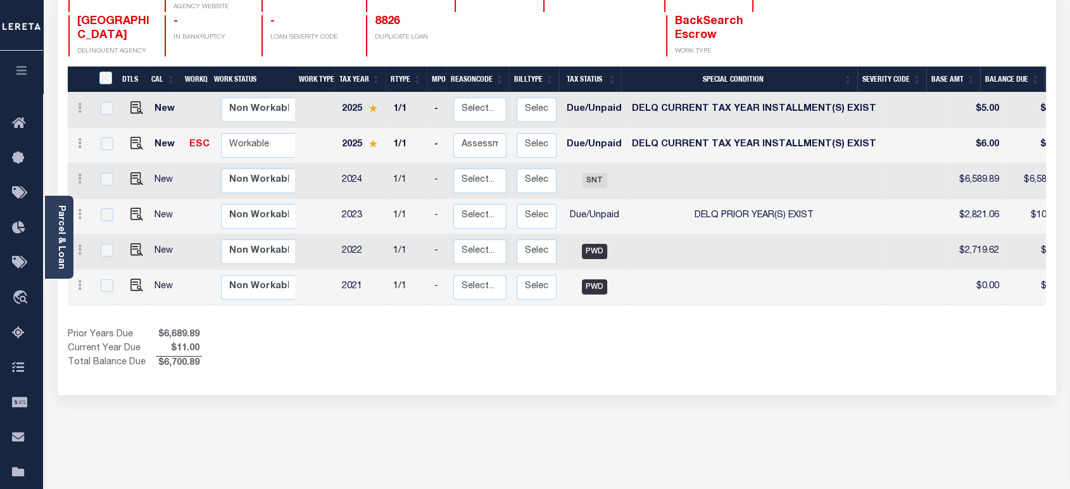
click at [663, 203] on td "DELQ PRIOR YEAR(S) EXIST" at bounding box center [754, 216] width 255 height 35
checkbox input "true"
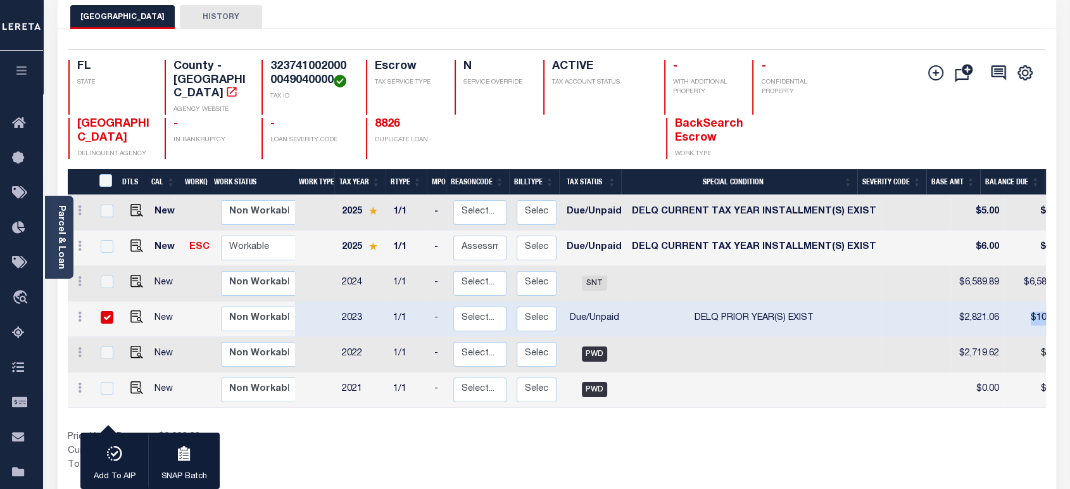
scroll to position [0, 10]
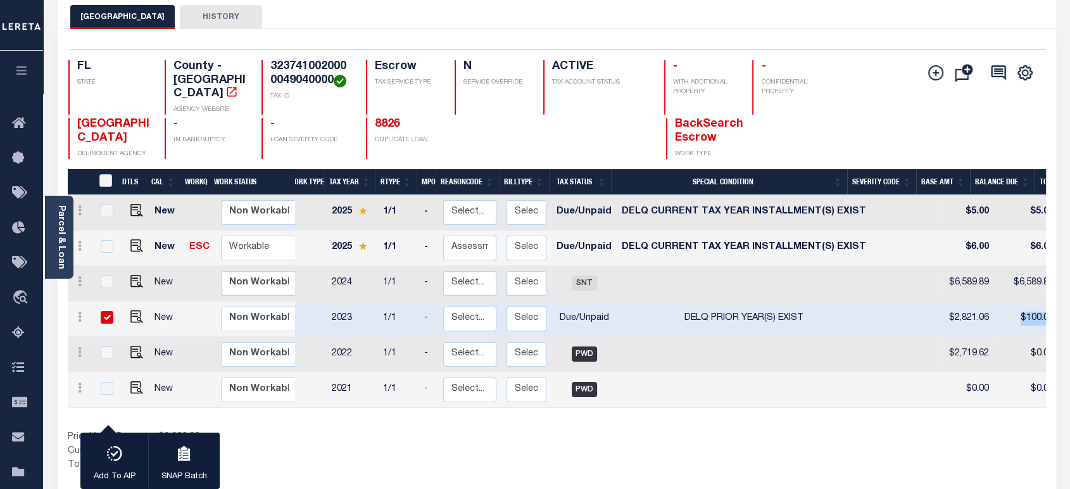
drag, startPoint x: 992, startPoint y: 307, endPoint x: 1000, endPoint y: 308, distance: 8.3
click at [1036, 308] on tr "New Non Workable Workable 2023 1/1 - Select... Payment Reversal Taxable Value C…" at bounding box center [767, 318] width 1418 height 35
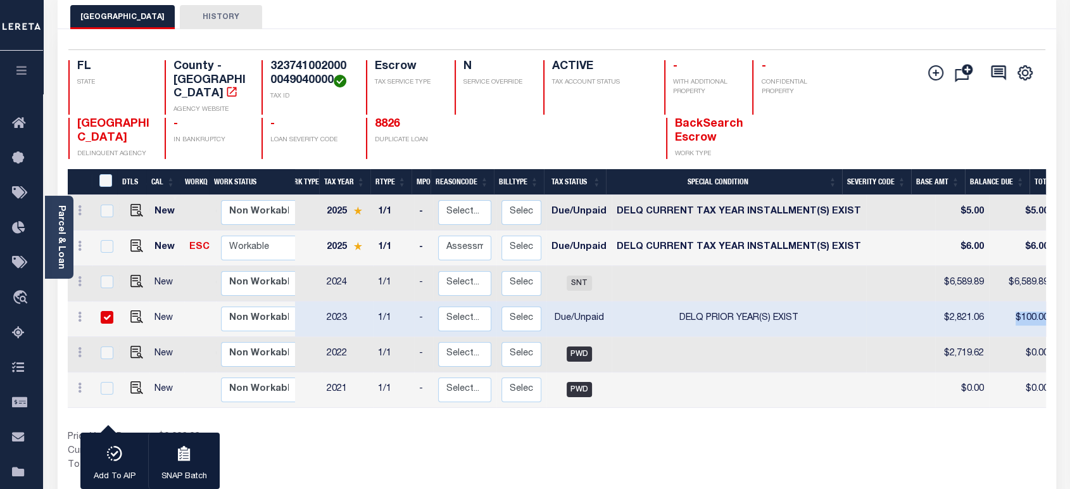
scroll to position [0, 14]
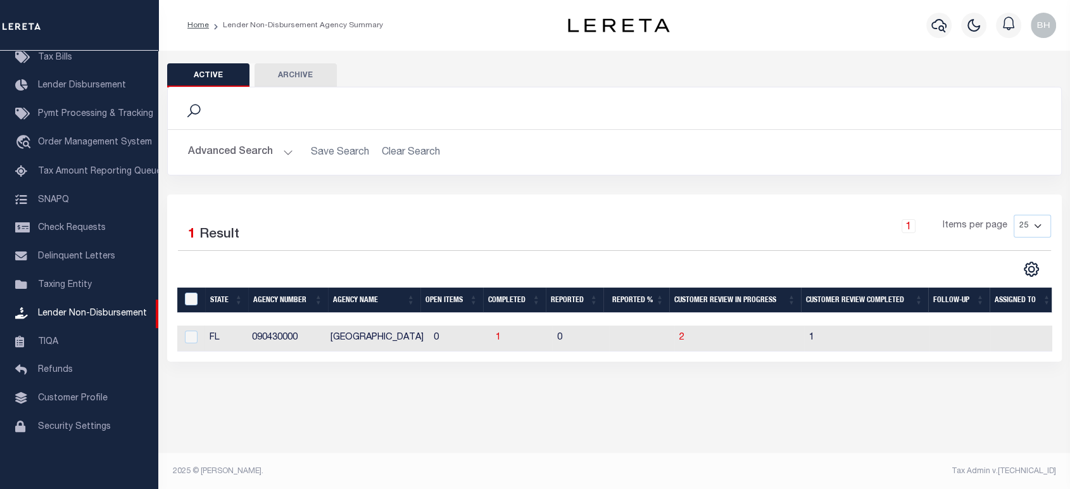
scroll to position [0, 4]
click at [492, 338] on span "1" at bounding box center [494, 337] width 5 height 9
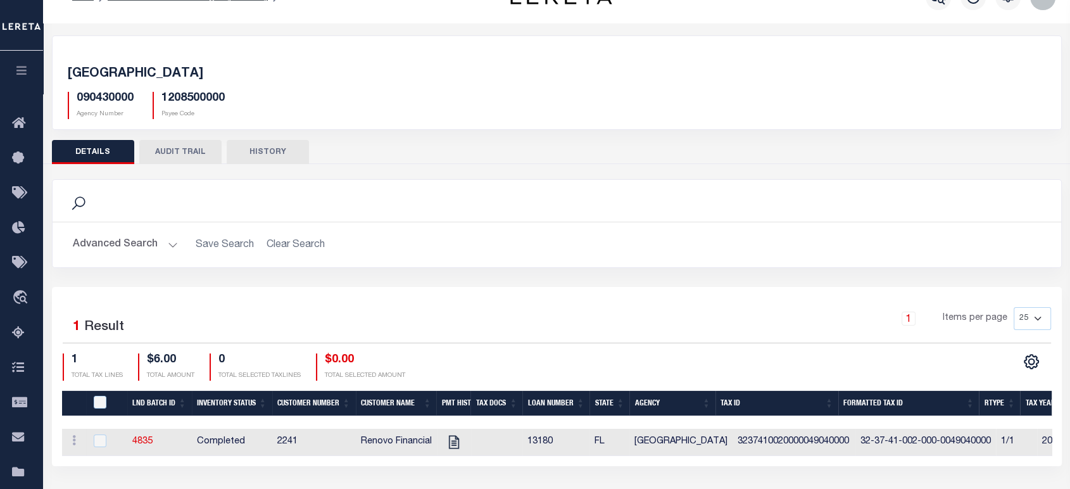
scroll to position [56, 0]
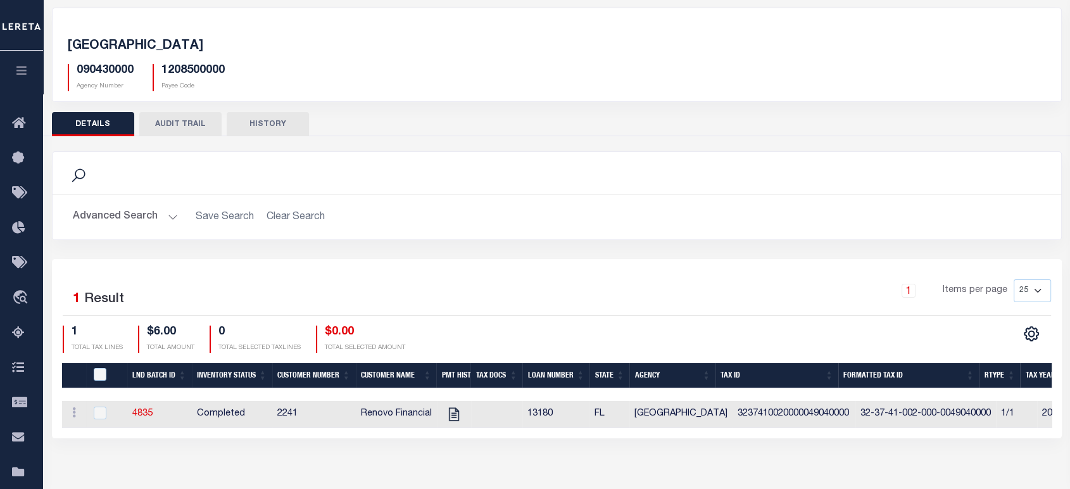
drag, startPoint x: 170, startPoint y: 414, endPoint x: 167, endPoint y: 426, distance: 12.3
click at [170, 416] on td "4835" at bounding box center [159, 414] width 65 height 27
checkbox input "true"
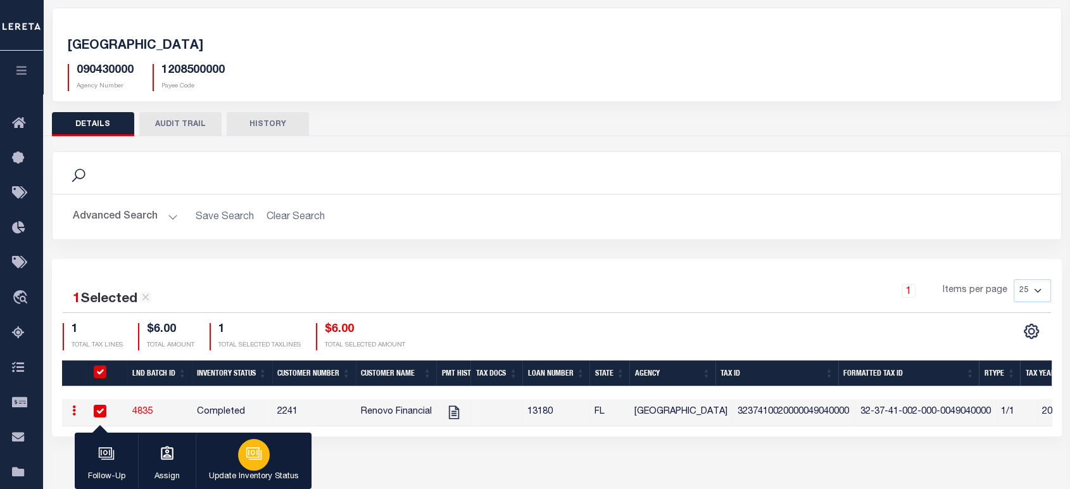
click at [250, 457] on icon "button" at bounding box center [252, 452] width 13 height 10
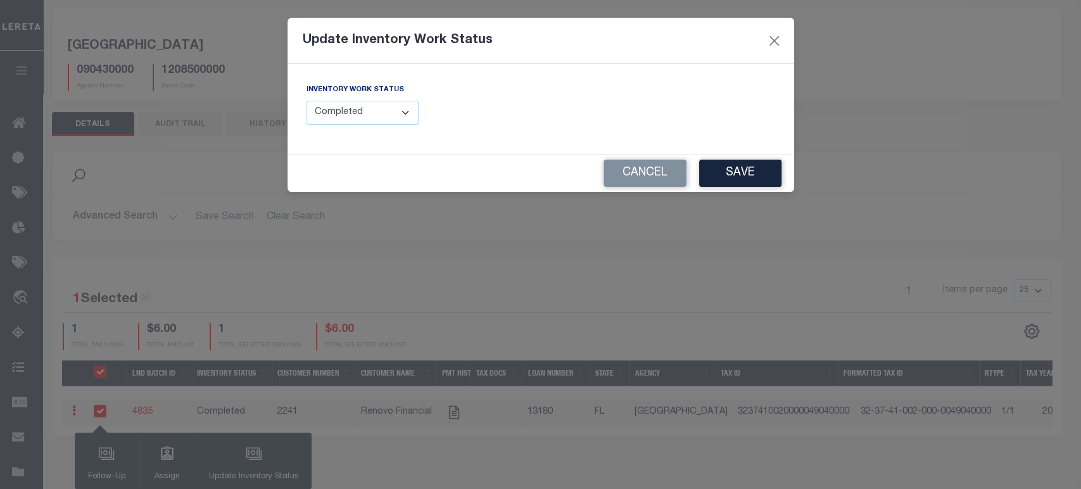
click at [380, 110] on select "--Select-- Open Completed Reported" at bounding box center [363, 113] width 113 height 25
select select "Reported"
click at [307, 101] on select "--Select-- Open Completed Reported" at bounding box center [363, 113] width 113 height 25
click at [593, 105] on input "text" at bounding box center [662, 113] width 225 height 25
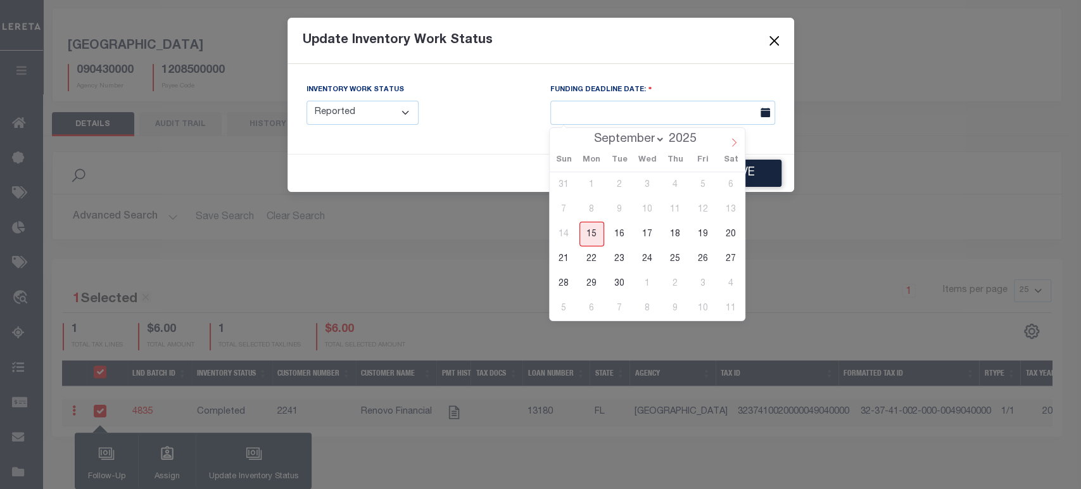
click at [735, 141] on icon at bounding box center [734, 142] width 9 height 9
select select "9"
click at [645, 231] on span "15" at bounding box center [647, 234] width 25 height 25
click at [626, 177] on span "30" at bounding box center [619, 184] width 25 height 25
type input "09/30/2025"
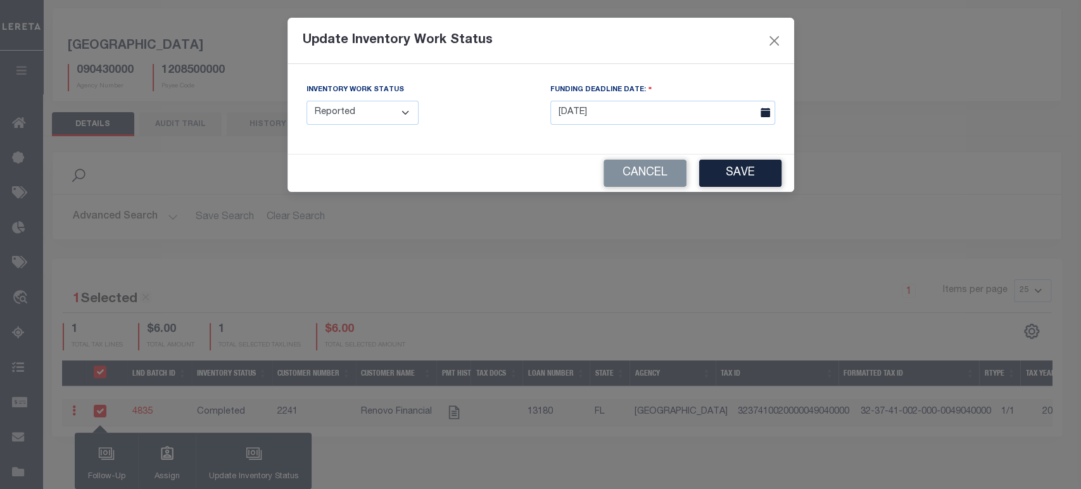
click at [611, 174] on button "Cancel" at bounding box center [645, 173] width 83 height 27
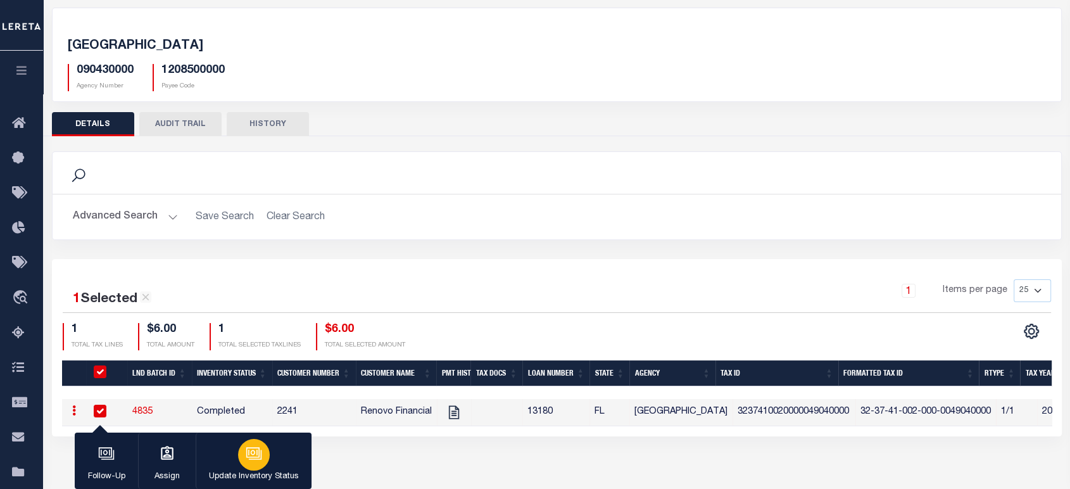
drag, startPoint x: 254, startPoint y: 465, endPoint x: 400, endPoint y: 378, distance: 170.1
click at [253, 465] on div "button" at bounding box center [254, 455] width 32 height 32
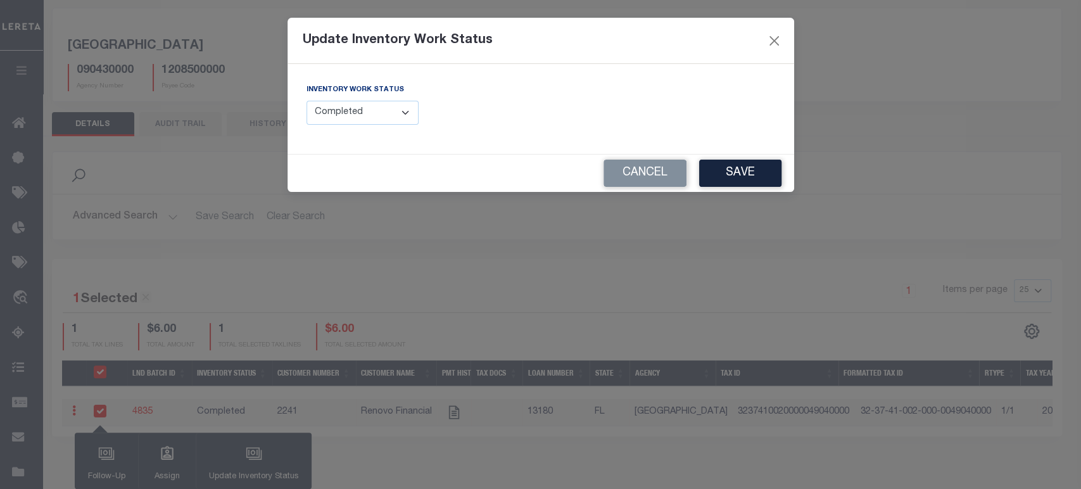
click at [387, 119] on select "--Select-- Open Completed Reported" at bounding box center [363, 113] width 113 height 25
select select "Reported"
click at [307, 101] on select "--Select-- Open Completed Reported" at bounding box center [363, 113] width 113 height 25
click at [704, 110] on input "text" at bounding box center [662, 113] width 225 height 25
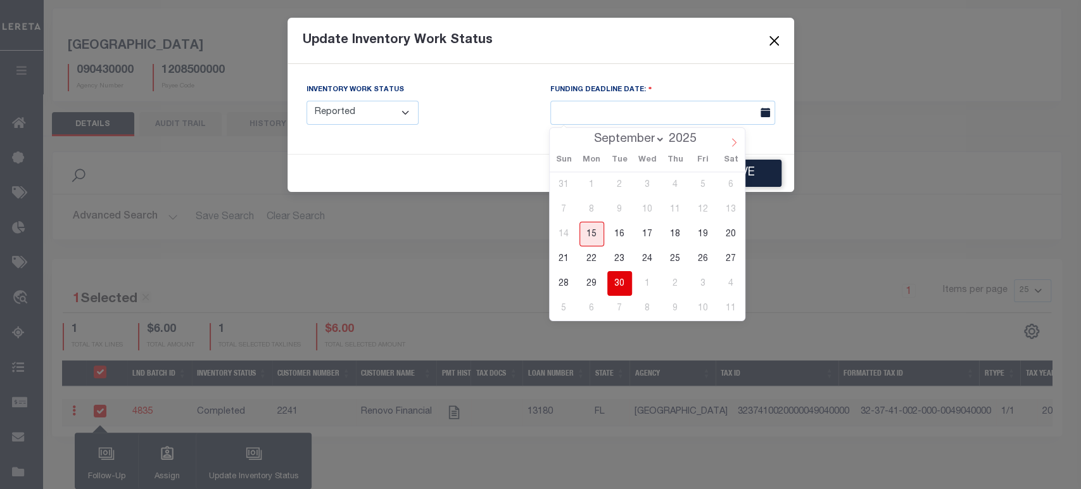
click at [734, 143] on icon at bounding box center [734, 142] width 9 height 9
select select "9"
click at [650, 233] on span "15" at bounding box center [647, 234] width 25 height 25
type input "10/15/2025"
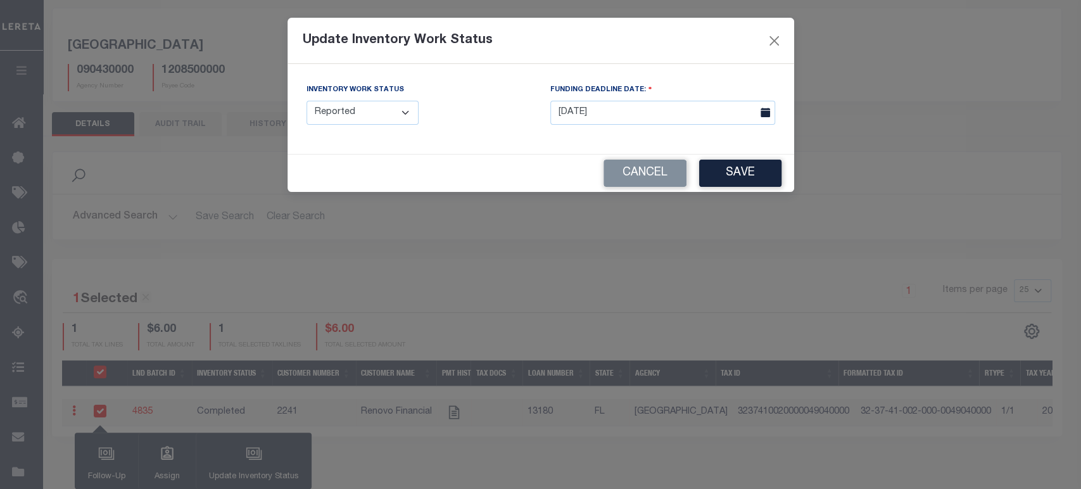
click at [771, 143] on div "Inventory Work Status --Select-- Open Completed Reported FUNDING DEADLINE DATE:…" at bounding box center [541, 109] width 507 height 90
click at [733, 180] on button "Save" at bounding box center [740, 173] width 82 height 27
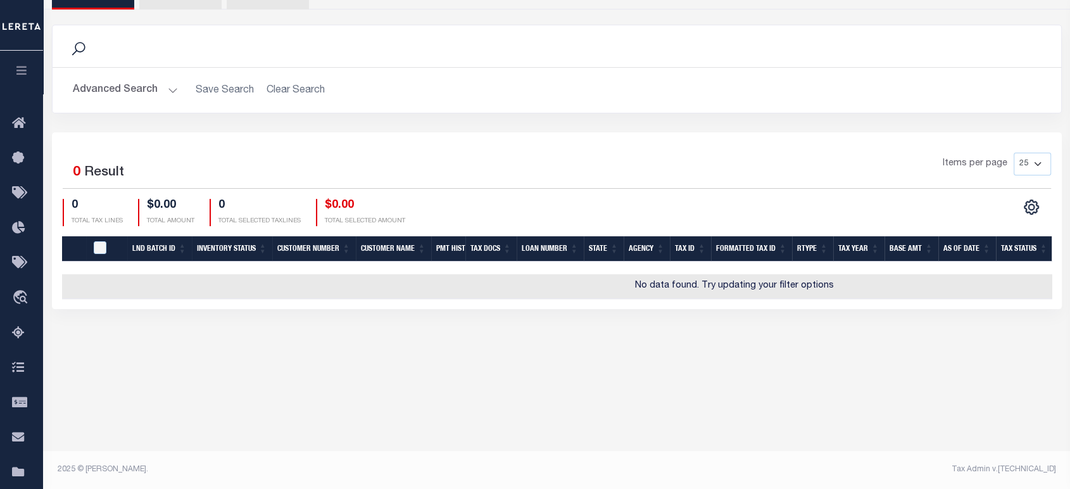
scroll to position [0, 0]
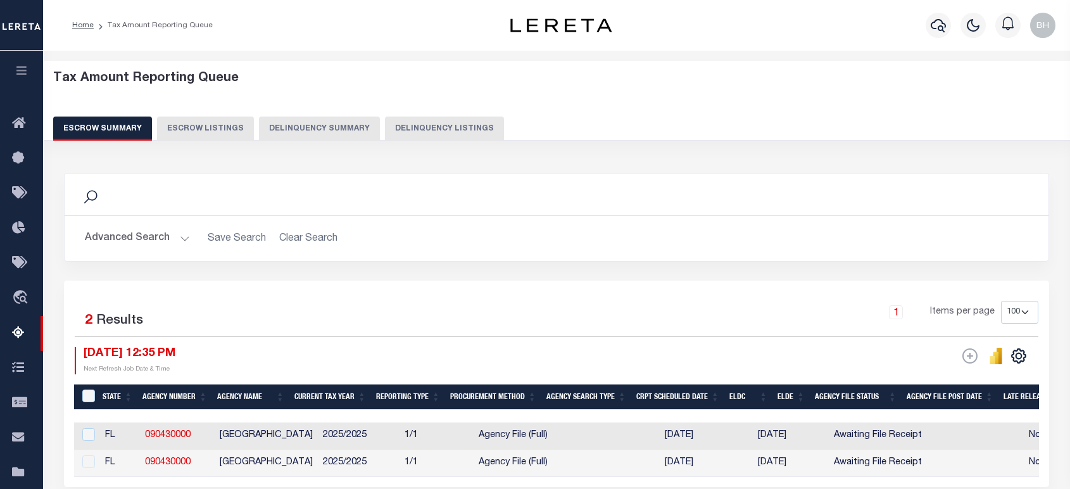
select select "100"
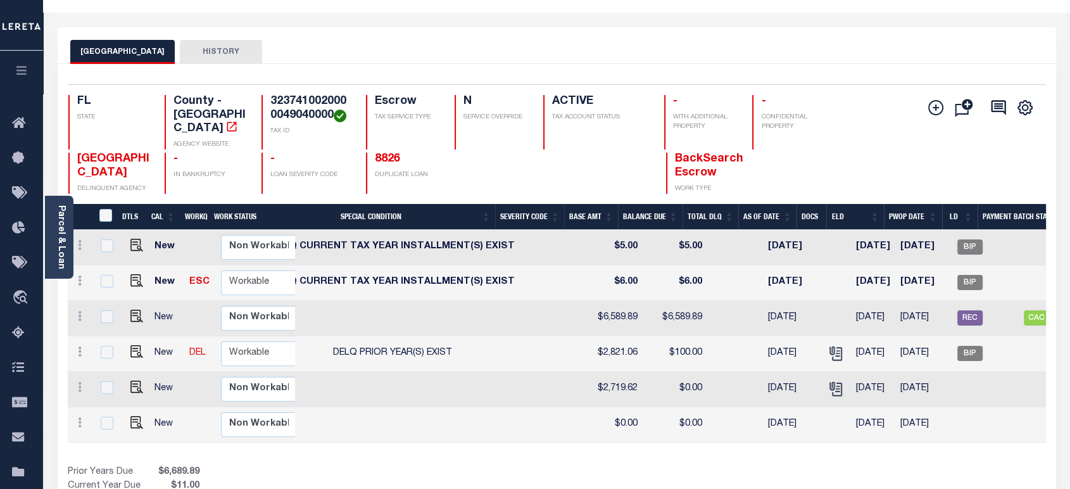
scroll to position [0, 380]
click at [958, 346] on span "BIP" at bounding box center [970, 353] width 25 height 15
checkbox input "true"
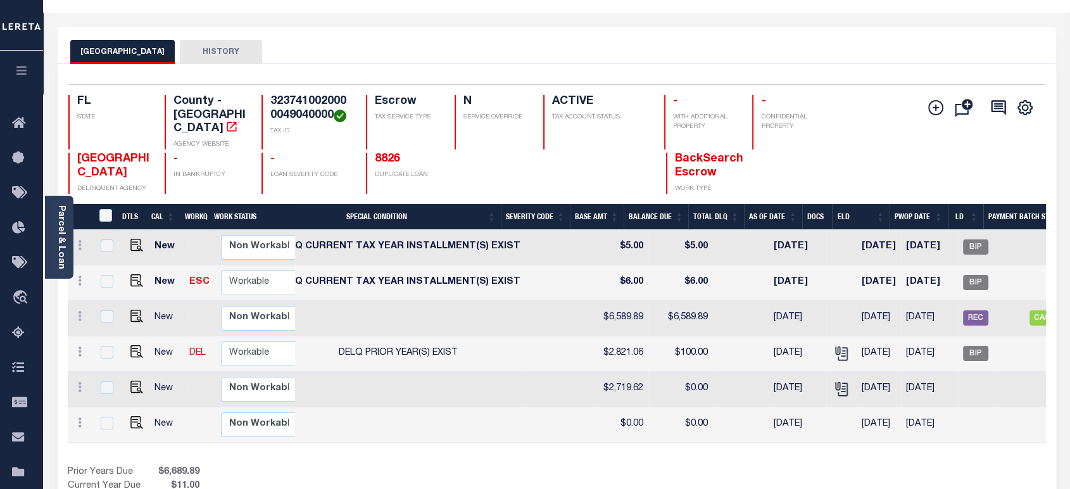
scroll to position [0, 378]
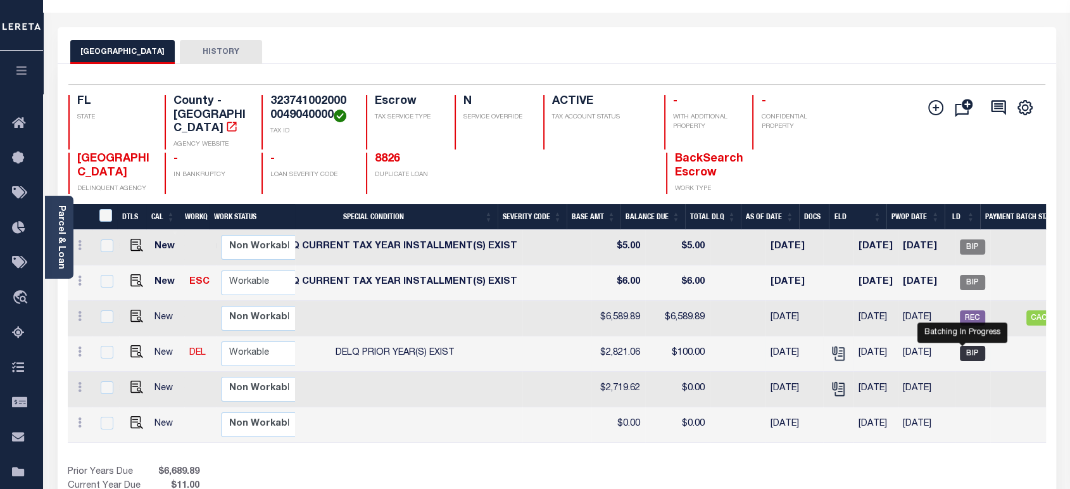
click at [963, 346] on span "BIP" at bounding box center [972, 353] width 25 height 15
checkbox input "true"
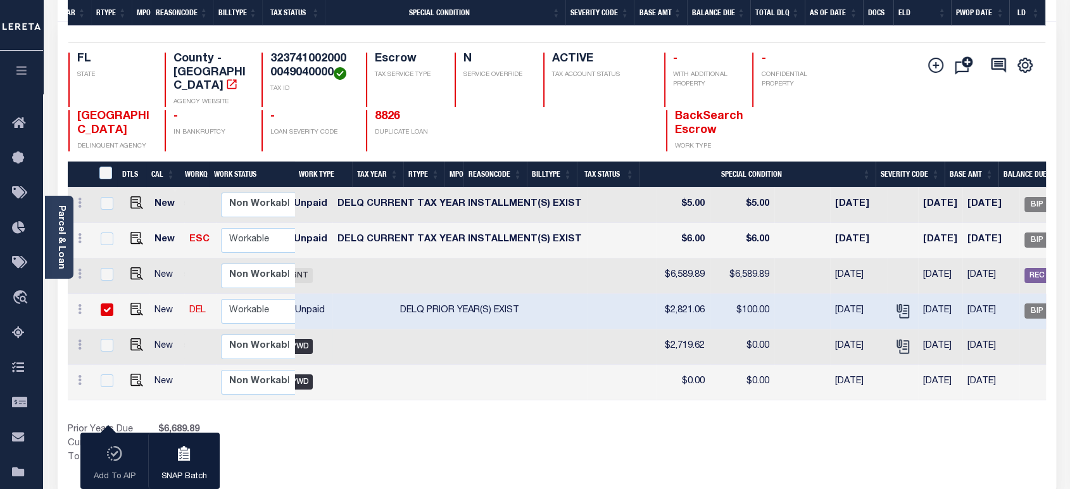
scroll to position [0, 314]
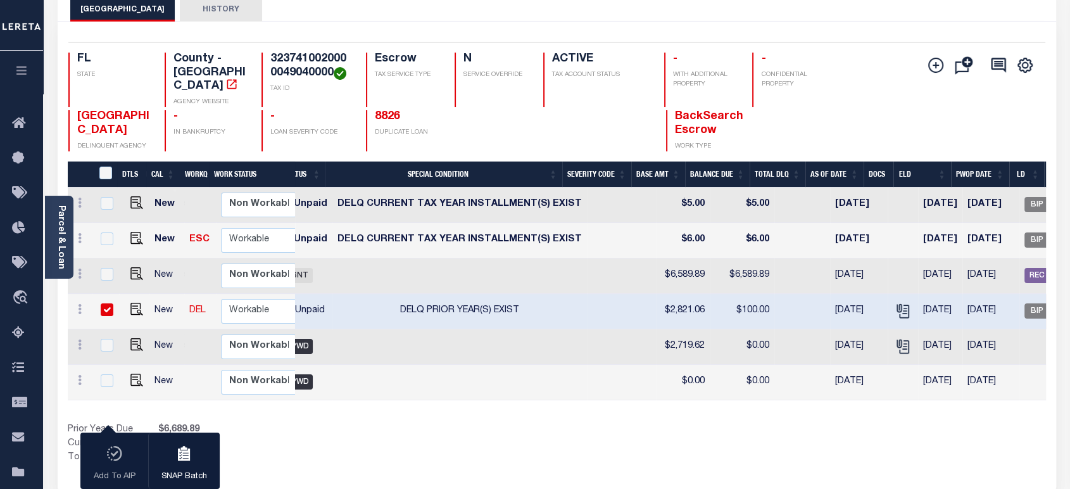
click at [665, 423] on div "Show Tax Lines before Bill Release Date Prior Years Due $6,689.89 Current Year …" at bounding box center [557, 444] width 979 height 42
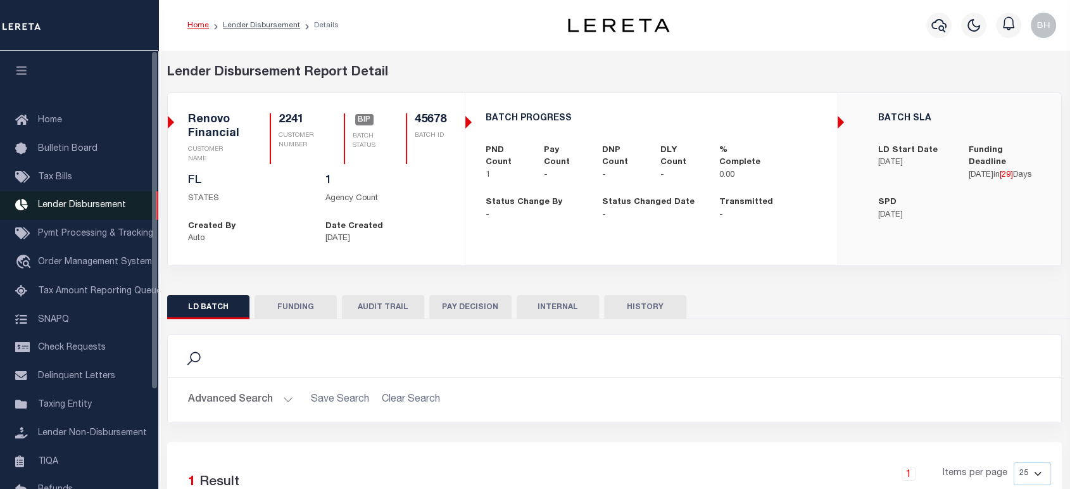
drag, startPoint x: 68, startPoint y: 210, endPoint x: 101, endPoint y: 206, distance: 33.7
click at [68, 210] on span "Lender Disbursement" at bounding box center [82, 205] width 88 height 9
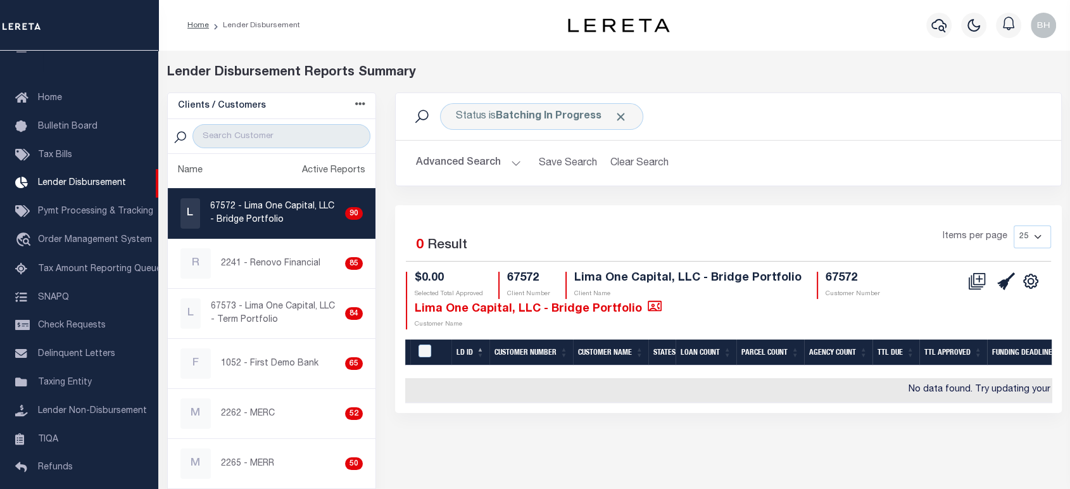
scroll to position [141, 0]
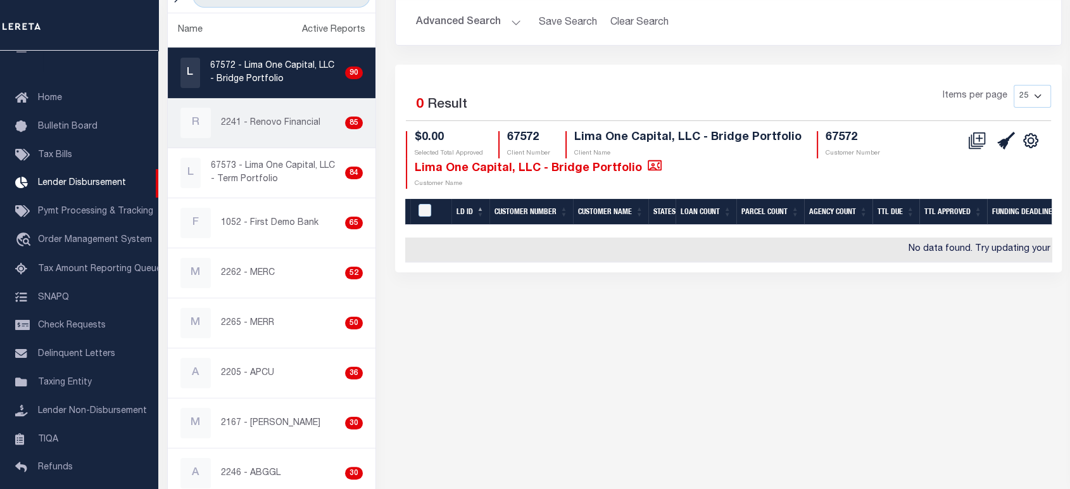
click at [246, 141] on link "R 2241 - Renovo Financial 85" at bounding box center [272, 122] width 208 height 49
checkbox input "true"
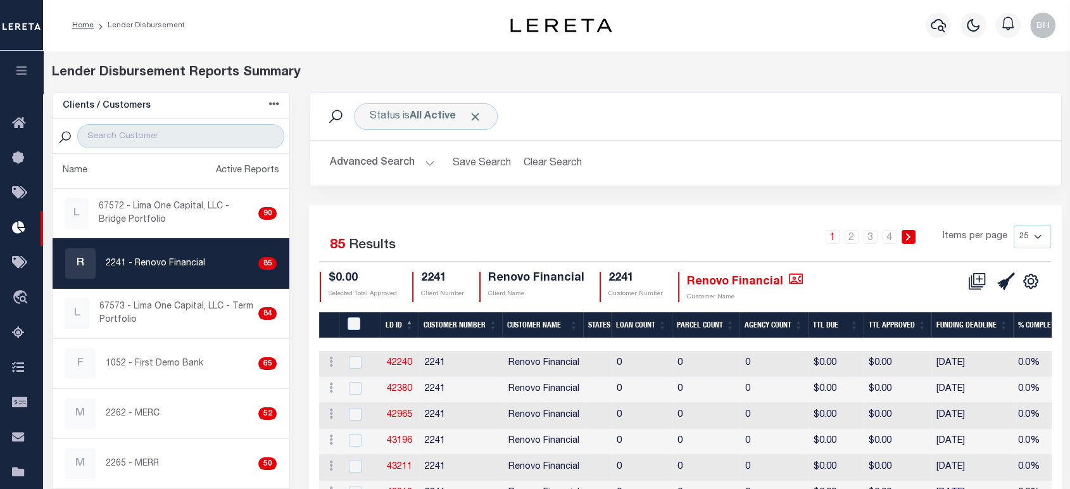
click at [401, 162] on button "Advanced Search" at bounding box center [382, 163] width 105 height 25
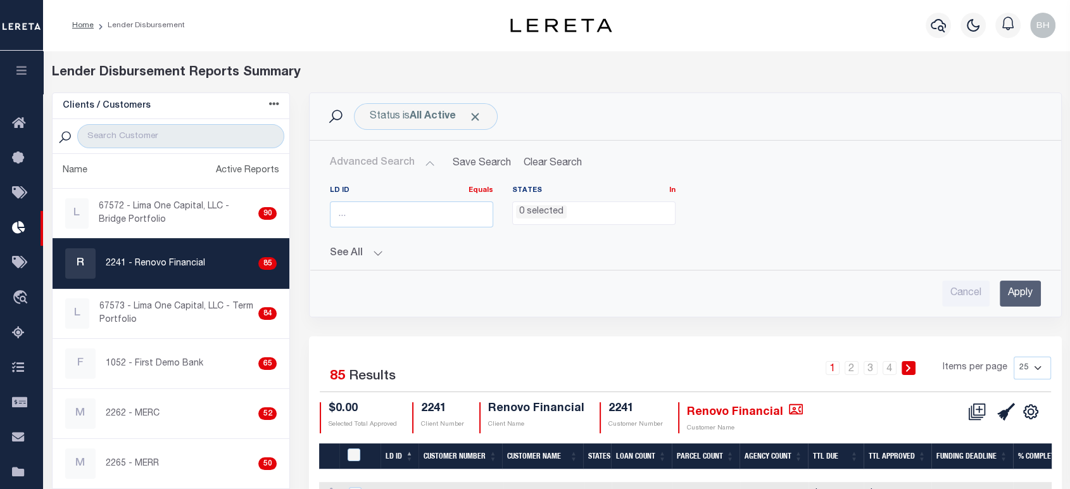
click at [580, 212] on ul "0 selected" at bounding box center [594, 210] width 162 height 17
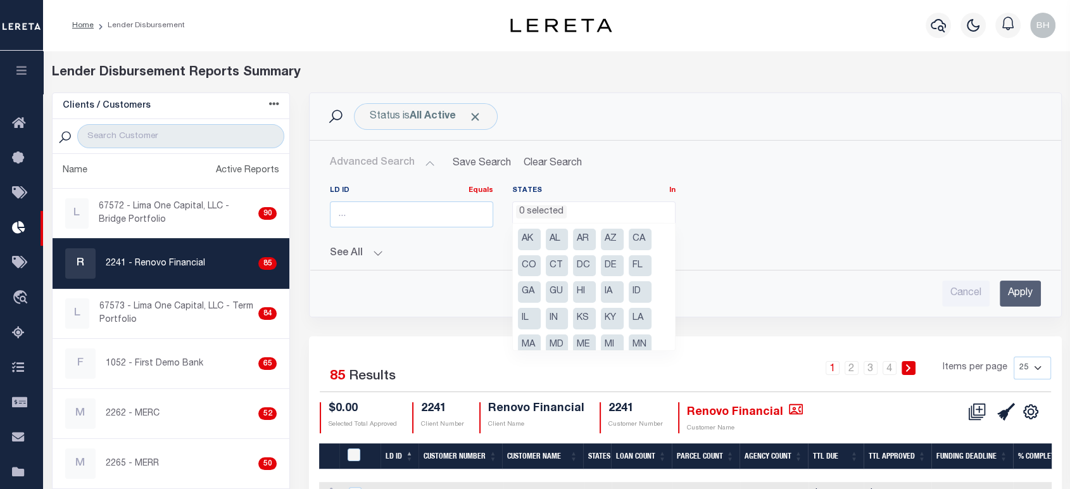
click at [637, 269] on li "FL" at bounding box center [640, 266] width 23 height 22
select select "FL"
drag, startPoint x: 1015, startPoint y: 303, endPoint x: 953, endPoint y: 286, distance: 65.2
click at [1014, 303] on input "Apply" at bounding box center [1020, 294] width 41 height 26
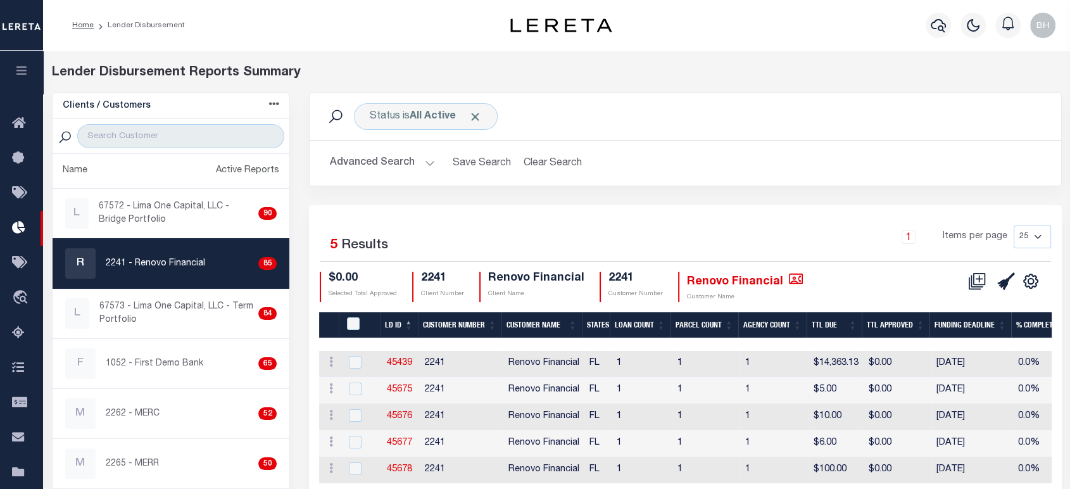
scroll to position [141, 0]
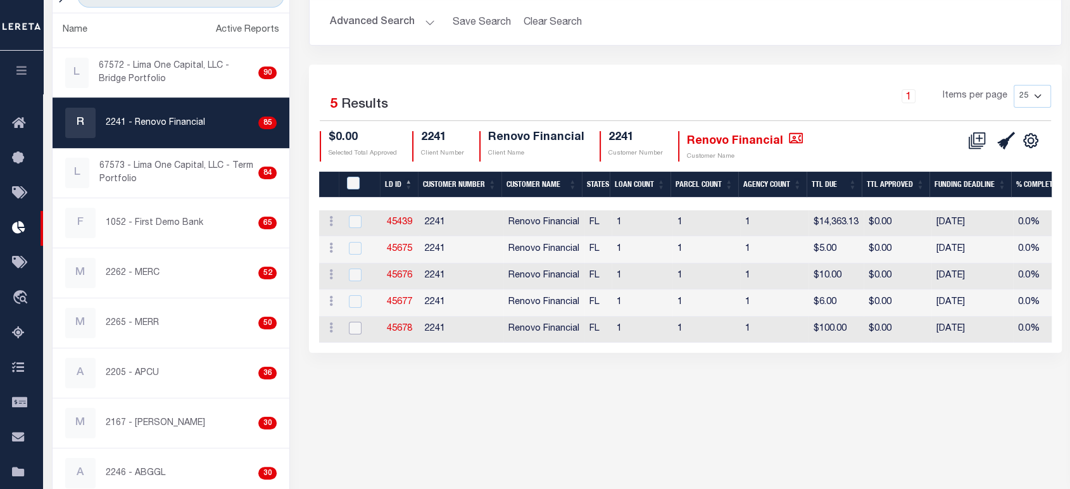
click at [354, 328] on input "checkbox" at bounding box center [355, 328] width 13 height 13
checkbox input "true"
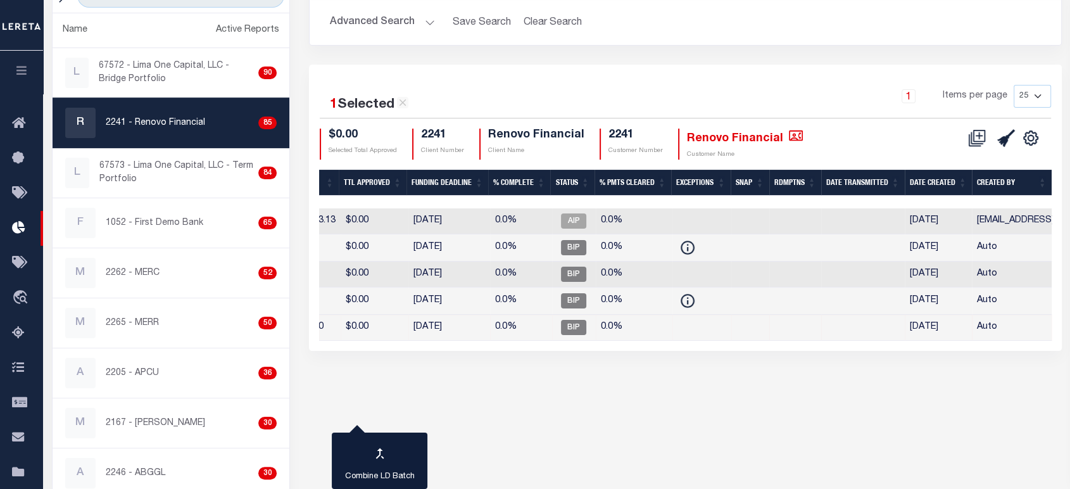
scroll to position [0, 0]
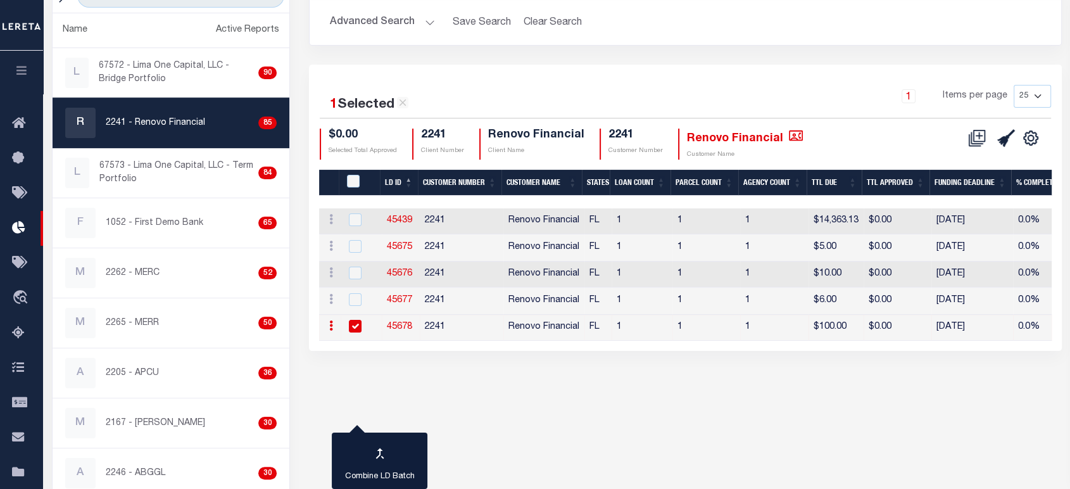
click at [837, 429] on div "Status is All Active Search Advanced Search Save Search Clear Search LDBatchesG…" at bounding box center [686, 223] width 772 height 543
click at [822, 434] on div "Status is All Active Search Advanced Search Save Search Clear Search LDBatchesG…" at bounding box center [686, 223] width 772 height 543
click at [851, 13] on h2 "Advanced Search Save Search Clear Search LDBatchesGridWrapper_dynamictable_____…" at bounding box center [686, 22] width 732 height 25
click at [857, 416] on div "Status is All Active Search Advanced Search Save Search Clear Search LDBatchesG…" at bounding box center [686, 223] width 772 height 543
click at [818, 96] on div "1 Items per page 25 50 100 200" at bounding box center [779, 101] width 544 height 33
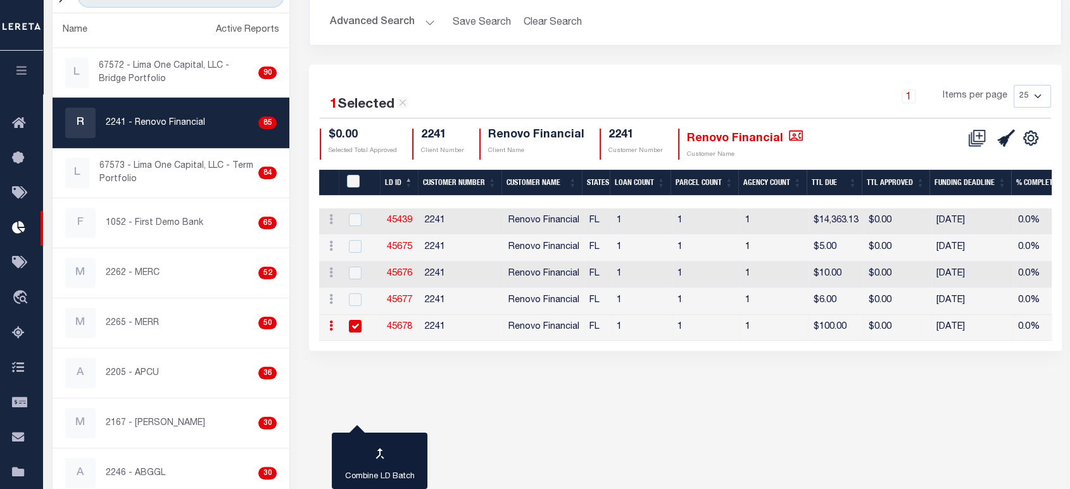
click at [393, 328] on link "45678" at bounding box center [399, 326] width 25 height 9
checkbox input "true"
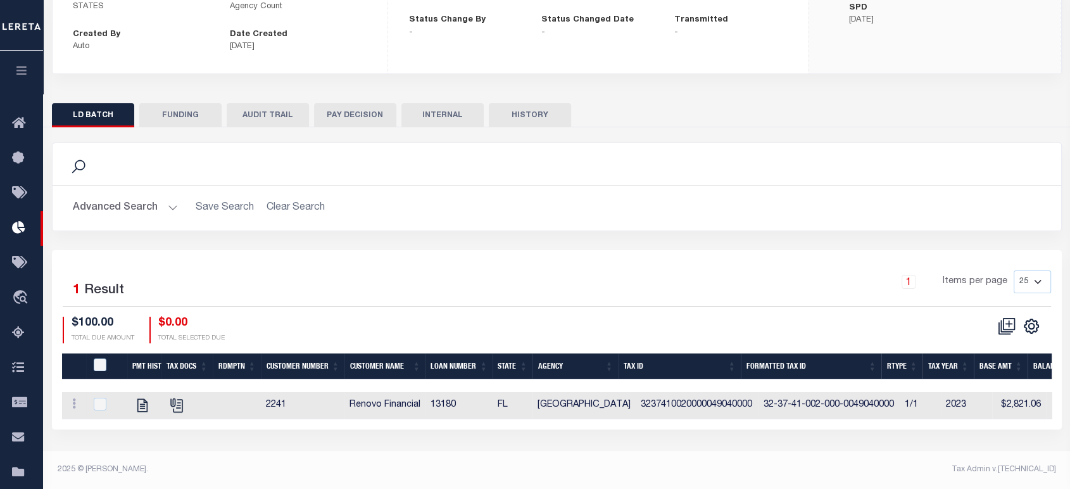
scroll to position [0, 6]
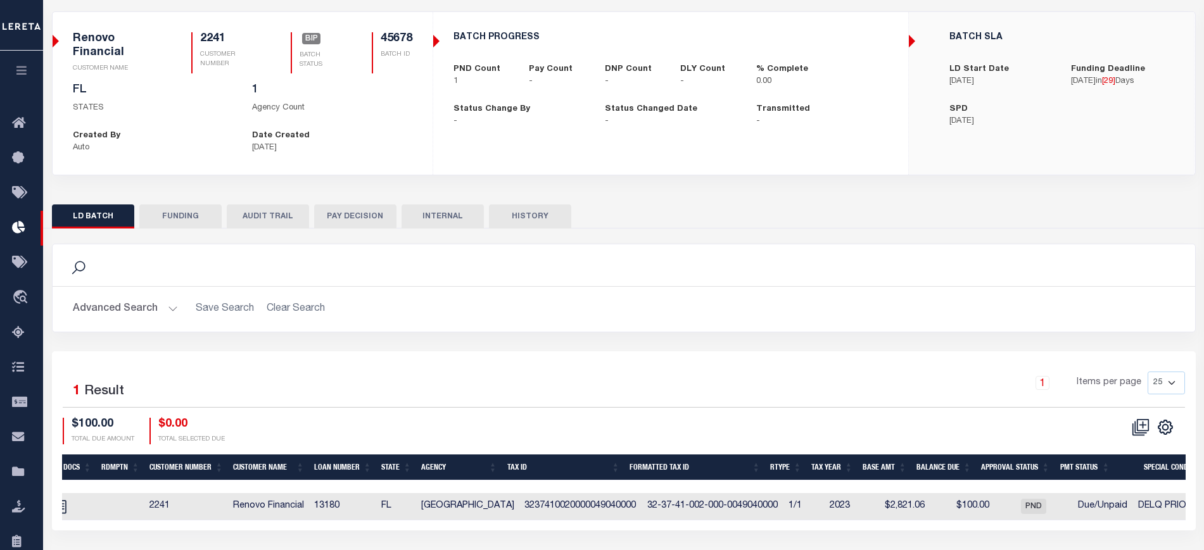
click at [1025, 244] on div "Search" at bounding box center [624, 265] width 1143 height 42
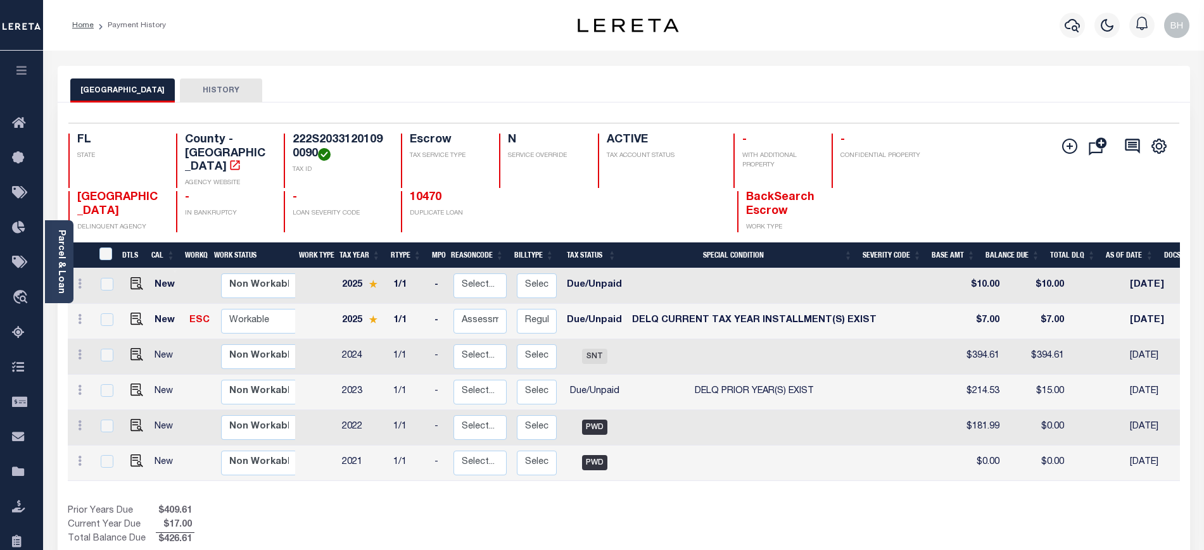
scroll to position [141, 0]
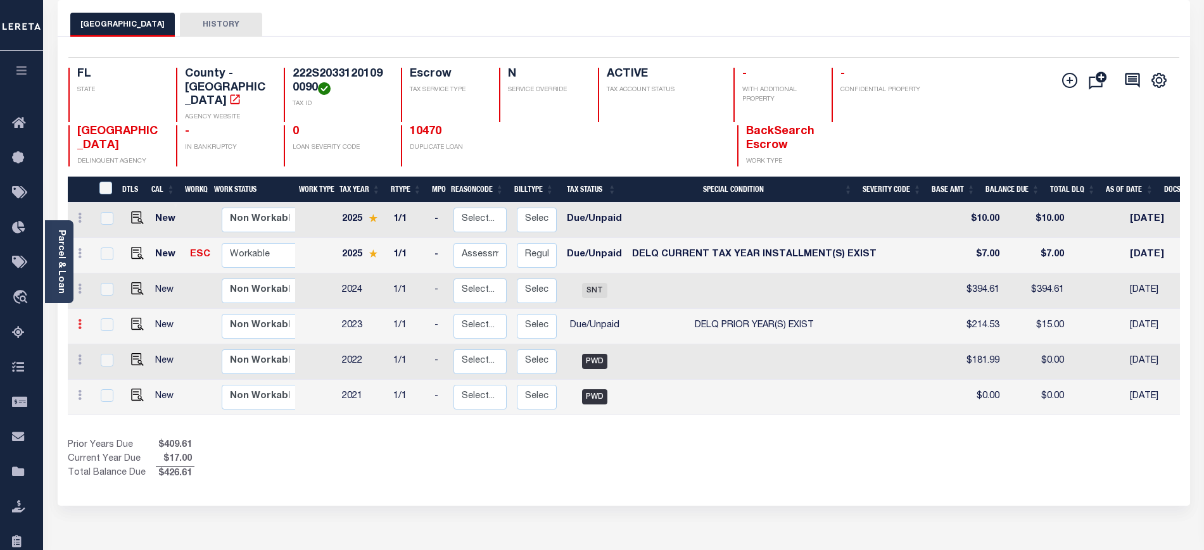
drag, startPoint x: 78, startPoint y: 312, endPoint x: 75, endPoint y: 319, distance: 7.4
click at [79, 319] on icon at bounding box center [80, 324] width 4 height 10
click at [113, 362] on img at bounding box center [110, 368] width 13 height 13
select select "DUE"
select select "18"
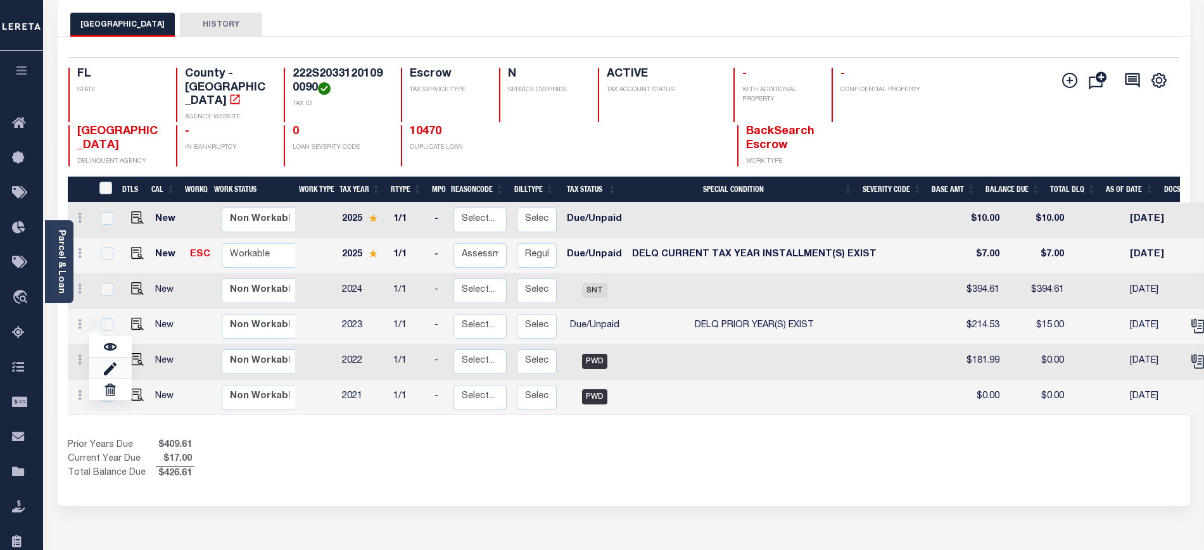
type input "$214.53"
type input "$15.00"
type input "[DATE]"
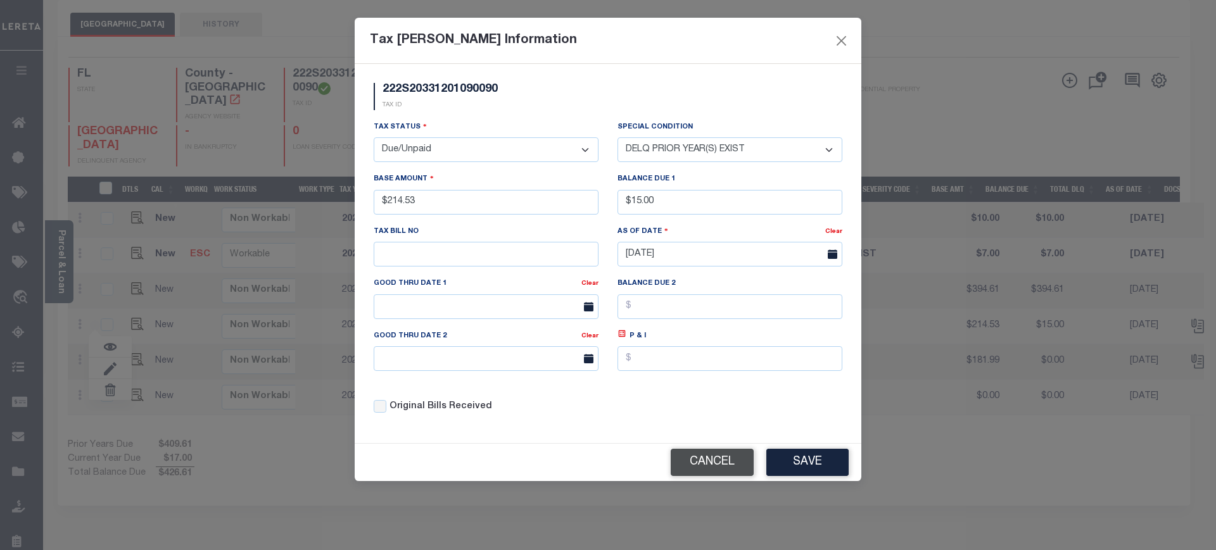
click at [697, 476] on button "Cancel" at bounding box center [712, 462] width 83 height 27
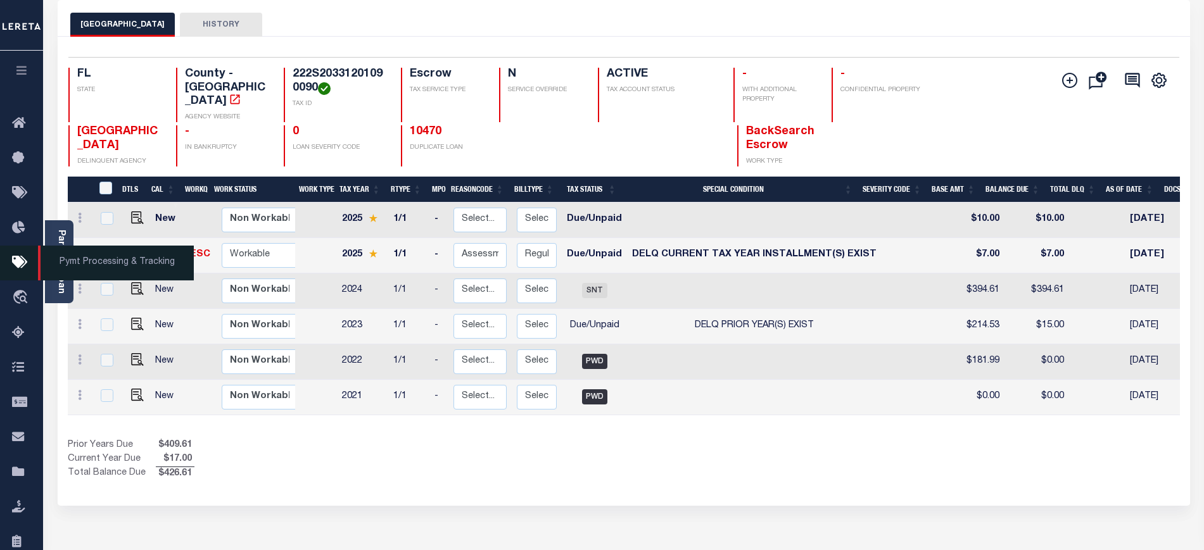
click at [49, 267] on span "Pymt Processing & Tracking" at bounding box center [116, 263] width 156 height 35
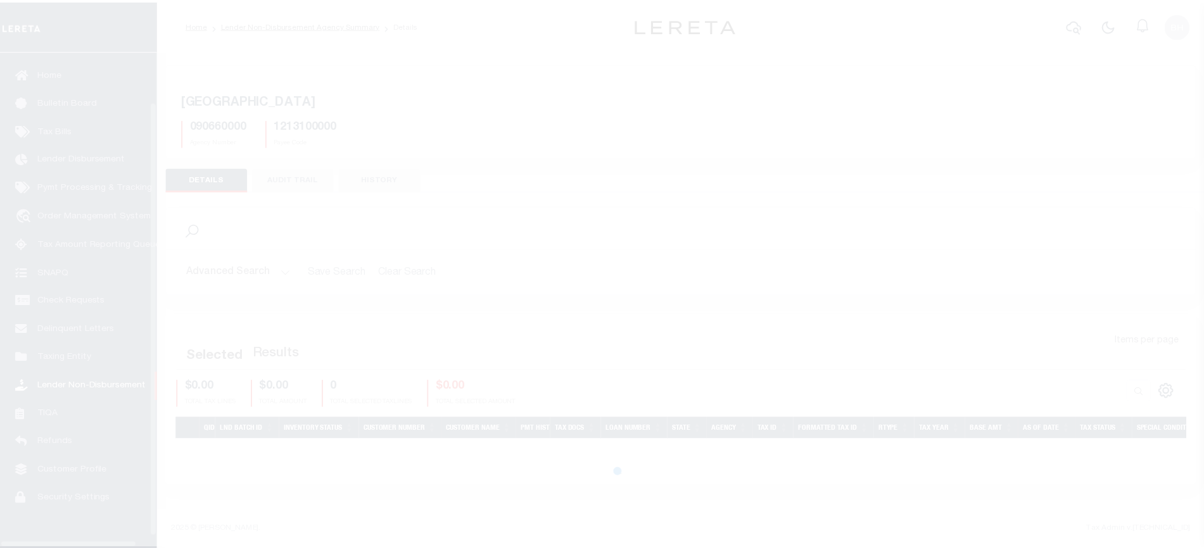
scroll to position [67, 0]
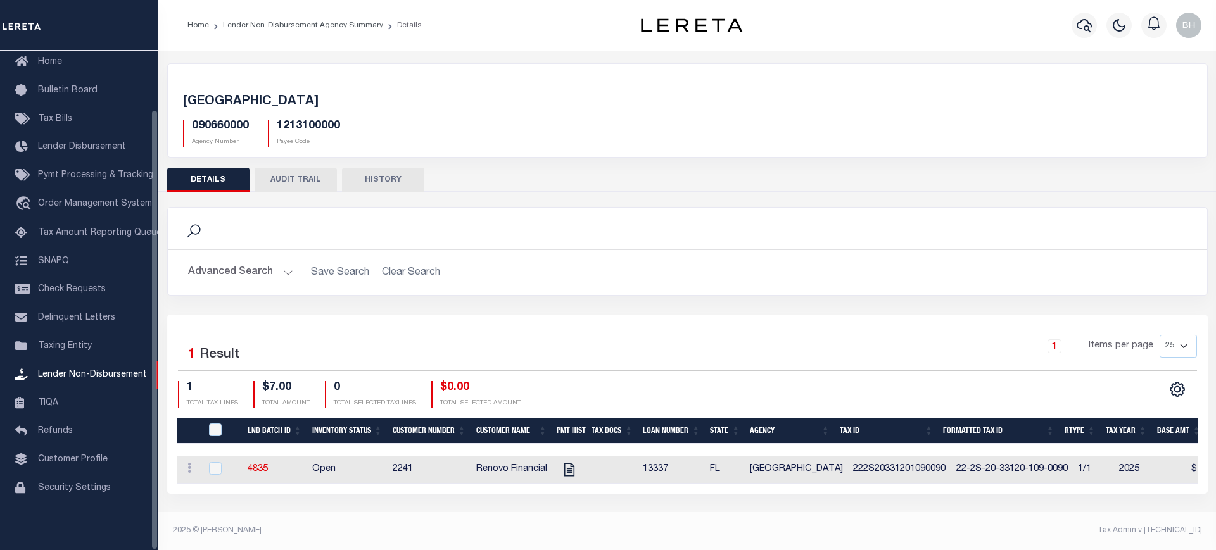
drag, startPoint x: 189, startPoint y: 466, endPoint x: 179, endPoint y: 469, distance: 9.8
click at [189, 466] on icon at bounding box center [189, 468] width 4 height 10
click at [539, 313] on div "Search Advanced Search Save Search Clear Search Equals" at bounding box center [688, 261] width 1060 height 108
click at [436, 478] on td "2241" at bounding box center [430, 470] width 84 height 27
checkbox input "true"
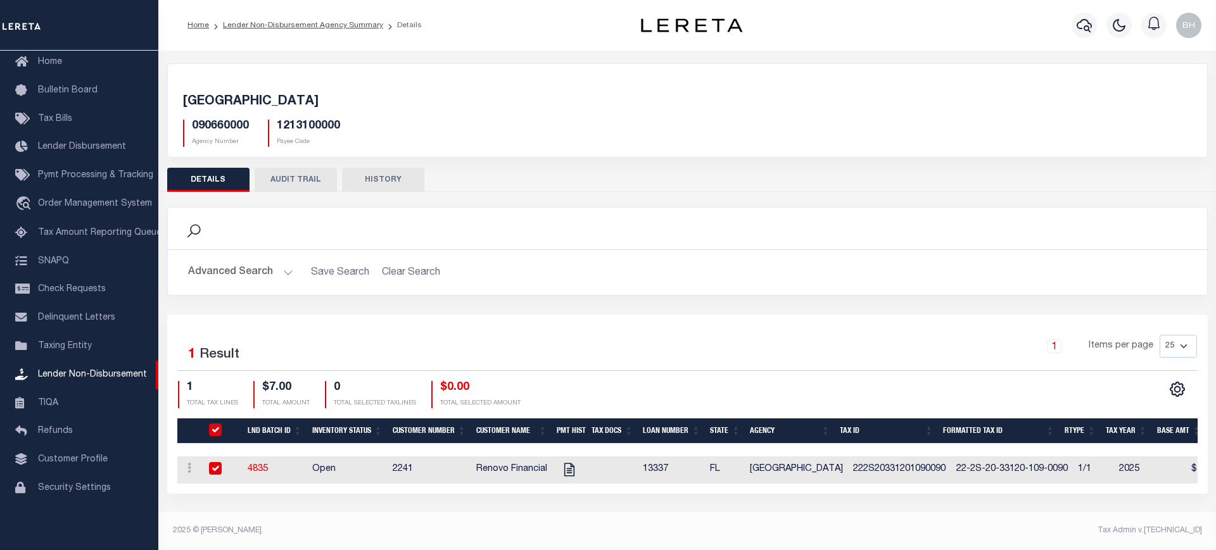
checkbox input "true"
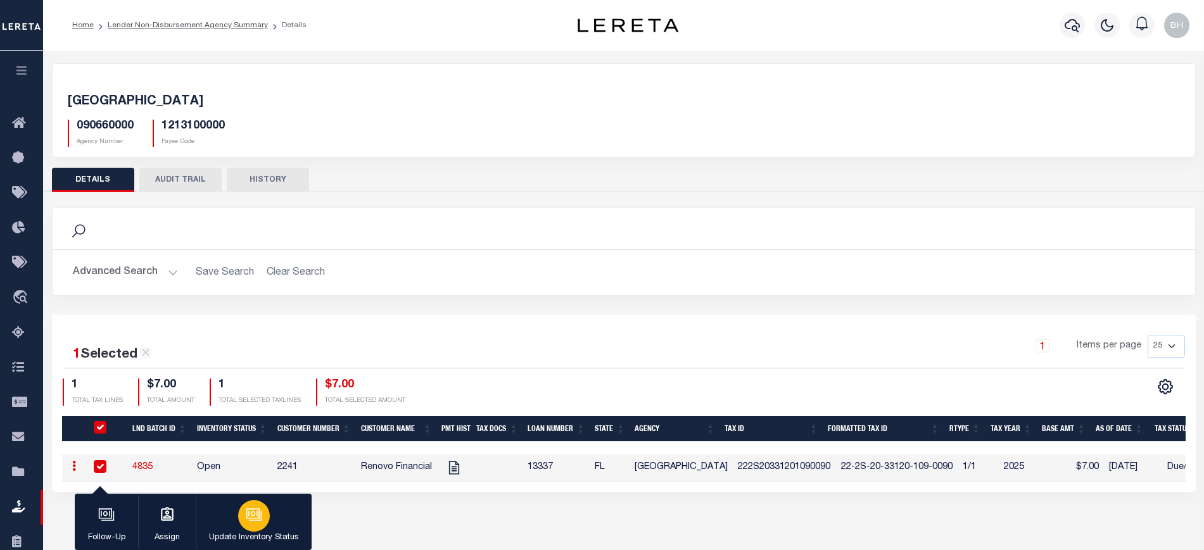
click at [262, 511] on icon "button" at bounding box center [254, 515] width 16 height 16
select select "Open"
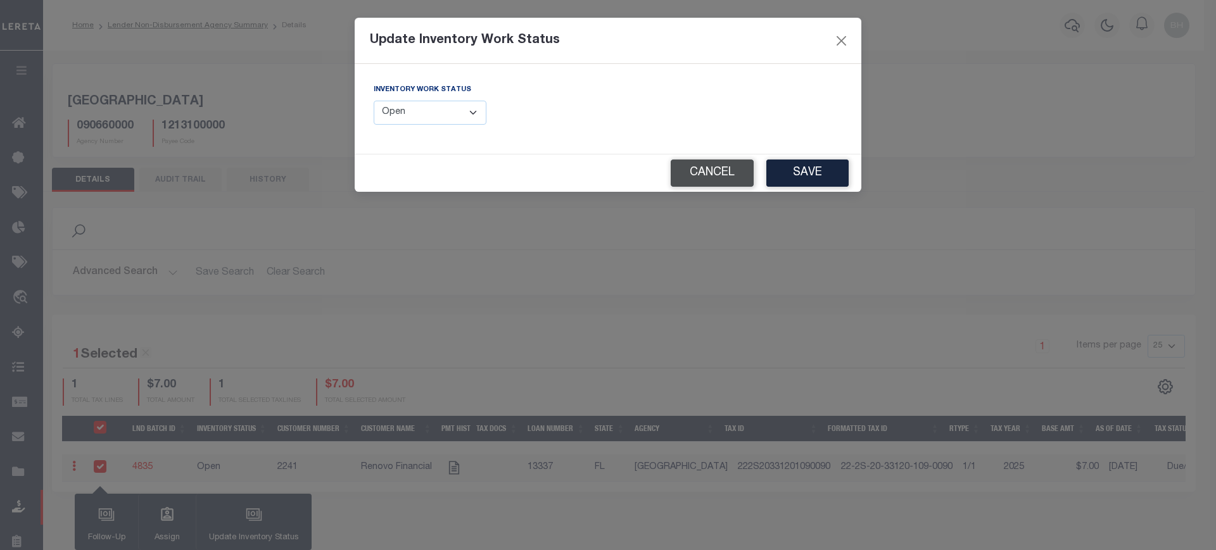
click at [723, 170] on button "Cancel" at bounding box center [712, 173] width 83 height 27
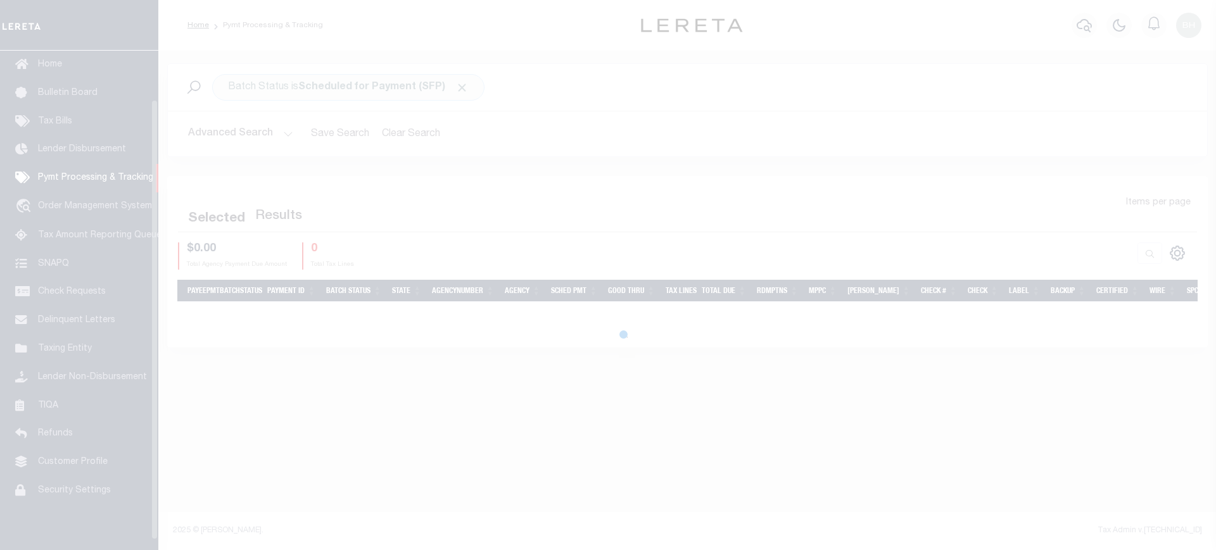
scroll to position [58, 0]
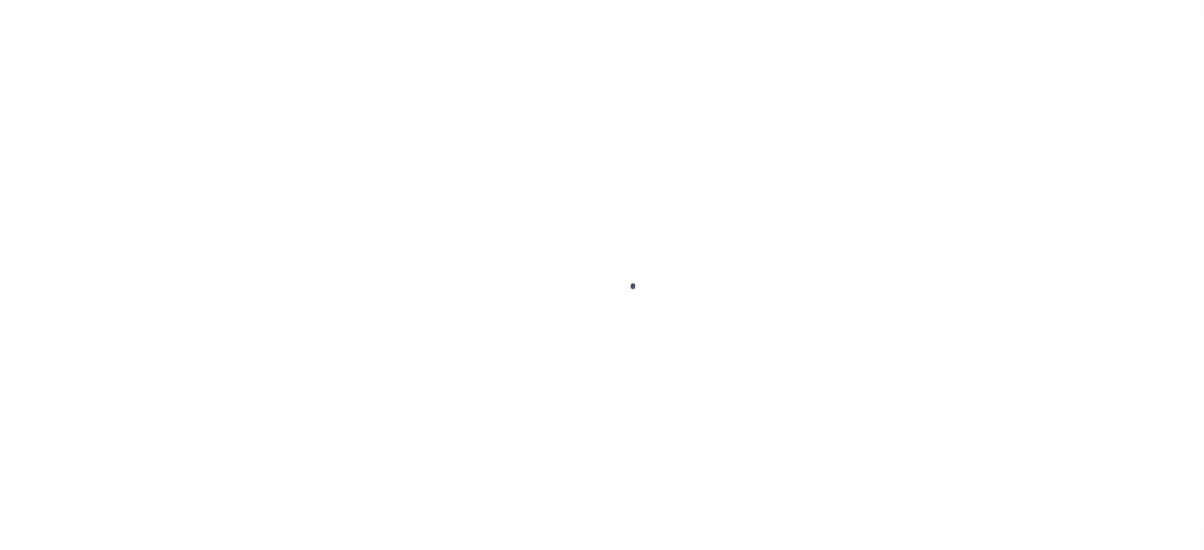
scroll to position [31, 0]
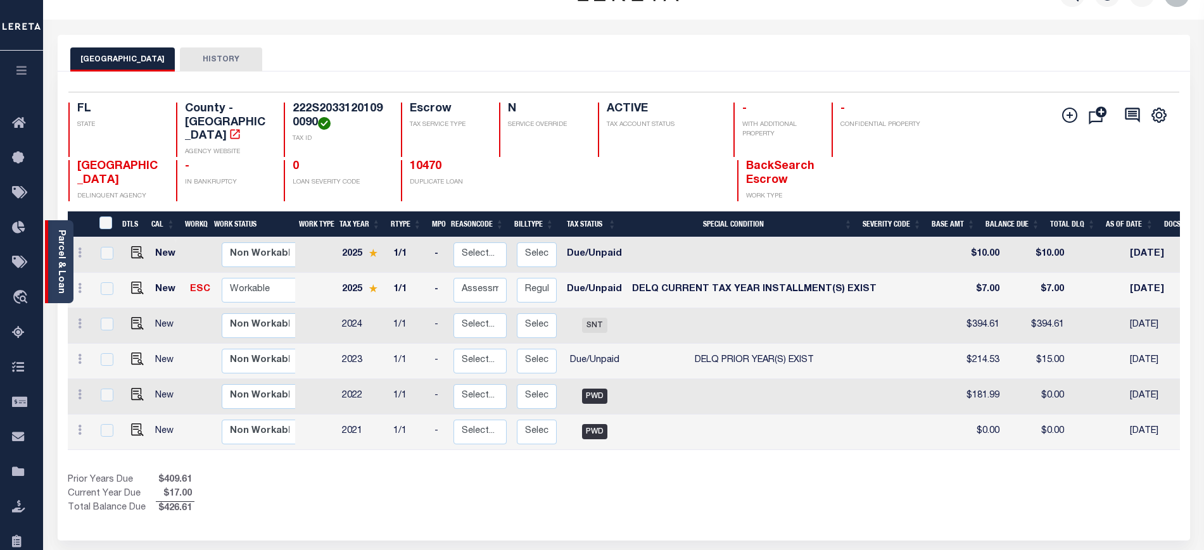
click at [56, 281] on link "Parcel & Loan" at bounding box center [60, 262] width 9 height 64
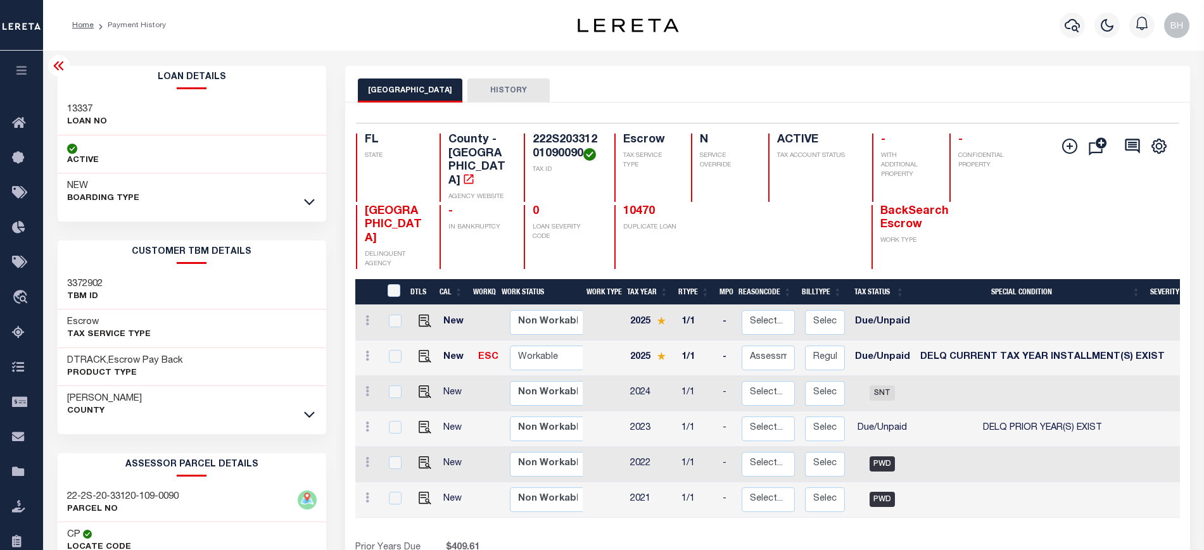
click at [85, 282] on h3 "3372902" at bounding box center [84, 284] width 35 height 13
drag, startPoint x: 85, startPoint y: 282, endPoint x: 172, endPoint y: 300, distance: 88.7
click at [88, 282] on h3 "3372902" at bounding box center [84, 284] width 35 height 13
copy h3 "3372902"
drag, startPoint x: 64, startPoint y: 61, endPoint x: 77, endPoint y: 77, distance: 20.3
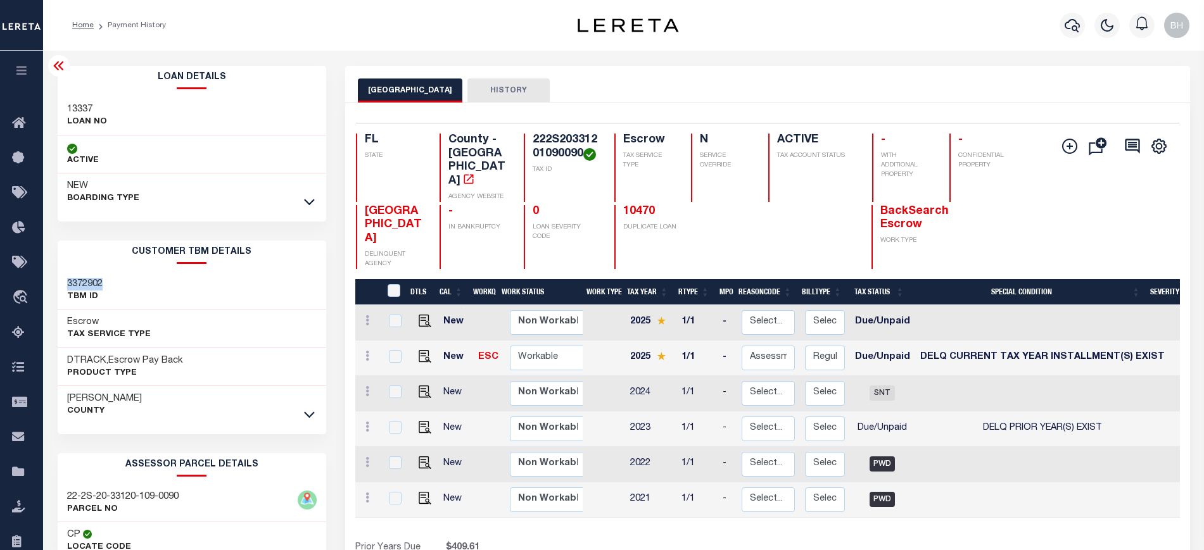
click at [63, 61] on icon at bounding box center [58, 65] width 15 height 15
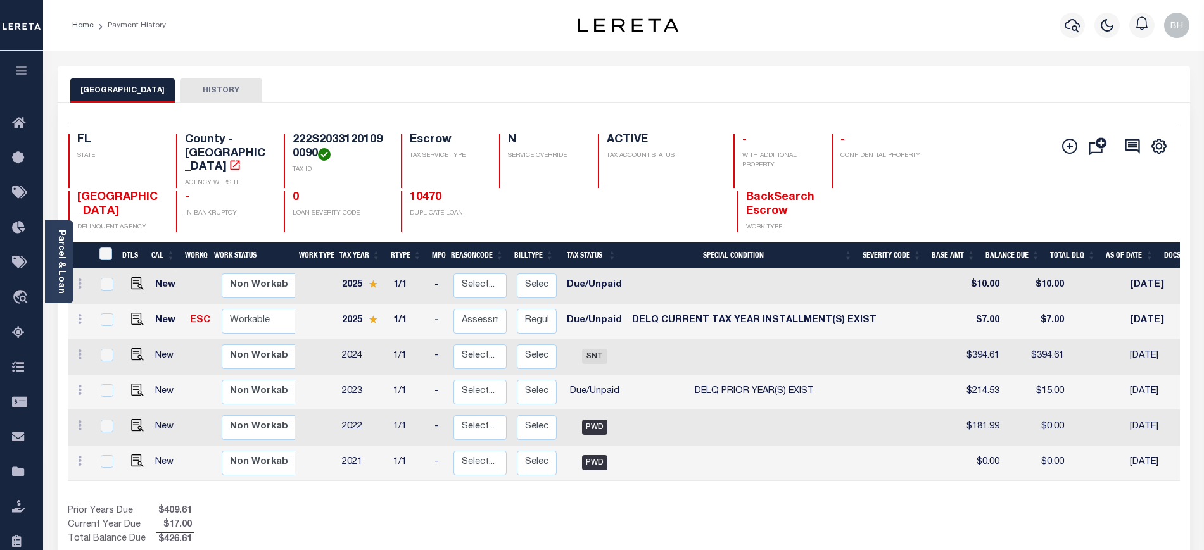
drag, startPoint x: 58, startPoint y: 283, endPoint x: 60, endPoint y: 291, distance: 8.3
click at [60, 284] on link "Parcel & Loan" at bounding box center [60, 262] width 9 height 64
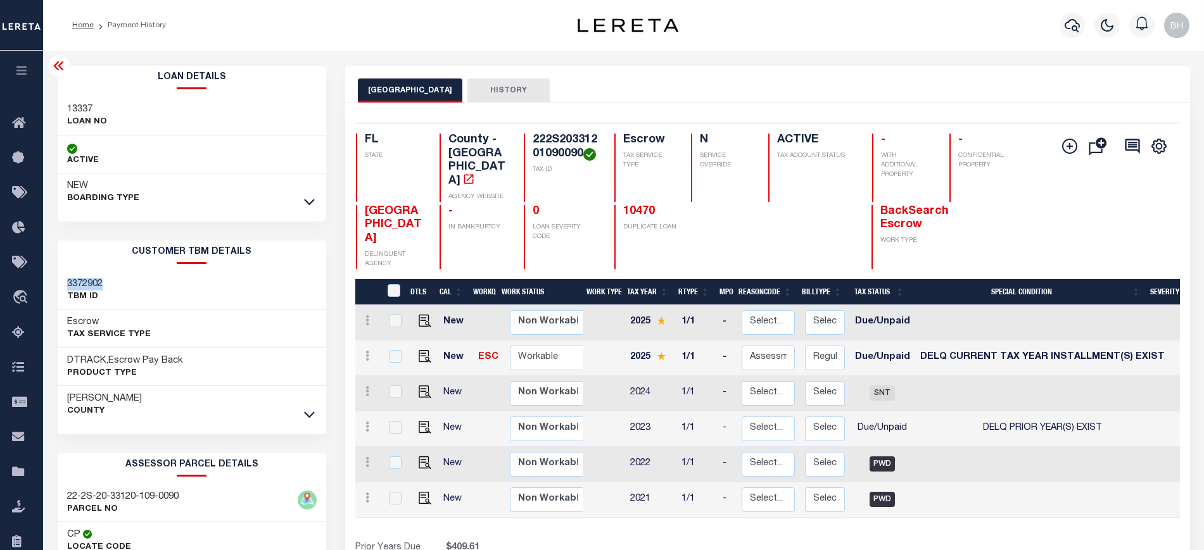
click at [85, 279] on h3 "3372902" at bounding box center [84, 284] width 35 height 13
click at [82, 288] on h3 "3372902" at bounding box center [84, 284] width 35 height 13
copy h3 "3372902"
click at [56, 60] on icon at bounding box center [58, 65] width 15 height 15
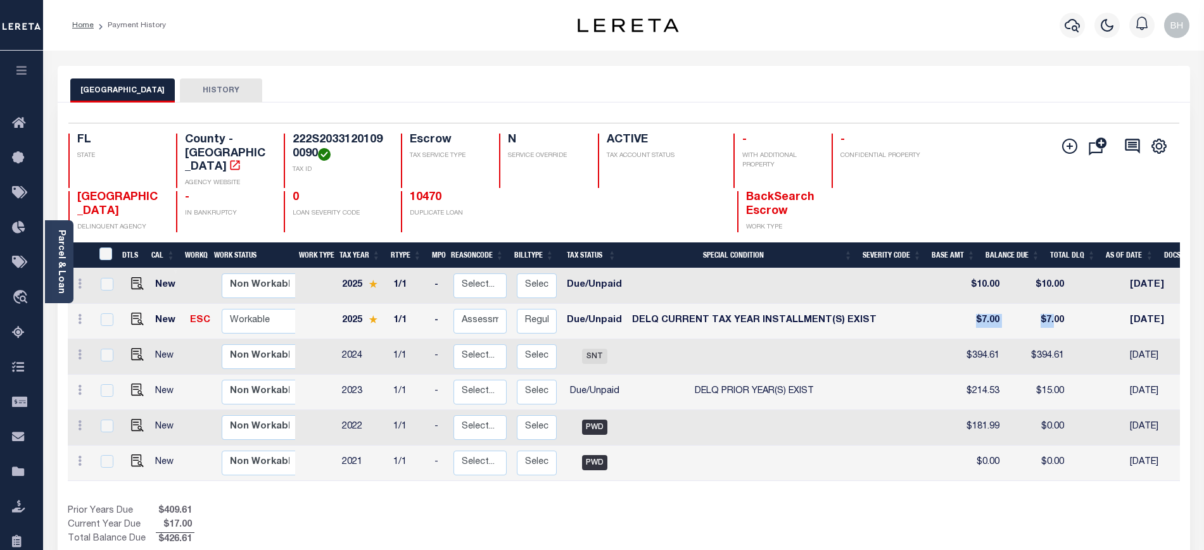
drag, startPoint x: 928, startPoint y: 310, endPoint x: 1031, endPoint y: 310, distance: 103.2
click at [1031, 310] on tr "New ESC Non Workable Workable 2025 1/1 - Select... Payment Reversal Taxable Val…" at bounding box center [777, 321] width 1418 height 35
click at [721, 512] on div "Show Tax Lines before Bill Release Date Prior Years Due $409.61 Current Year Du…" at bounding box center [624, 526] width 1112 height 42
click at [865, 505] on div "Show Tax Lines before Bill Release Date Prior Years Due $409.61 Current Year Du…" at bounding box center [624, 526] width 1112 height 42
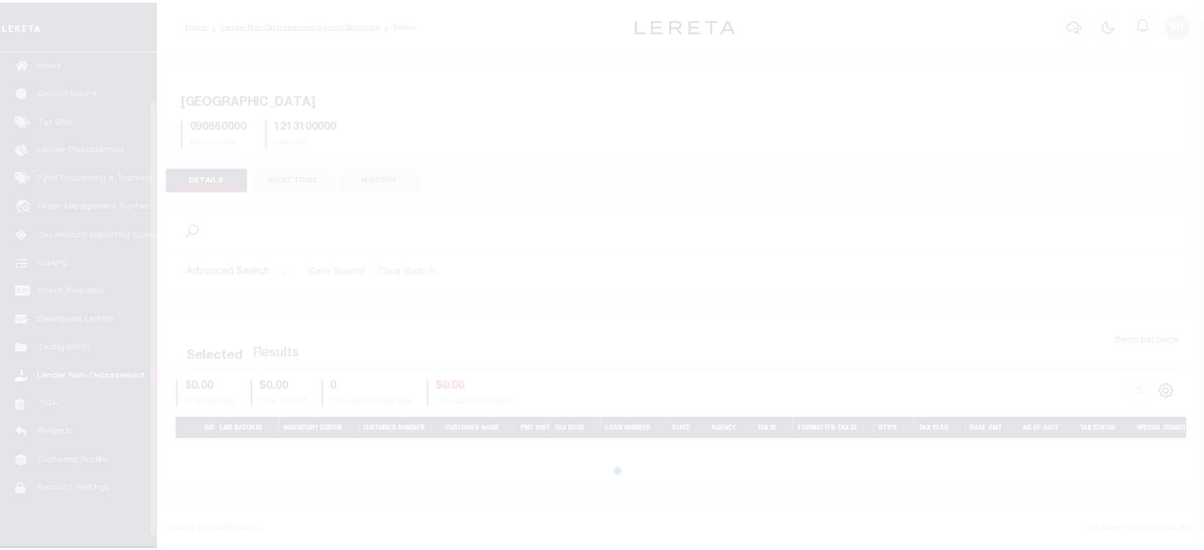
scroll to position [67, 0]
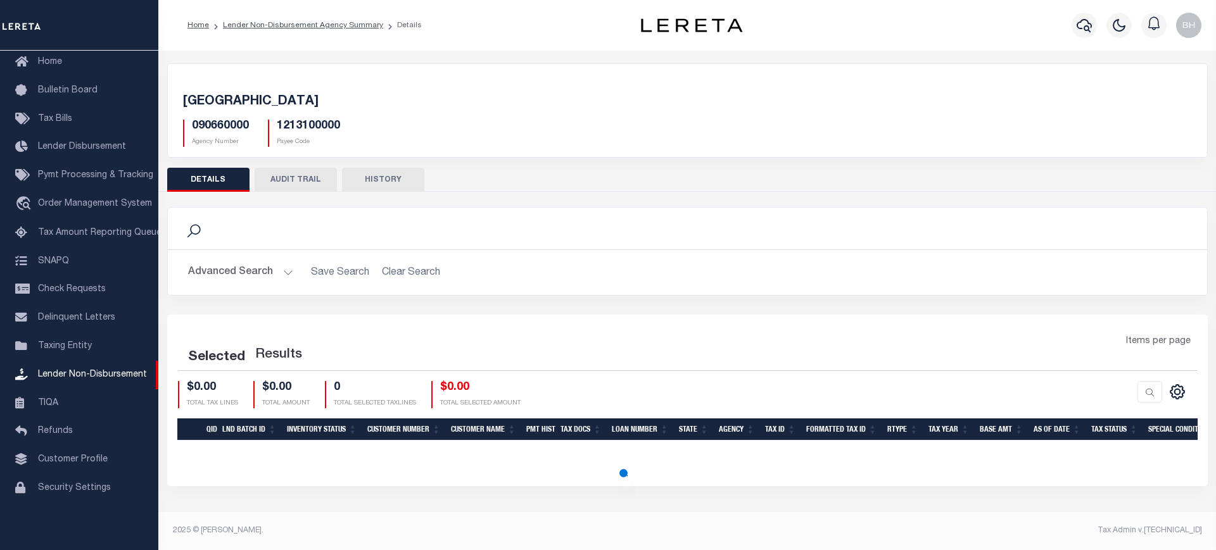
click at [283, 16] on ol "Home Lender Non-Disbursement Agency Summary Details" at bounding box center [304, 25] width 255 height 27
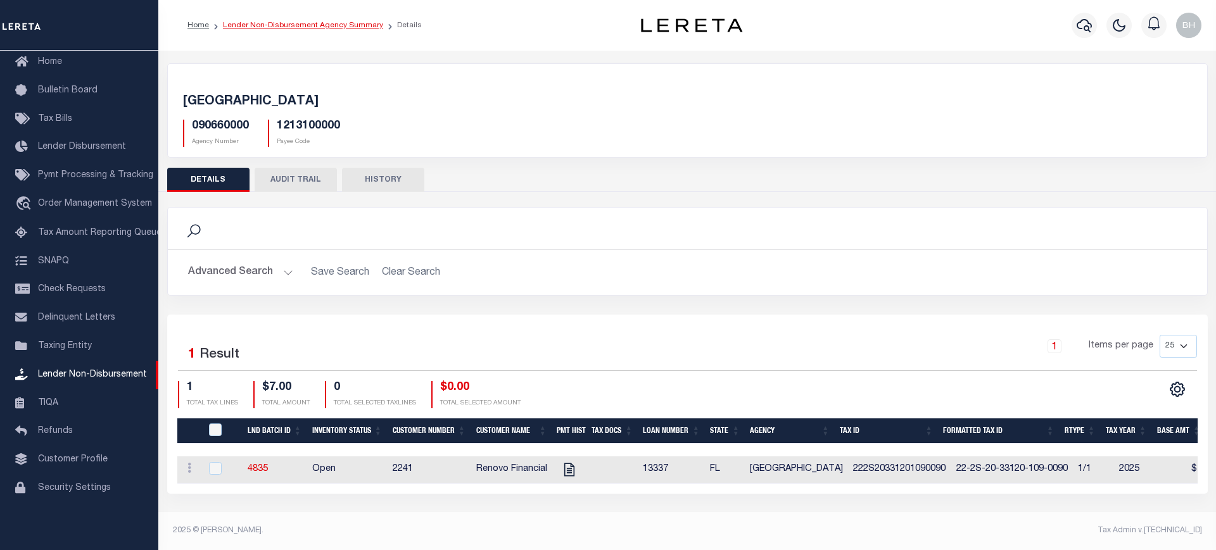
drag, startPoint x: 281, startPoint y: 24, endPoint x: 306, endPoint y: 46, distance: 33.3
click at [281, 25] on link "Lender Non-Disbursement Agency Summary" at bounding box center [303, 26] width 160 height 8
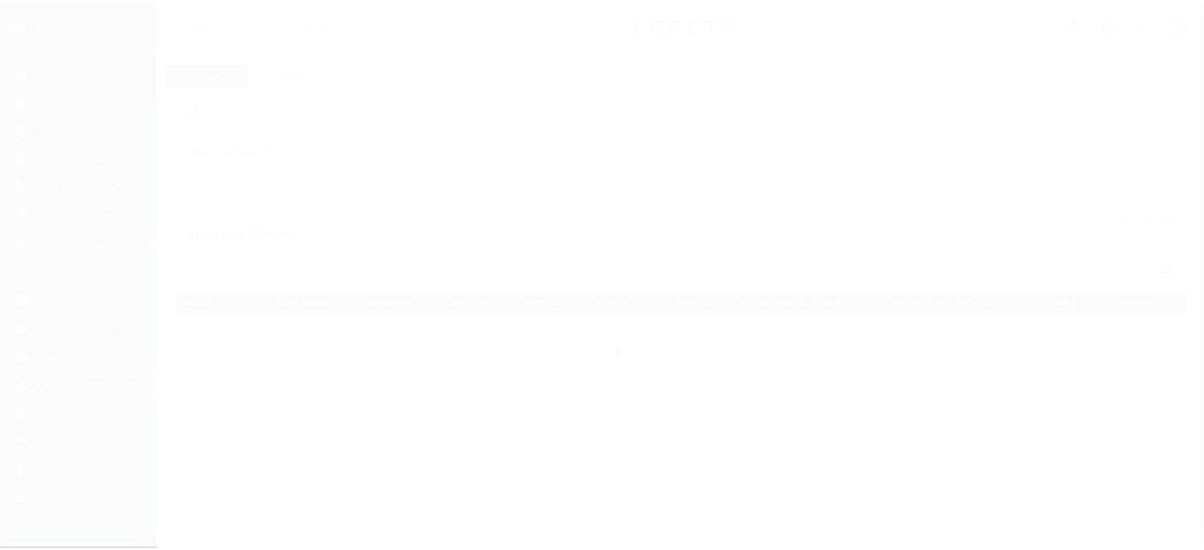
scroll to position [67, 0]
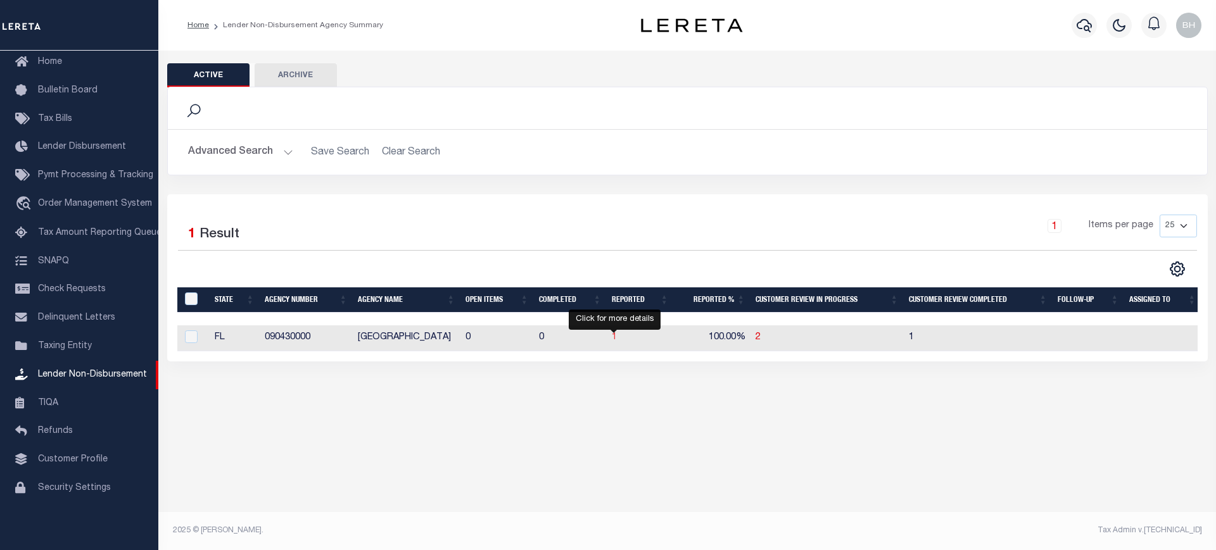
click at [614, 340] on span "1" at bounding box center [614, 337] width 5 height 9
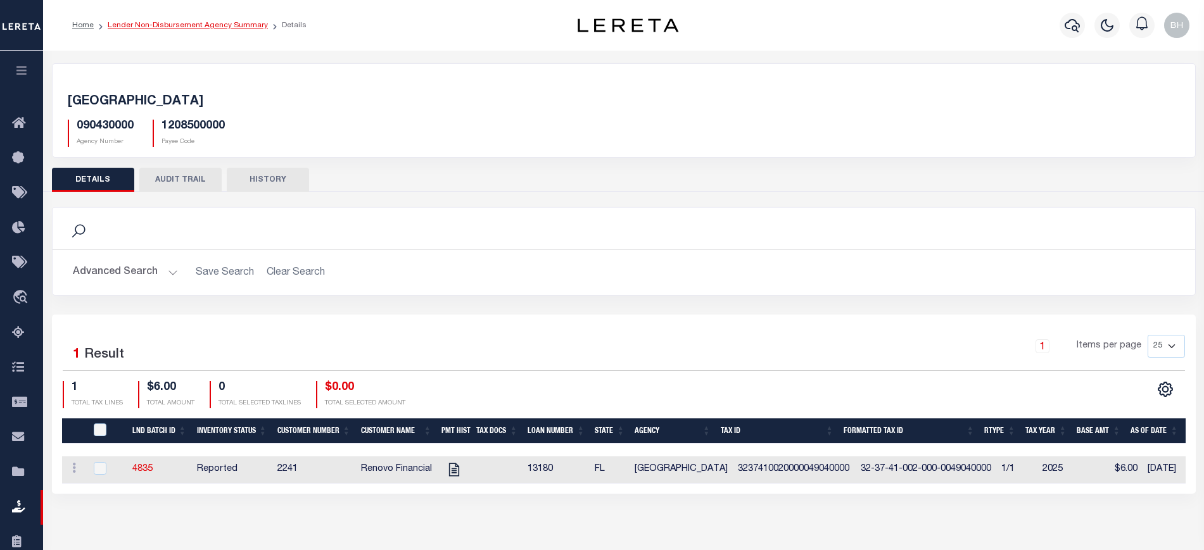
click at [181, 27] on link "Lender Non-Disbursement Agency Summary" at bounding box center [188, 26] width 160 height 8
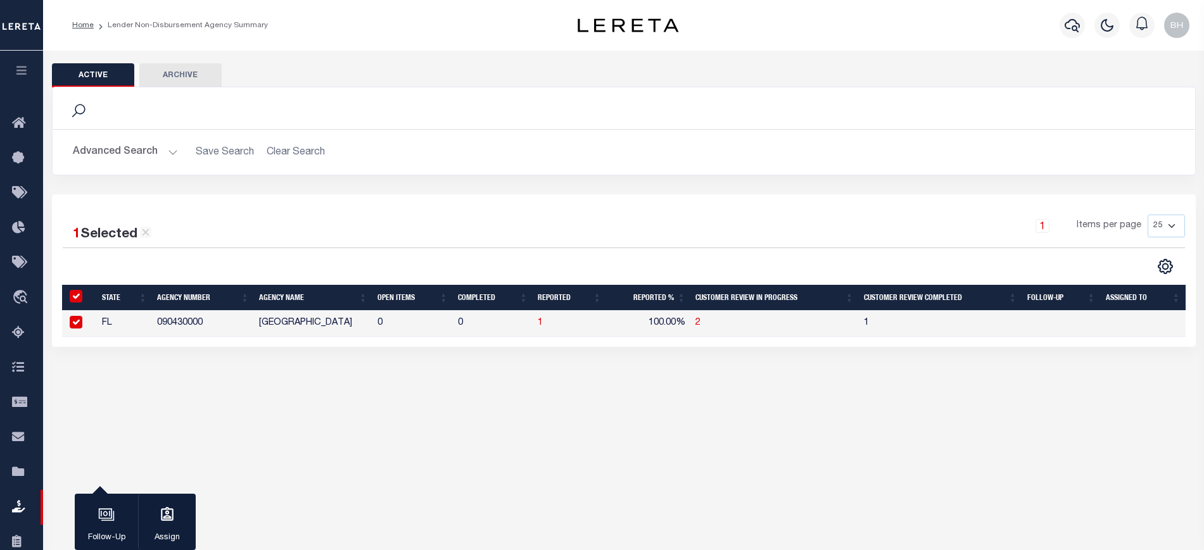
click at [172, 163] on button "Advanced Search" at bounding box center [125, 152] width 105 height 25
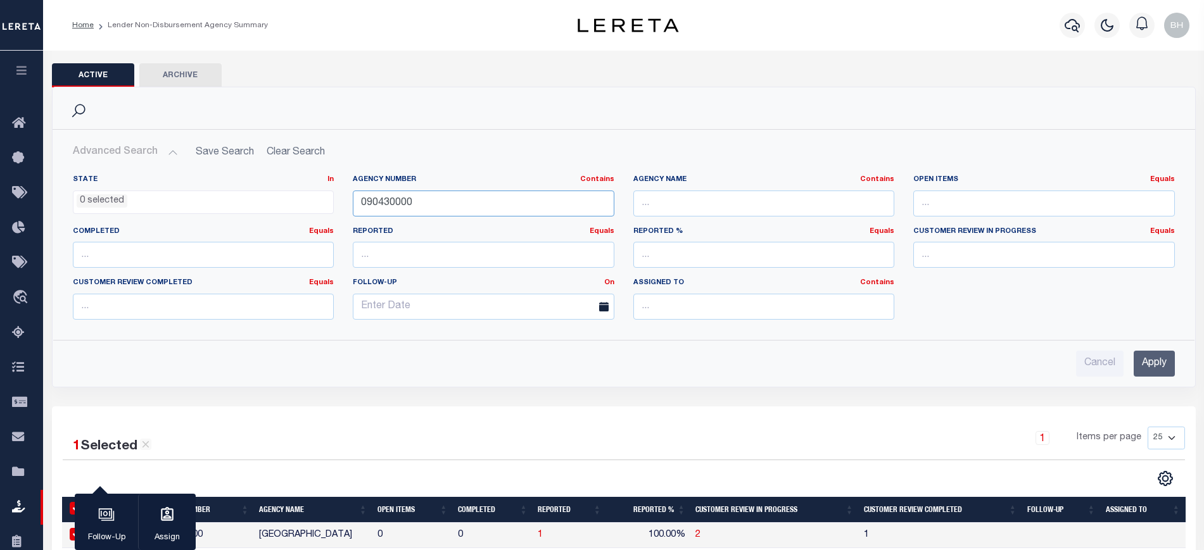
drag, startPoint x: 439, startPoint y: 205, endPoint x: 221, endPoint y: 216, distance: 218.2
click at [221, 216] on div "State In In AK AL AR AZ CA CO CT DC DE FL GA GU HI IA ID IL IN KS KY LA MA MD M…" at bounding box center [623, 252] width 1121 height 155
paste input "66"
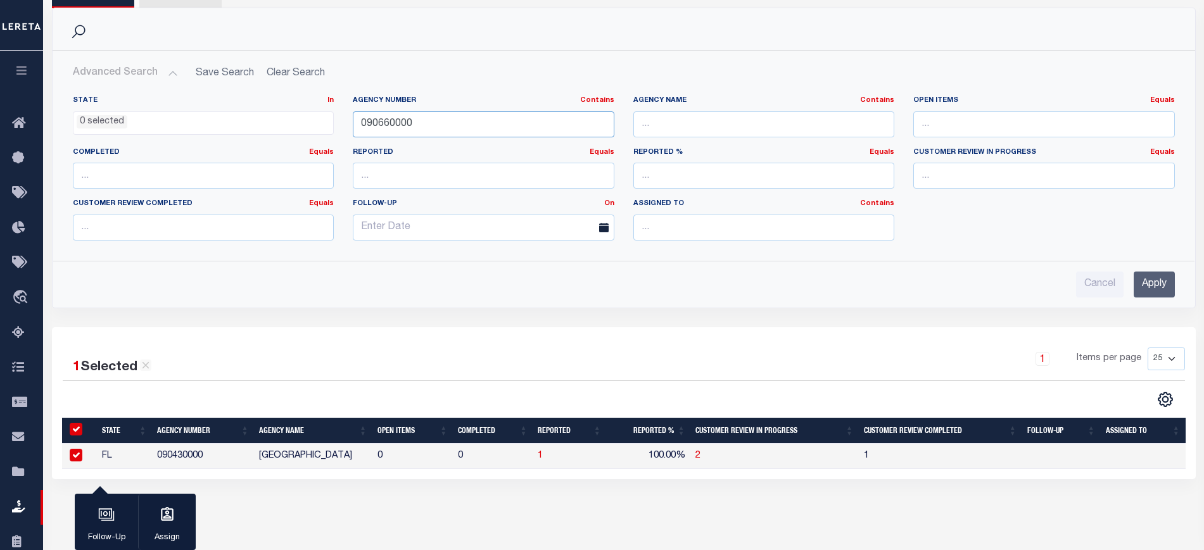
type input "090660000"
drag, startPoint x: 1152, startPoint y: 288, endPoint x: 737, endPoint y: 263, distance: 415.6
click at [1152, 287] on input "Apply" at bounding box center [1154, 285] width 41 height 26
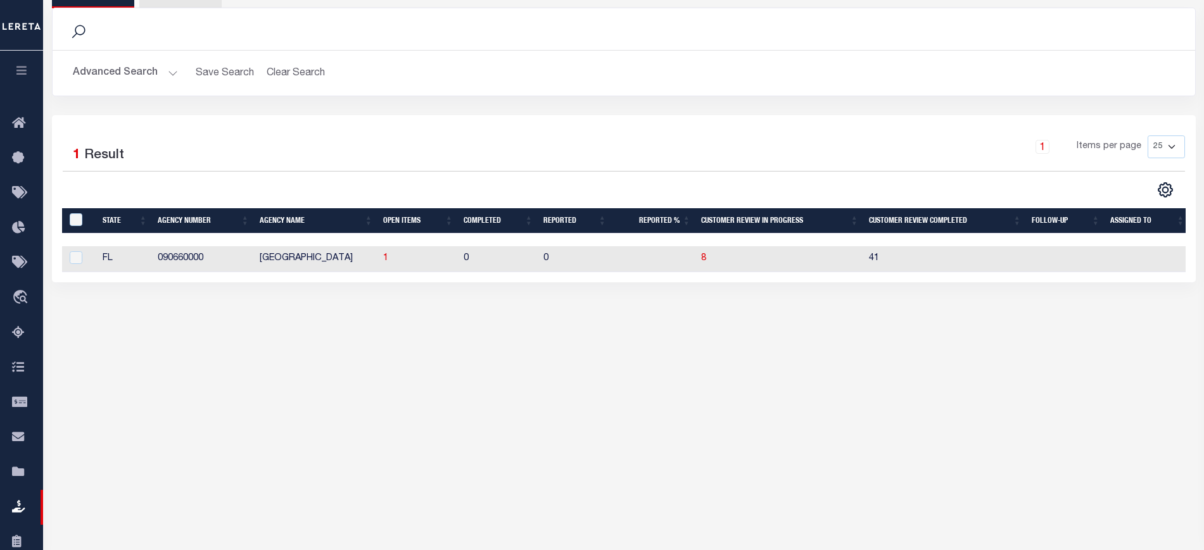
click at [393, 336] on div "Active Archive Search Advanced Search Save Search Clear Search" at bounding box center [623, 153] width 1161 height 364
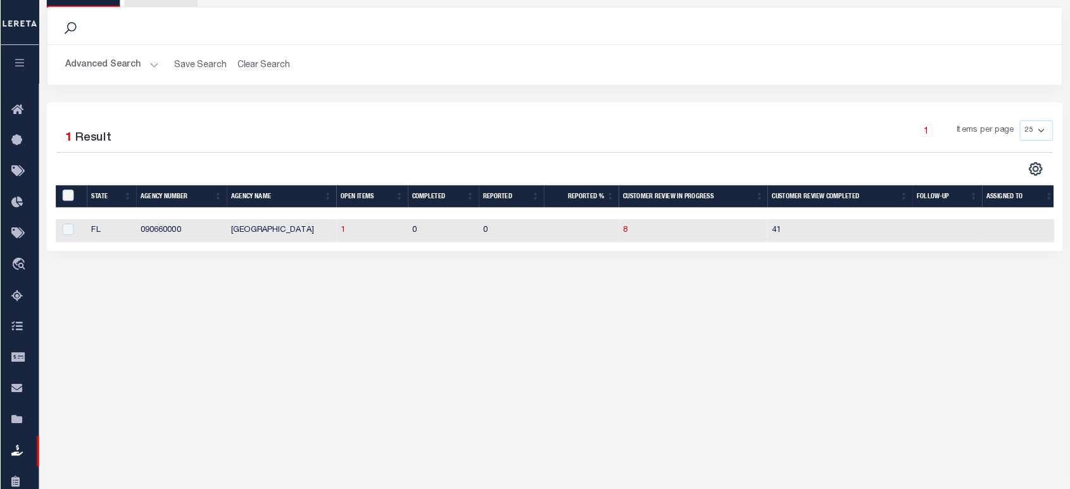
scroll to position [0, 0]
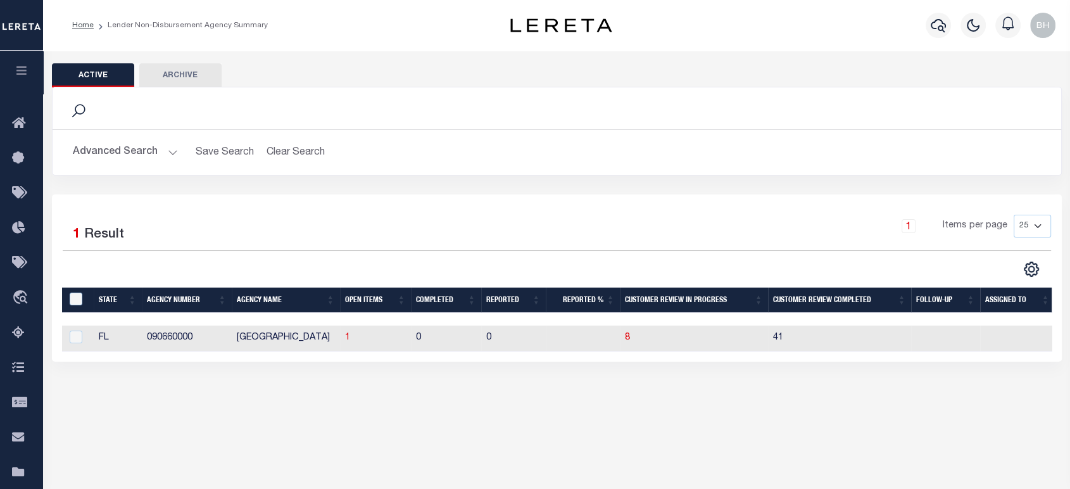
click at [430, 429] on div "Active Archive Search Advanced Search Save Search Clear Search In In AK AL AR AZ" at bounding box center [556, 271] width 1027 height 440
click at [341, 339] on td "1" at bounding box center [375, 339] width 71 height 26
checkbox input "true"
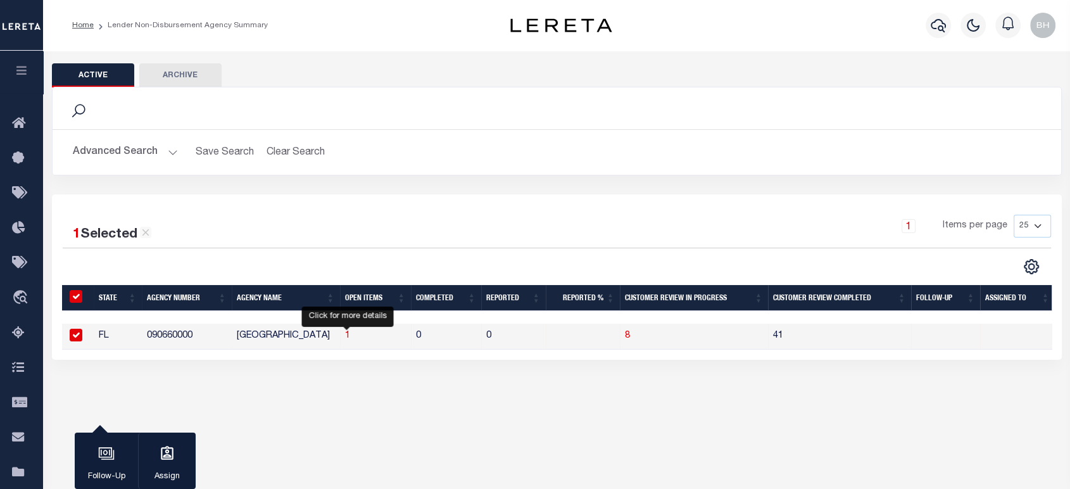
click at [346, 340] on span "1" at bounding box center [347, 335] width 5 height 9
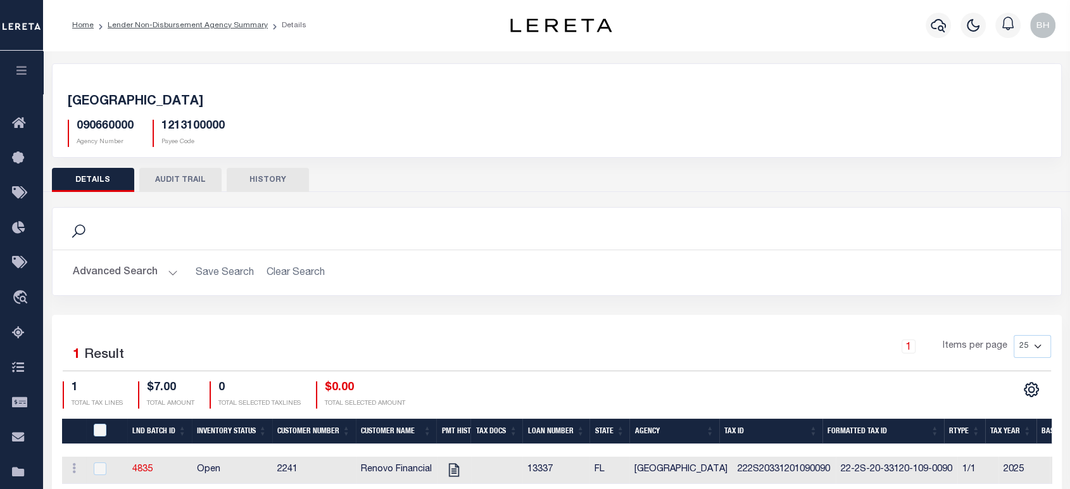
scroll to position [182, 0]
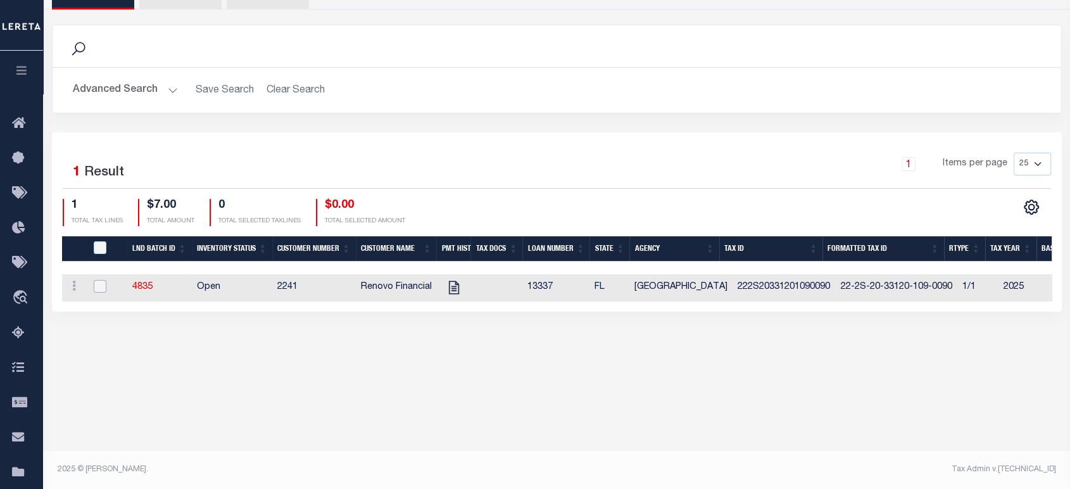
click at [96, 288] on input "checkbox" at bounding box center [100, 286] width 13 height 13
checkbox input "true"
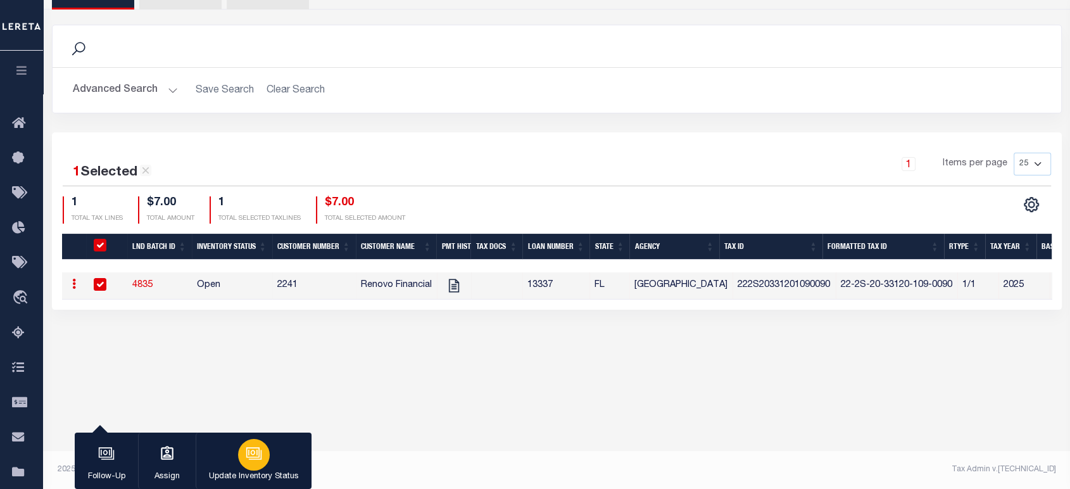
click at [246, 454] on icon "button" at bounding box center [252, 452] width 13 height 10
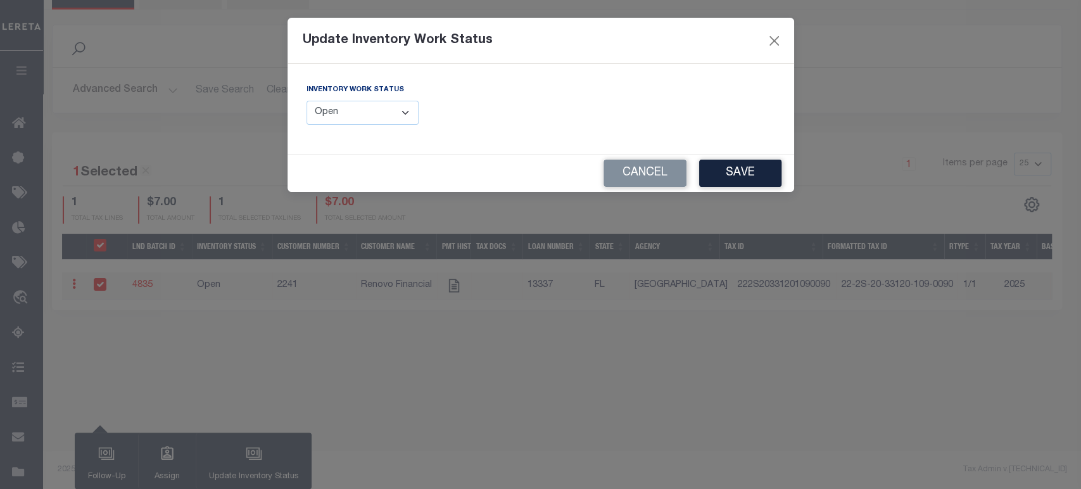
click at [350, 122] on select "--Select-- Open Completed Reported" at bounding box center [363, 113] width 113 height 25
select select "Completed"
click at [307, 101] on select "--Select-- Open Completed Reported" at bounding box center [363, 113] width 113 height 25
click at [722, 171] on button "Save" at bounding box center [740, 173] width 82 height 27
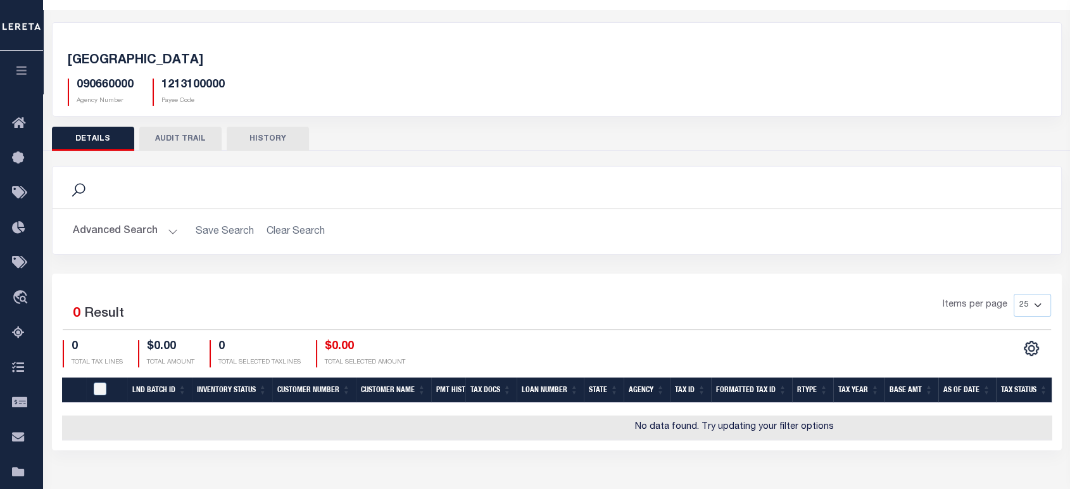
scroll to position [0, 0]
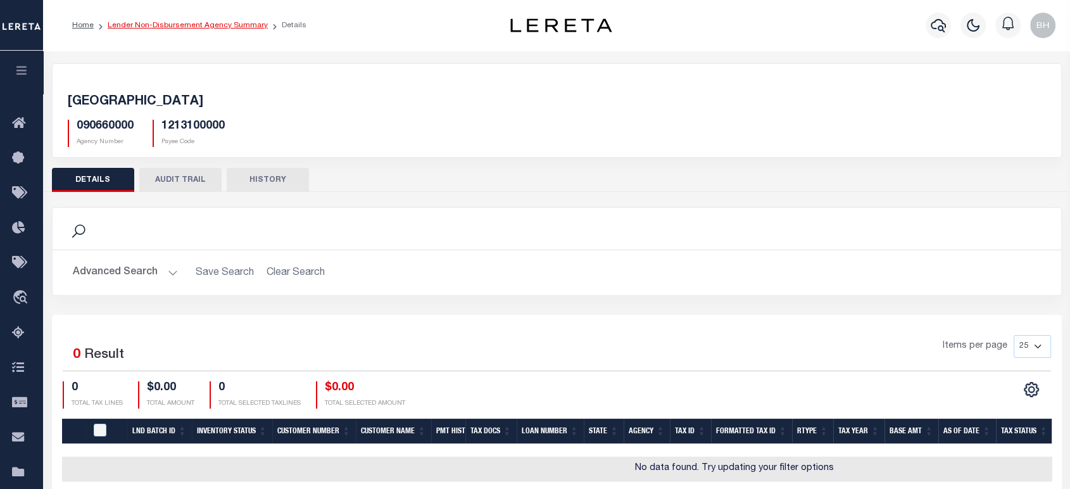
click at [234, 29] on link "Lender Non-Disbursement Agency Summary" at bounding box center [188, 26] width 160 height 8
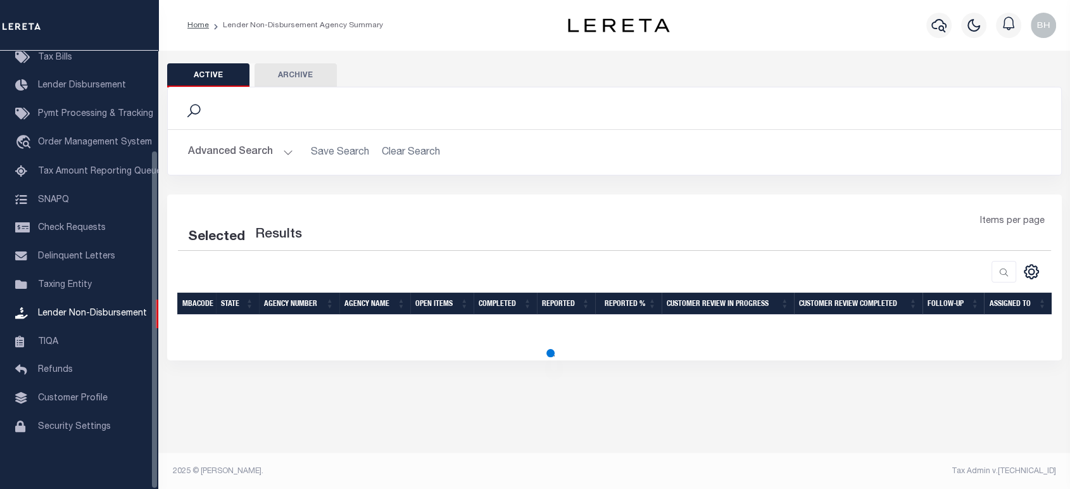
scroll to position [1, 0]
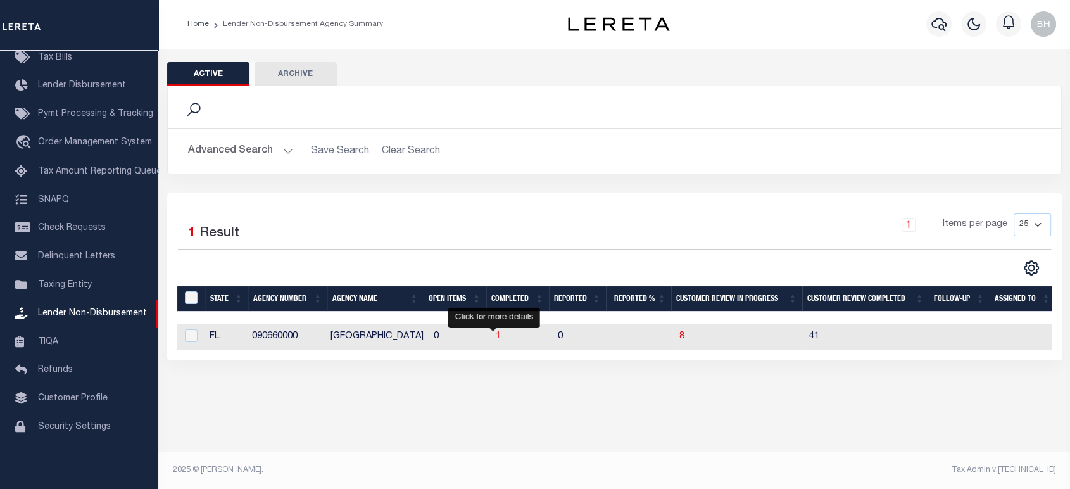
click at [496, 338] on span "1" at bounding box center [498, 336] width 5 height 9
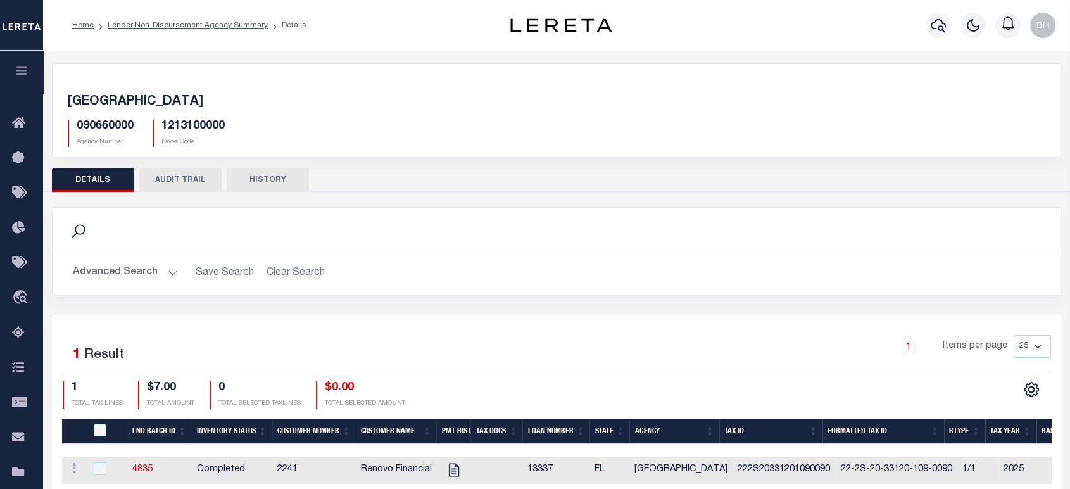
scroll to position [182, 0]
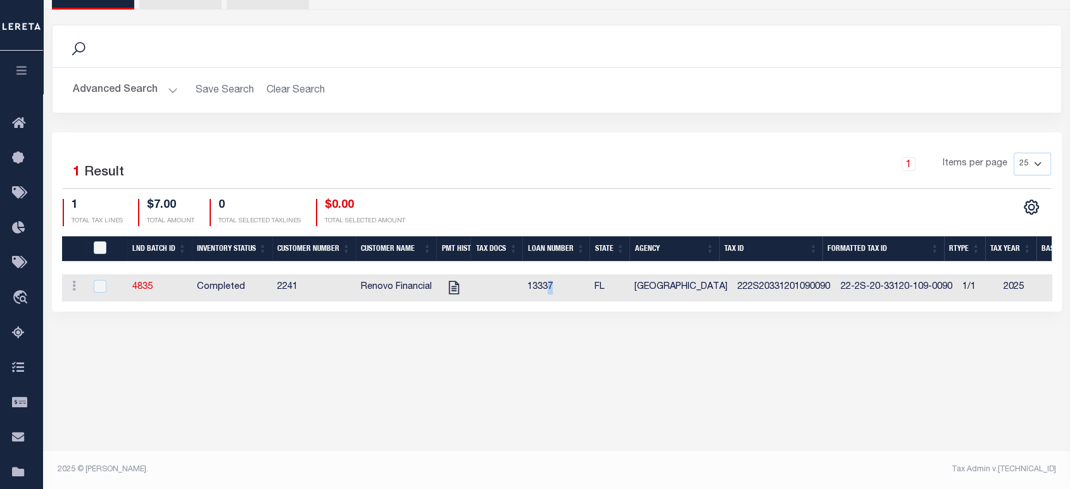
drag, startPoint x: 546, startPoint y: 301, endPoint x: 557, endPoint y: 301, distance: 11.4
click at [557, 301] on td "13337" at bounding box center [556, 287] width 67 height 27
checkbox input "true"
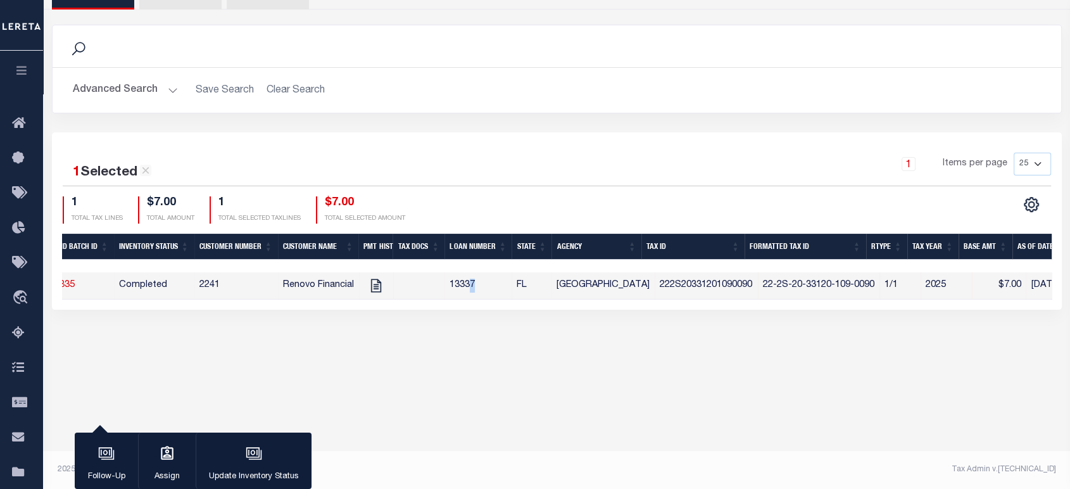
scroll to position [0, 125]
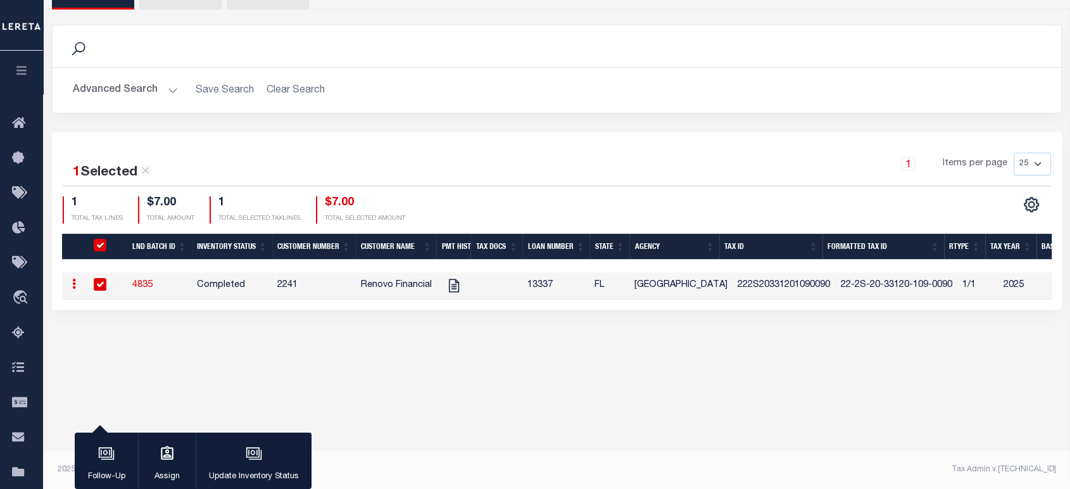
drag, startPoint x: 665, startPoint y: 471, endPoint x: 661, endPoint y: 424, distance: 47.0
click at [665, 471] on div "Tax Admin v.[TECHNICAL_ID]" at bounding box center [811, 469] width 490 height 11
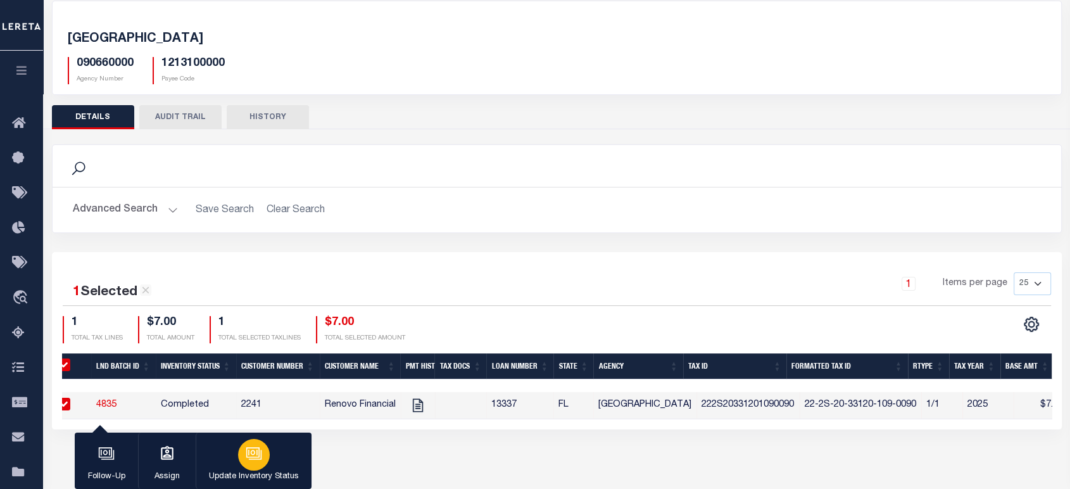
click at [266, 466] on button "Update Inventory Status" at bounding box center [254, 461] width 116 height 57
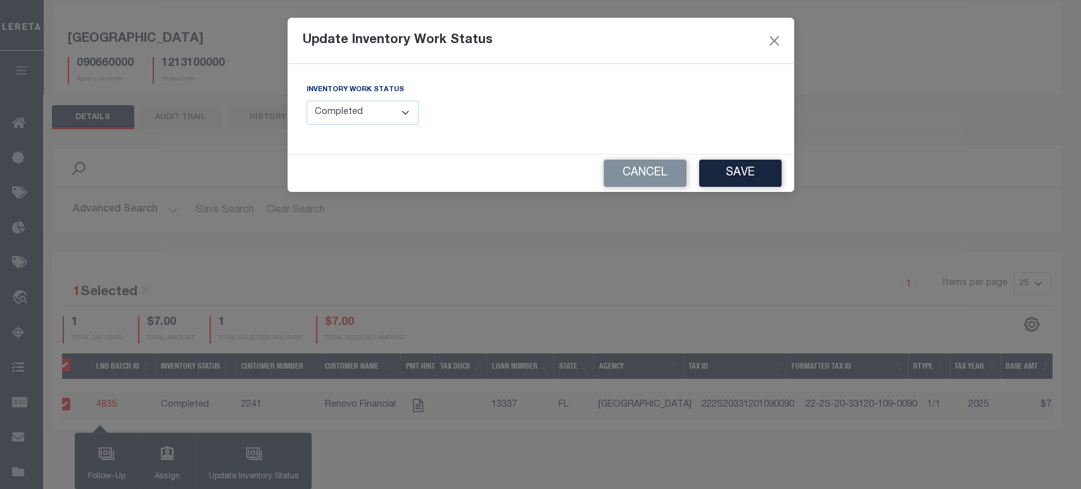
click at [350, 115] on select "--Select-- Open Completed Reported" at bounding box center [363, 113] width 113 height 25
select select "Reported"
click at [307, 101] on select "--Select-- Open Completed Reported" at bounding box center [363, 113] width 113 height 25
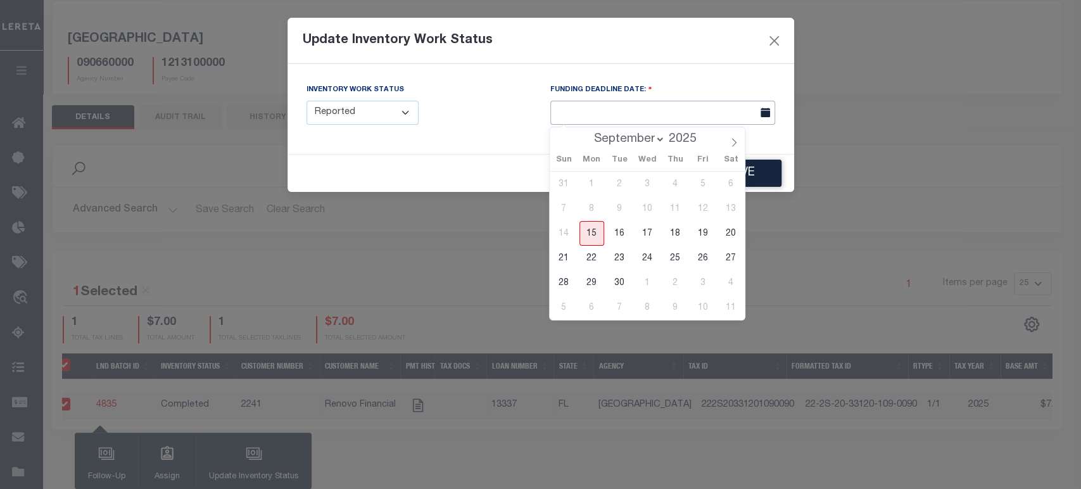
click at [558, 113] on input "text" at bounding box center [662, 113] width 225 height 25
click at [734, 144] on icon at bounding box center [734, 142] width 9 height 9
select select "9"
click at [593, 254] on span "20" at bounding box center [592, 258] width 25 height 25
type input "10/20/2025"
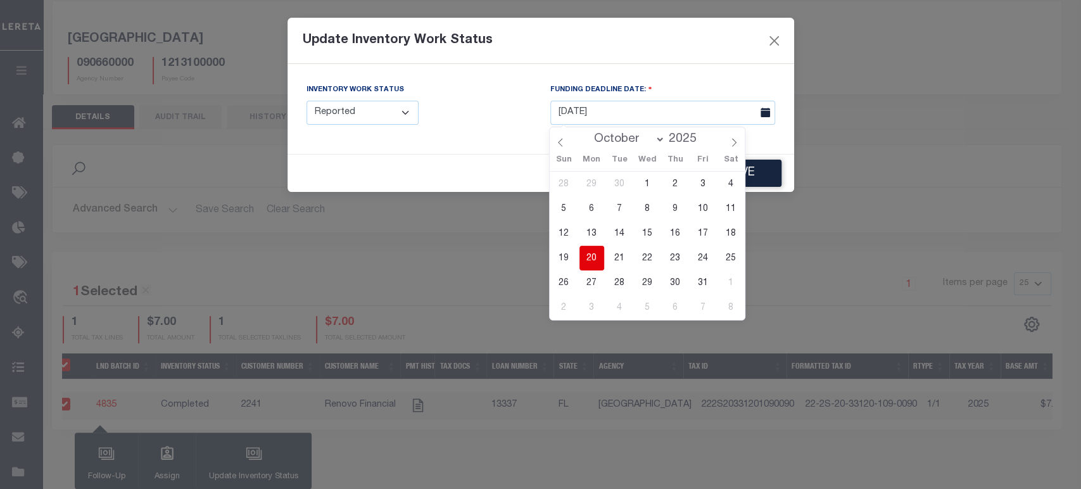
click at [454, 156] on div "Cancel Save" at bounding box center [541, 173] width 507 height 37
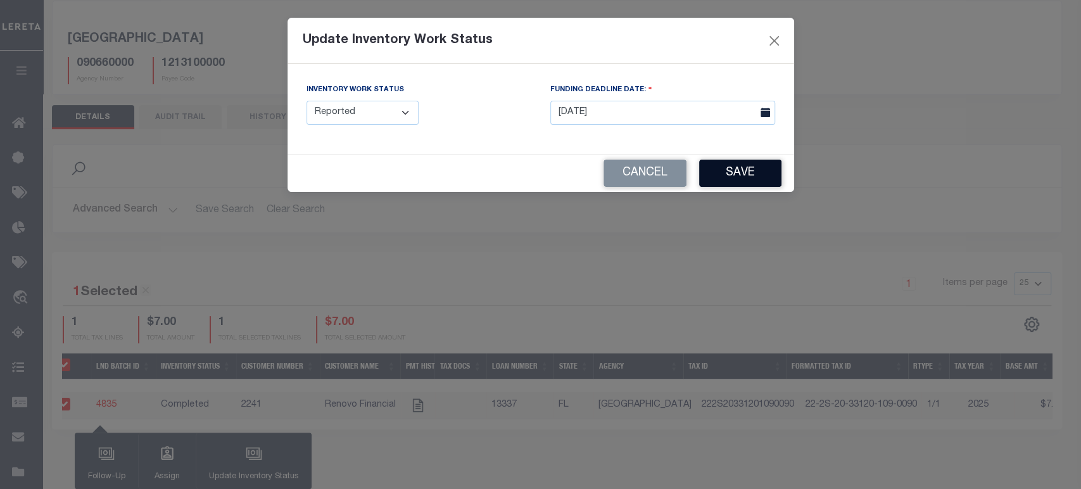
click at [730, 181] on button "Save" at bounding box center [740, 173] width 82 height 27
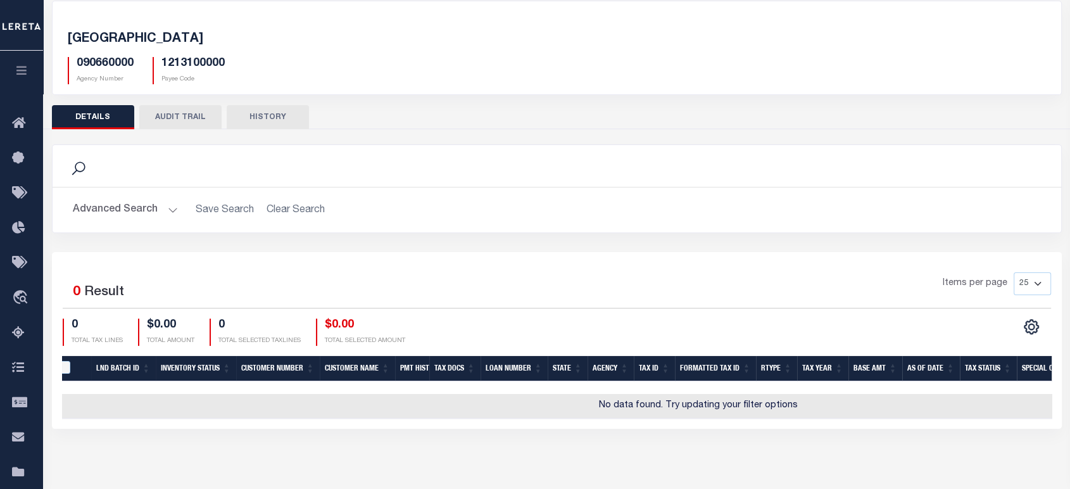
scroll to position [0, 0]
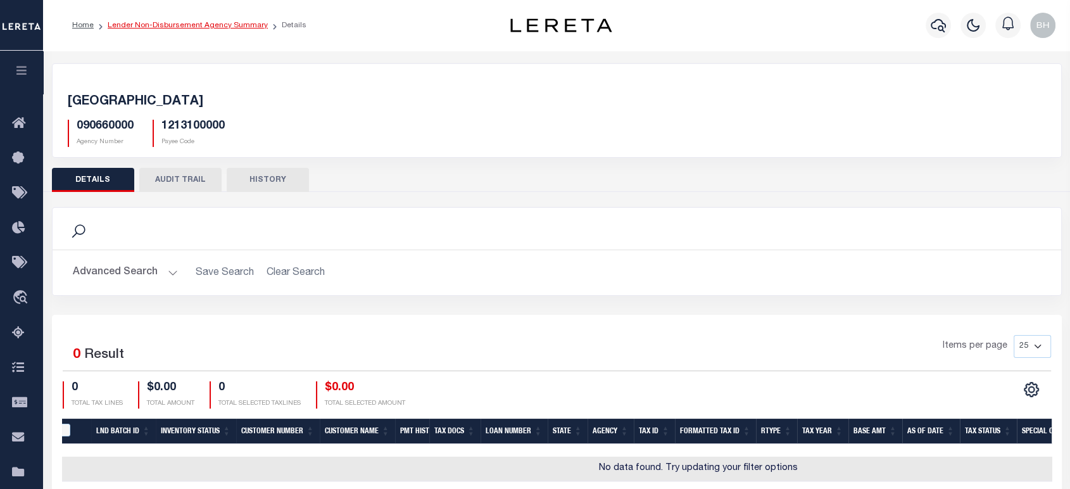
drag, startPoint x: 246, startPoint y: 18, endPoint x: 244, endPoint y: 29, distance: 11.6
click at [246, 19] on ol "Home Lender Non-Disbursement Agency Summary Details" at bounding box center [189, 25] width 255 height 27
click at [238, 31] on ol "Home Lender Non-Disbursement Agency Summary Details" at bounding box center [189, 25] width 255 height 27
click at [236, 27] on link "Lender Non-Disbursement Agency Summary" at bounding box center [188, 26] width 160 height 8
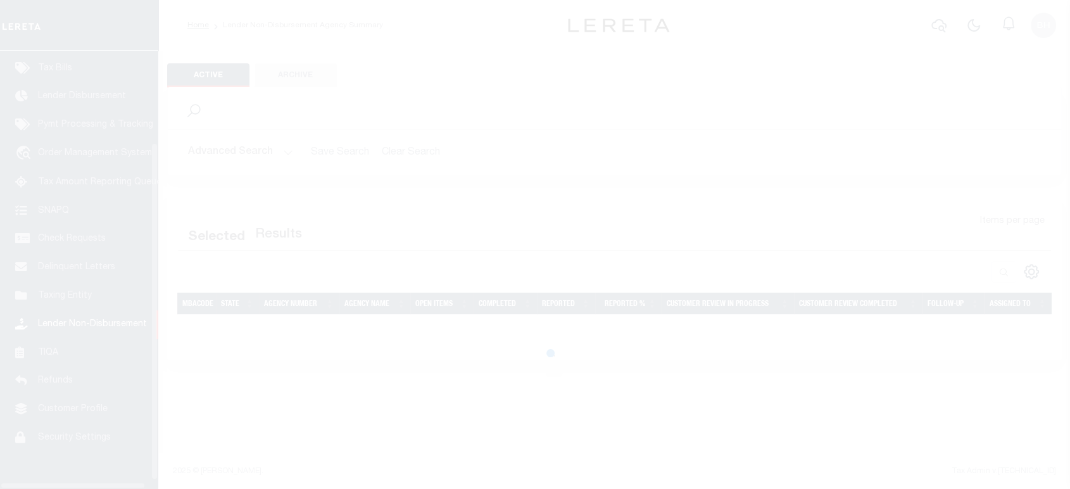
scroll to position [129, 0]
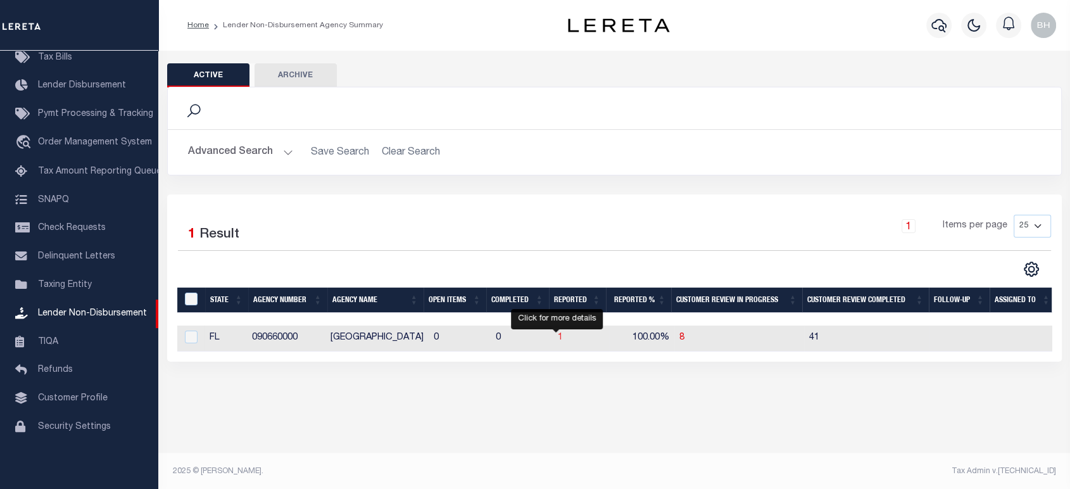
click at [558, 340] on span "1" at bounding box center [560, 337] width 5 height 9
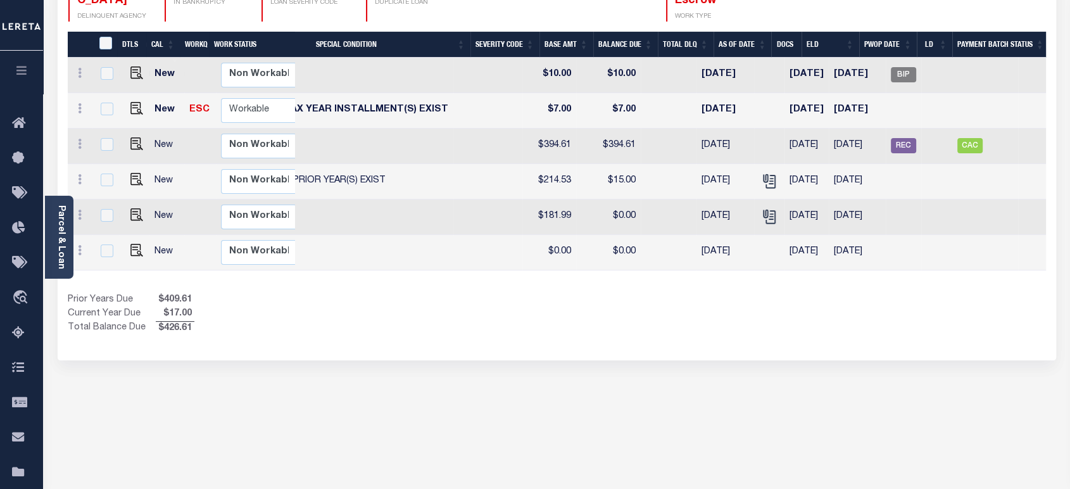
scroll to position [0, 428]
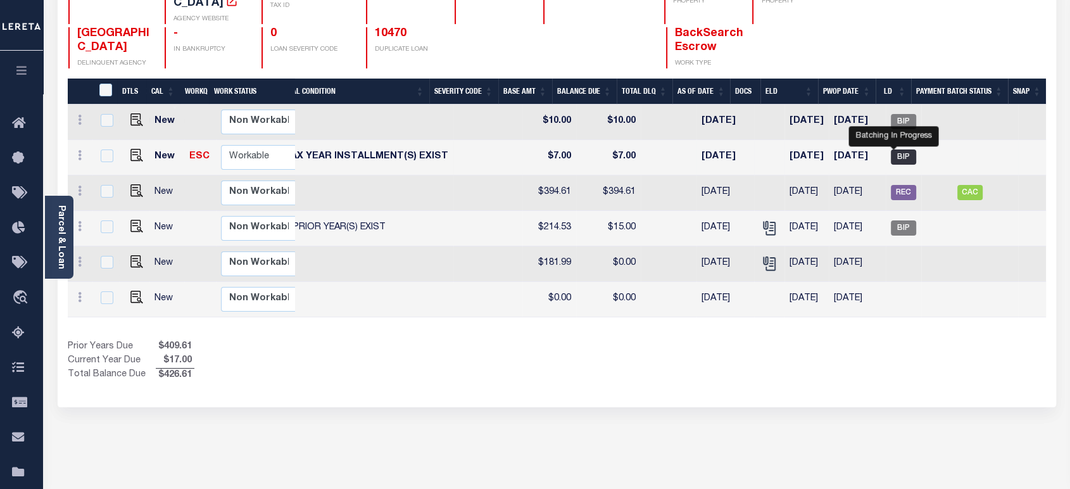
click at [892, 149] on span "BIP" at bounding box center [903, 156] width 25 height 15
checkbox input "true"
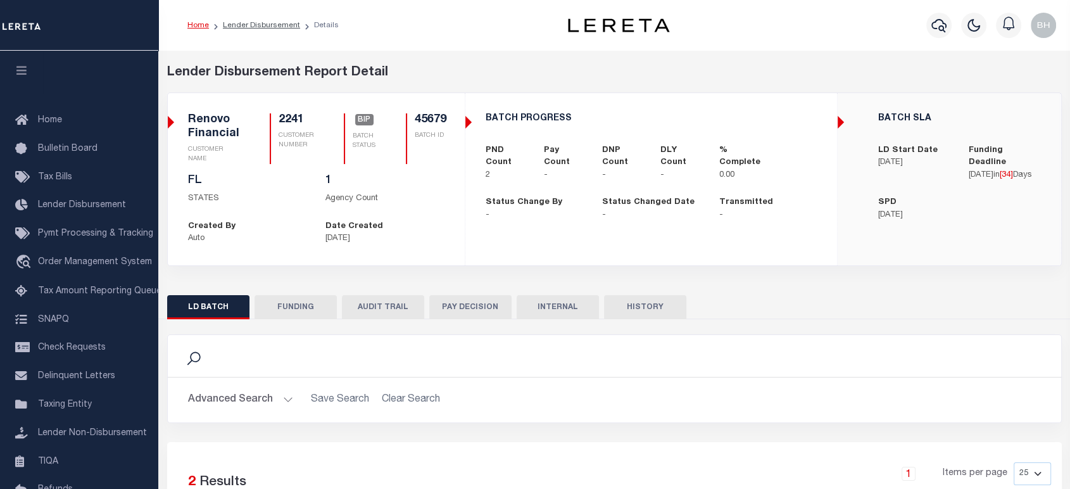
click at [286, 20] on li "Lender Disbursement" at bounding box center [254, 25] width 91 height 11
click at [270, 28] on link "Lender Disbursement" at bounding box center [261, 26] width 77 height 8
checkbox input "true"
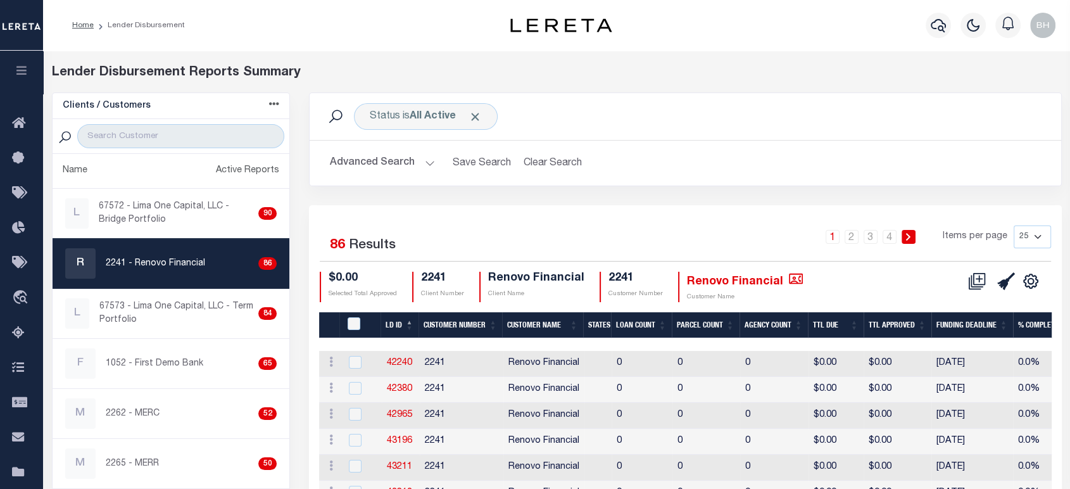
click at [165, 262] on p "2241 - Renovo Financial" at bounding box center [155, 263] width 99 height 13
click at [451, 120] on b "All Active" at bounding box center [433, 116] width 46 height 10
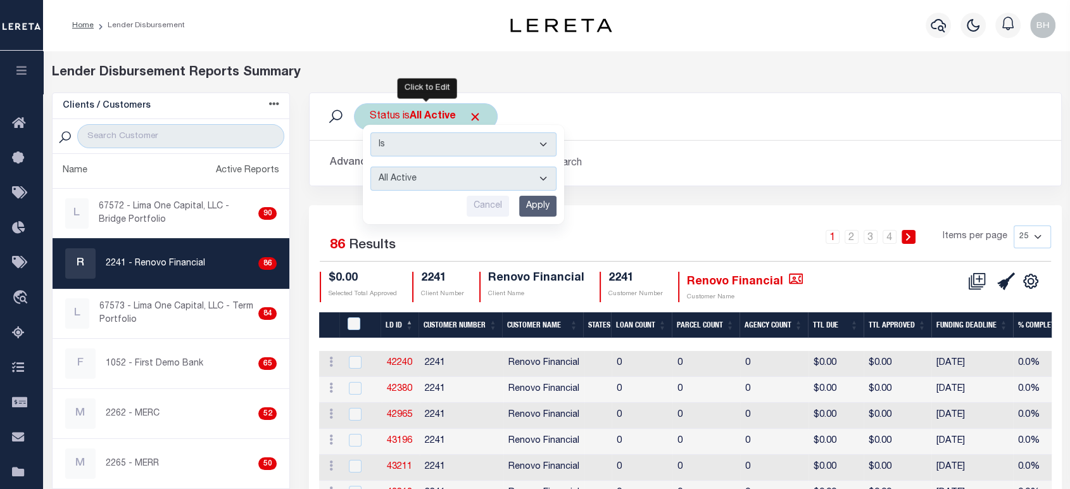
click at [416, 177] on select "All Active Approval In Progress Batching In Progress Complete Do Not Pay Escrow…" at bounding box center [464, 179] width 186 height 24
select select "BIP"
click at [371, 167] on select "All Active Approval In Progress Batching In Progress Complete Do Not Pay Escrow…" at bounding box center [464, 179] width 186 height 24
click at [542, 203] on input "Apply" at bounding box center [537, 206] width 37 height 21
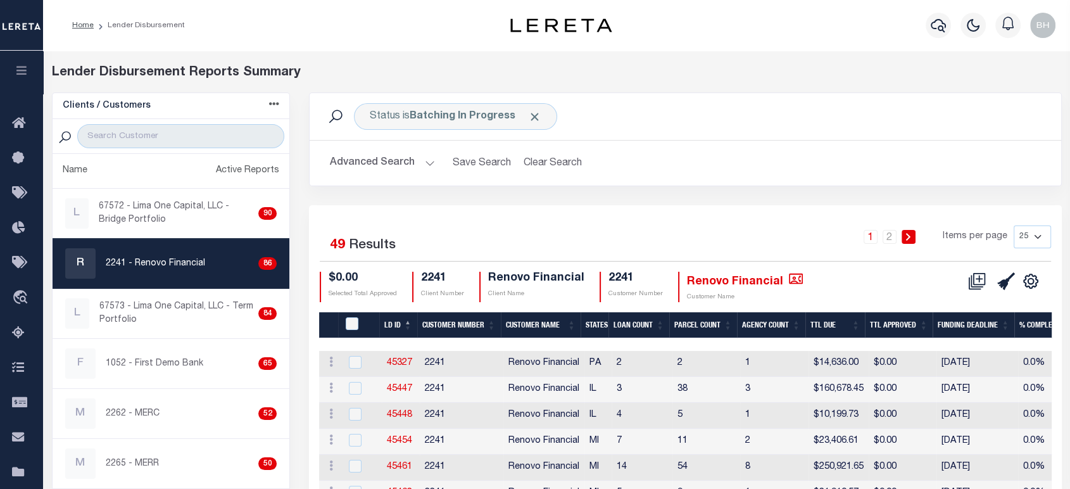
click at [393, 162] on button "Advanced Search" at bounding box center [382, 163] width 105 height 25
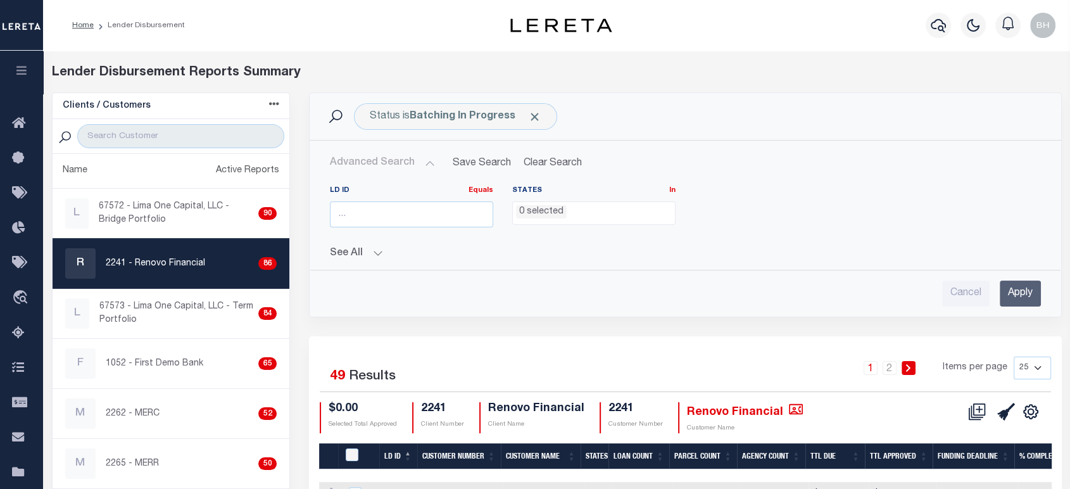
click at [542, 217] on li "0 selected" at bounding box center [541, 212] width 51 height 14
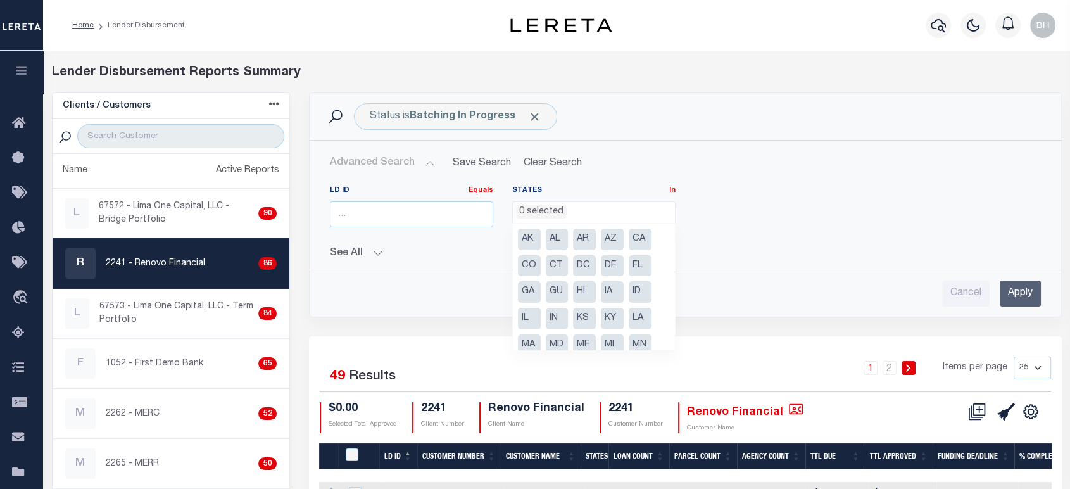
click at [637, 262] on li "FL" at bounding box center [640, 266] width 23 height 22
select select "FL"
click at [1030, 288] on input "Apply" at bounding box center [1020, 294] width 41 height 26
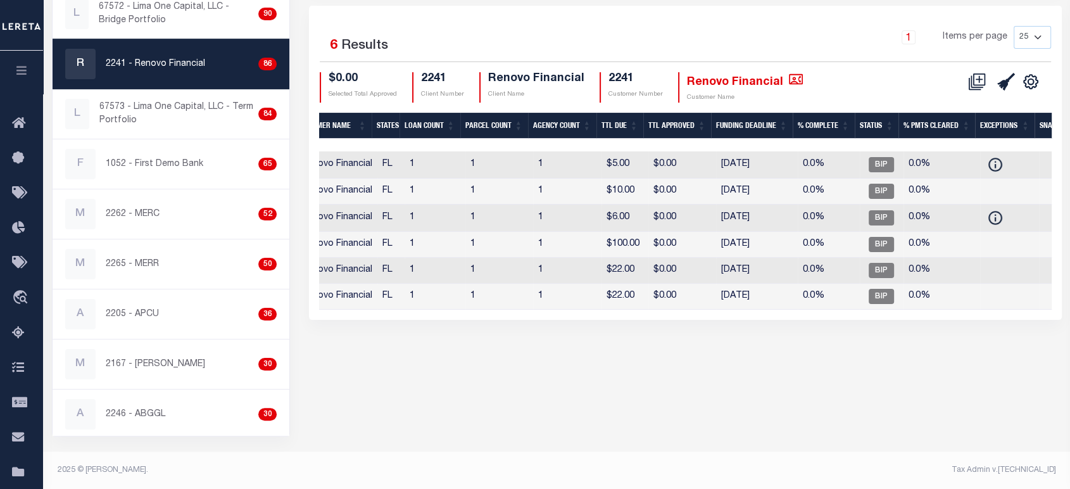
scroll to position [0, 0]
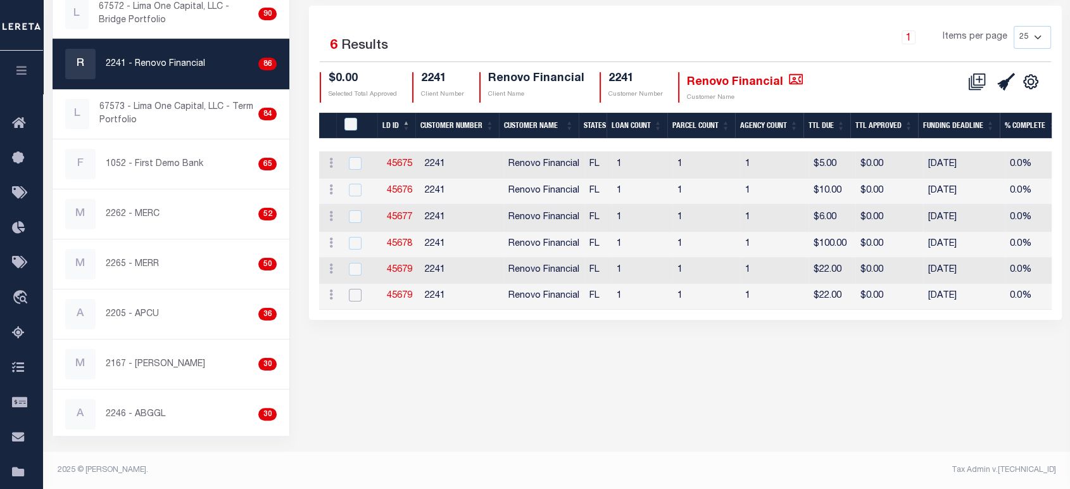
click at [355, 293] on input "checkbox" at bounding box center [355, 295] width 13 height 13
checkbox input "true"
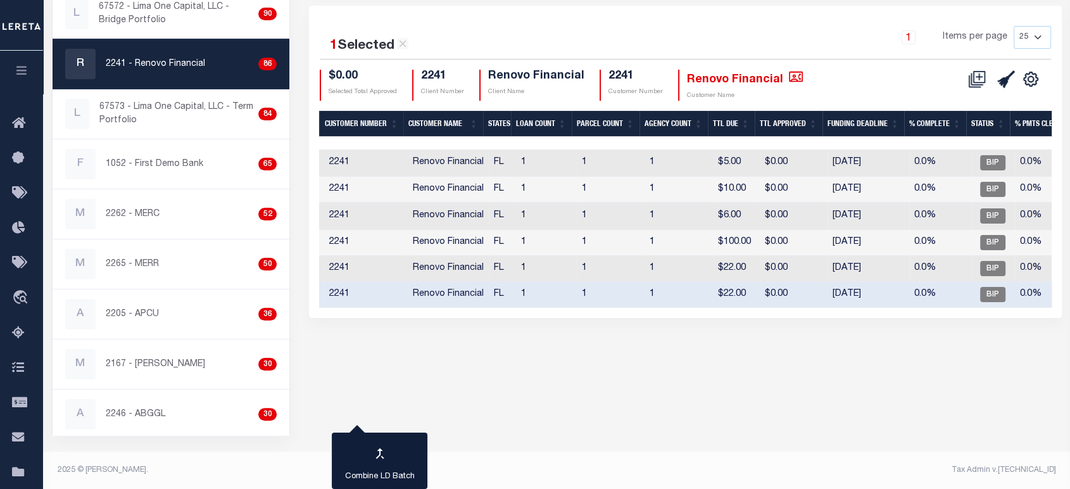
scroll to position [0, 152]
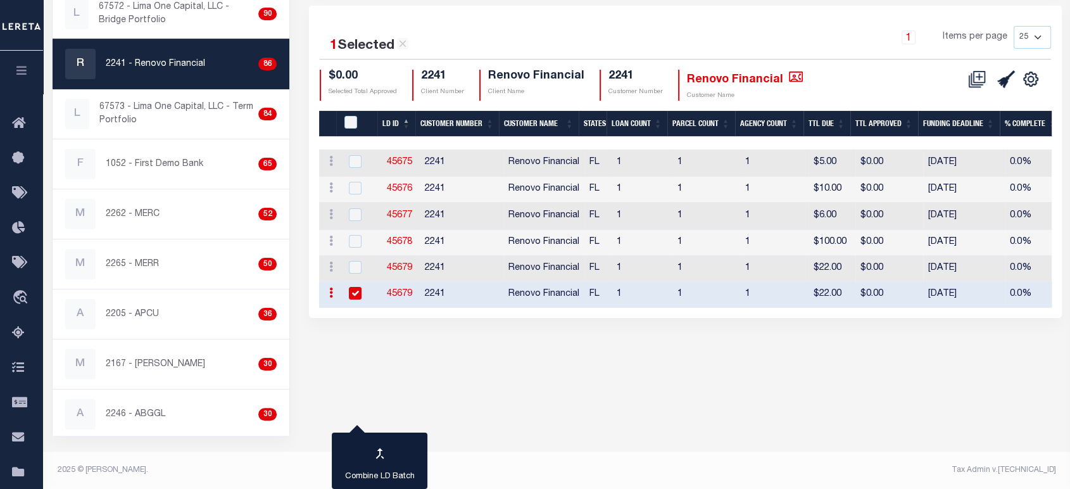
click at [407, 329] on div "Status is Batching In Progress Search Advanced Search Save Search Clear Search …" at bounding box center [686, 164] width 772 height 543
click at [152, 61] on p "2241 - Renovo Financial" at bounding box center [155, 64] width 99 height 13
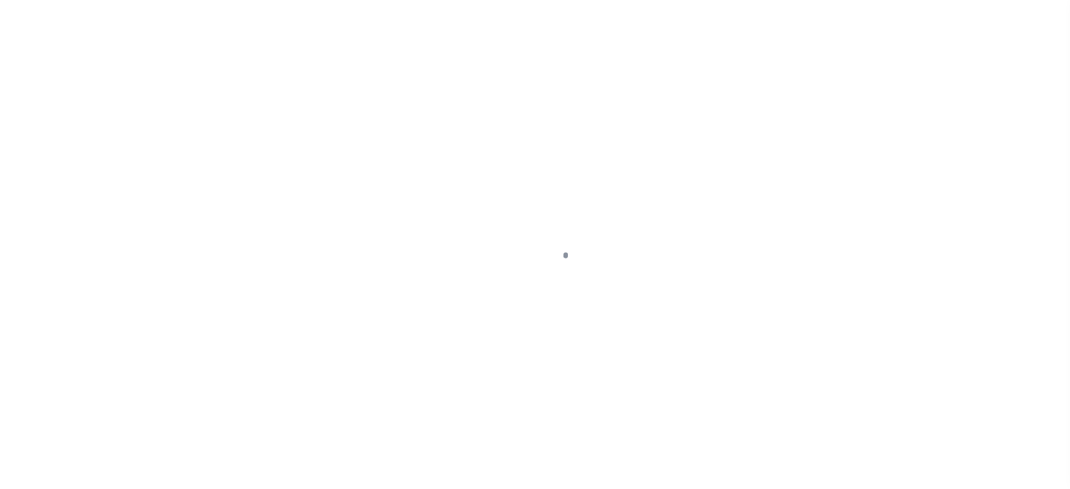
scroll to position [200, 0]
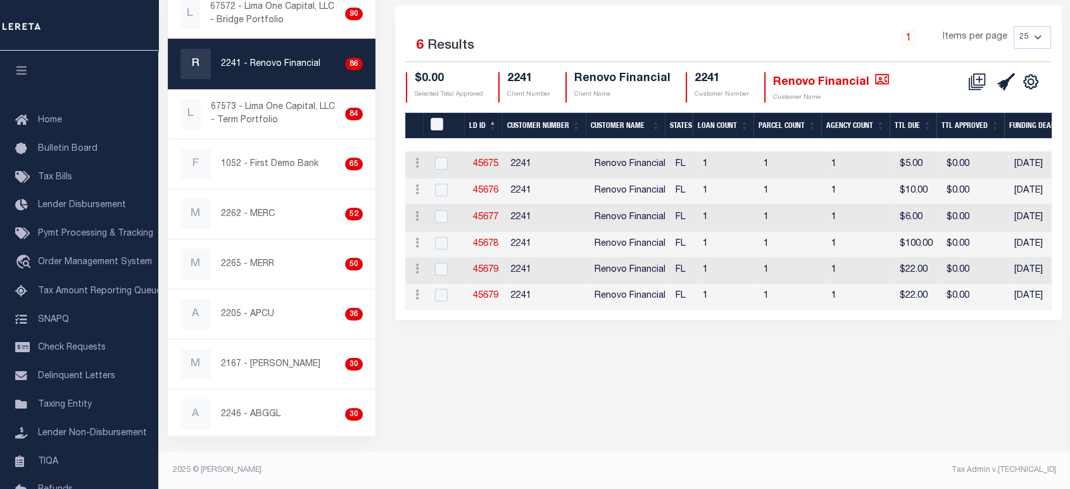
click at [260, 61] on p "2241 - Renovo Financial" at bounding box center [270, 64] width 99 height 13
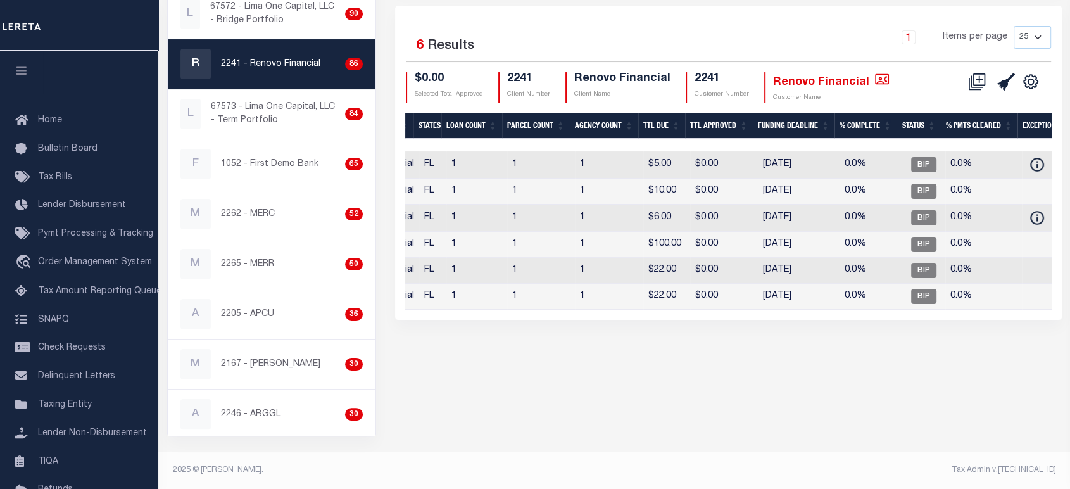
scroll to position [0, 0]
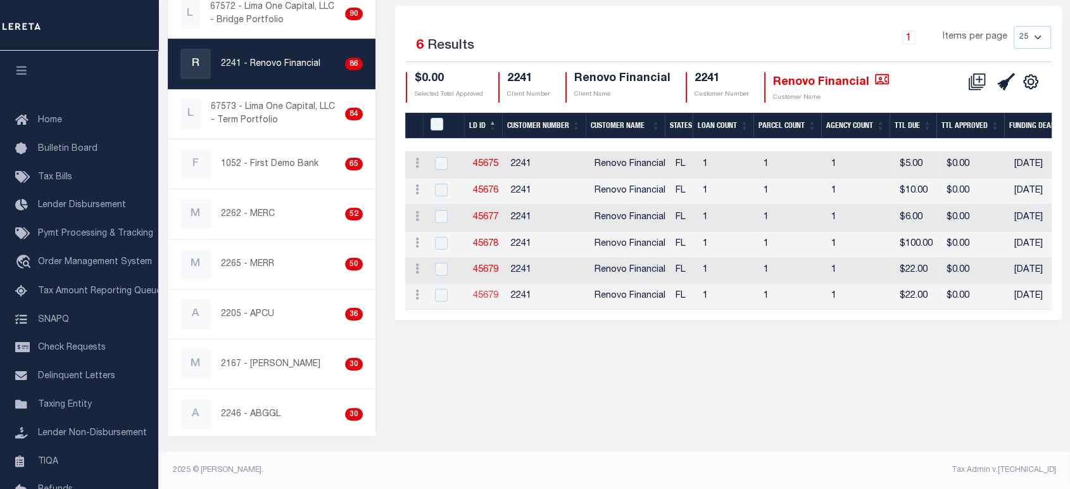
click at [492, 295] on link "45679" at bounding box center [485, 295] width 25 height 9
checkbox input "true"
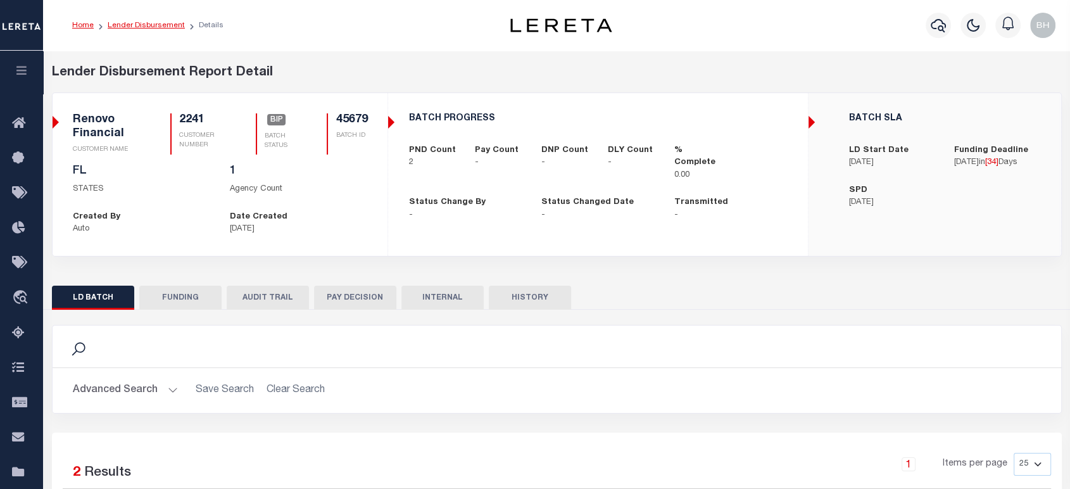
click at [159, 23] on link "Lender Disbursement" at bounding box center [146, 26] width 77 height 8
checkbox input "true"
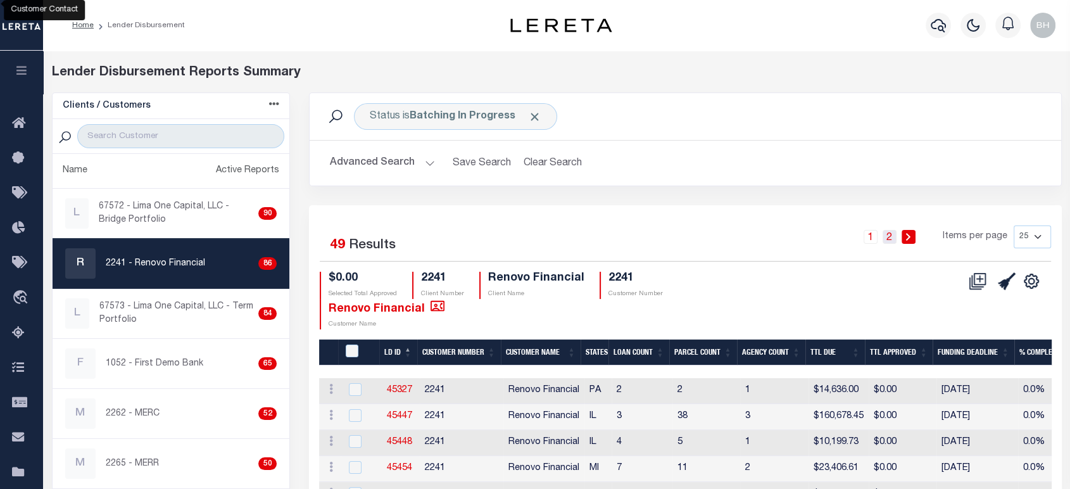
drag, startPoint x: 893, startPoint y: 237, endPoint x: 871, endPoint y: 251, distance: 26.5
click at [893, 238] on link "2" at bounding box center [890, 237] width 14 height 14
click at [404, 158] on button "Advanced Search" at bounding box center [382, 163] width 105 height 25
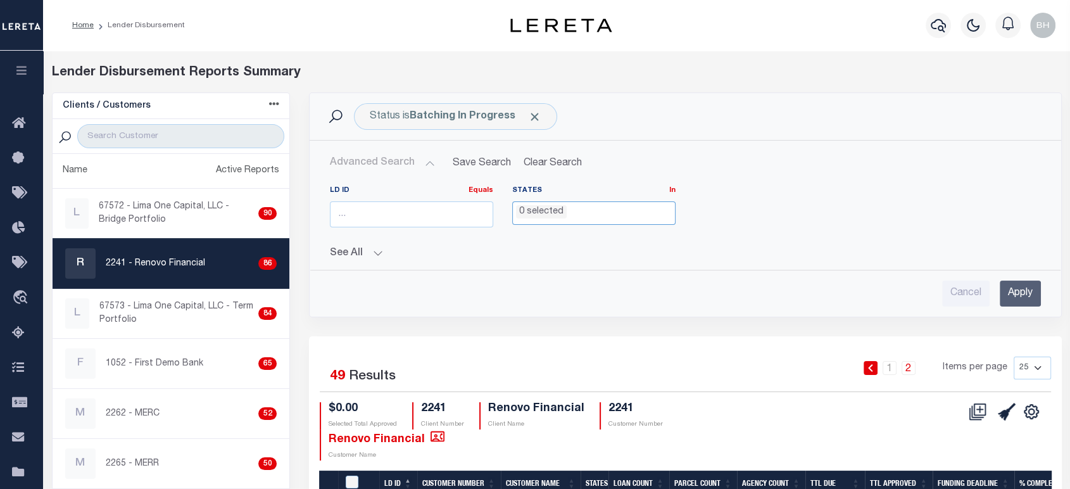
click at [545, 213] on li "0 selected" at bounding box center [541, 212] width 51 height 14
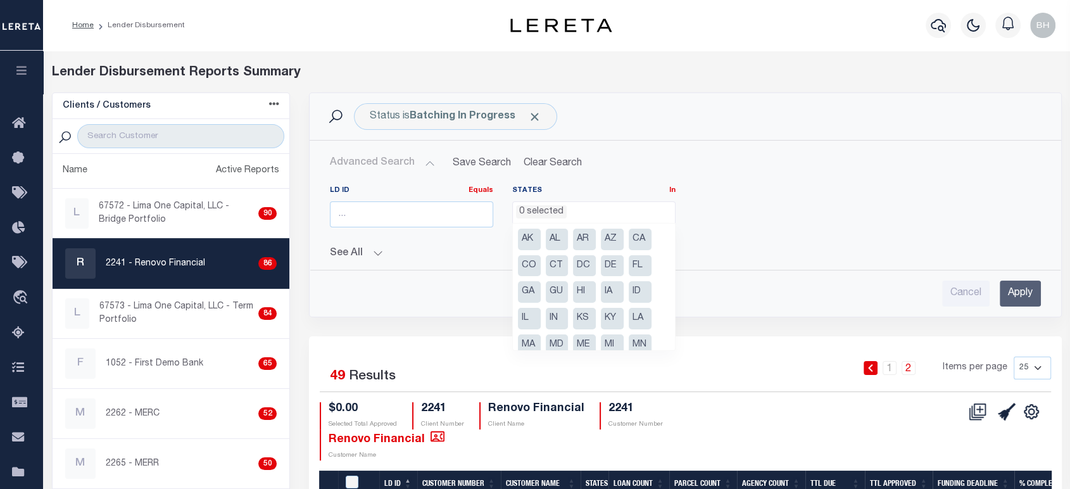
drag, startPoint x: 639, startPoint y: 267, endPoint x: 706, endPoint y: 275, distance: 66.9
click at [639, 267] on li "FL" at bounding box center [640, 266] width 23 height 22
select select "FL"
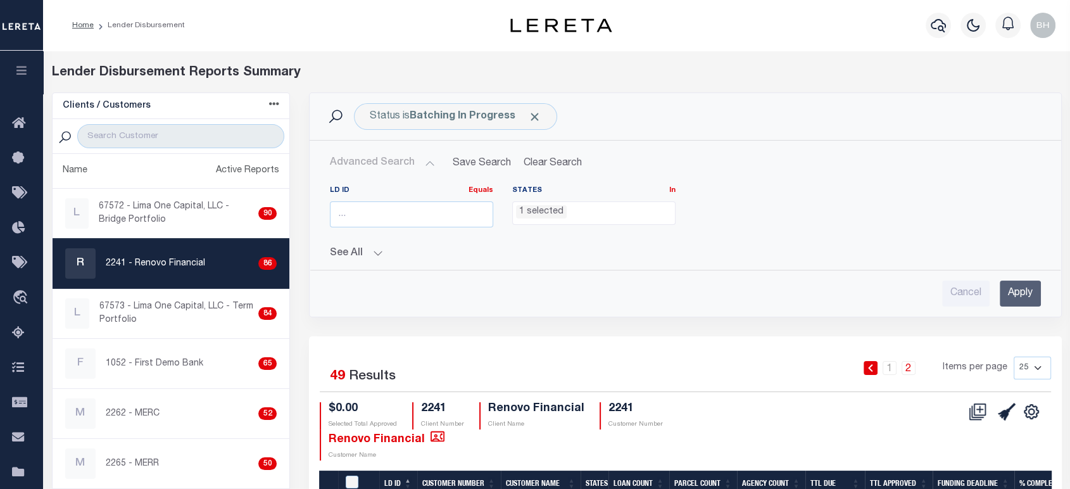
drag, startPoint x: 1018, startPoint y: 291, endPoint x: 782, endPoint y: 262, distance: 238.0
click at [1022, 291] on input "Apply" at bounding box center [1020, 294] width 41 height 26
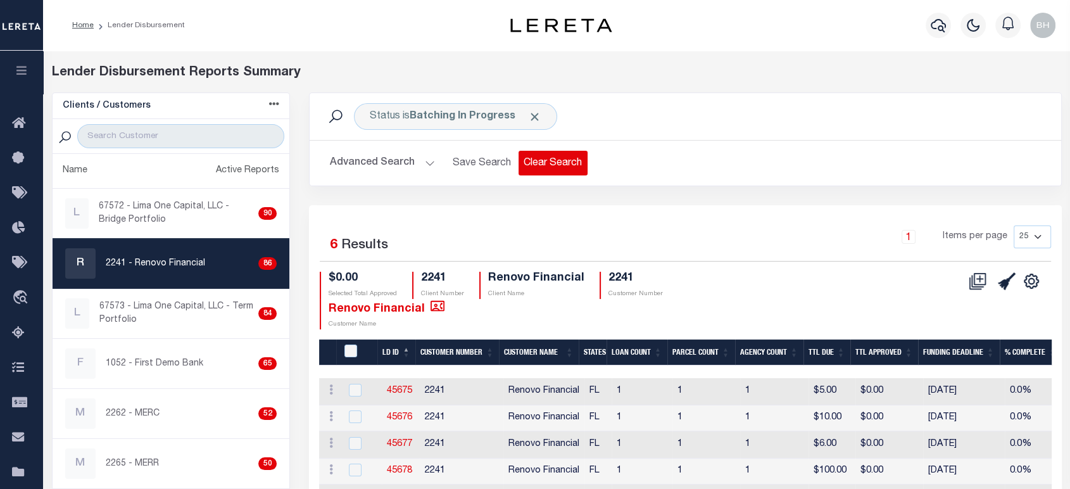
click at [543, 160] on button "Clear Search" at bounding box center [553, 163] width 69 height 25
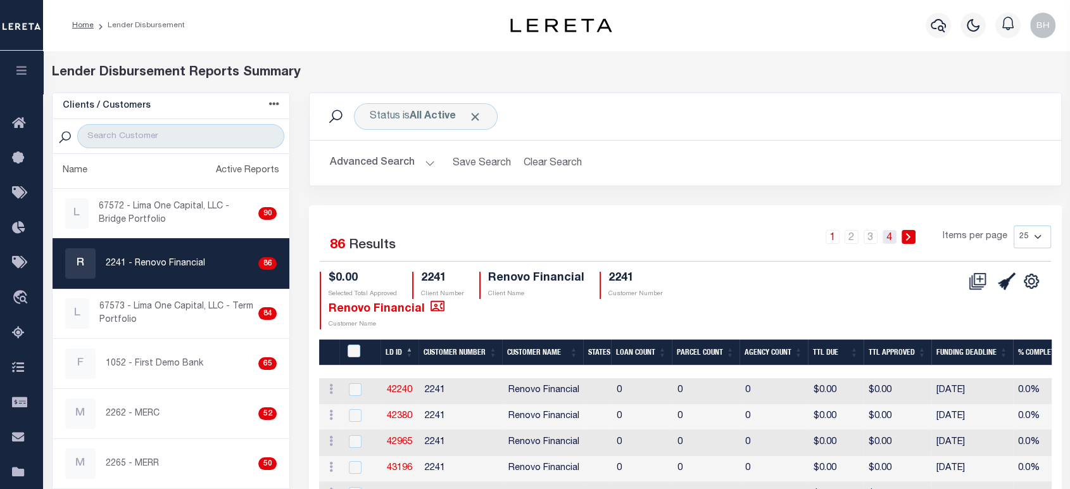
click at [890, 238] on link "4" at bounding box center [890, 237] width 14 height 14
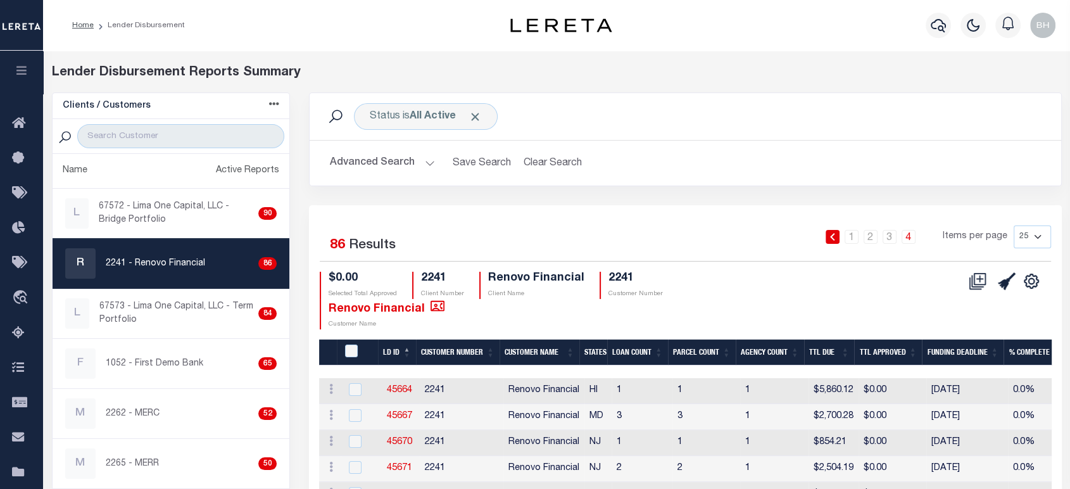
click at [422, 163] on button "Advanced Search" at bounding box center [382, 163] width 105 height 25
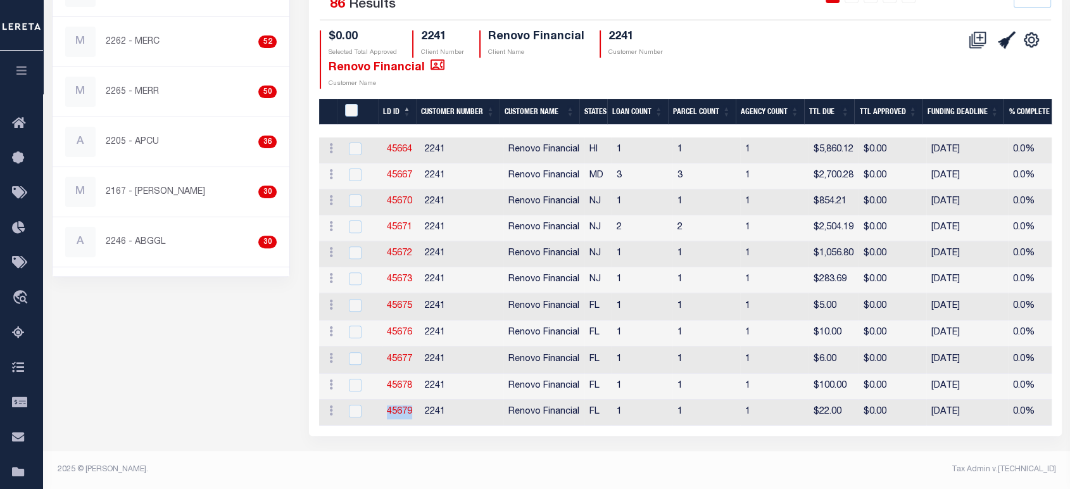
drag, startPoint x: 384, startPoint y: 405, endPoint x: 414, endPoint y: 406, distance: 29.2
click at [414, 406] on td "45679" at bounding box center [401, 413] width 38 height 26
checkbox input "true"
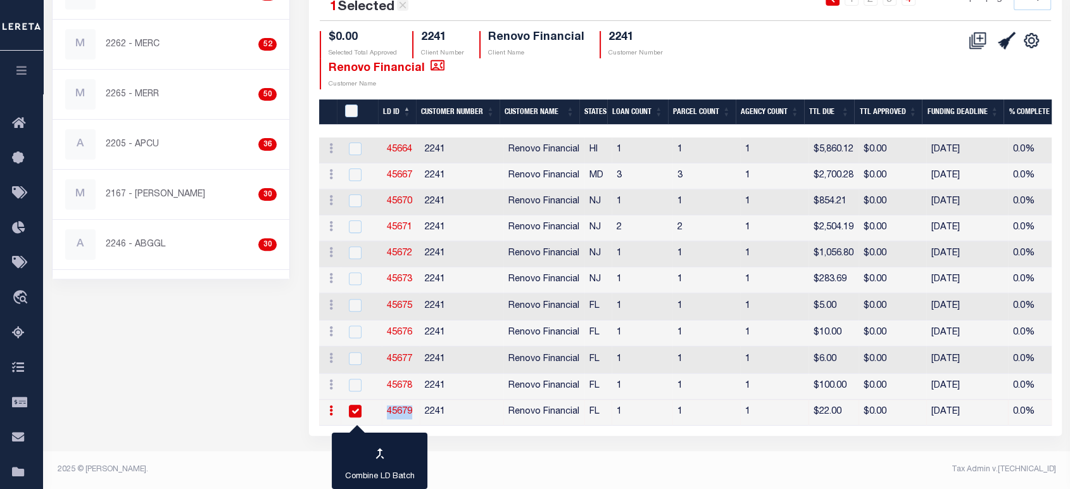
scroll to position [165, 0]
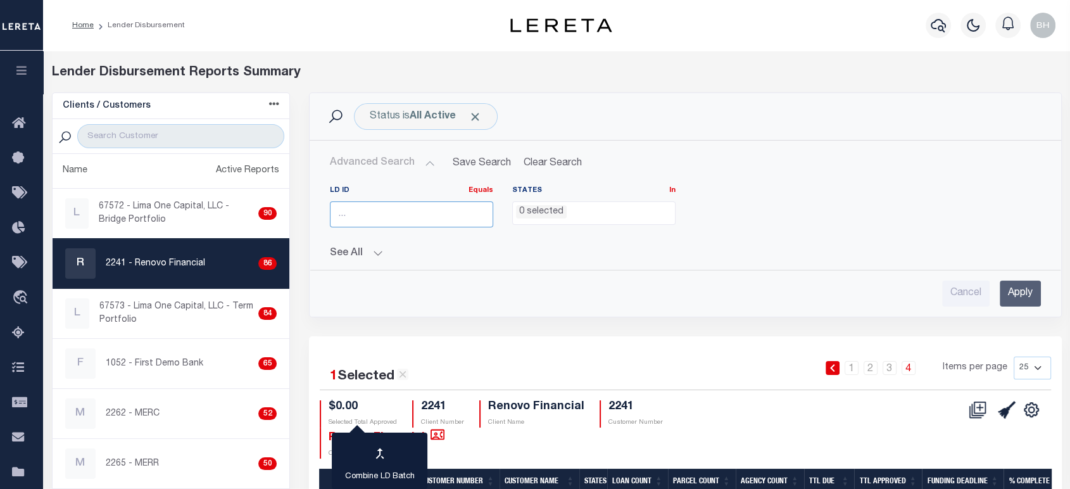
click at [339, 222] on input "number" at bounding box center [411, 214] width 163 height 26
paste input "45679"
type input "45679"
click at [1007, 293] on input "Apply" at bounding box center [1020, 294] width 41 height 26
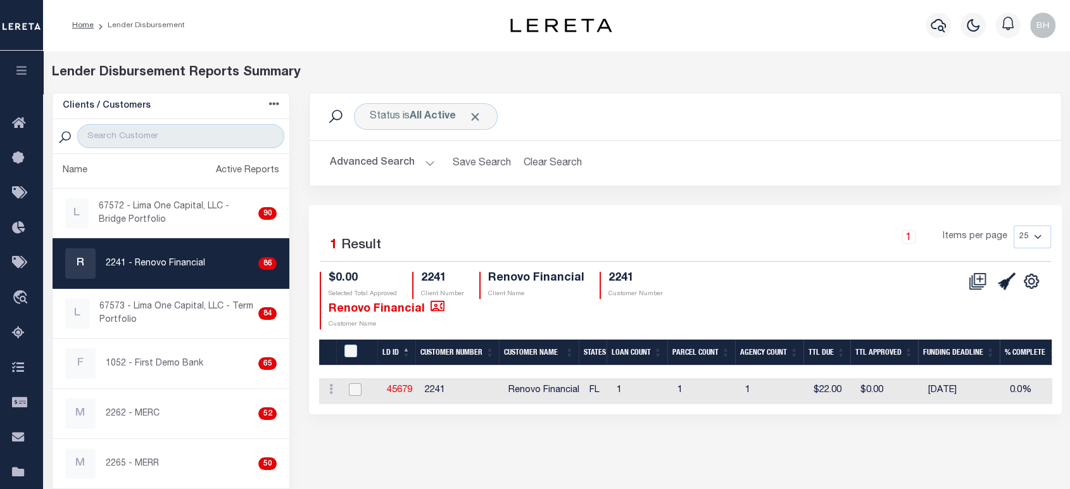
click at [350, 387] on input "checkbox" at bounding box center [355, 389] width 13 height 13
checkbox input "true"
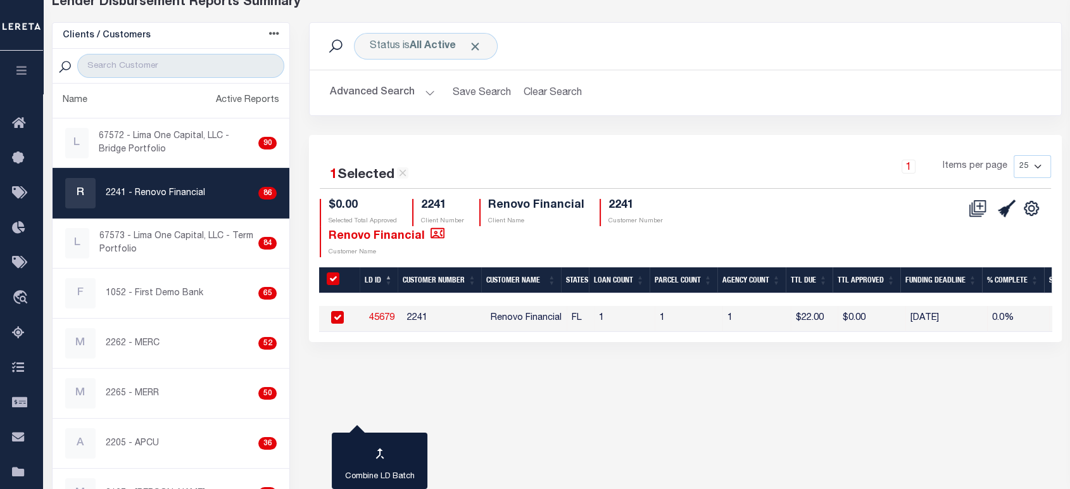
scroll to position [0, 22]
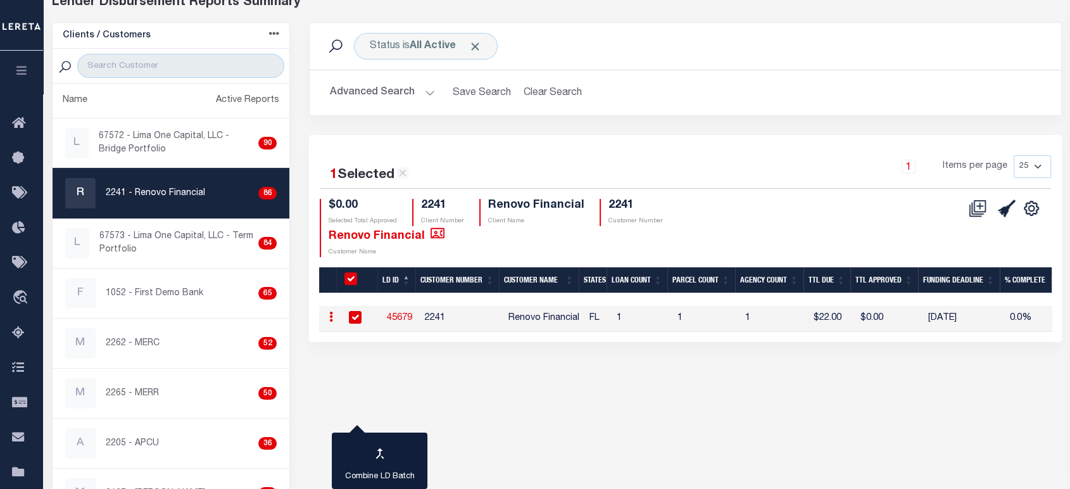
click at [476, 400] on div "Status is All Active Search Advanced Search Save Search Clear Search LDBatchesG…" at bounding box center [686, 293] width 772 height 543
click at [387, 314] on link "45679" at bounding box center [399, 318] width 25 height 9
checkbox input "true"
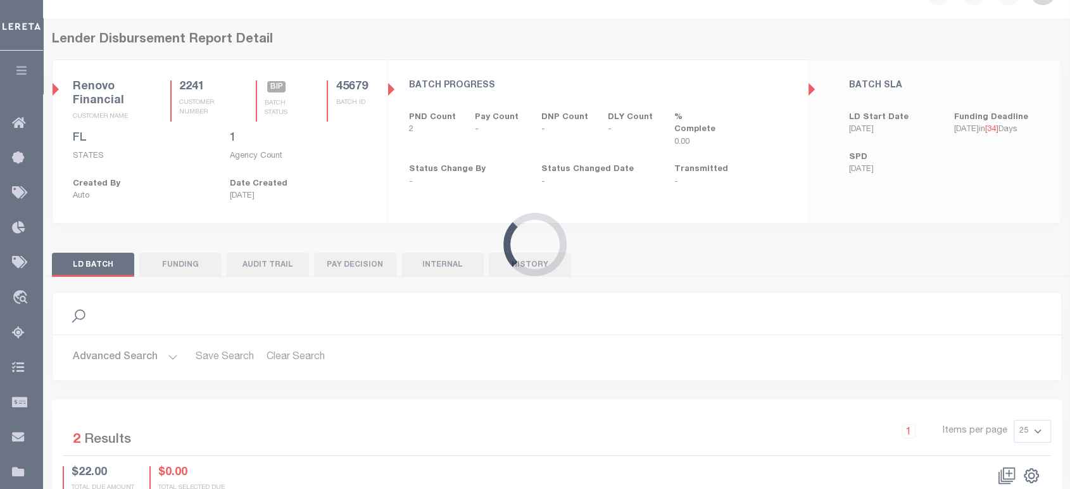
scroll to position [16, 0]
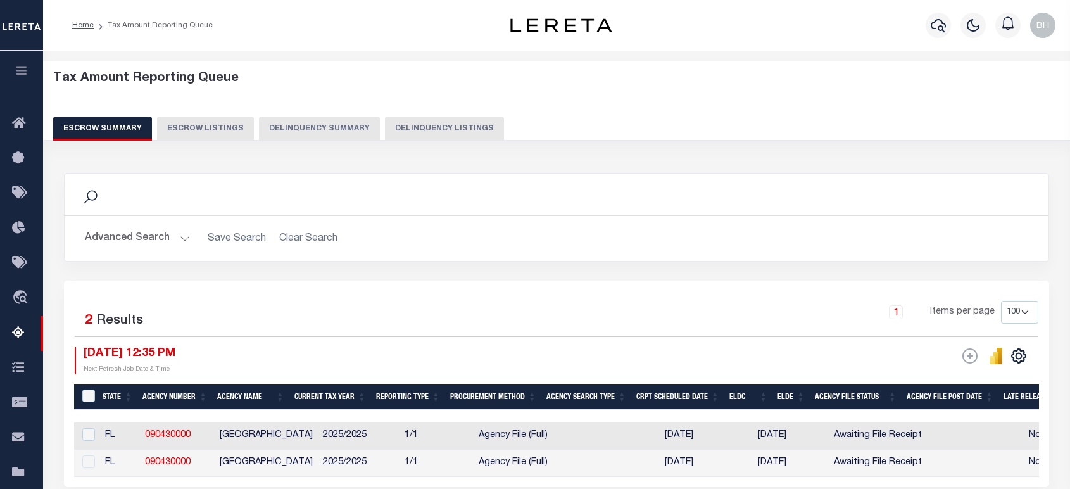
select select "100"
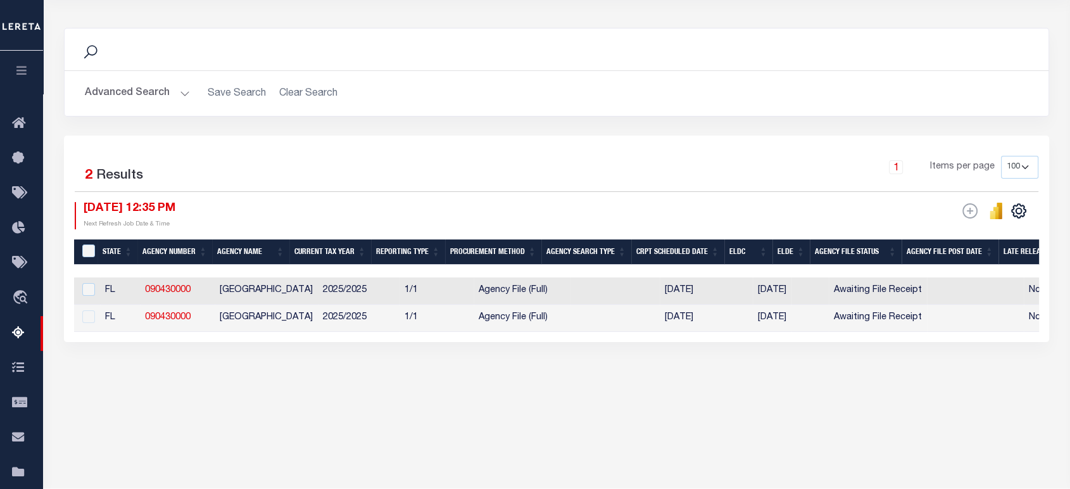
scroll to position [0, 511]
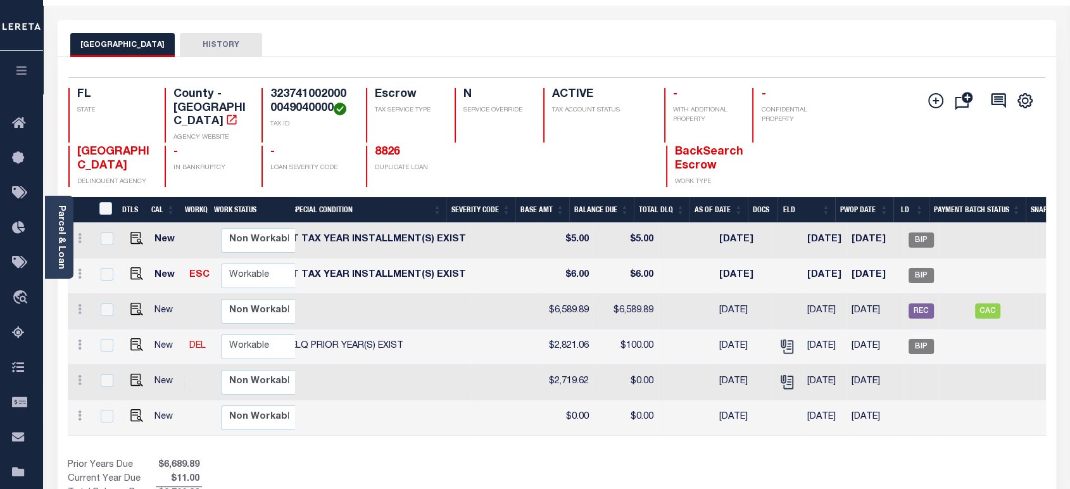
scroll to position [0, 447]
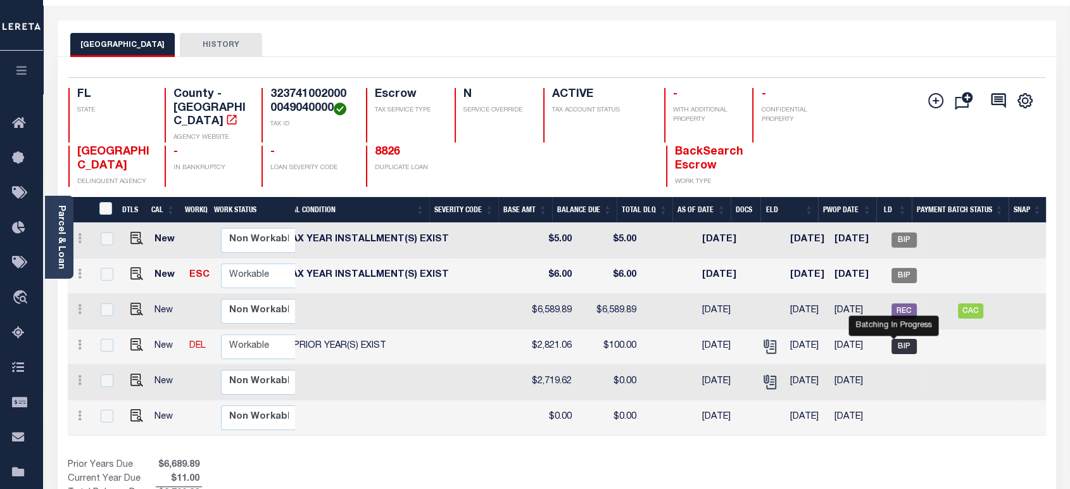
click at [894, 339] on span "BIP" at bounding box center [904, 346] width 25 height 15
checkbox input "true"
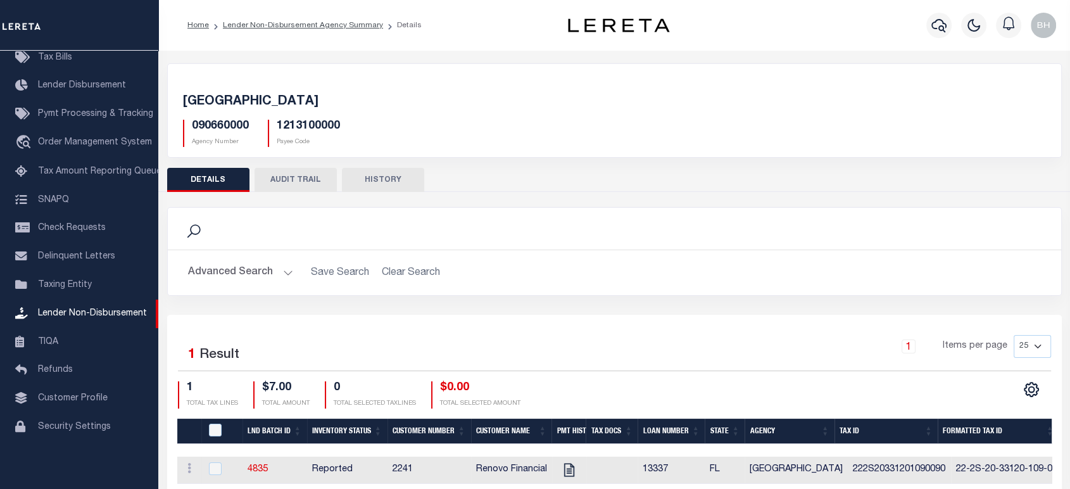
drag, startPoint x: 325, startPoint y: 24, endPoint x: 383, endPoint y: 92, distance: 89.9
click at [325, 23] on link "Lender Non-Disbursement Agency Summary" at bounding box center [303, 26] width 160 height 8
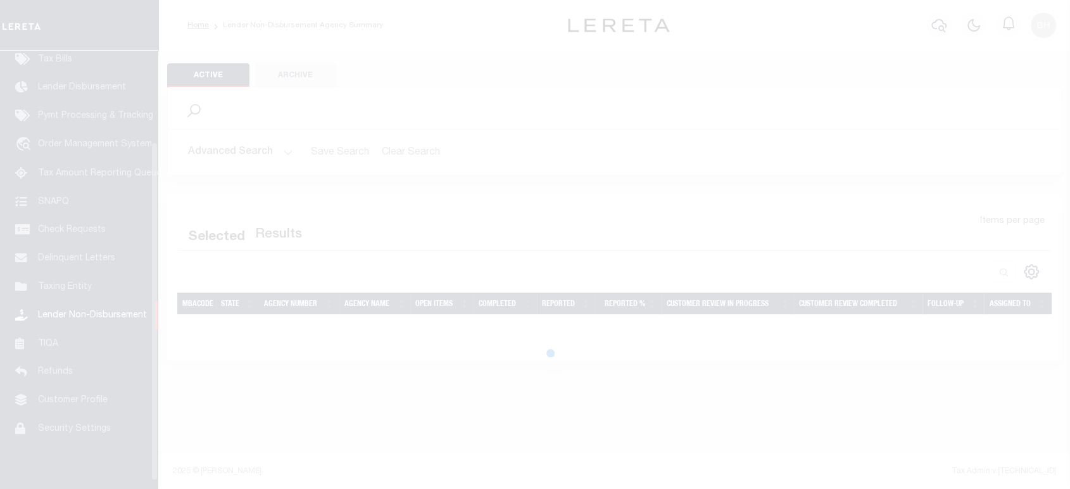
scroll to position [129, 0]
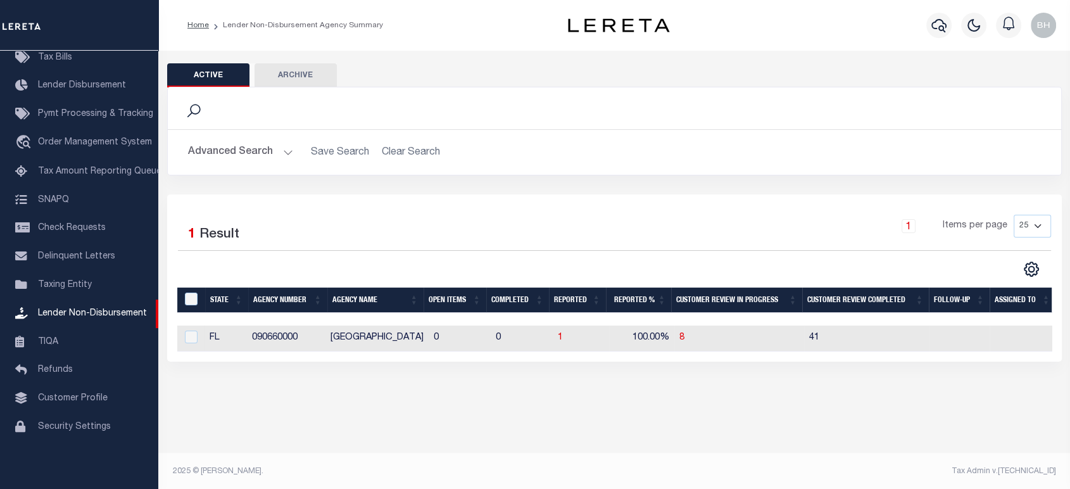
click at [238, 151] on button "Advanced Search" at bounding box center [240, 152] width 105 height 25
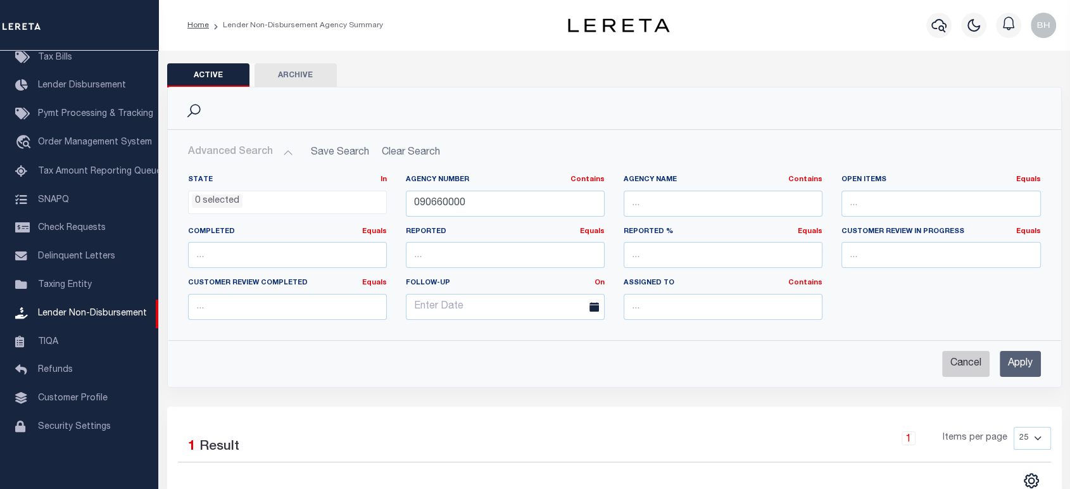
click at [972, 359] on input "Cancel" at bounding box center [966, 364] width 48 height 26
checkbox input "true"
select select
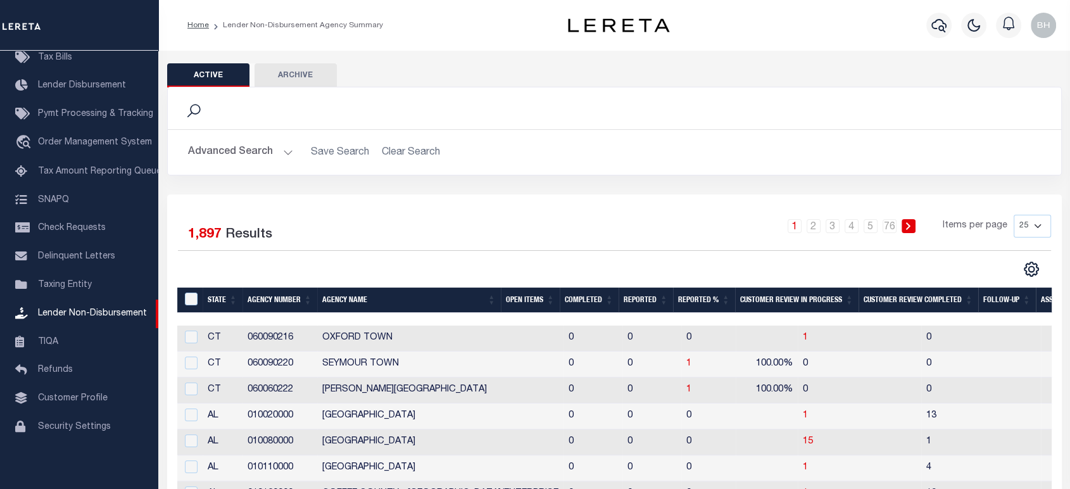
click at [253, 155] on button "Advanced Search" at bounding box center [240, 152] width 105 height 25
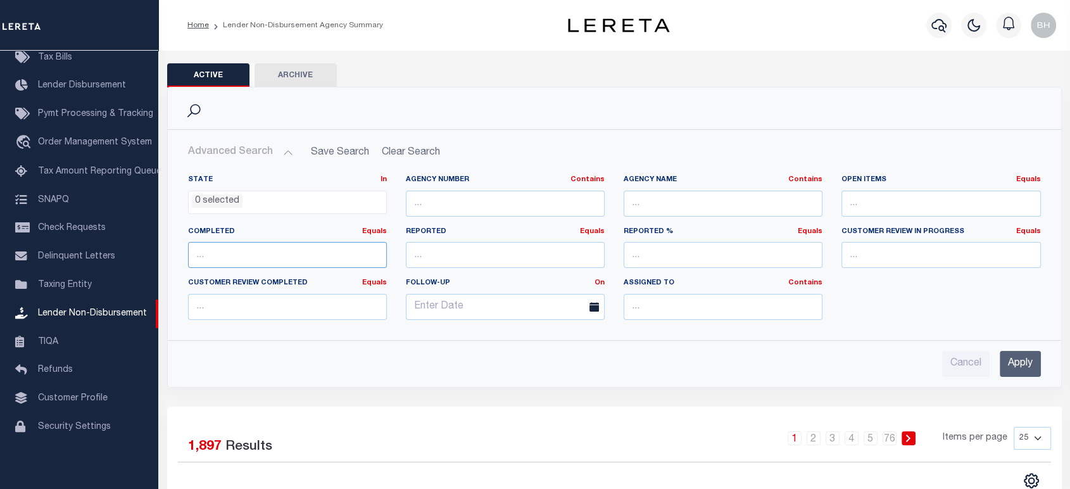
click at [247, 260] on input "number" at bounding box center [287, 255] width 199 height 26
type input "0"
click at [380, 232] on link "Equals" at bounding box center [374, 231] width 25 height 7
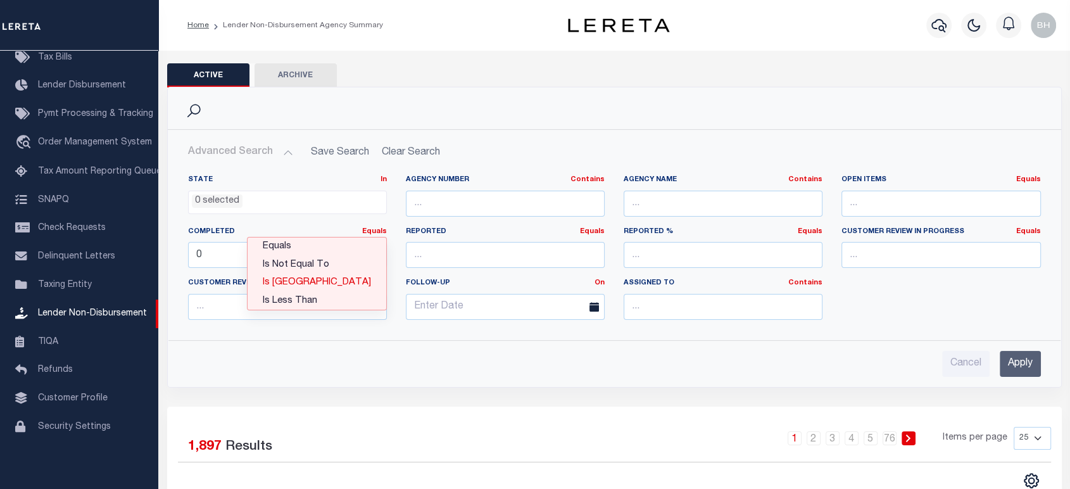
drag, startPoint x: 345, startPoint y: 281, endPoint x: 799, endPoint y: 324, distance: 455.5
click at [345, 281] on link "Is [GEOGRAPHIC_DATA]" at bounding box center [317, 283] width 139 height 18
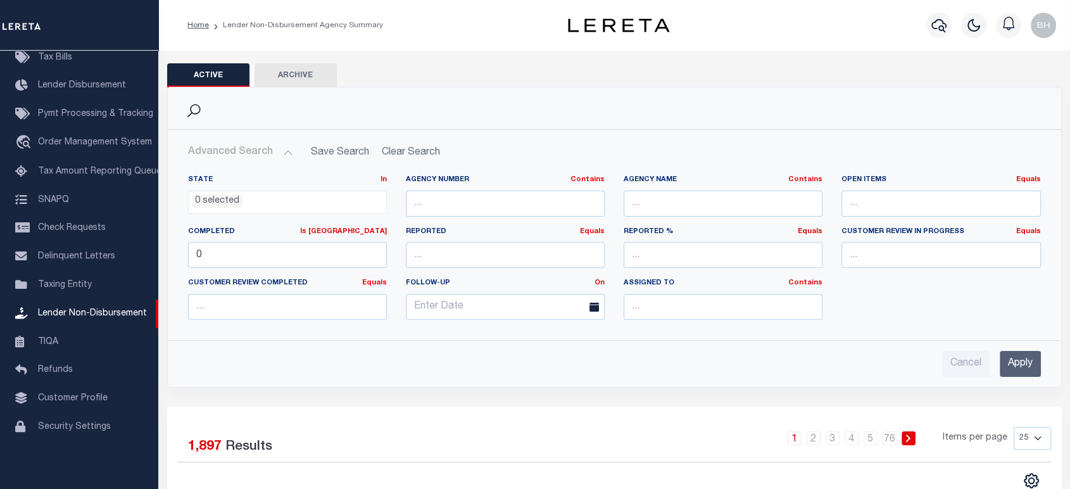
drag, startPoint x: 1017, startPoint y: 362, endPoint x: 939, endPoint y: 357, distance: 78.0
click at [1019, 359] on input "Apply" at bounding box center [1020, 364] width 41 height 26
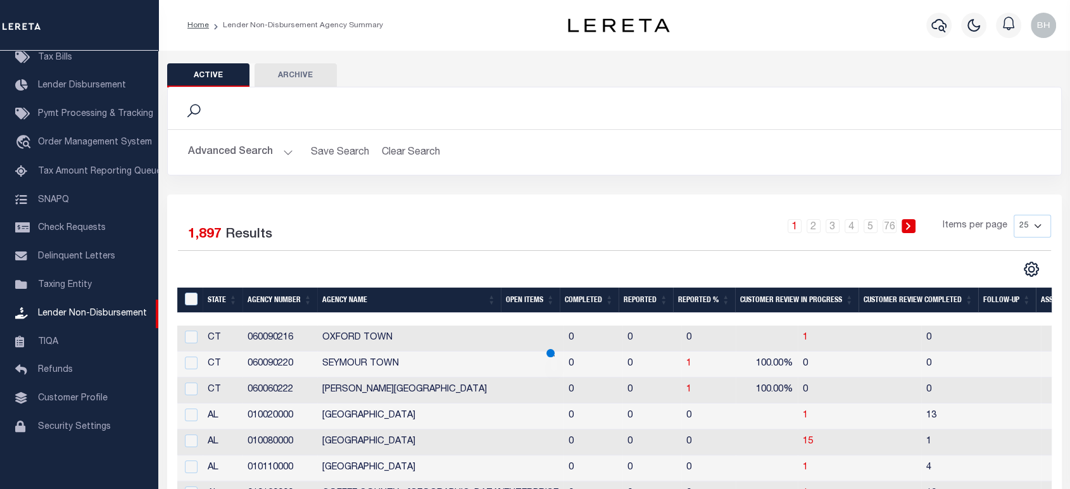
scroll to position [211, 0]
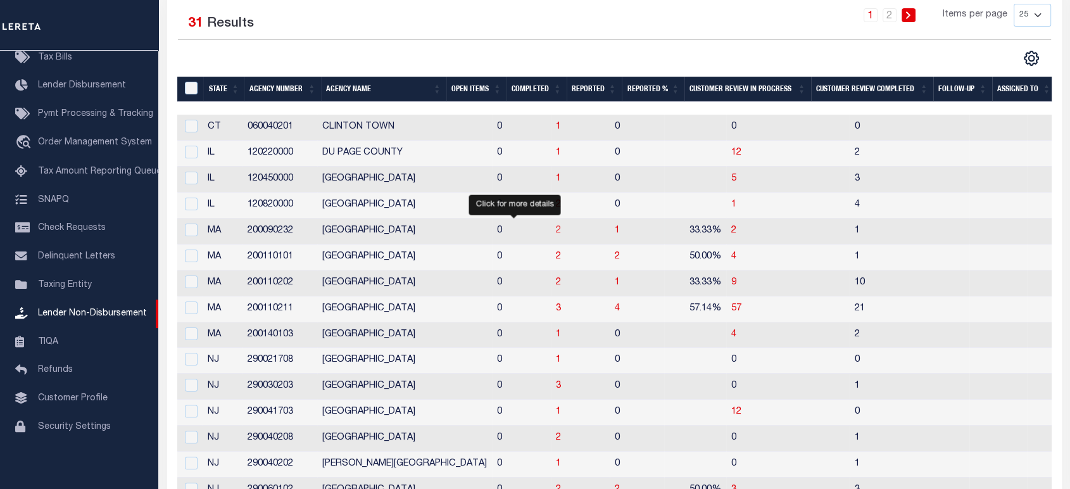
click at [556, 231] on span "2" at bounding box center [558, 230] width 5 height 9
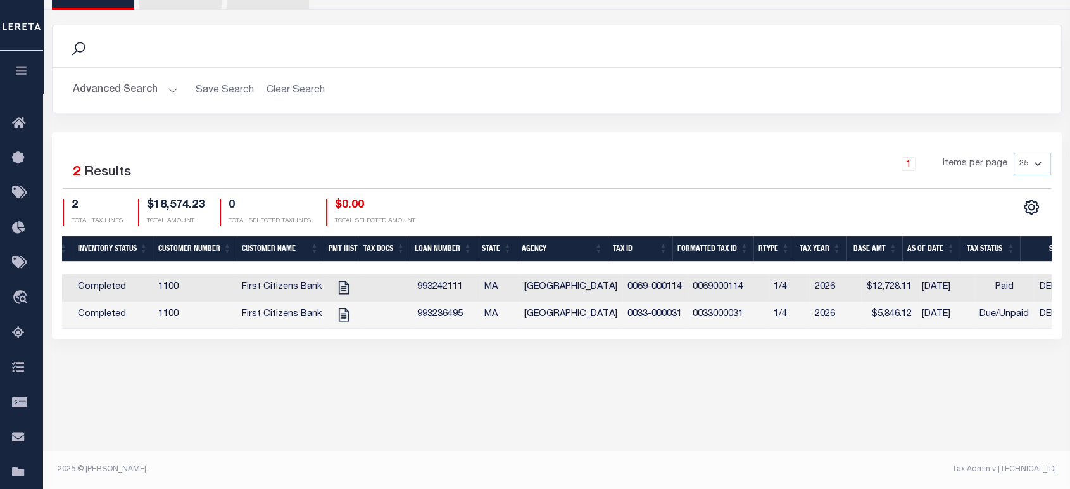
scroll to position [0, 71]
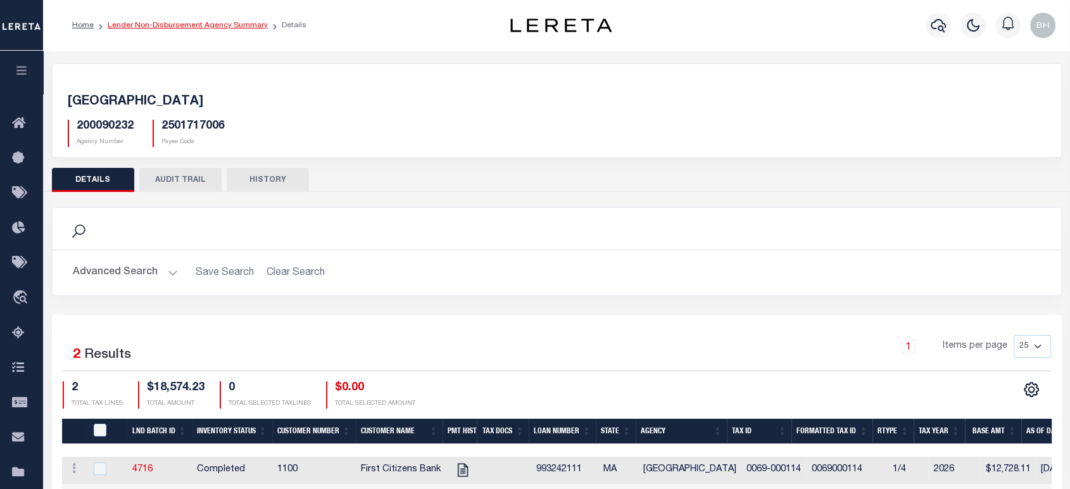
click at [229, 26] on link "Lender Non-Disbursement Agency Summary" at bounding box center [188, 26] width 160 height 8
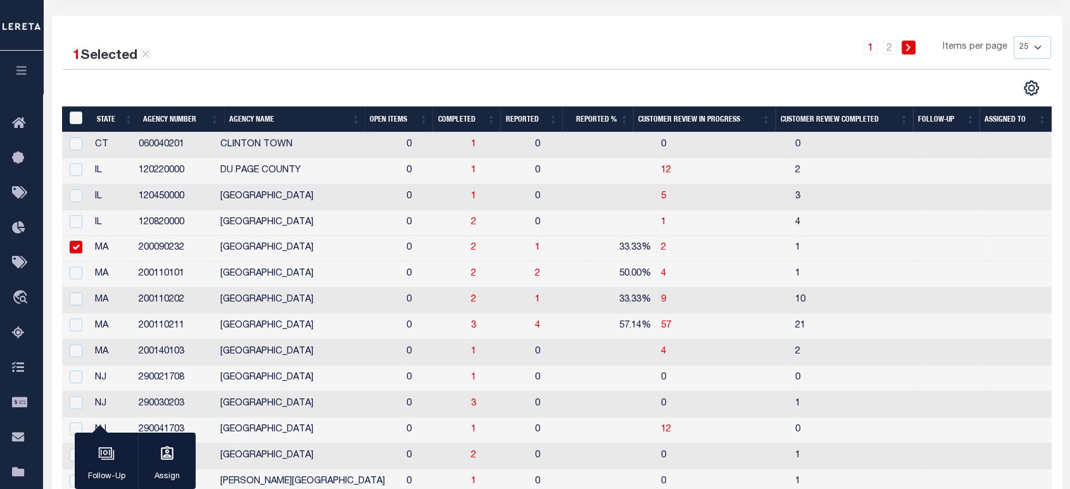
scroll to position [38, 0]
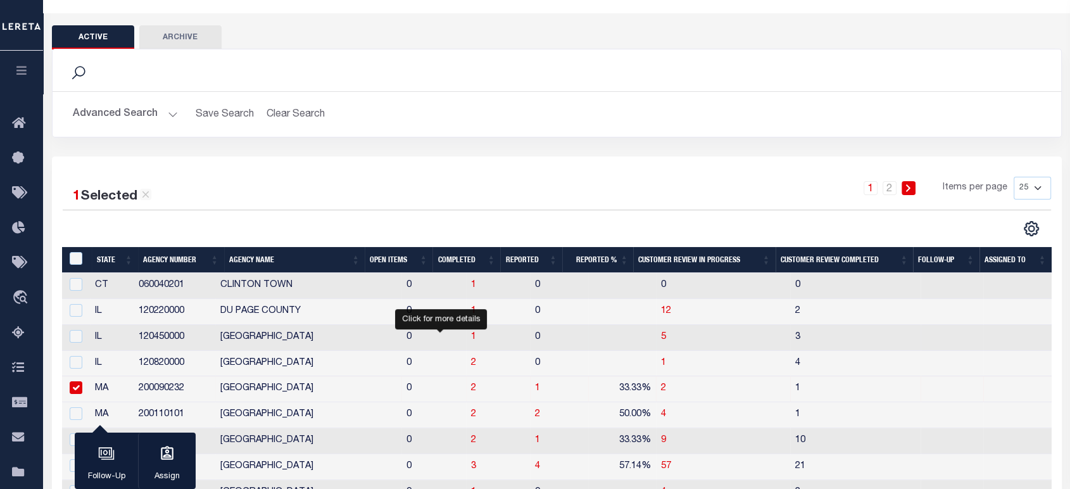
click at [167, 336] on td "120450000" at bounding box center [175, 338] width 82 height 26
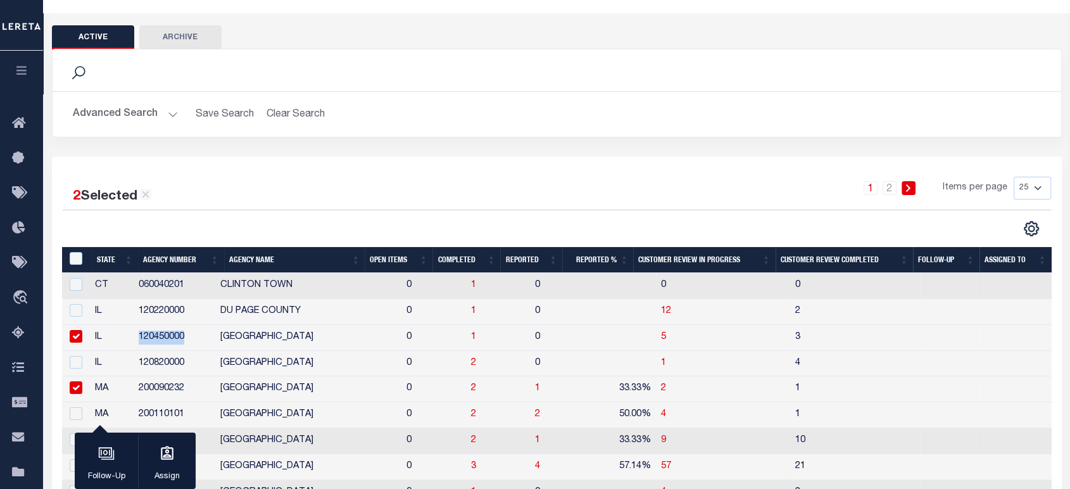
click at [167, 336] on td "120450000" at bounding box center [175, 338] width 82 height 26
checkbox input "false"
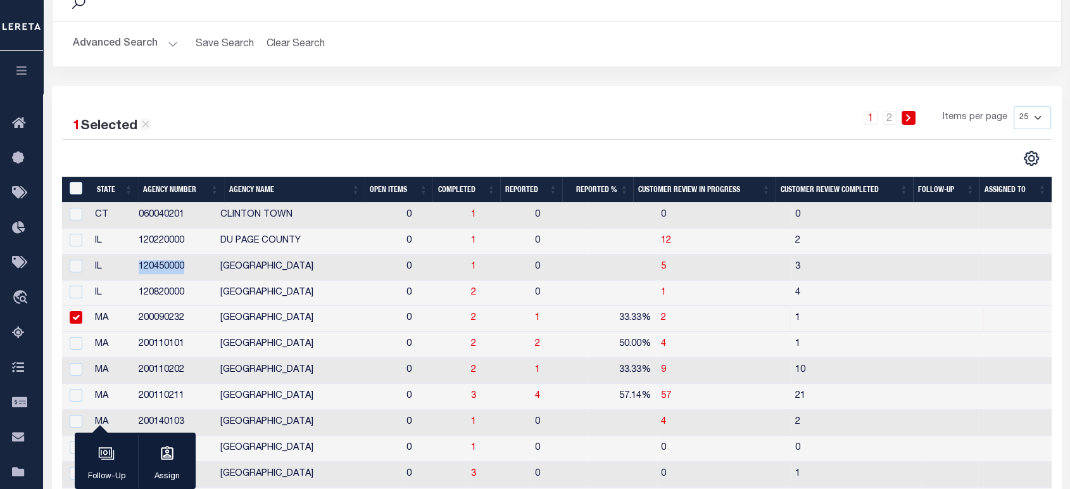
scroll to position [0, 0]
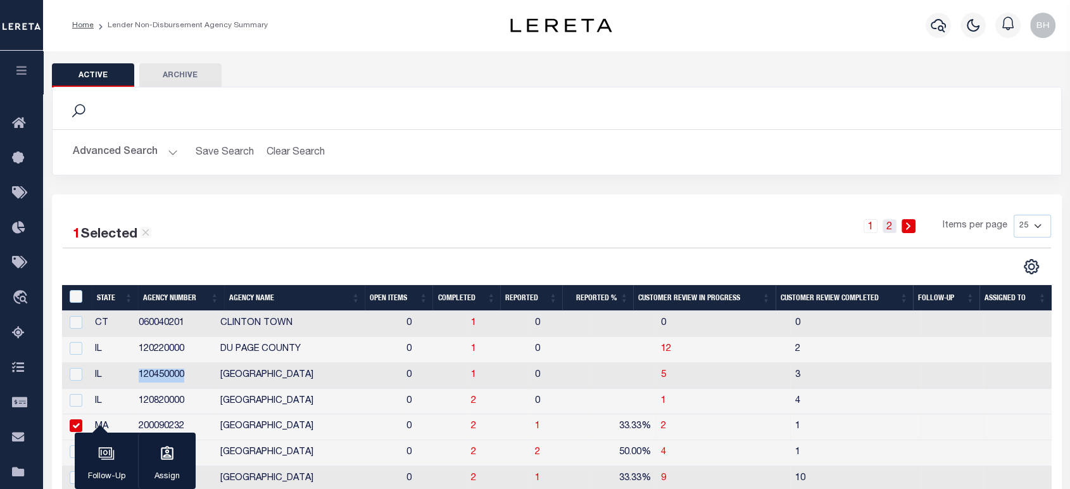
click at [888, 228] on link "2" at bounding box center [890, 226] width 14 height 14
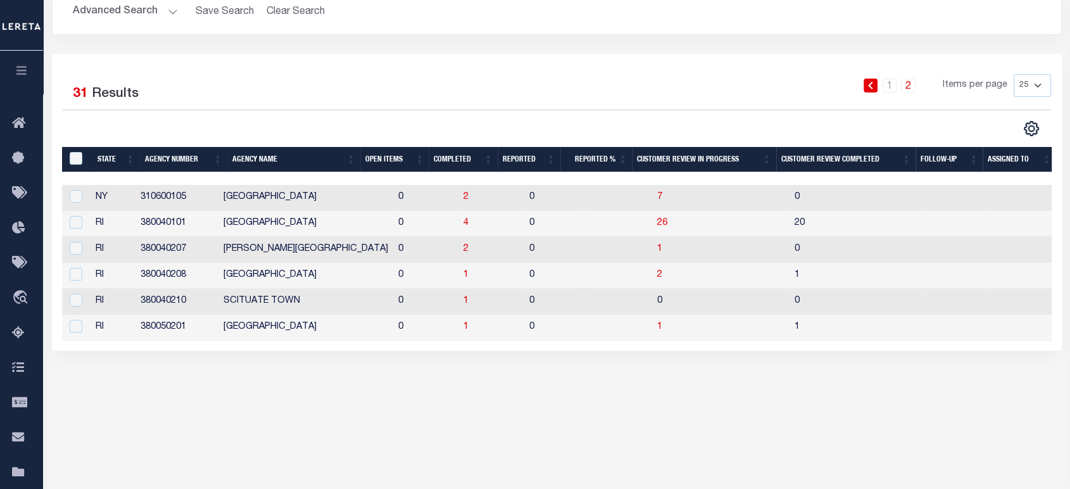
scroll to position [182, 0]
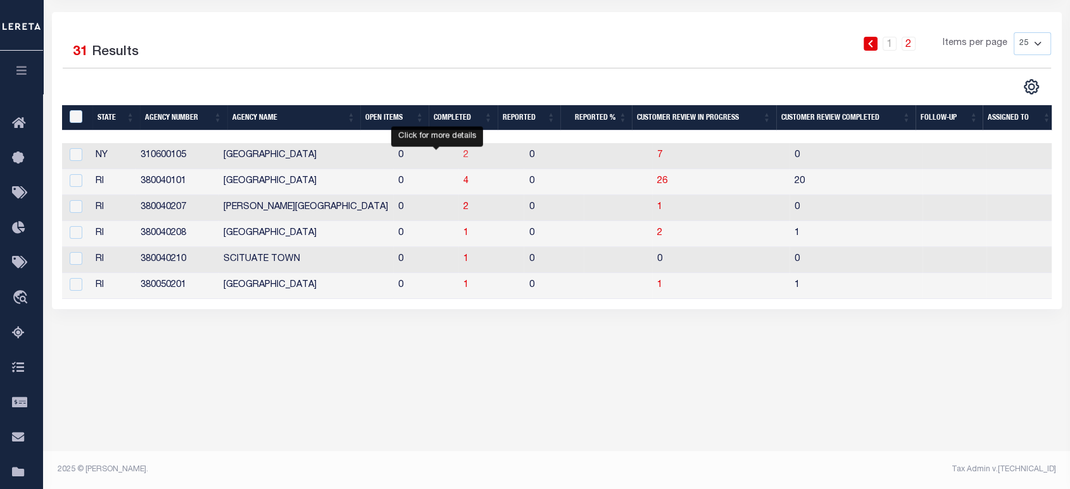
click at [464, 158] on span "2" at bounding box center [466, 155] width 5 height 9
checkbox input "true"
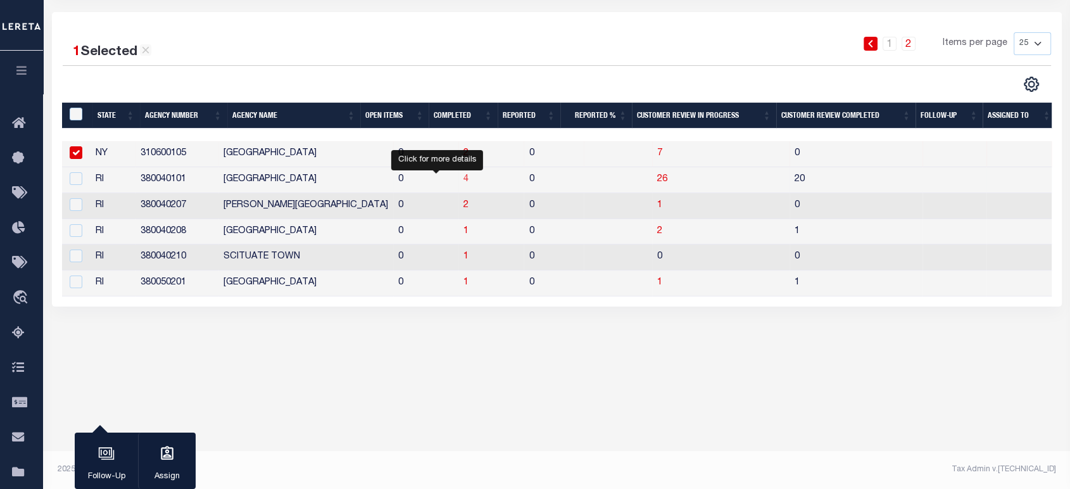
click at [464, 178] on span "4" at bounding box center [466, 179] width 5 height 9
checkbox input "true"
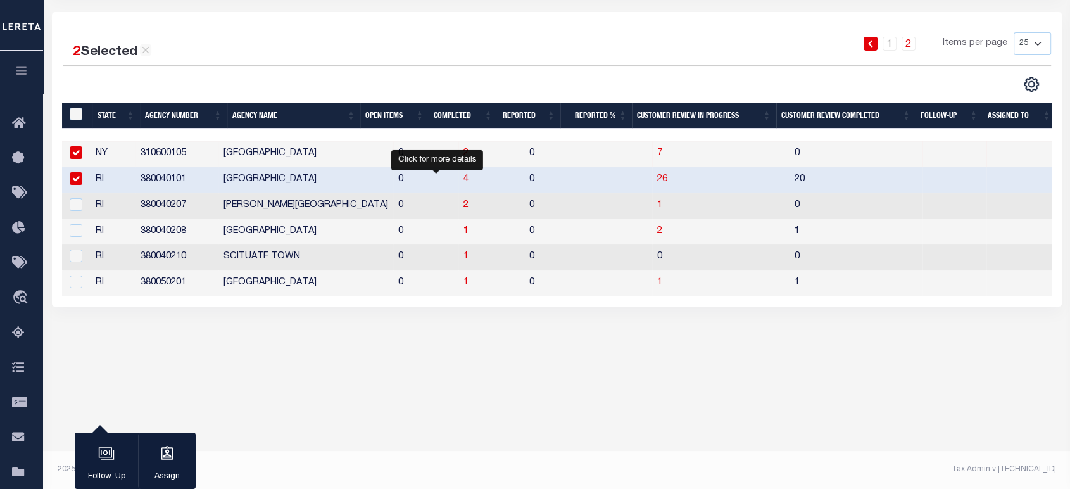
click at [681, 395] on body "Home Lender Non-Disbursement Agency Summary" at bounding box center [535, 153] width 1070 height 671
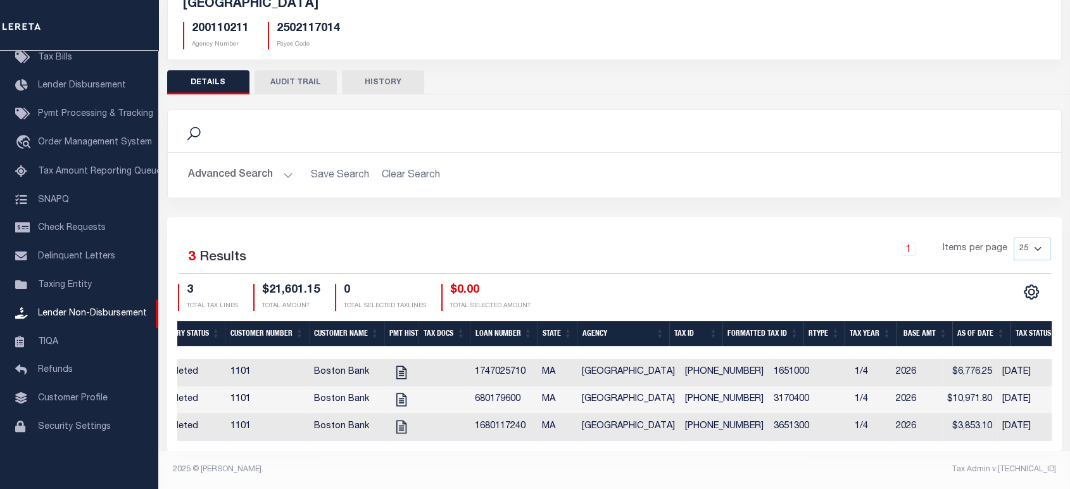
scroll to position [0, 145]
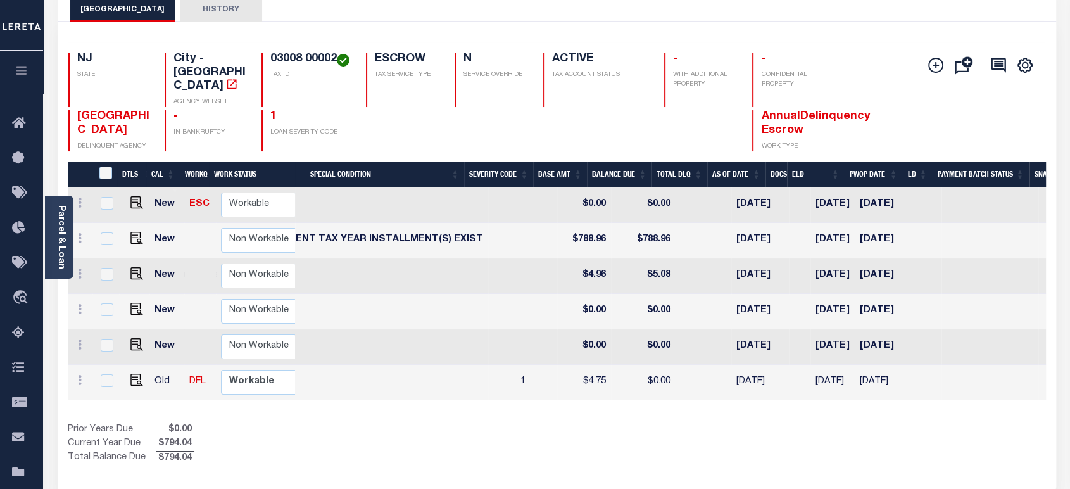
scroll to position [0, 463]
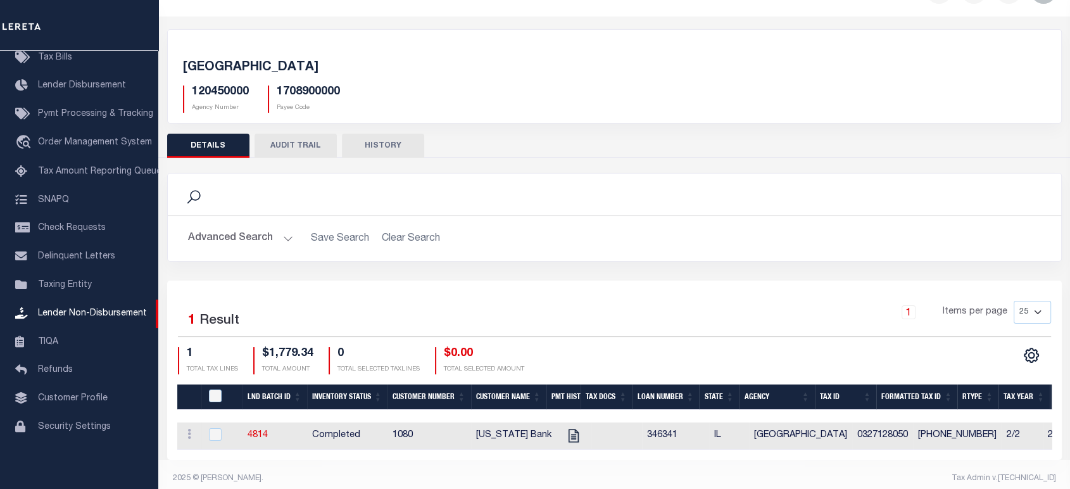
scroll to position [51, 0]
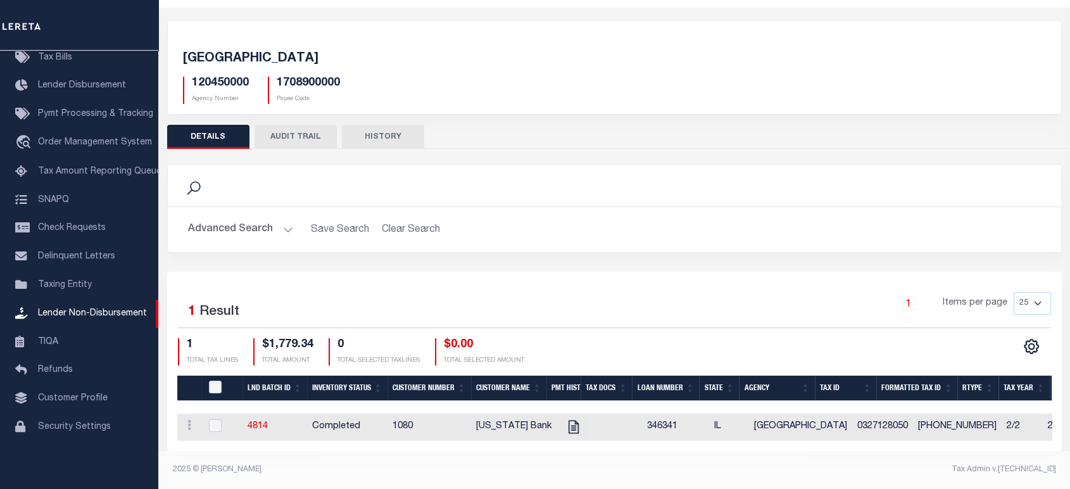
drag, startPoint x: 602, startPoint y: 443, endPoint x: 668, endPoint y: 440, distance: 66.0
click at [668, 440] on div "Selected 1 Result 1 Items per page 25 50 100 200 1 TOTAL TAX LINES" at bounding box center [614, 361] width 895 height 179
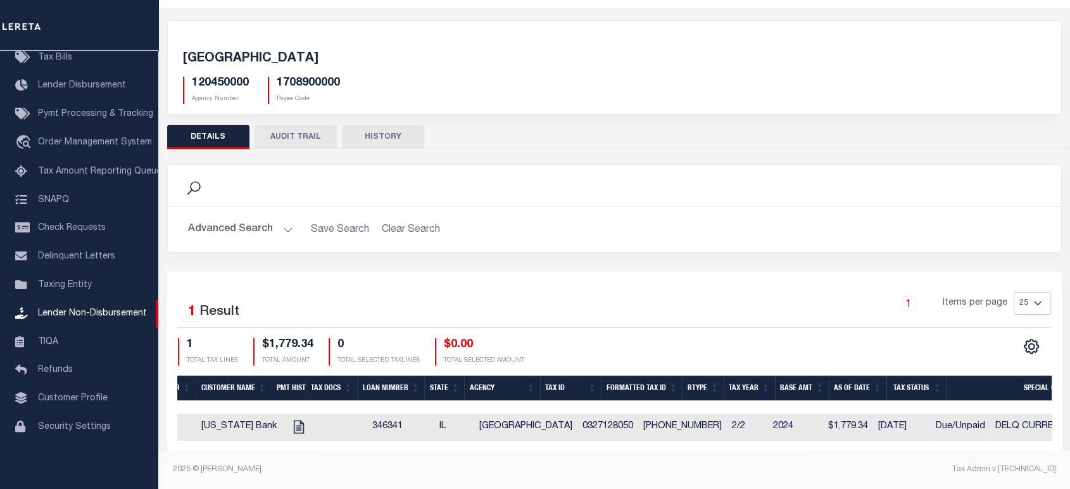
scroll to position [0, 0]
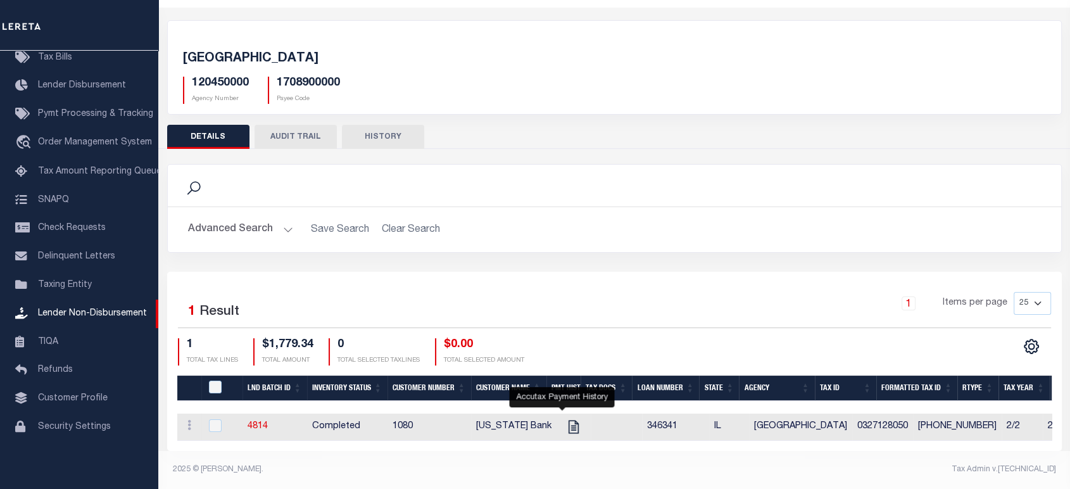
click at [349, 450] on div "Selected 1 Result 1 Items per page 25 50 100 200 1 TOTAL TAX LINES" at bounding box center [614, 361] width 895 height 179
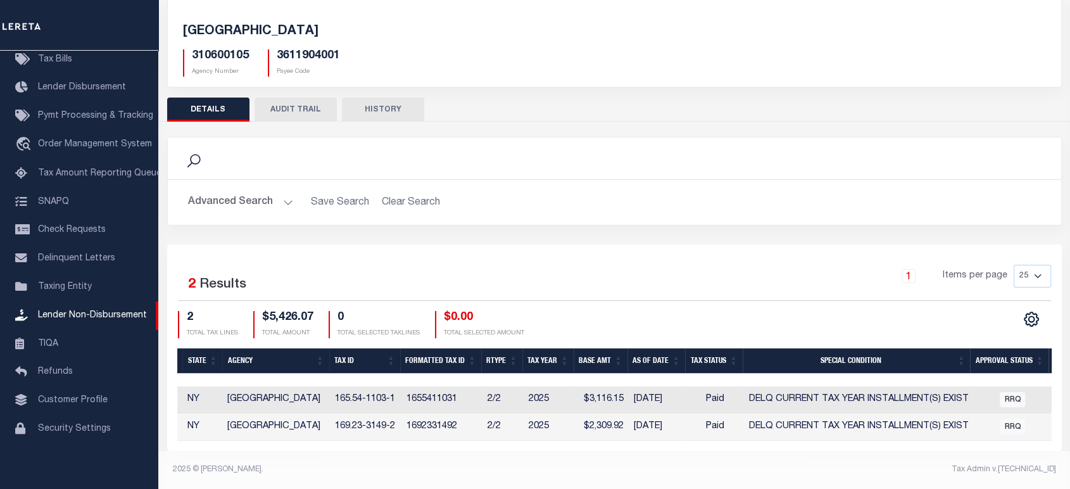
scroll to position [0, 557]
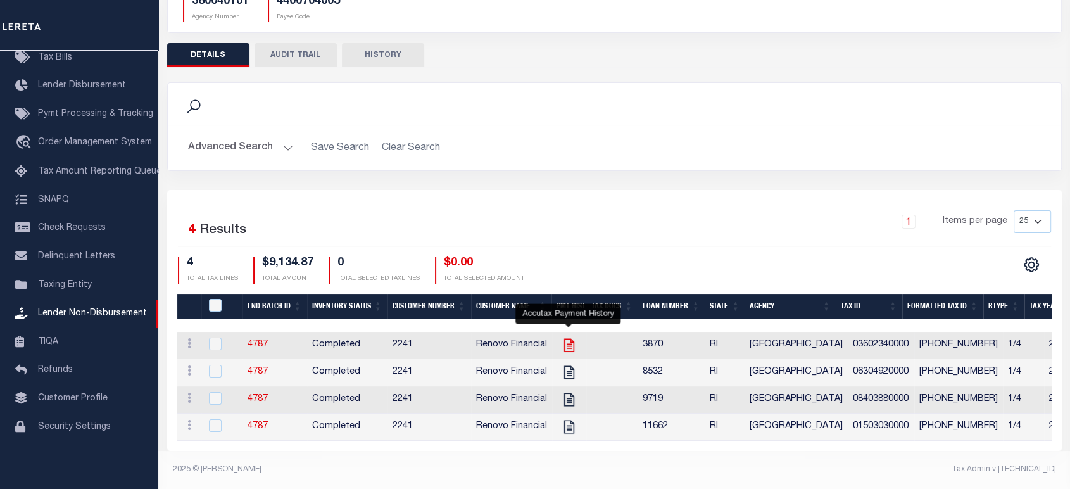
click at [571, 339] on icon "" at bounding box center [569, 345] width 10 height 13
checkbox input "true"
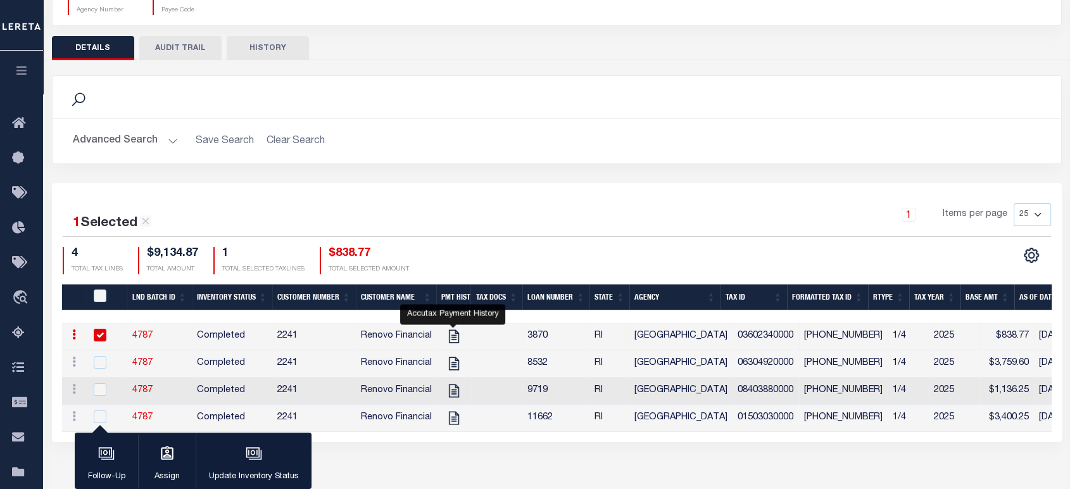
scroll to position [182, 0]
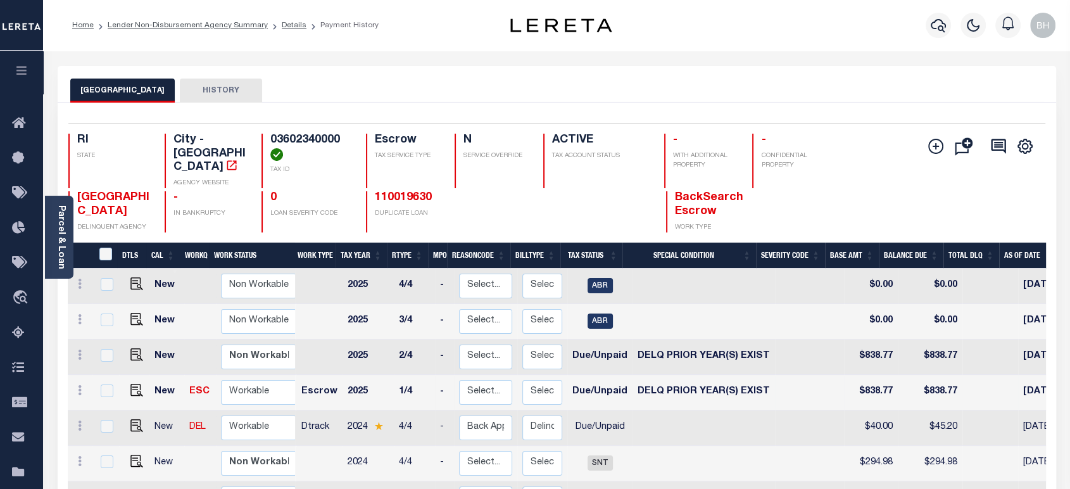
scroll to position [211, 0]
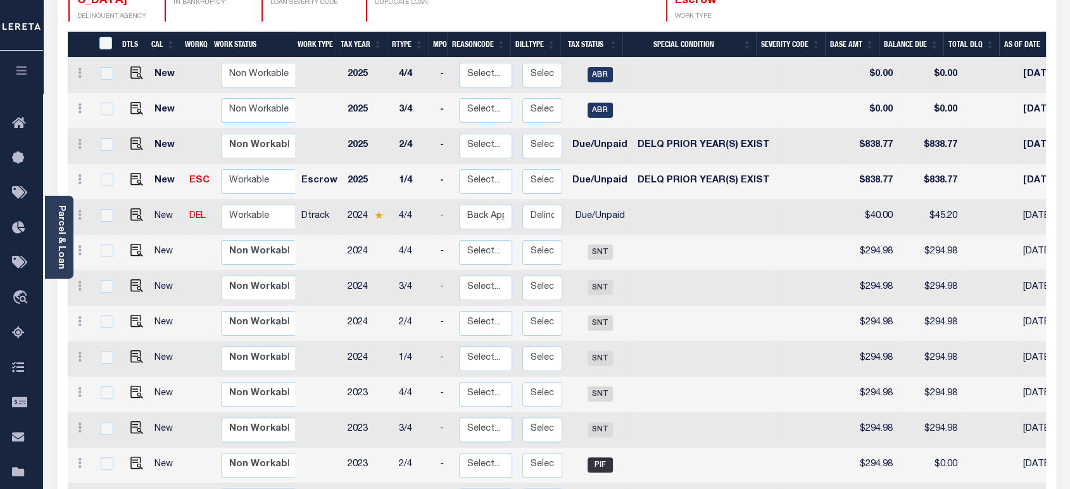
click at [753, 179] on td "DELQ PRIOR YEAR(S) EXIST" at bounding box center [704, 181] width 143 height 35
checkbox input "true"
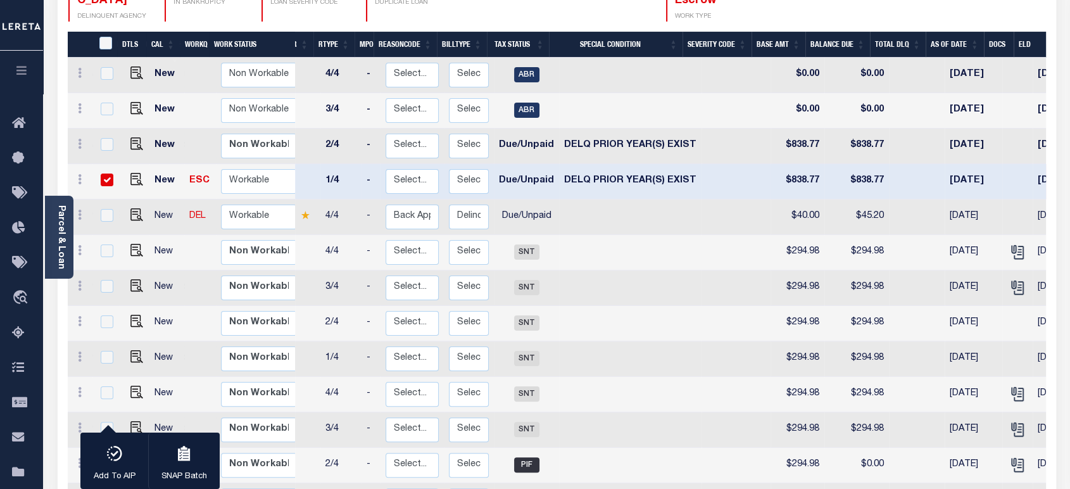
scroll to position [0, 0]
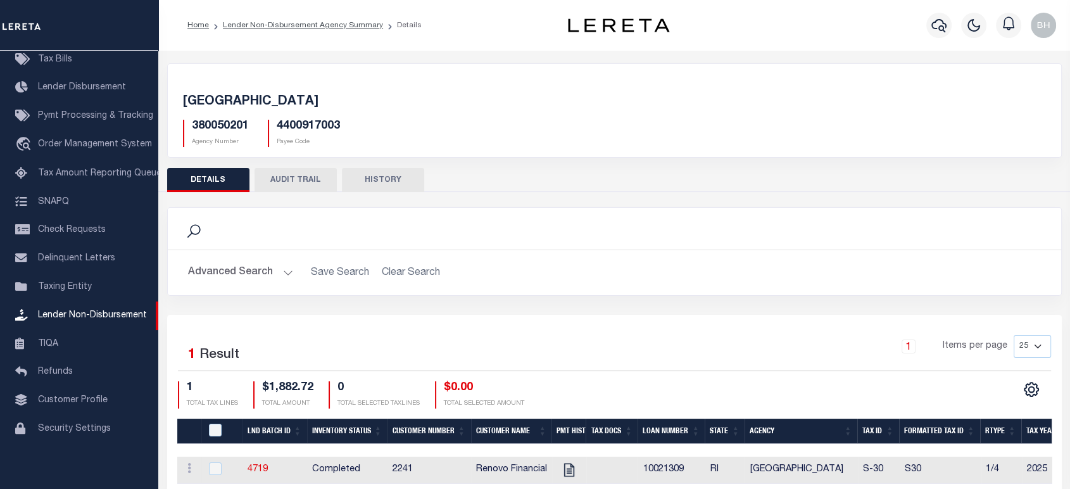
scroll to position [51, 0]
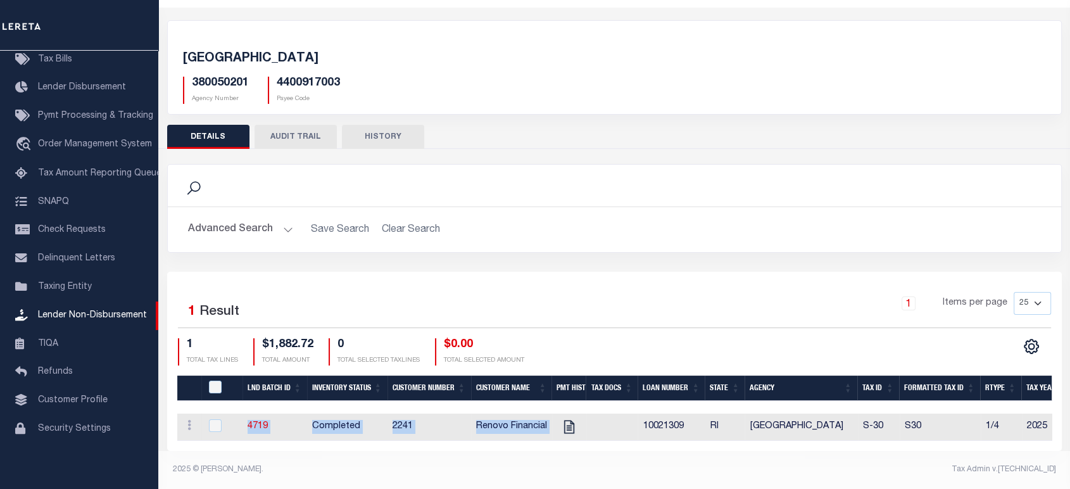
drag, startPoint x: 643, startPoint y: 433, endPoint x: 804, endPoint y: 440, distance: 161.7
click at [802, 438] on div "LND Batch ID Inventory Status Customer Number Customer Name Pmt Hist Tax Docs L…" at bounding box center [614, 427] width 875 height 27
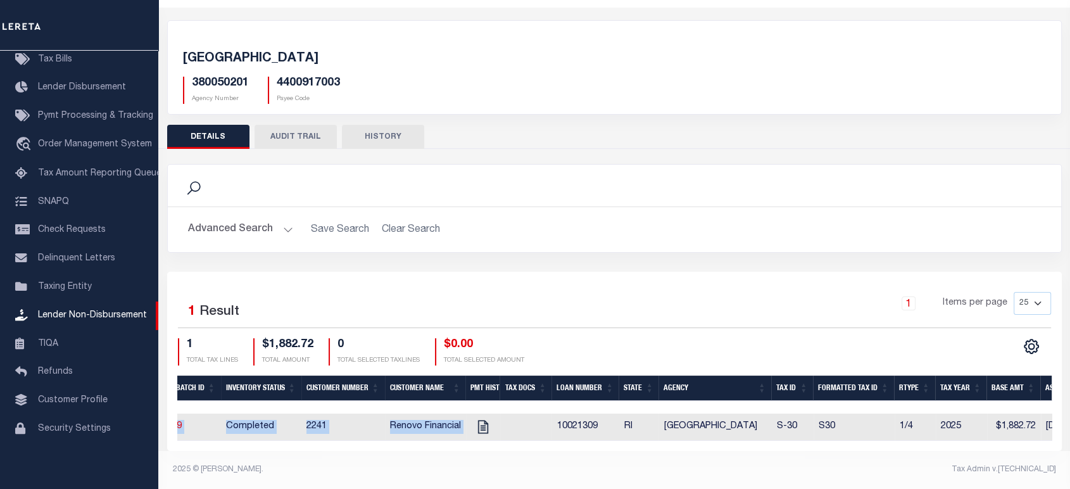
scroll to position [0, 0]
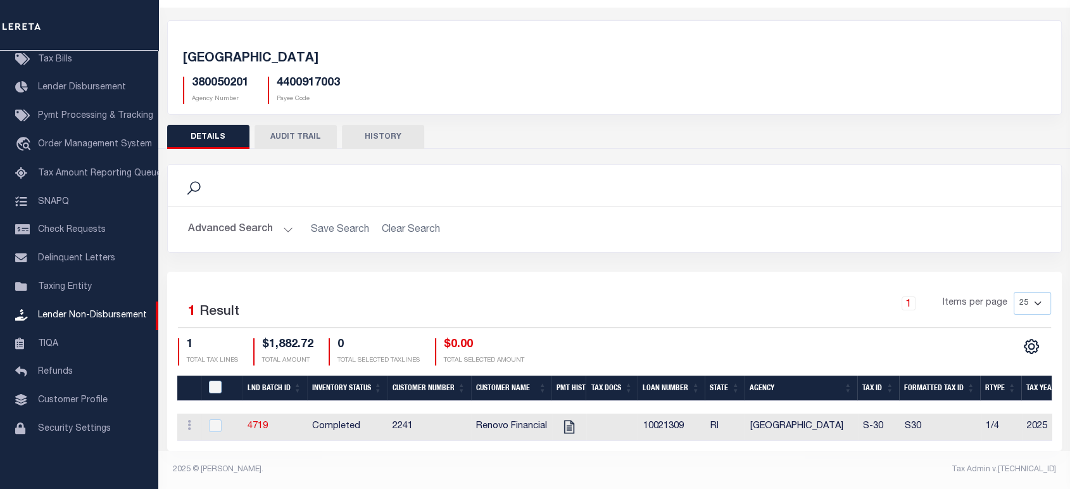
click at [469, 476] on footer "2025 © LERETA. Tax Admin v.1.0.0.0" at bounding box center [614, 470] width 912 height 38
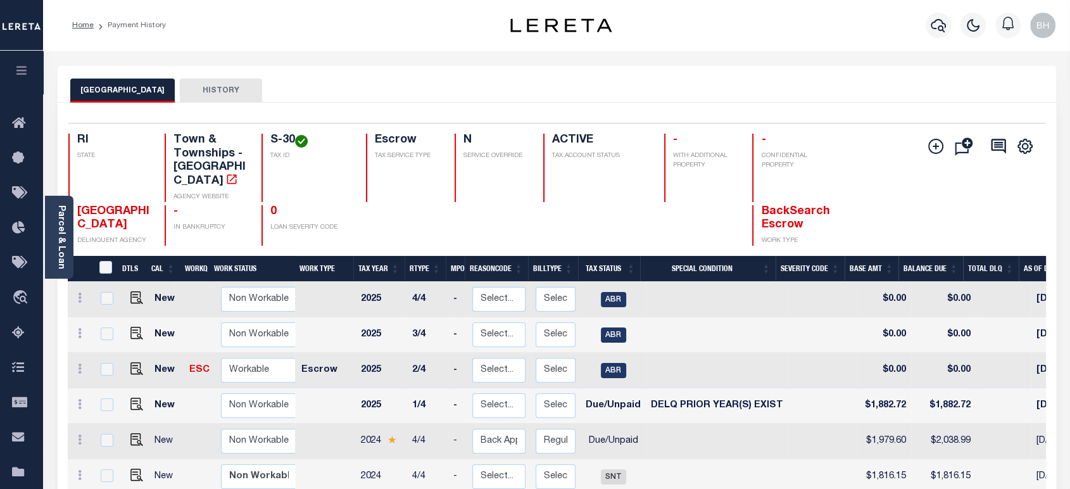
scroll to position [141, 0]
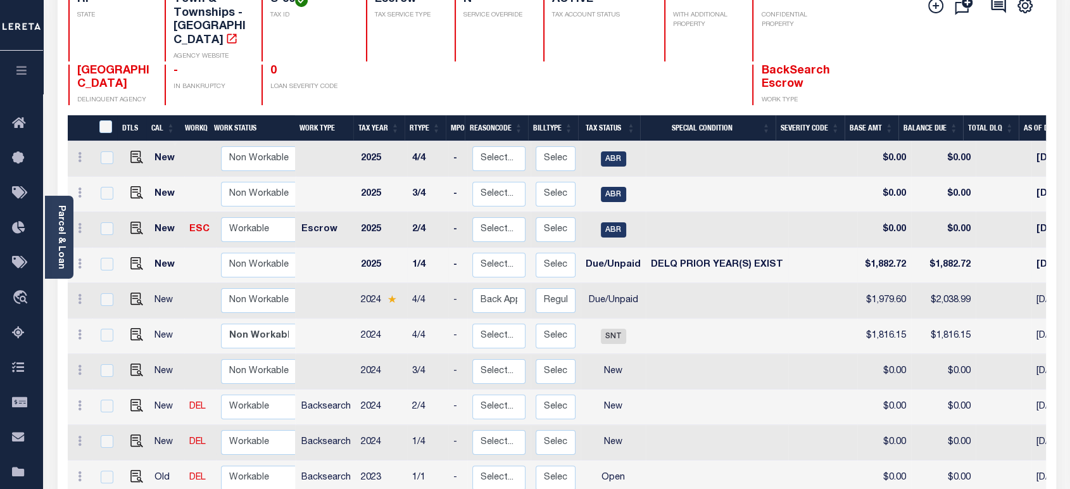
click at [801, 248] on td at bounding box center [823, 265] width 69 height 35
checkbox input "true"
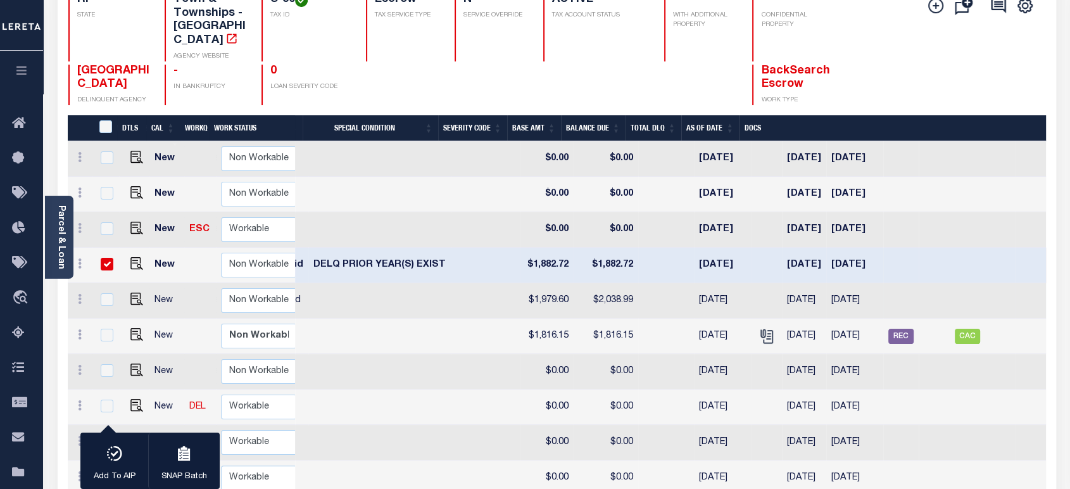
scroll to position [0, 342]
